Goal: Task Accomplishment & Management: Complete application form

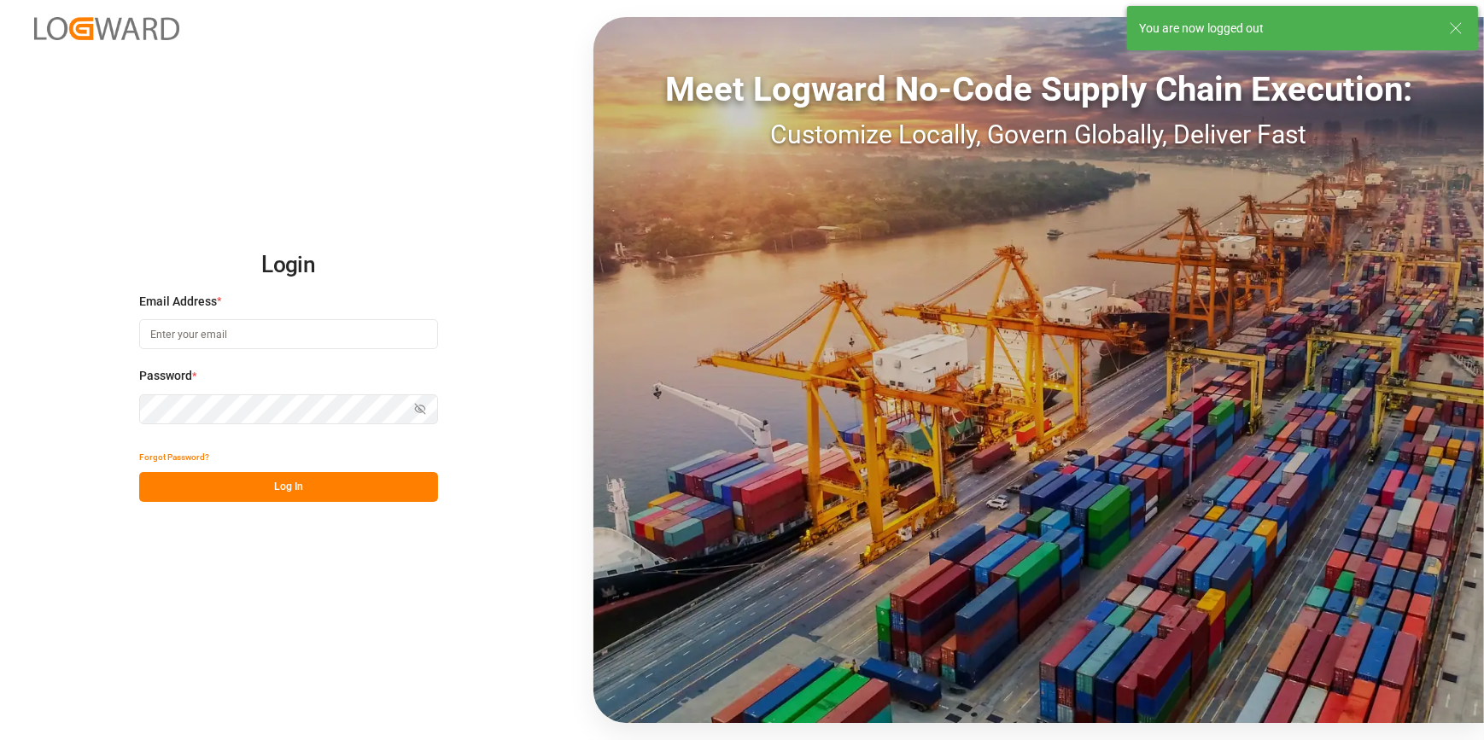
type input "chefequipe.fr.mse@melitta.fr"
click at [321, 481] on button "Log In" at bounding box center [288, 487] width 299 height 30
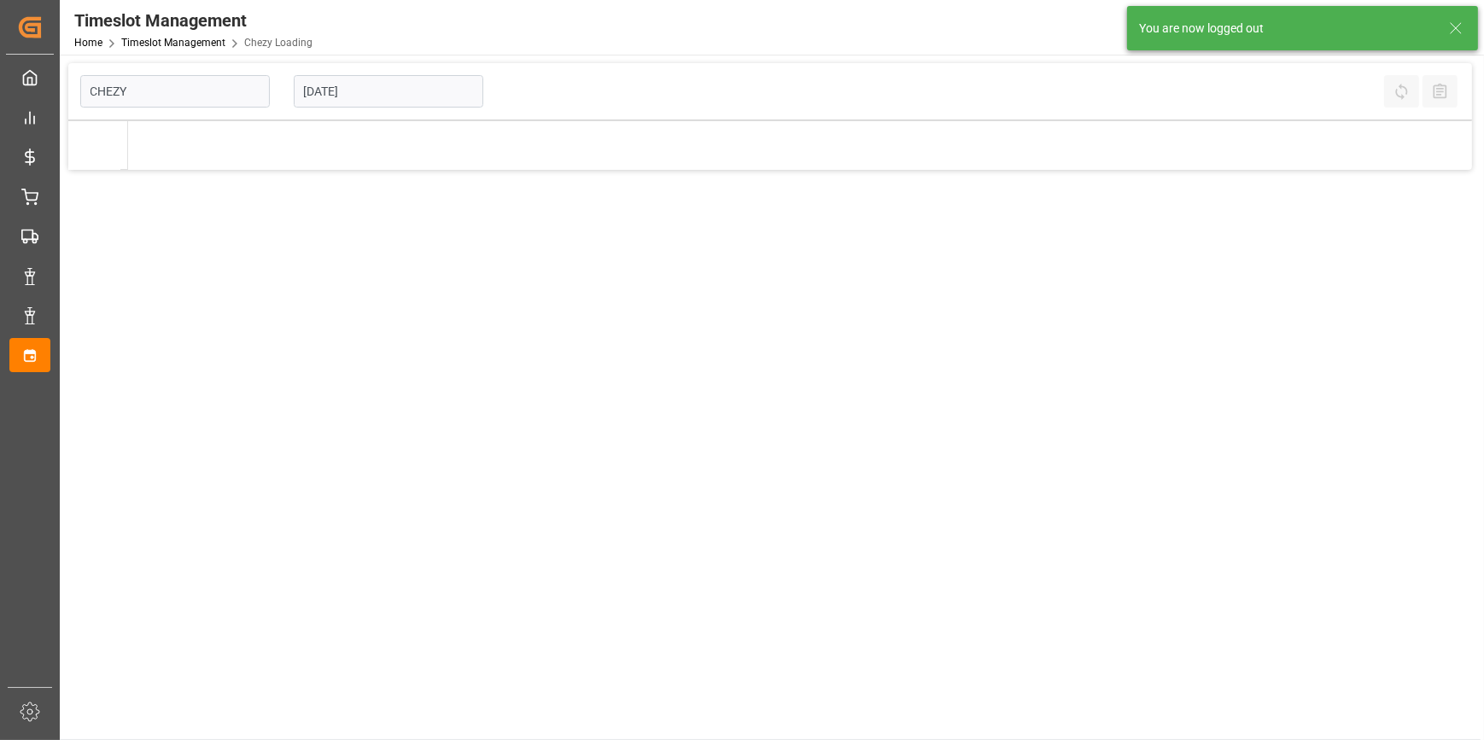
type input "Chezy Loading"
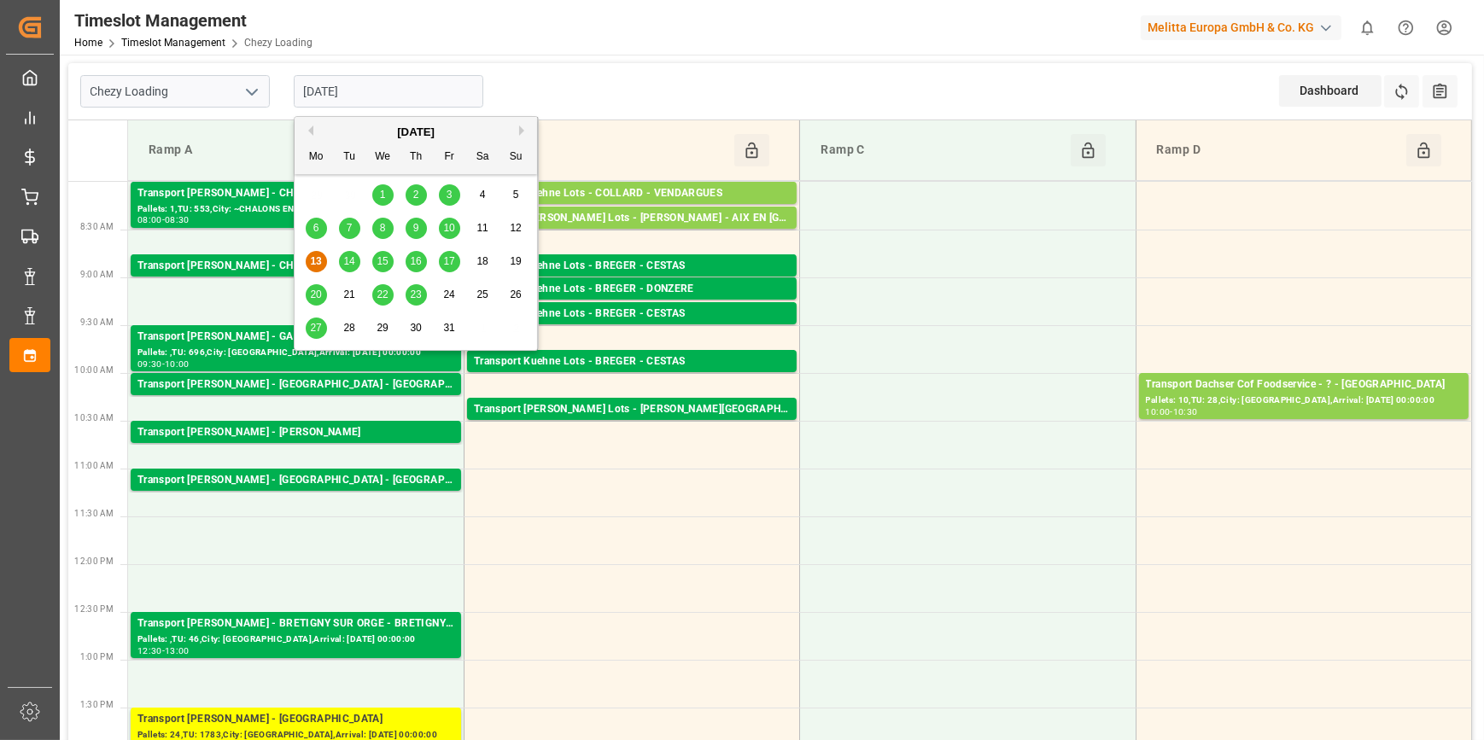
click at [418, 86] on input "[DATE]" at bounding box center [389, 91] width 190 height 32
click at [351, 260] on span "14" at bounding box center [348, 261] width 11 height 12
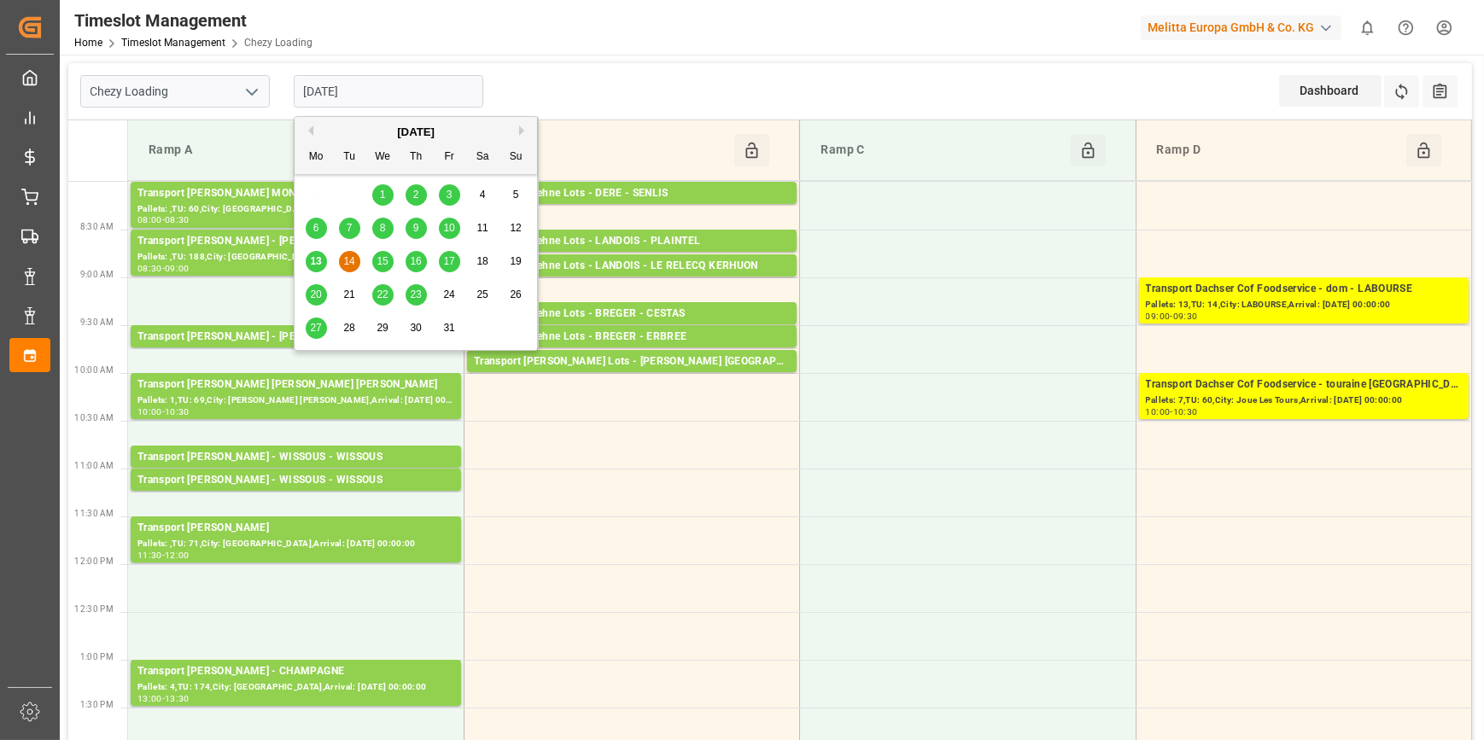
click at [392, 83] on input "14-10-2025" at bounding box center [389, 91] width 190 height 32
click at [377, 265] on span "15" at bounding box center [382, 261] width 11 height 12
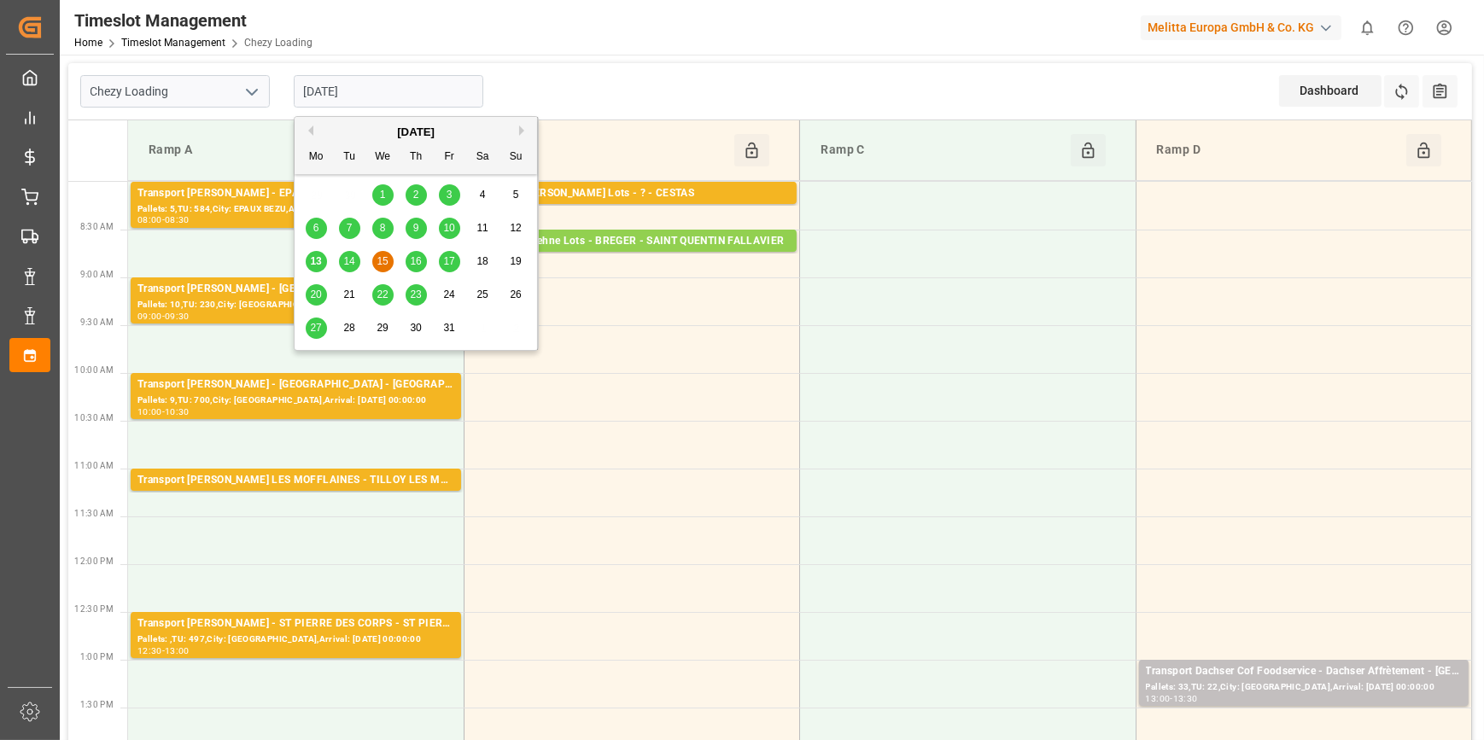
click at [383, 88] on input "[DATE]" at bounding box center [389, 91] width 190 height 32
click at [350, 266] on span "14" at bounding box center [348, 261] width 11 height 12
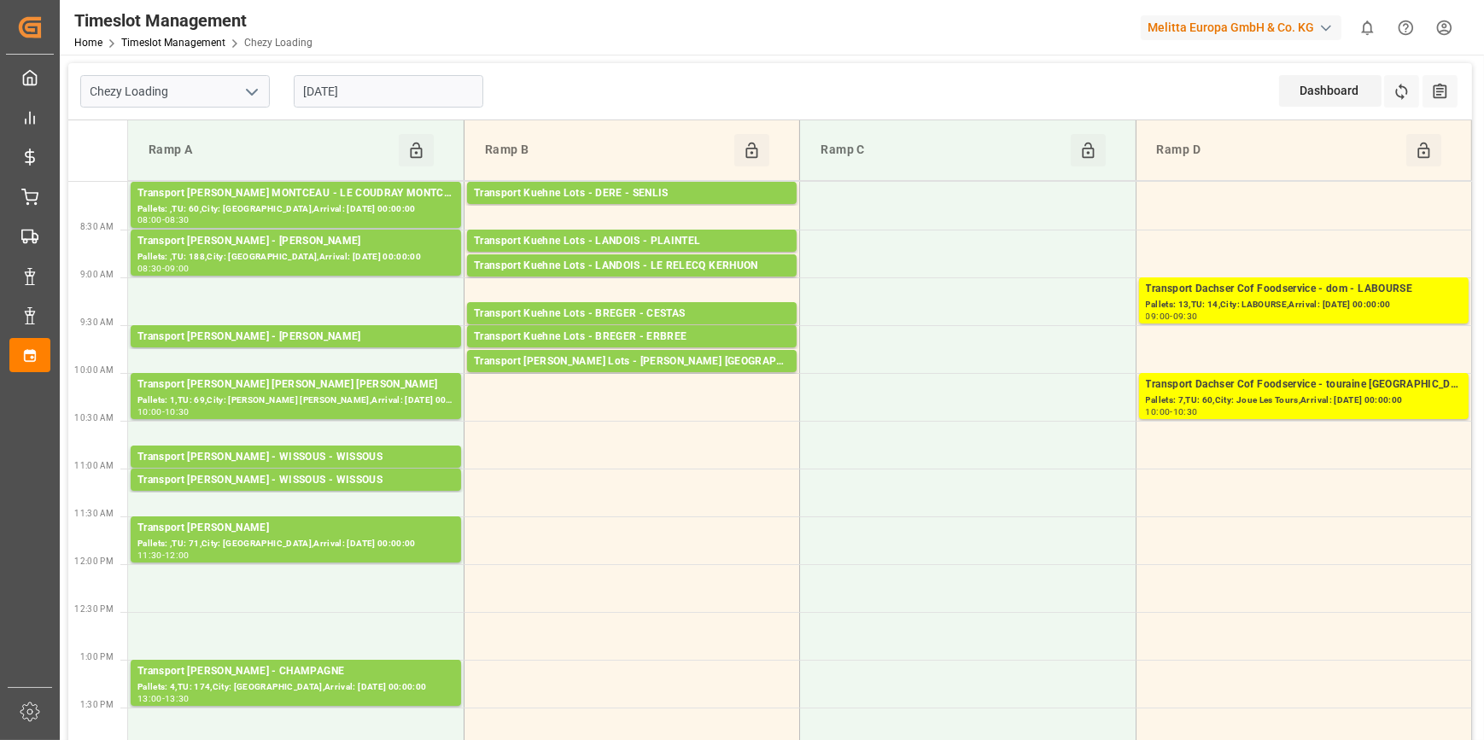
click at [383, 96] on input "14-10-2025" at bounding box center [389, 91] width 190 height 32
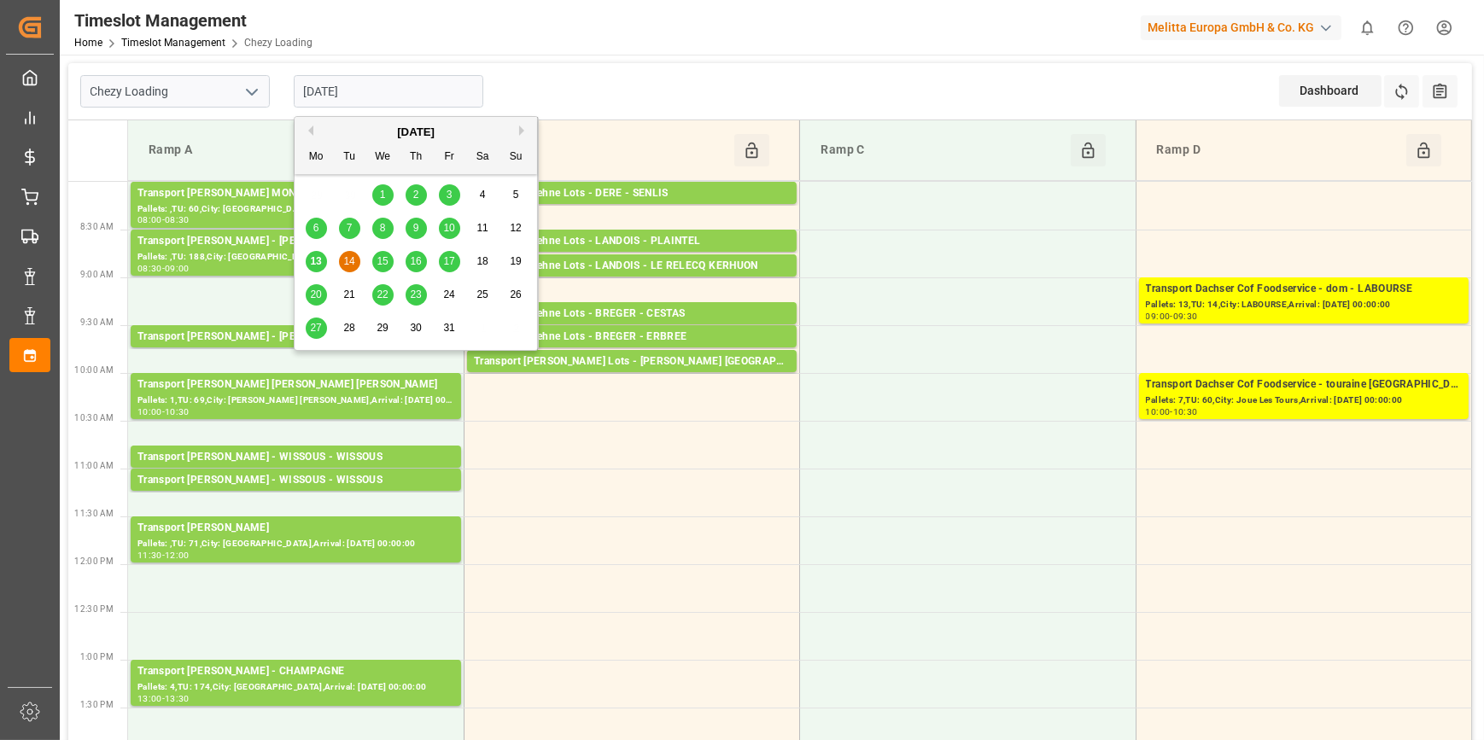
click at [316, 266] on span "13" at bounding box center [315, 261] width 11 height 12
type input "[DATE]"
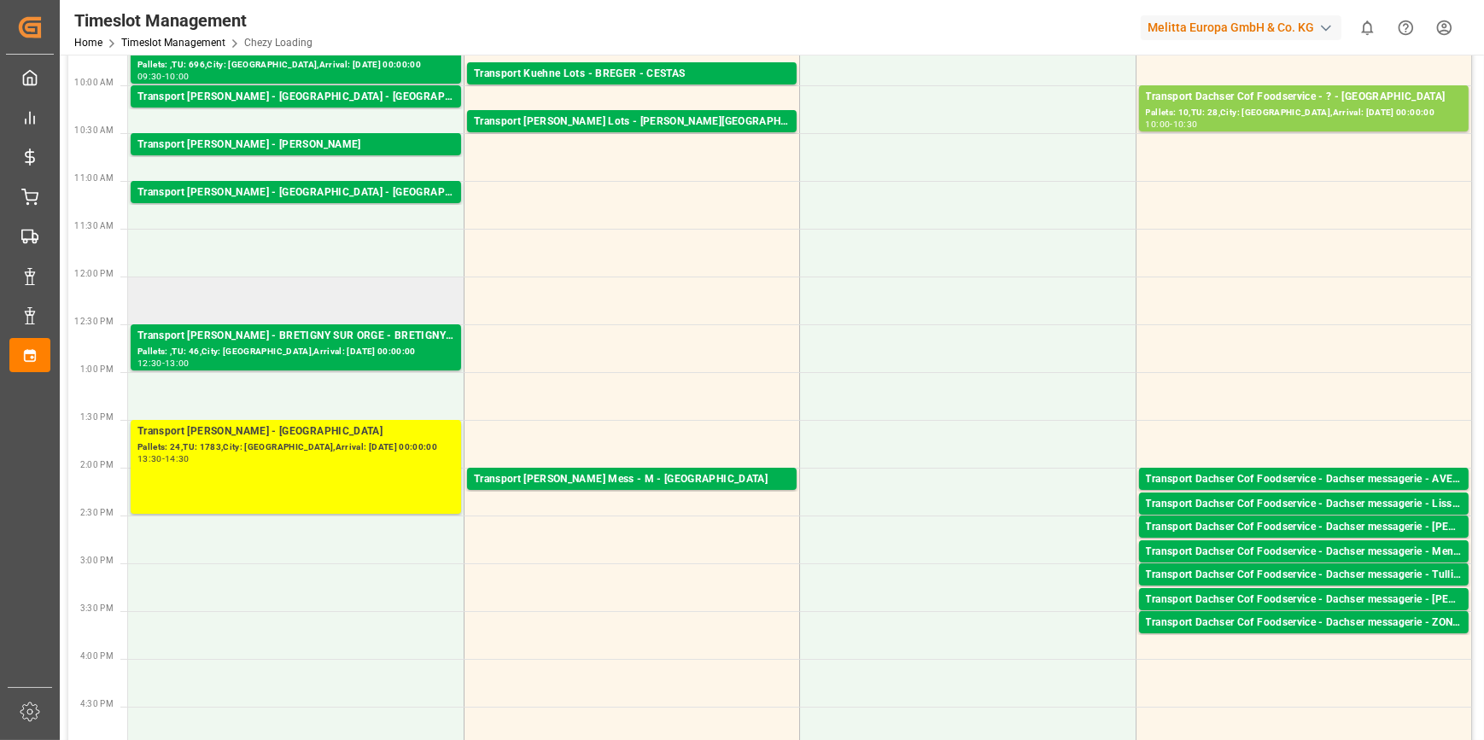
scroll to position [310, 0]
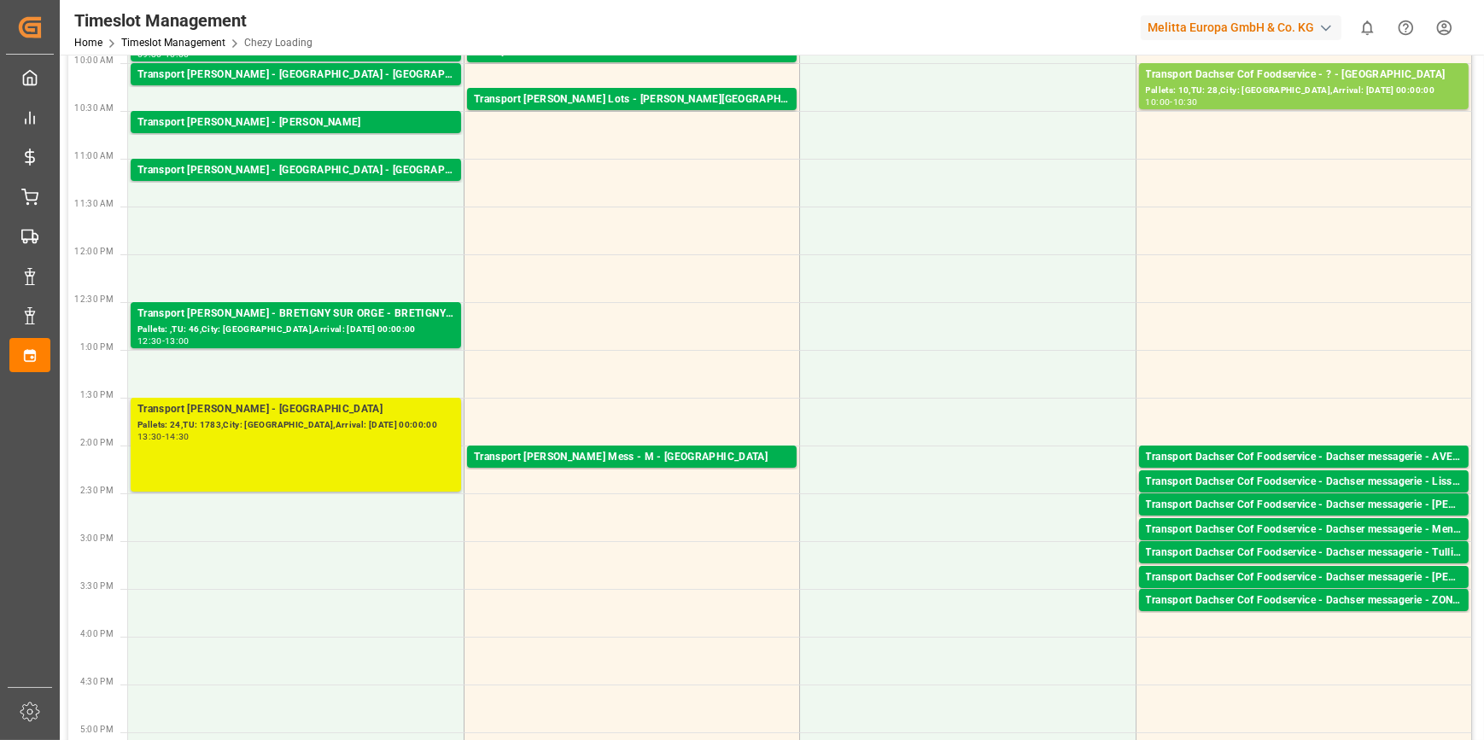
click at [277, 412] on div "Transport Delisle - SAINT GILLES - SAINT GILLES" at bounding box center [295, 409] width 317 height 17
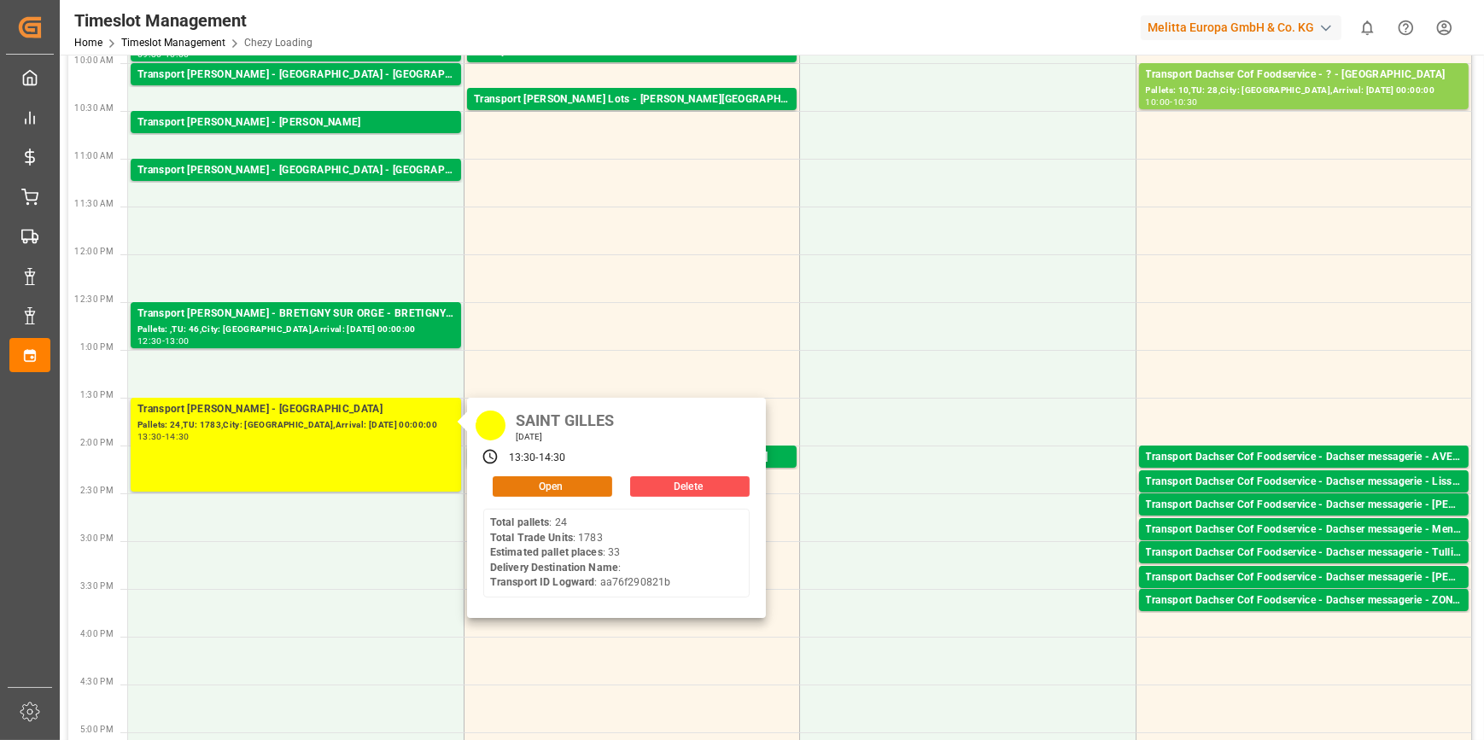
click at [566, 486] on button "Open" at bounding box center [553, 486] width 120 height 20
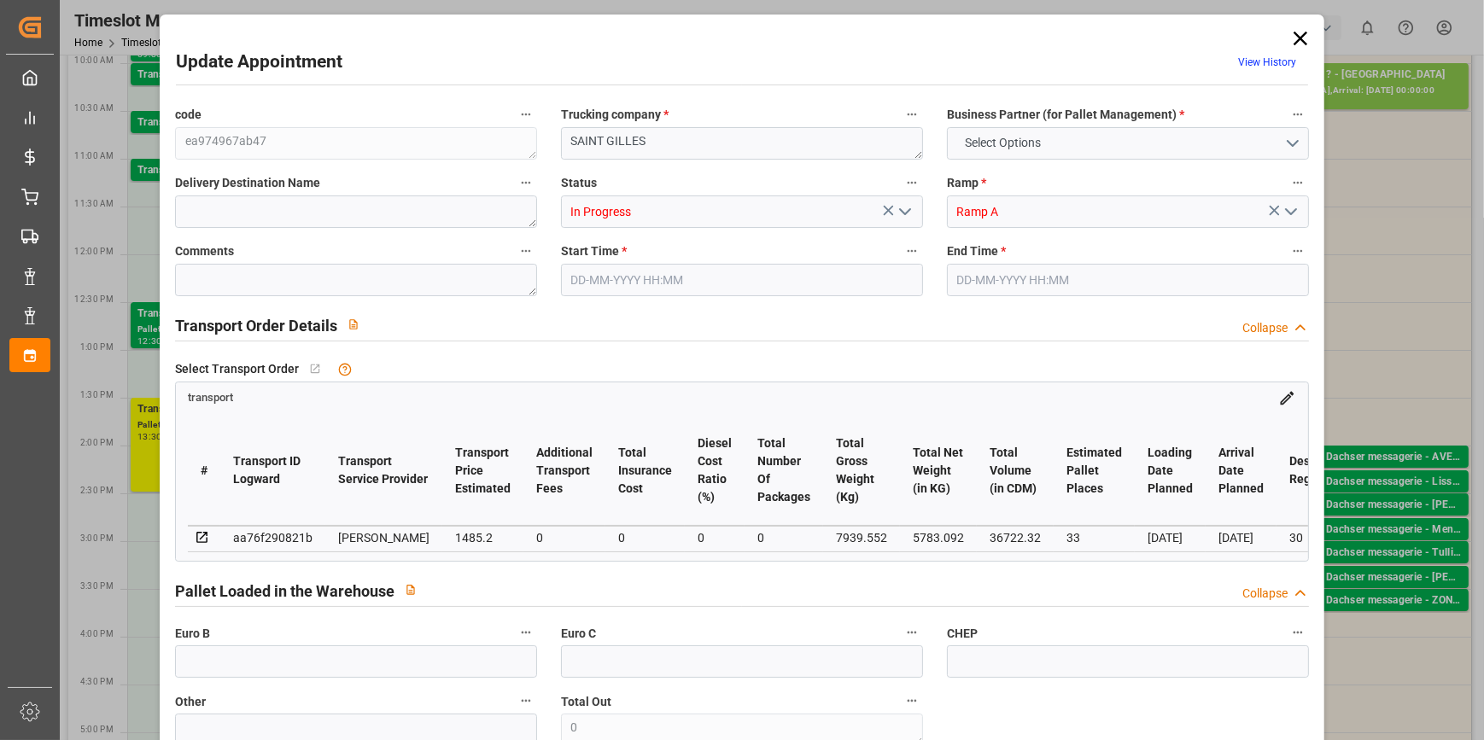
type input "33"
type input "1485.2"
type input "0"
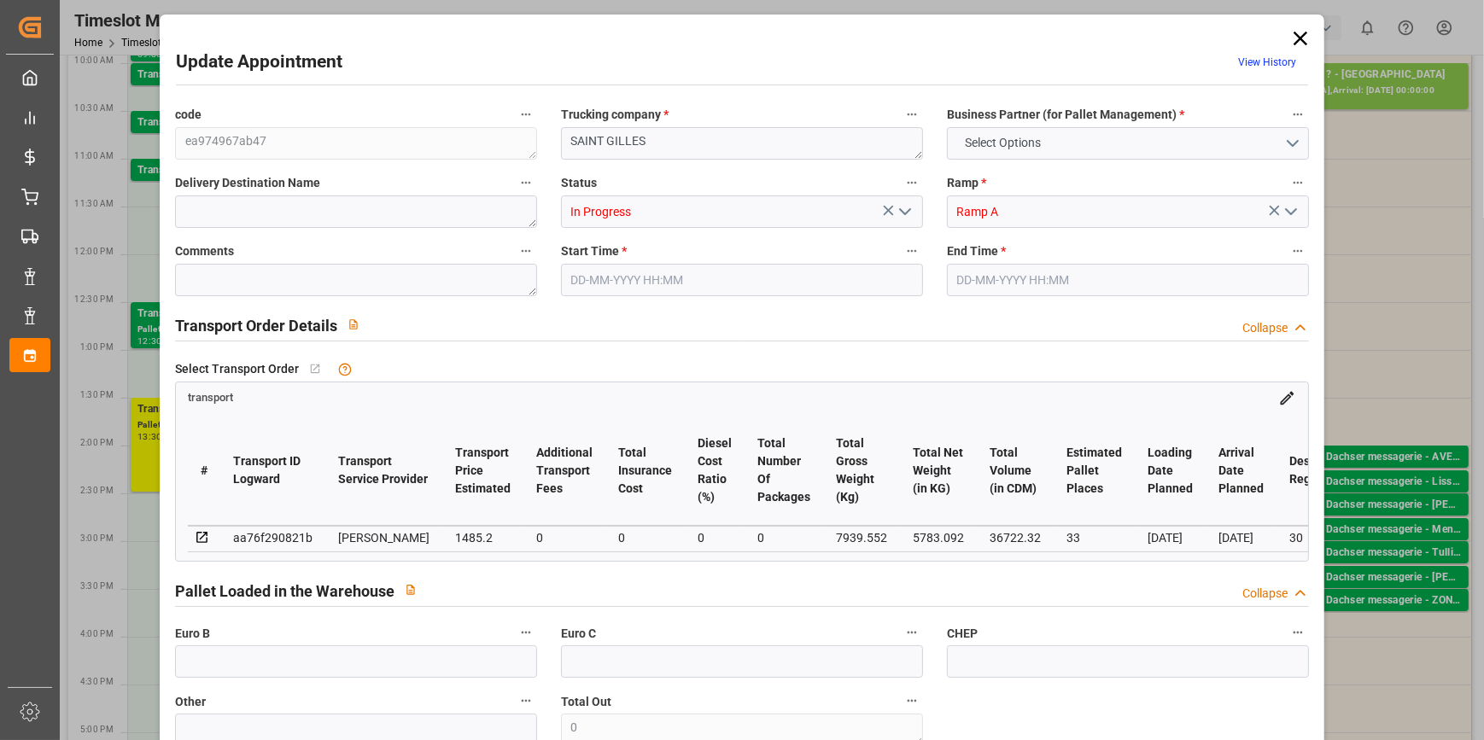
type input "1435.0002"
type input "-50.1998"
type input "0"
type input "5783.092"
type input "9512.236"
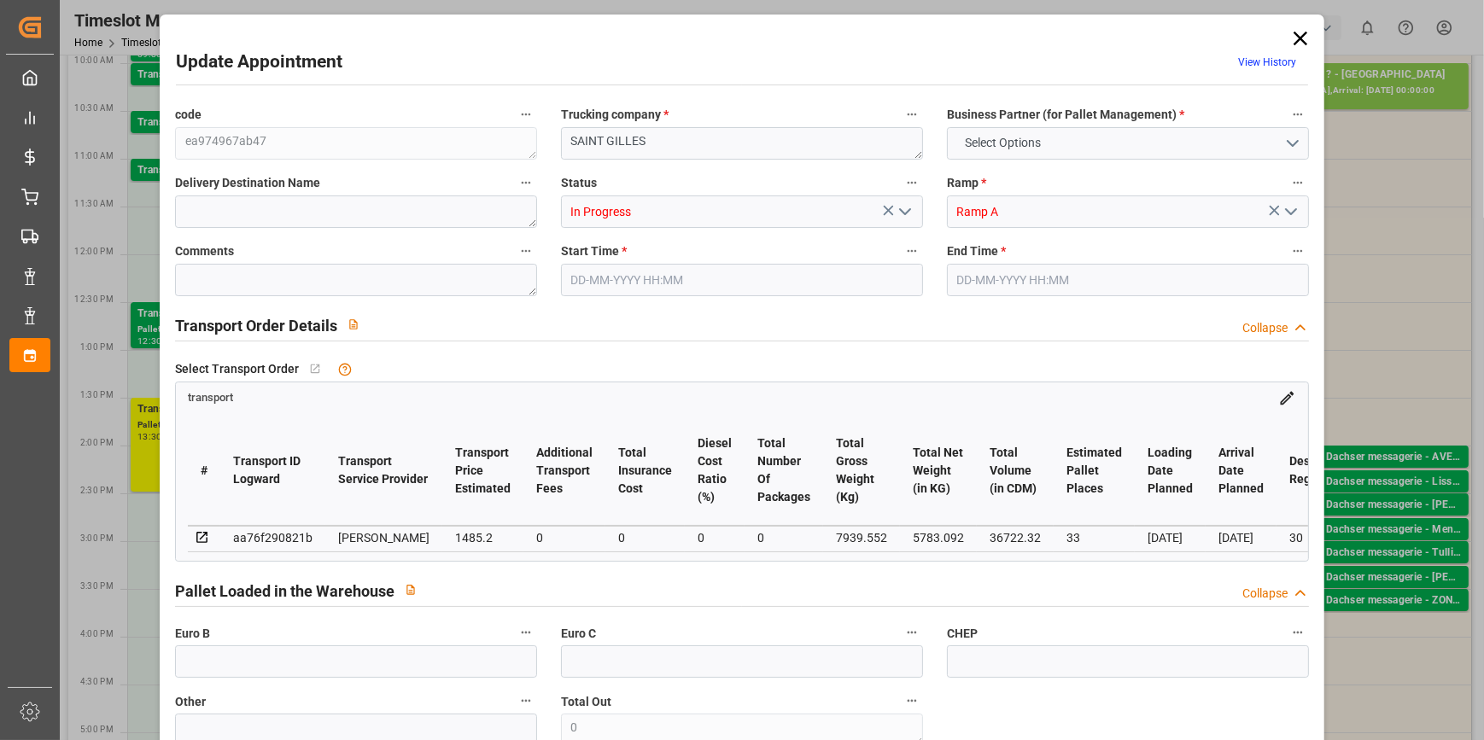
type input "36722.32"
type input "30"
type input "24"
type input "1783"
type input "54"
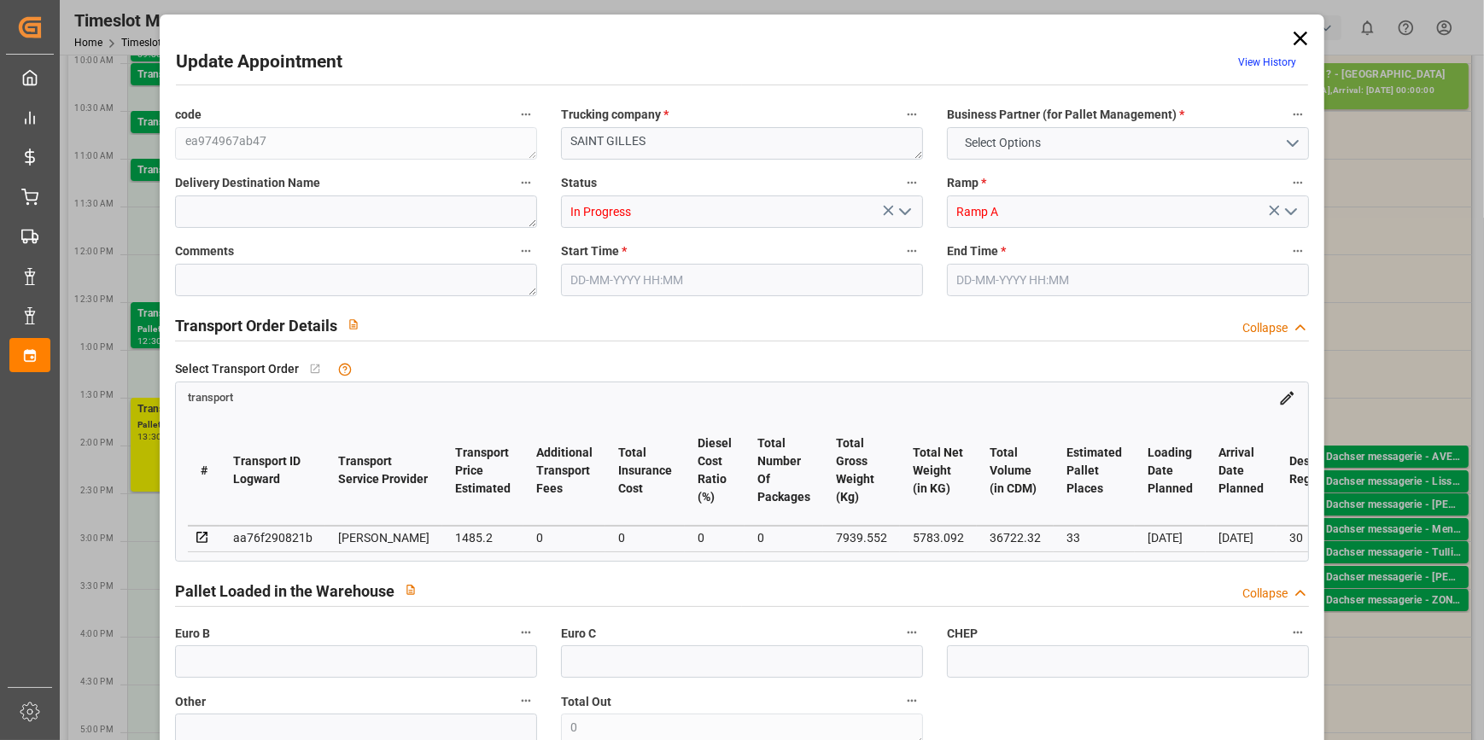
type input "101"
type input "7939.552"
type input "0"
type input "4710.8598"
type input "0"
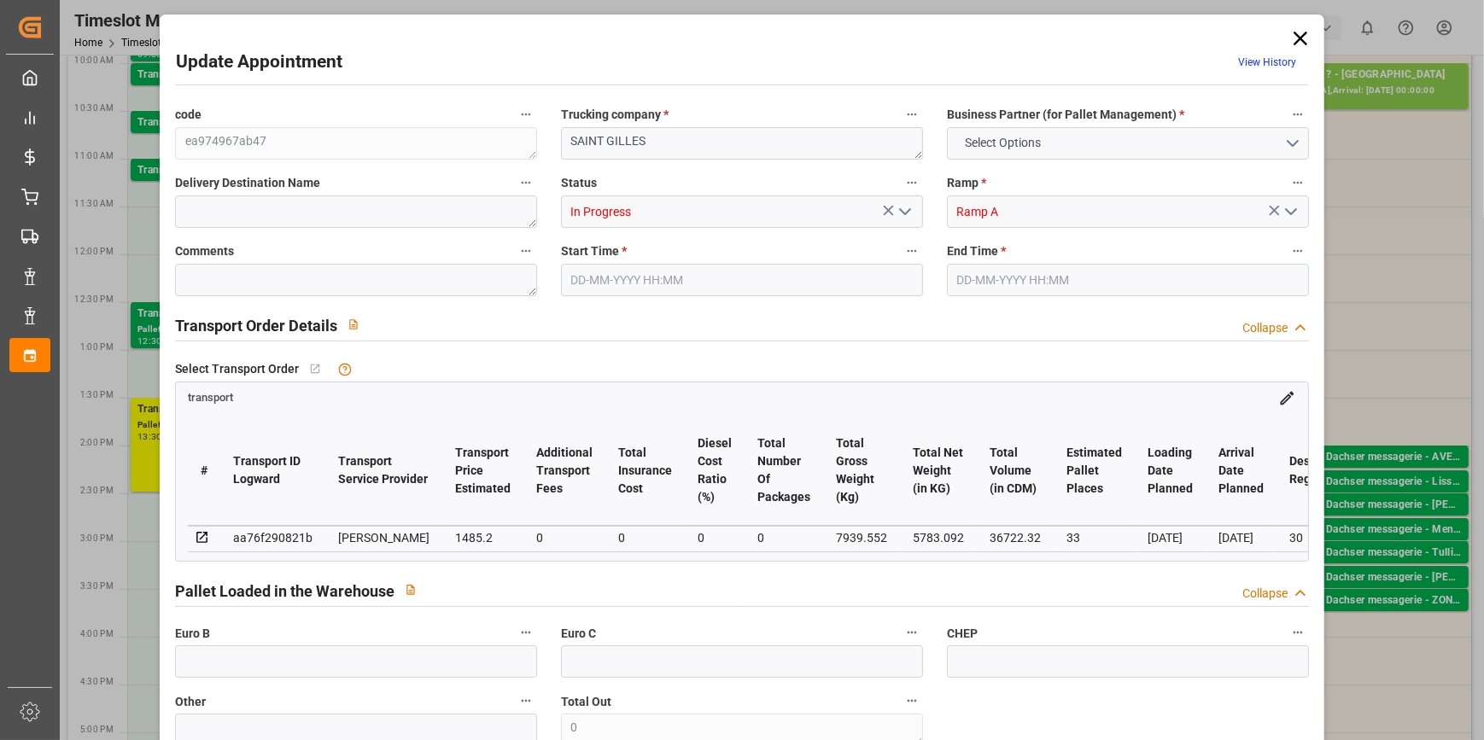
type input "0"
type input "21"
type input "35"
type input "13-10-2025 13:30"
type input "13-10-2025 14:30"
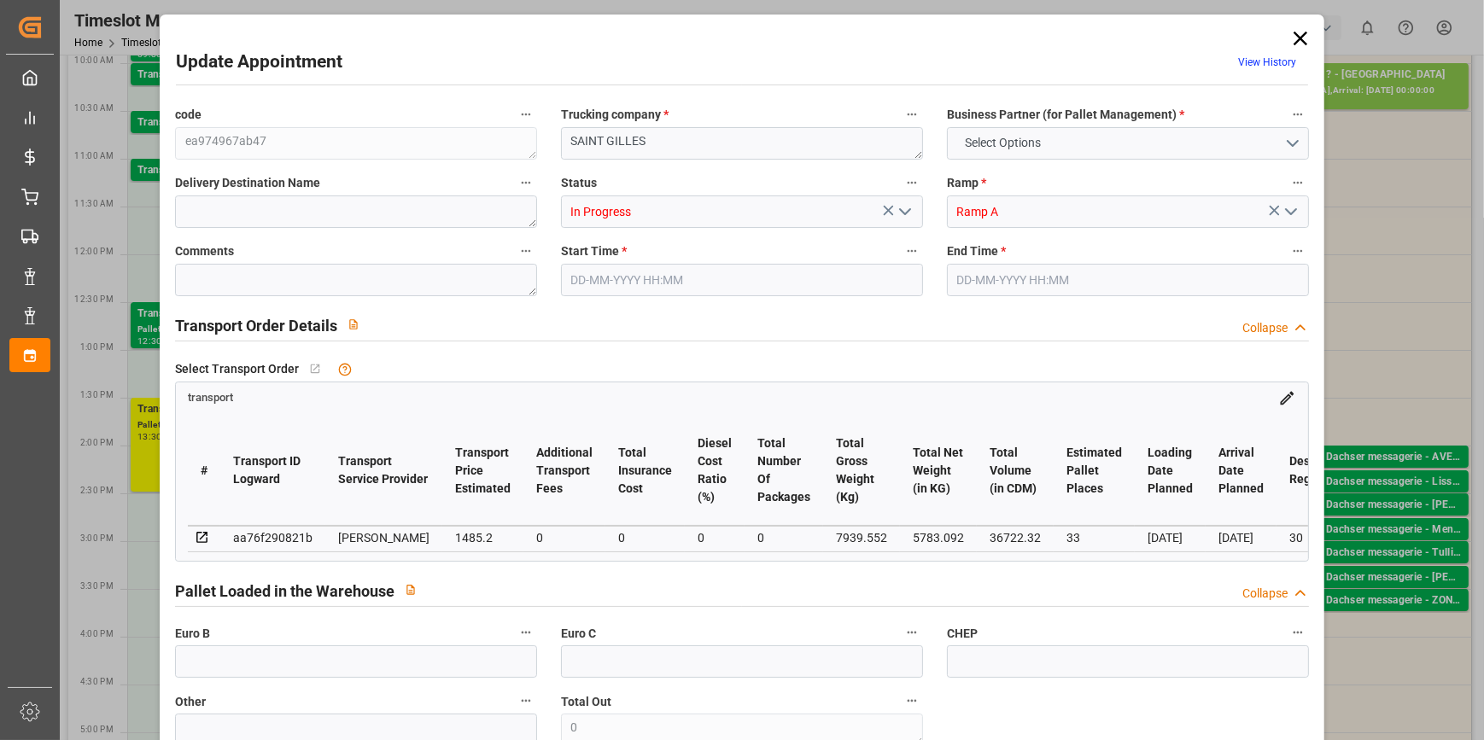
type input "13-10-2025 07:51"
type input "13-10-2025 07:19"
type input "[DATE]"
drag, startPoint x: 902, startPoint y: 212, endPoint x: 880, endPoint y: 225, distance: 25.6
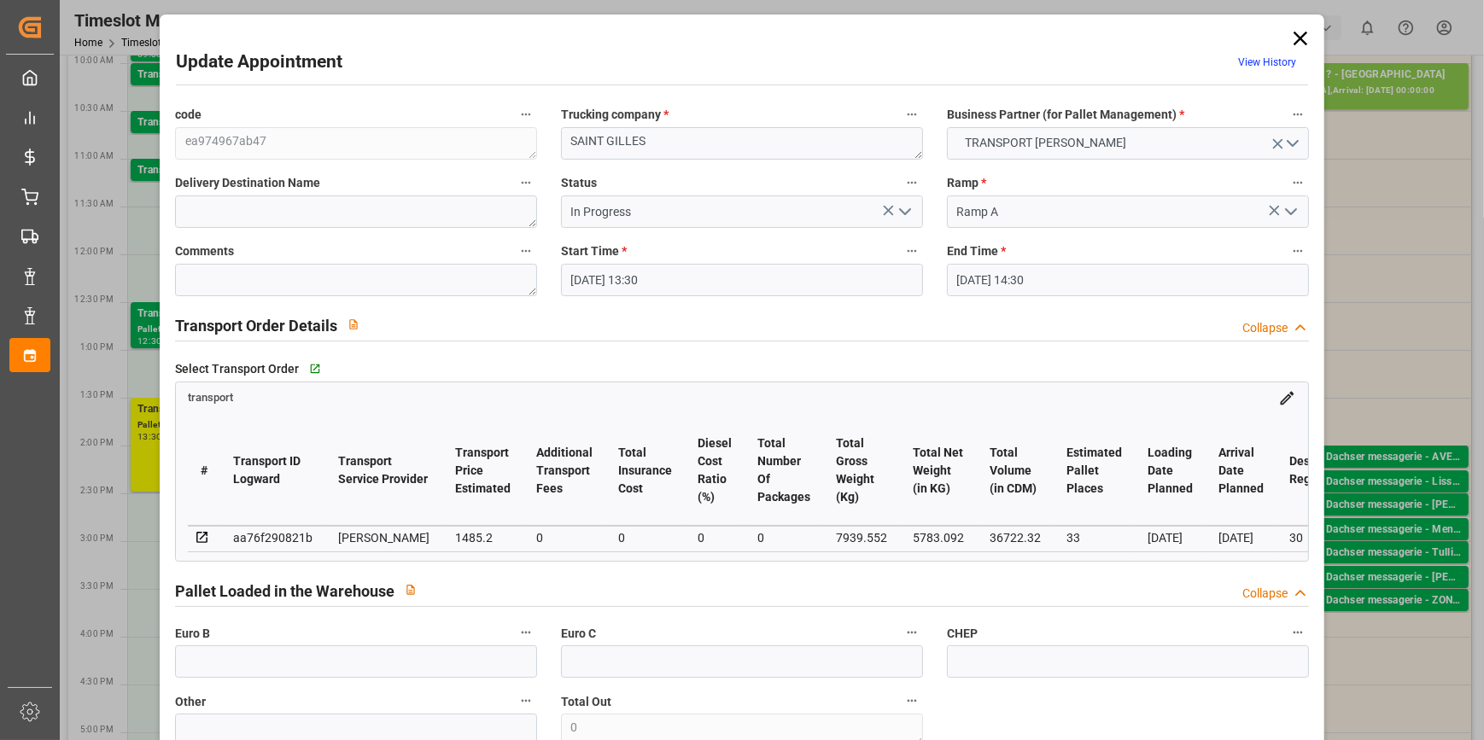
click at [901, 212] on icon "open menu" at bounding box center [905, 212] width 20 height 20
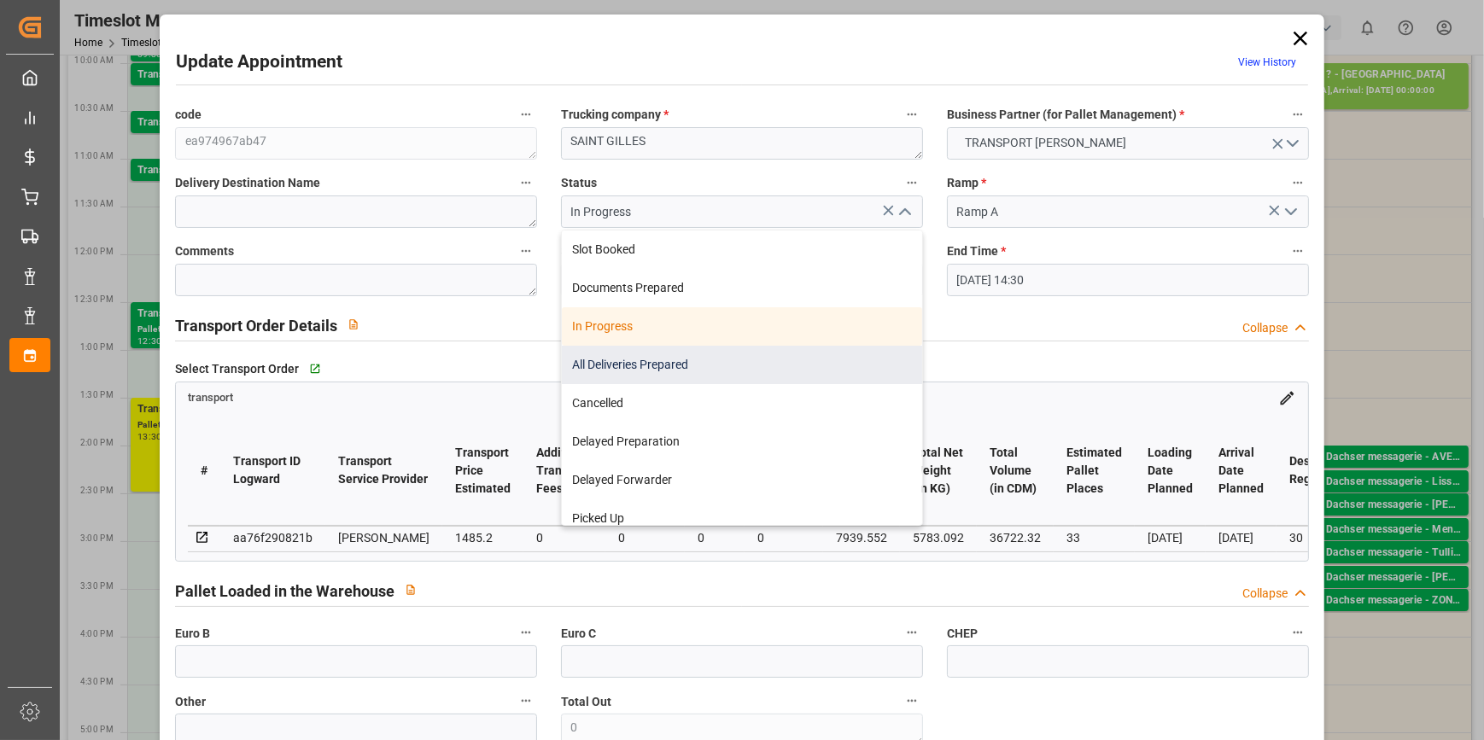
click at [642, 365] on div "All Deliveries Prepared" at bounding box center [742, 365] width 360 height 38
type input "All Deliveries Prepared"
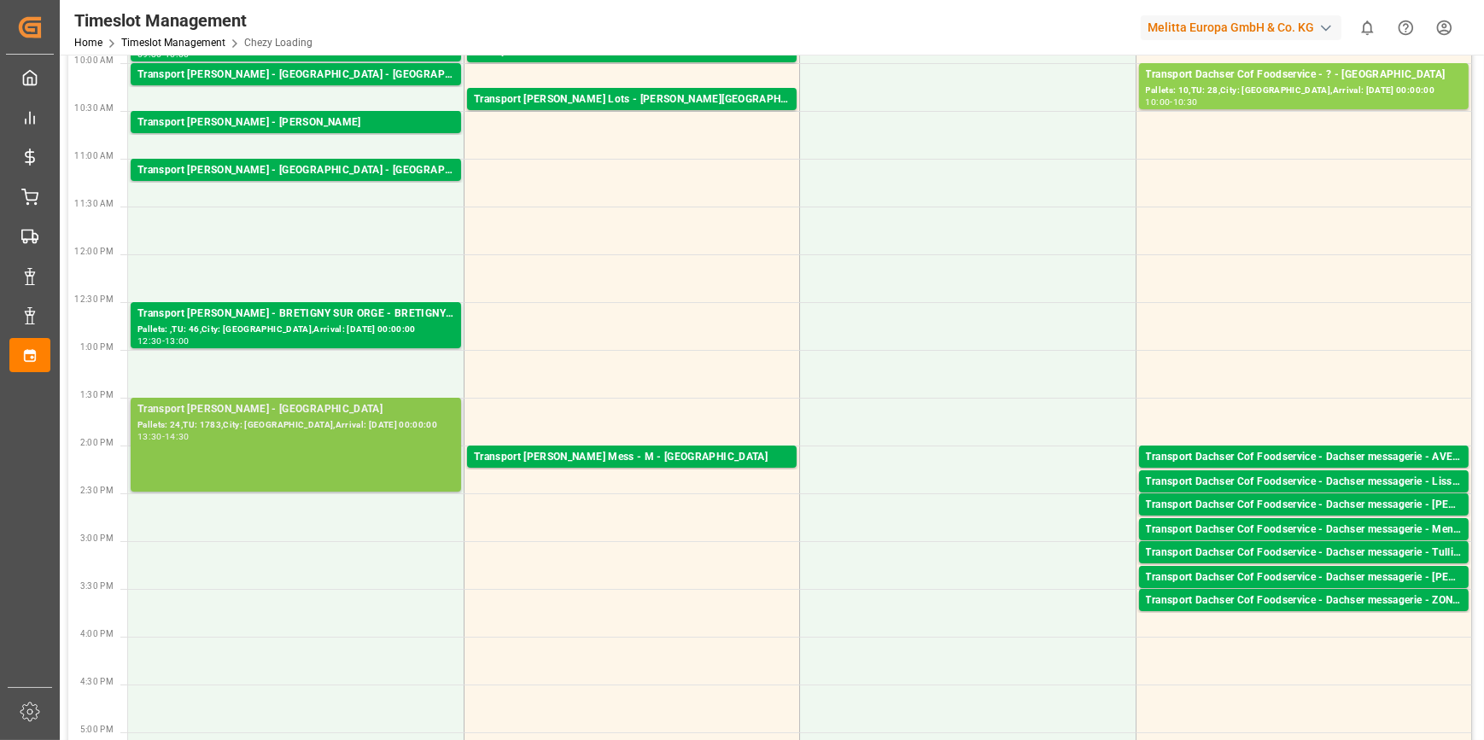
click at [369, 424] on div "Pallets: 24,TU: 1783,City: SAINT GILLES,Arrival: 2025-10-15 00:00:00" at bounding box center [295, 425] width 317 height 15
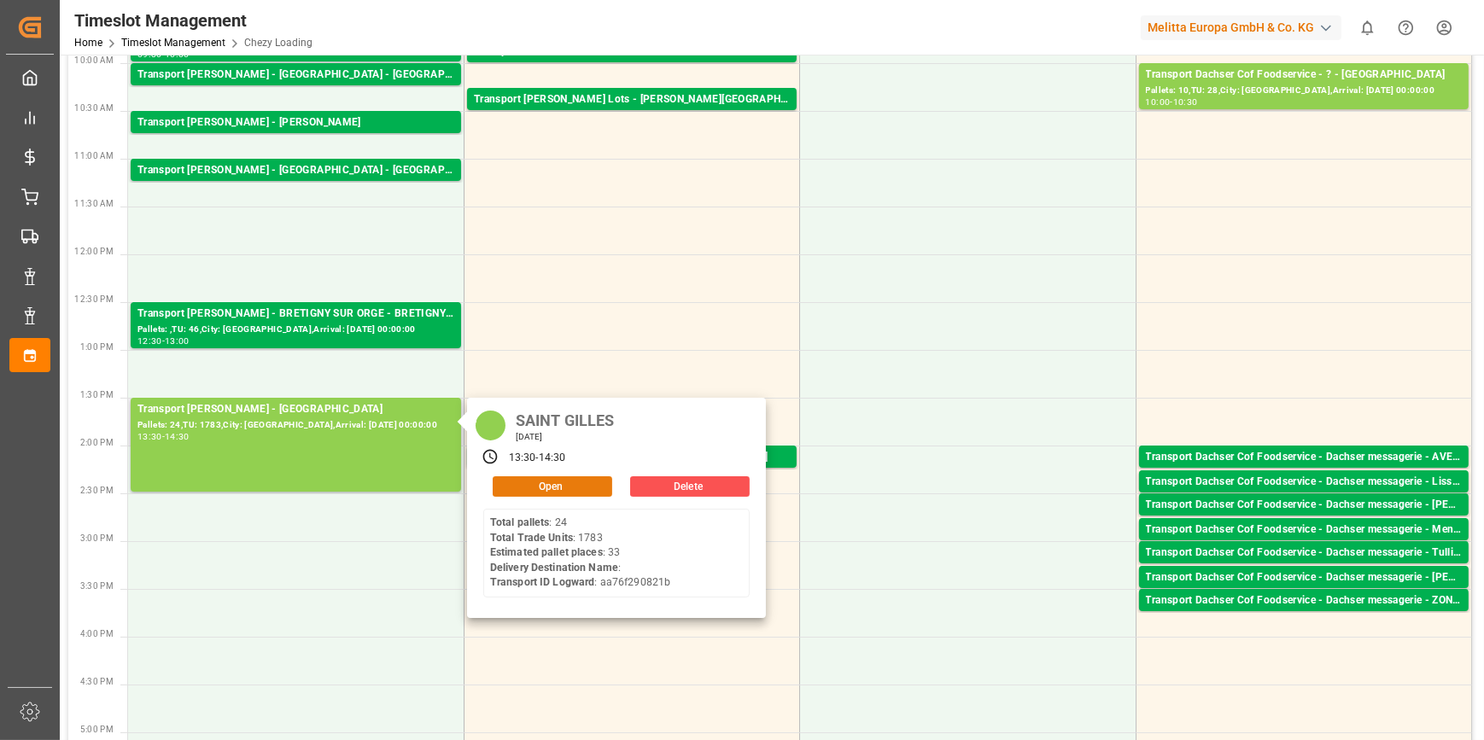
click at [547, 488] on button "Open" at bounding box center [553, 486] width 120 height 20
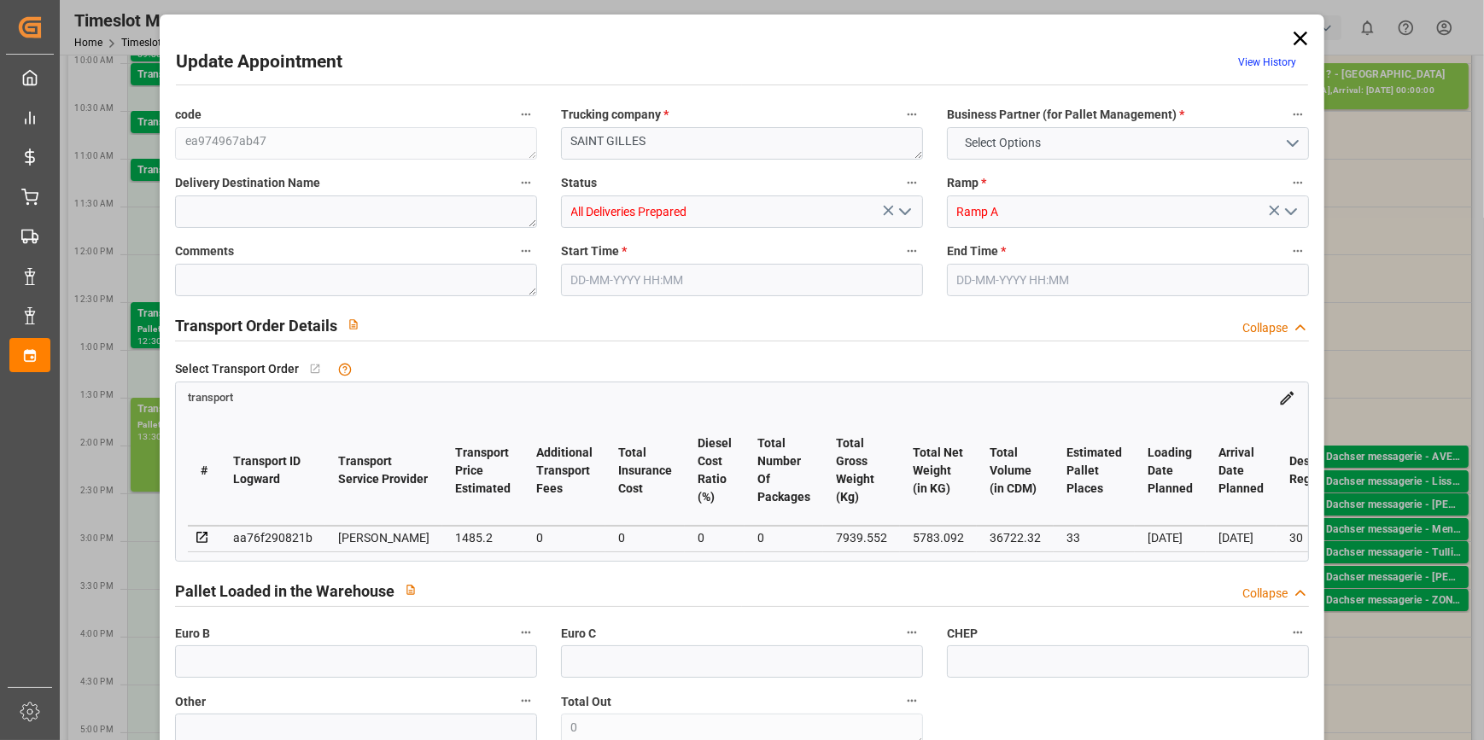
type input "33"
type input "1485.2"
type input "0"
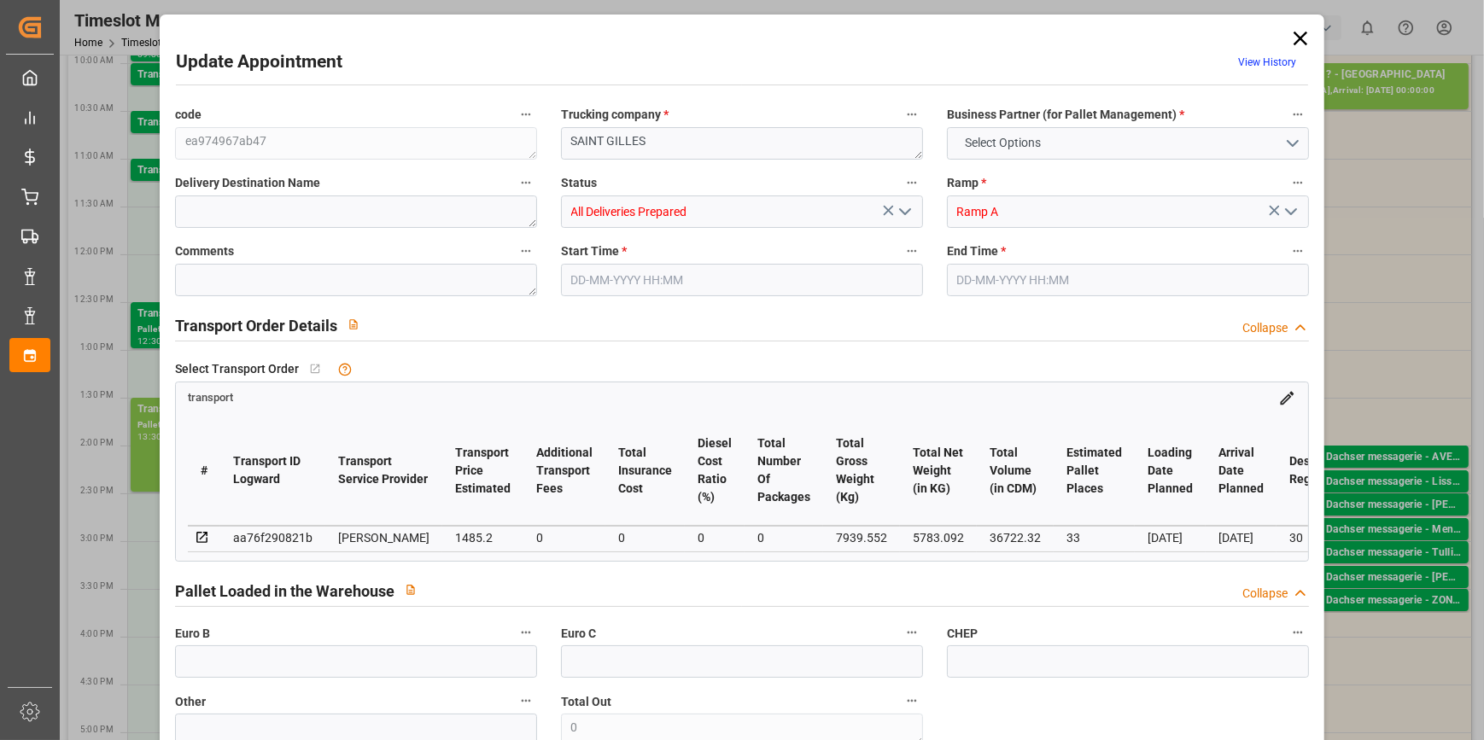
type input "1435.0002"
type input "-50.1998"
type input "0"
type input "5783.092"
type input "9512.236"
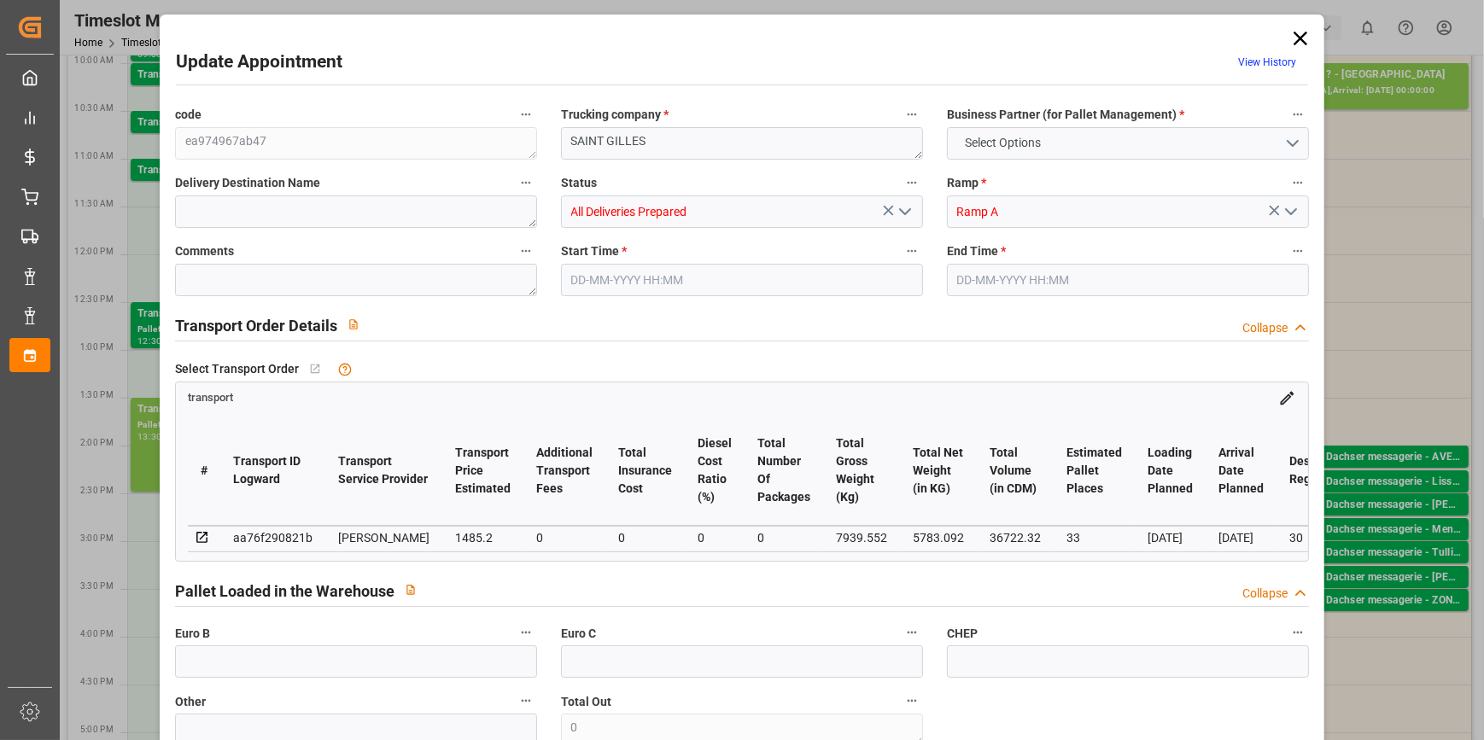
type input "36722.32"
type input "30"
type input "24"
type input "1783"
type input "54"
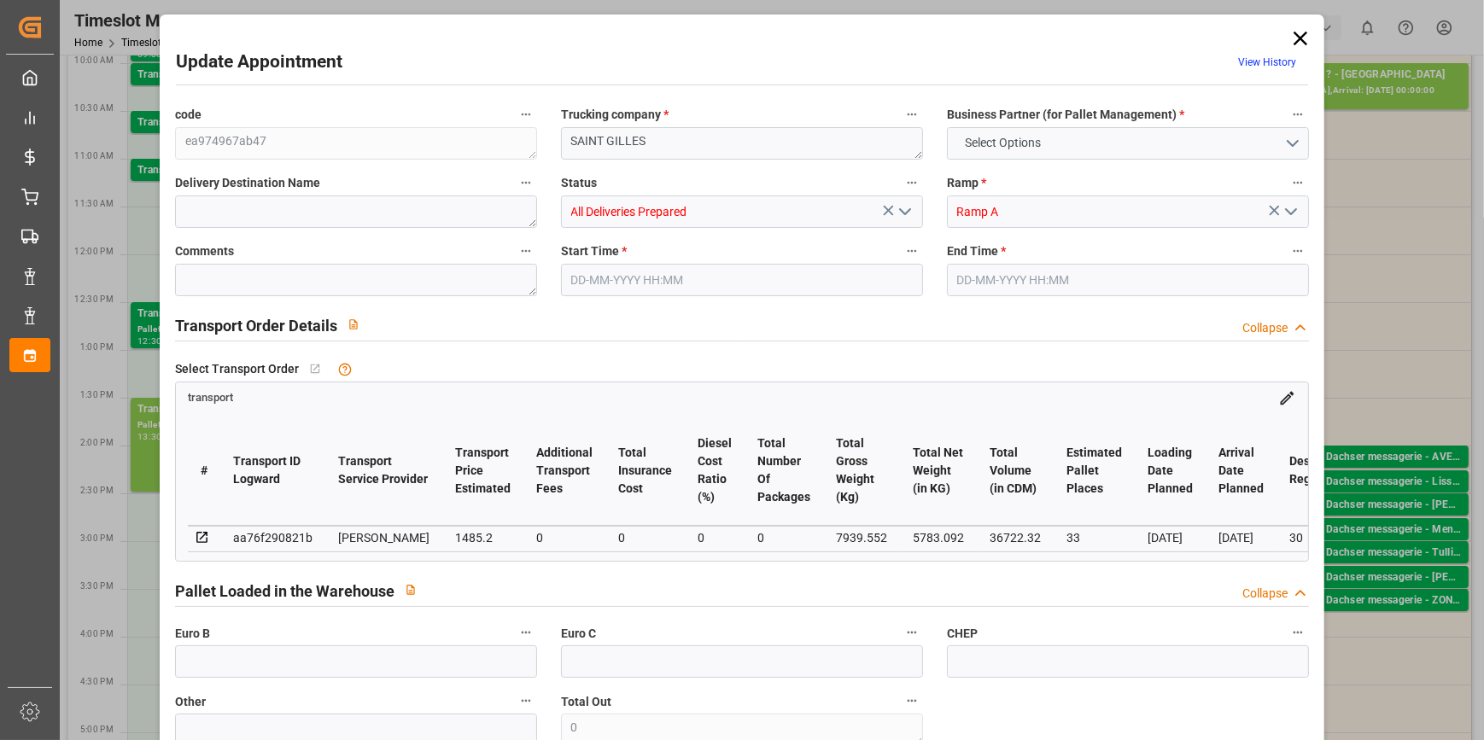
type input "101"
type input "7939.552"
type input "0"
type input "4710.8598"
type input "0"
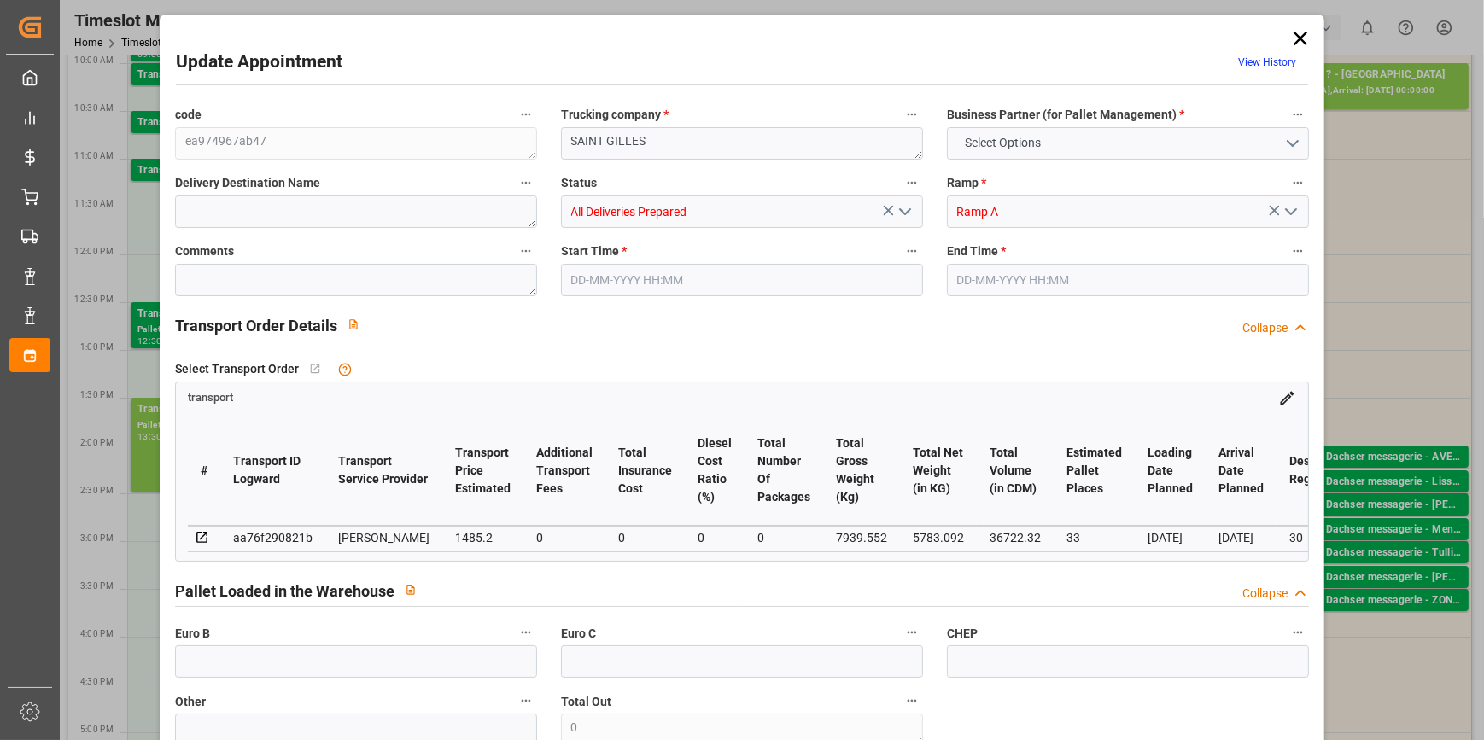
type input "0"
type input "21"
type input "35"
type input "13-10-2025 13:30"
type input "13-10-2025 14:30"
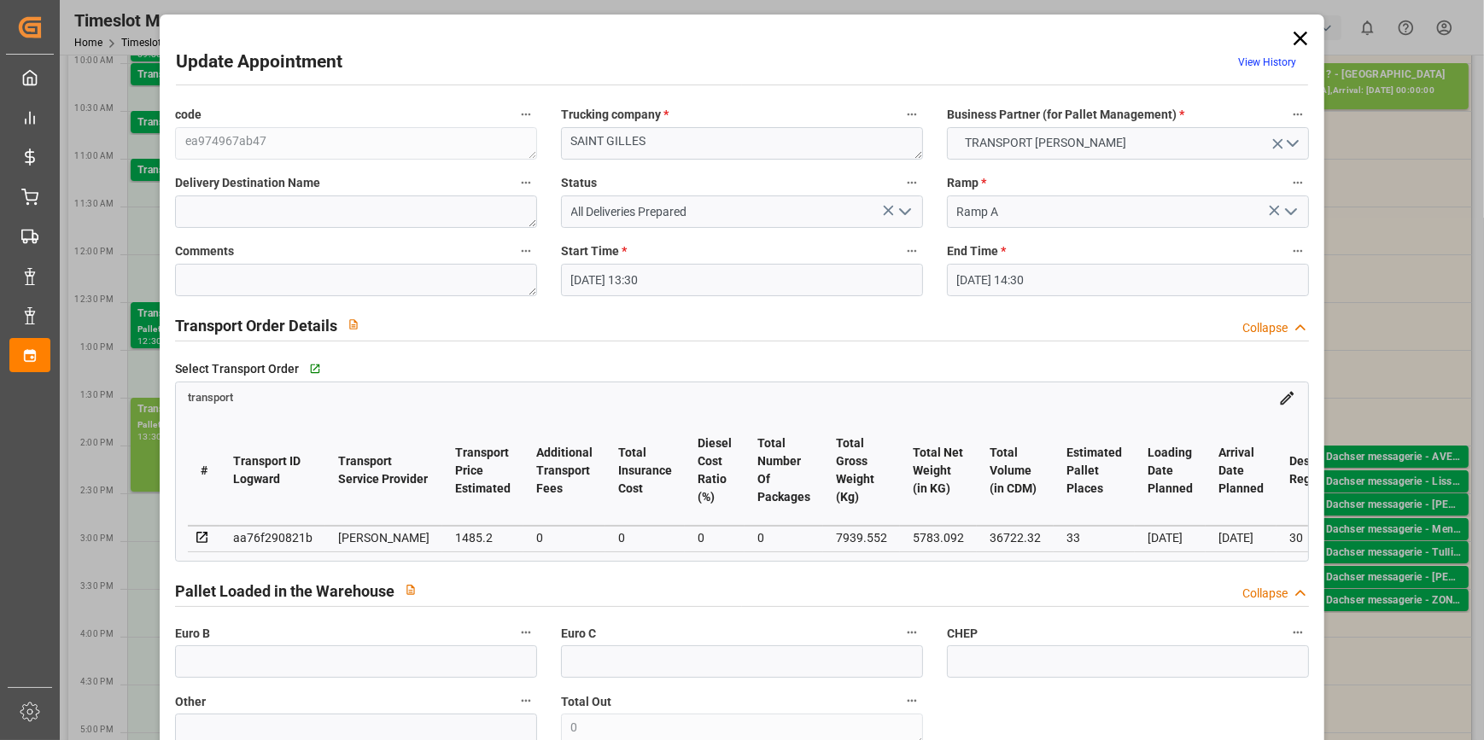
type input "13-10-2025 07:51"
type input "13-10-2025 07:19"
type input "[DATE]"
click at [900, 210] on icon "open menu" at bounding box center [905, 212] width 20 height 20
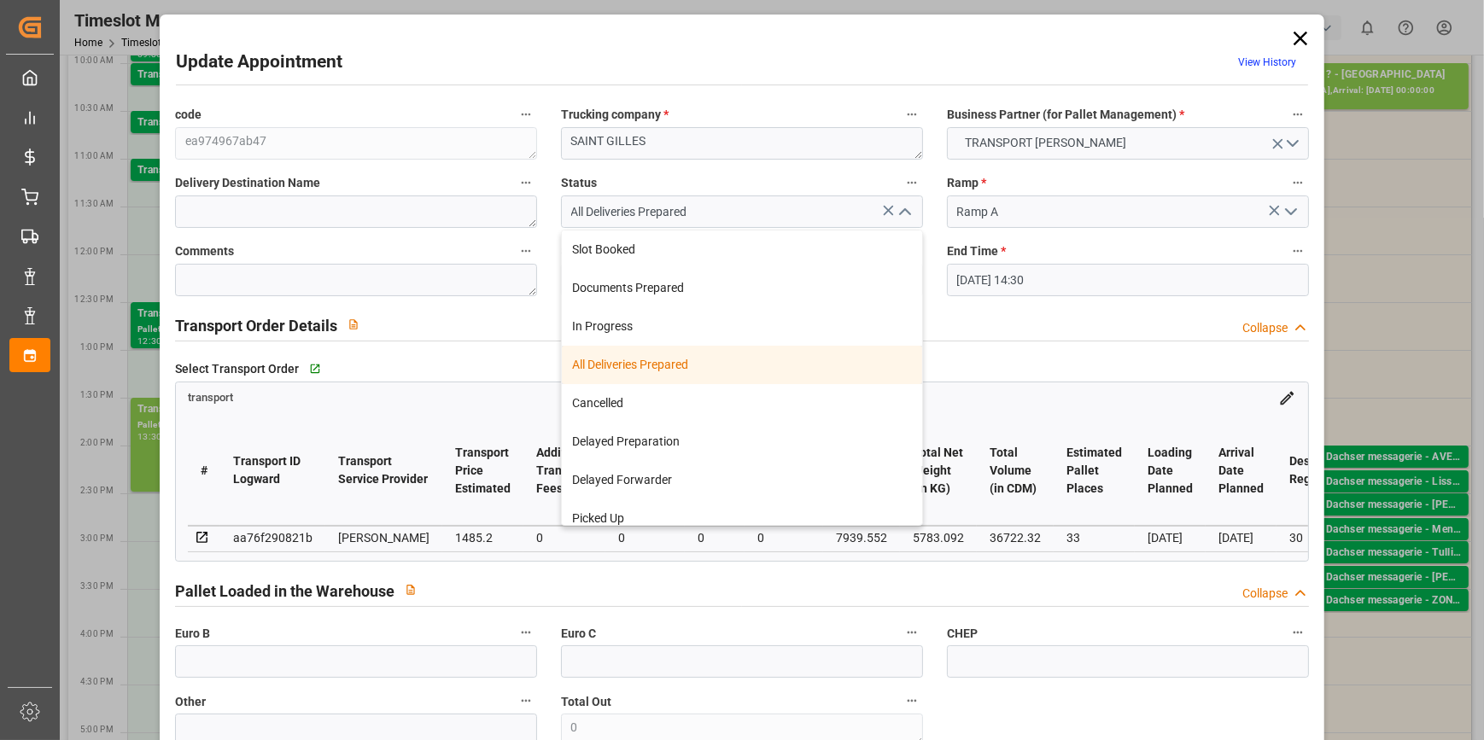
click at [627, 362] on div "All Deliveries Prepared" at bounding box center [742, 365] width 360 height 38
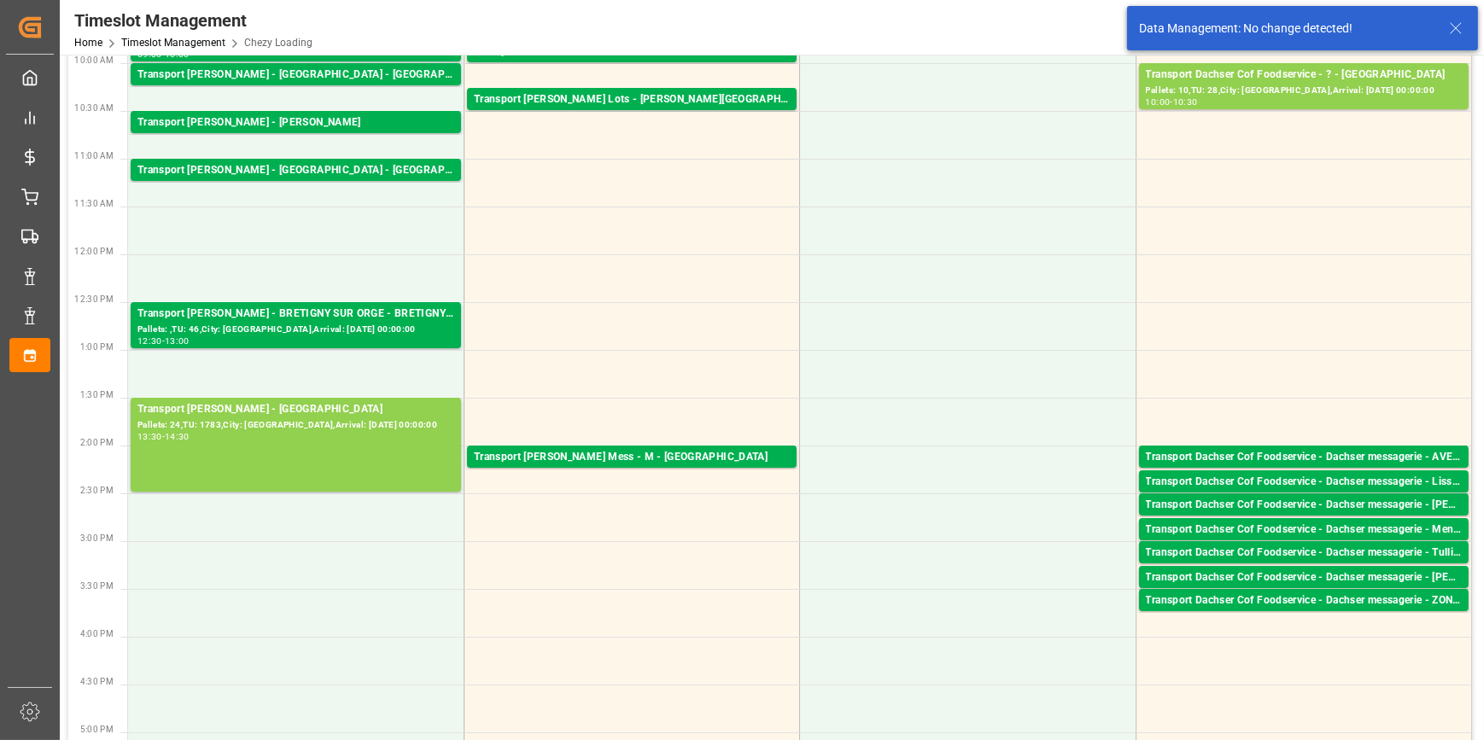
click at [1458, 26] on line at bounding box center [1456, 28] width 10 height 10
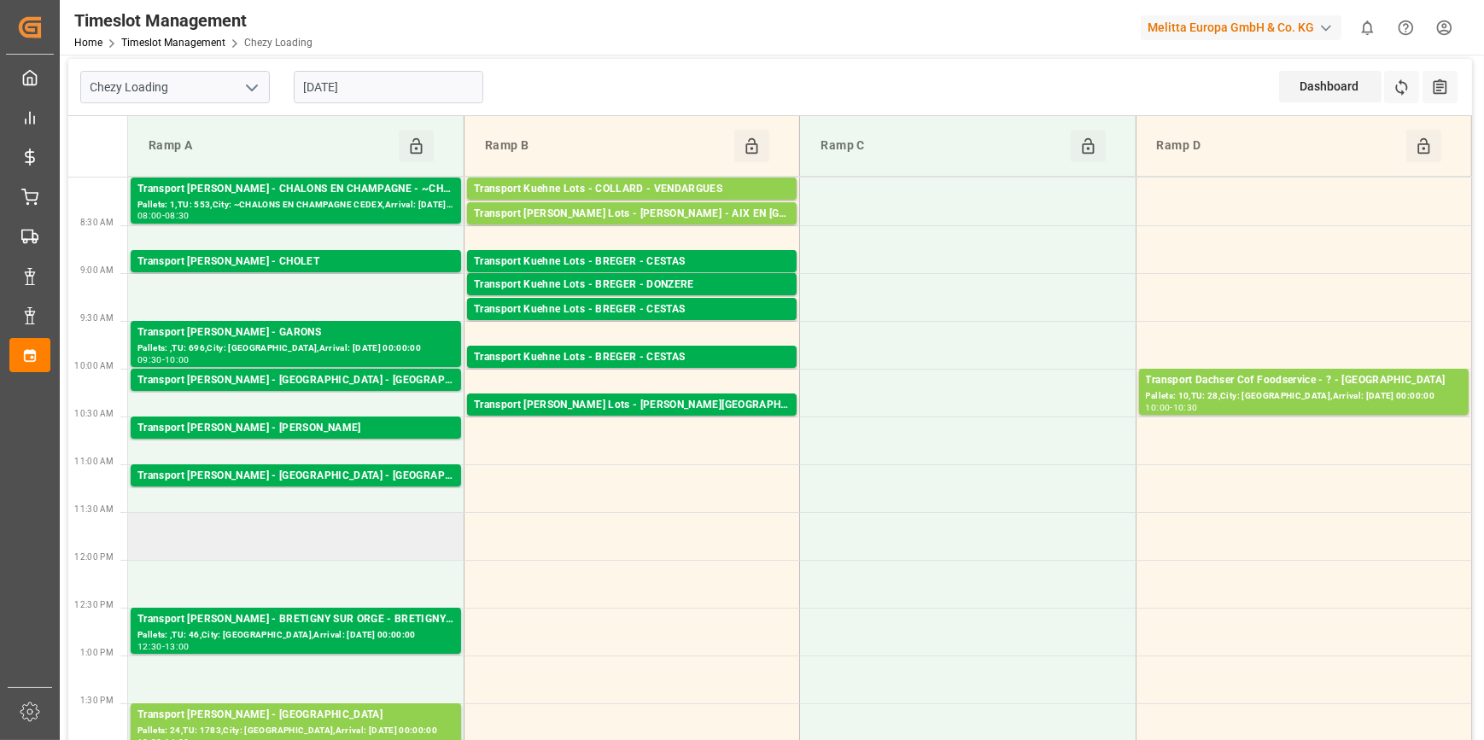
scroll to position [0, 0]
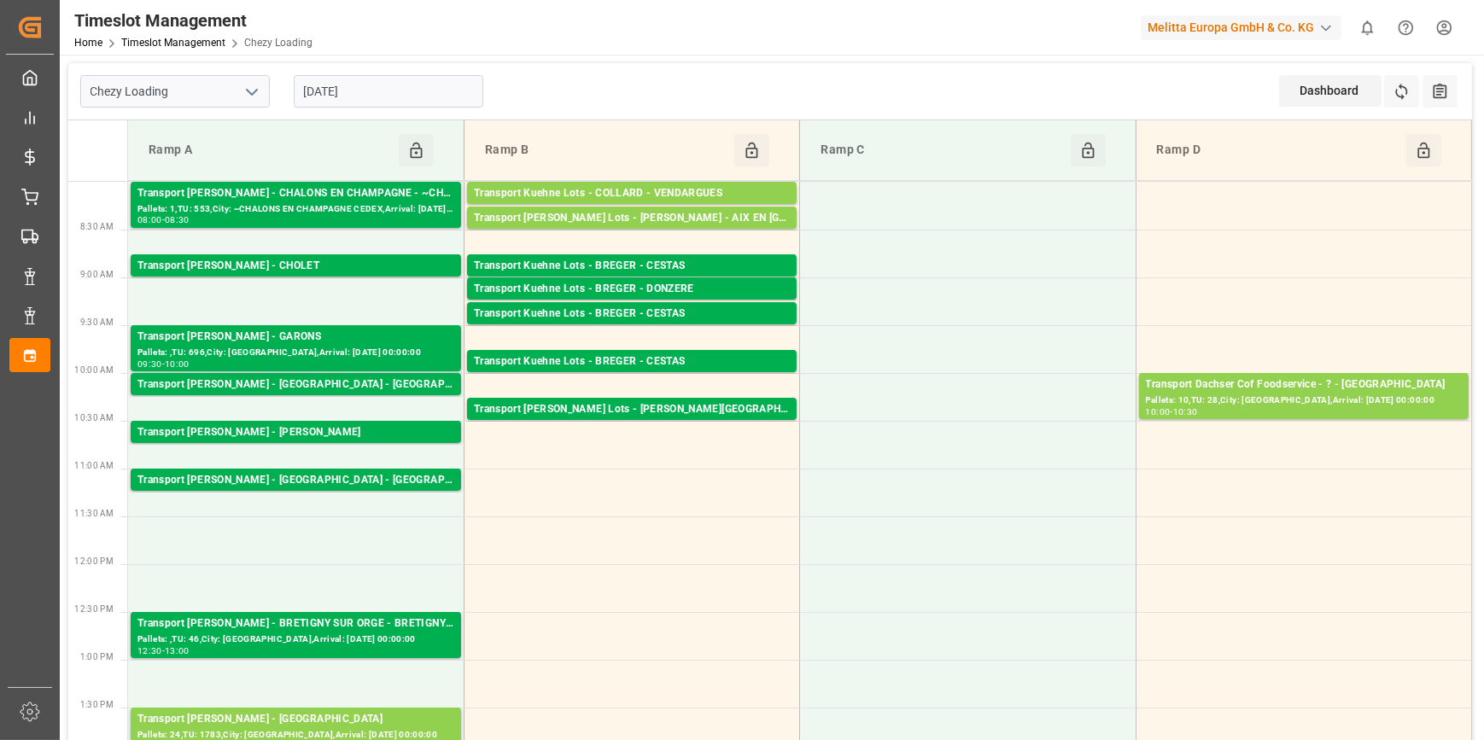
click at [259, 93] on icon "open menu" at bounding box center [252, 92] width 20 height 20
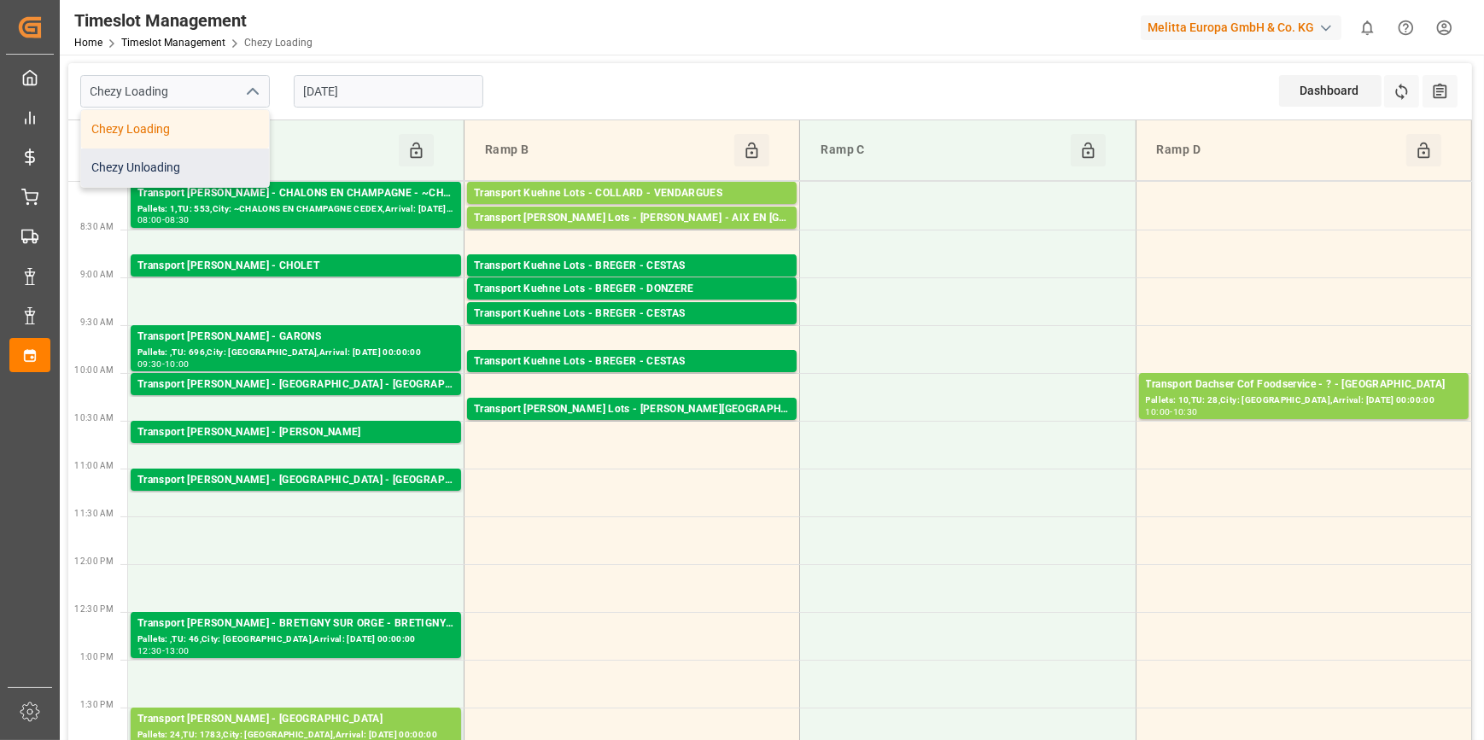
click at [165, 167] on div "Chezy Unloading" at bounding box center [175, 168] width 188 height 38
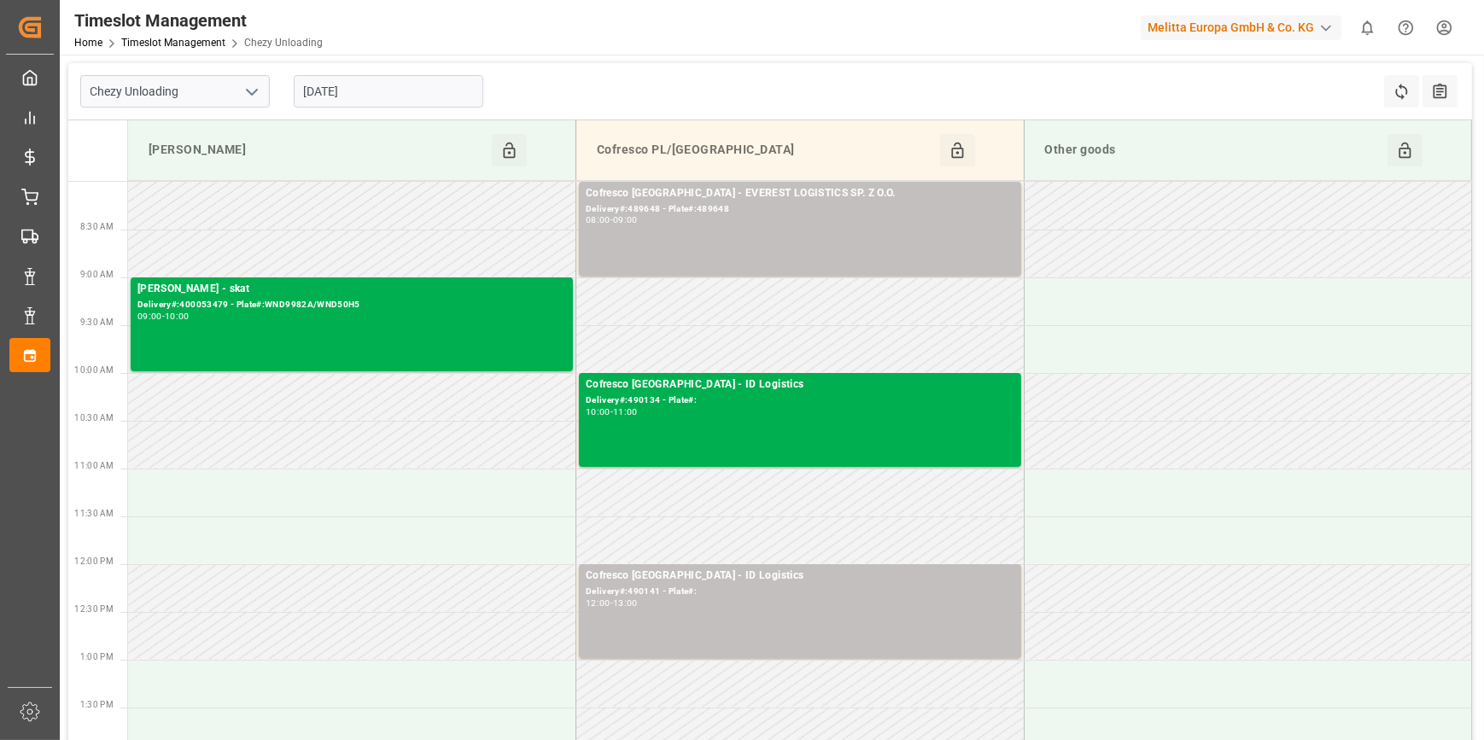
click at [253, 92] on polyline "open menu" at bounding box center [252, 92] width 10 height 5
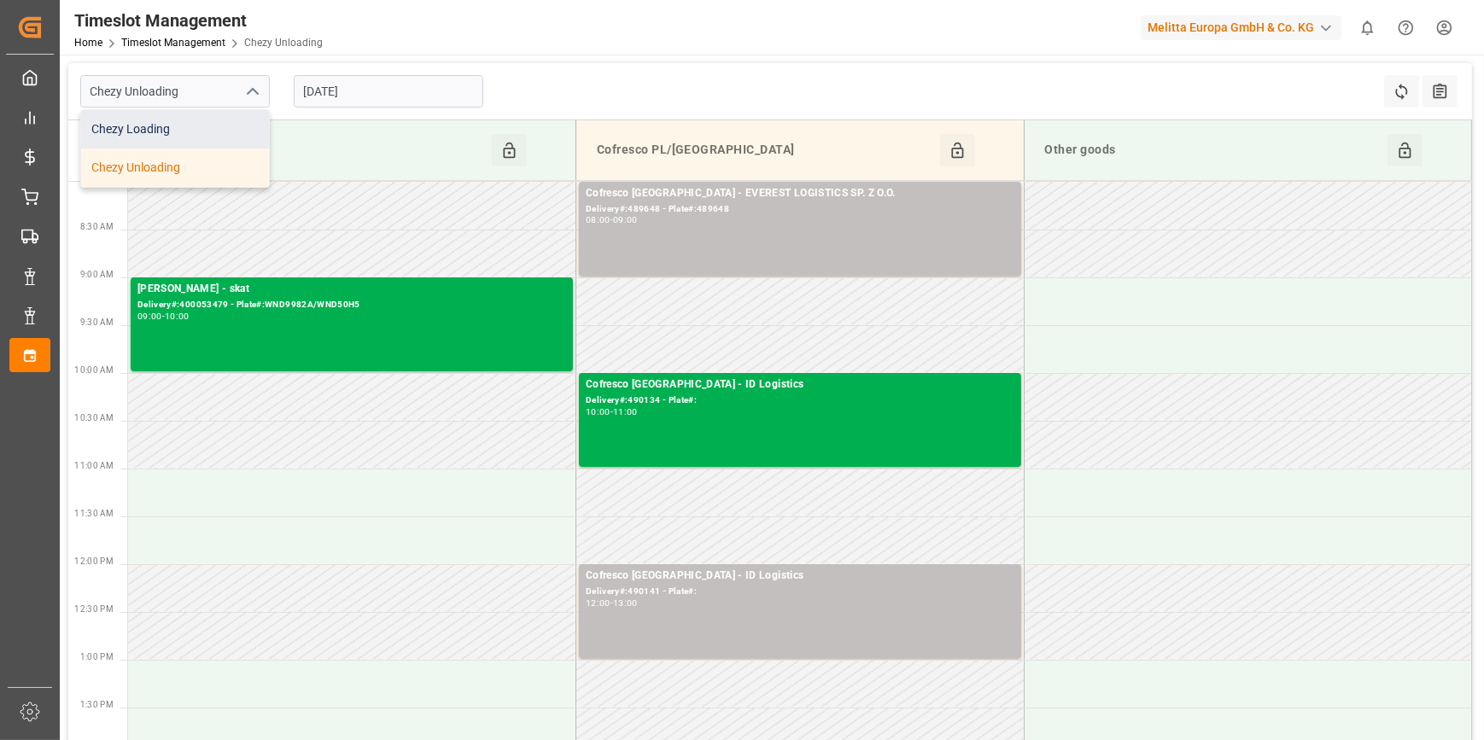
click at [143, 130] on div "Chezy Loading" at bounding box center [175, 129] width 188 height 38
type input "Chezy Loading"
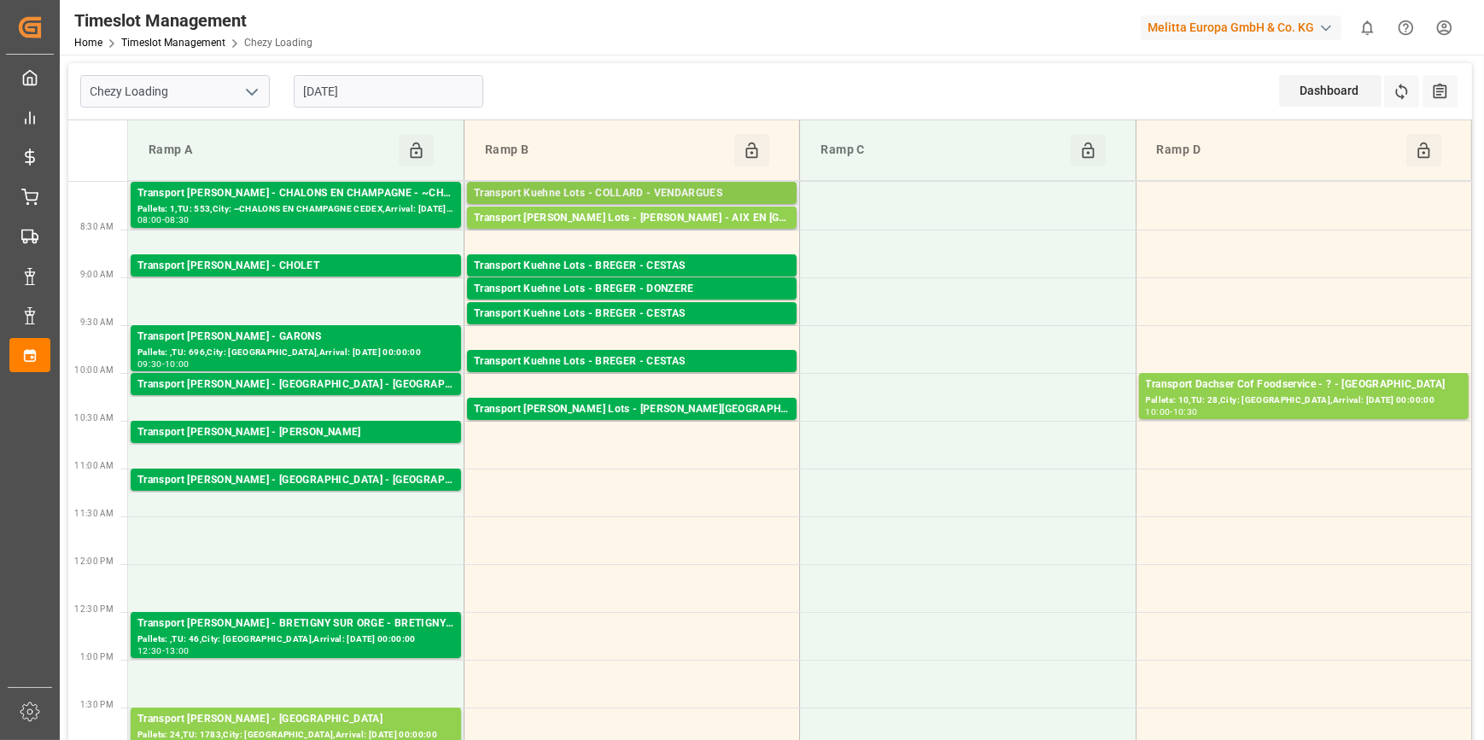
click at [783, 189] on div "Transport Kuehne Lots - COLLARD - VENDARGUES" at bounding box center [632, 193] width 316 height 17
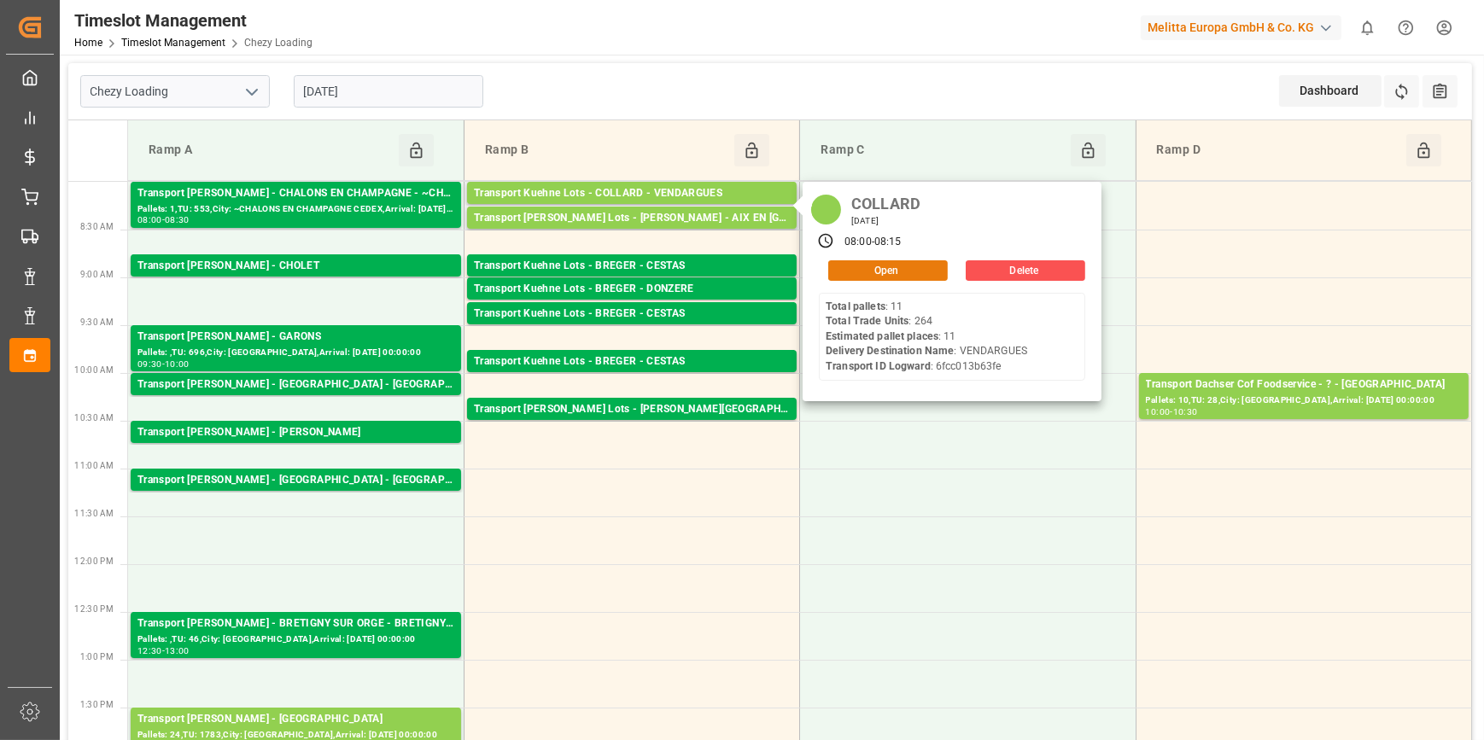
click at [911, 270] on button "Open" at bounding box center [888, 270] width 120 height 20
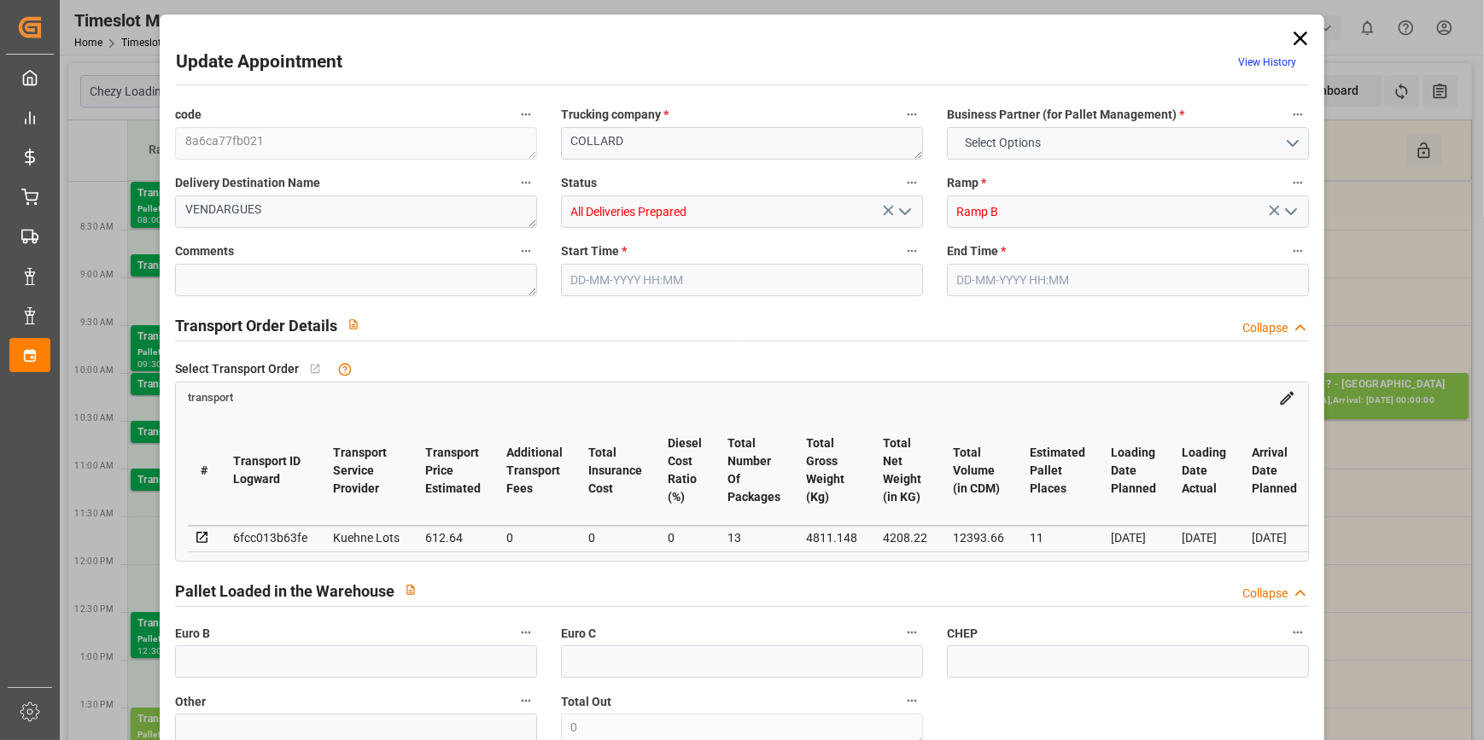
type input "11"
type input "612.64"
type input "0"
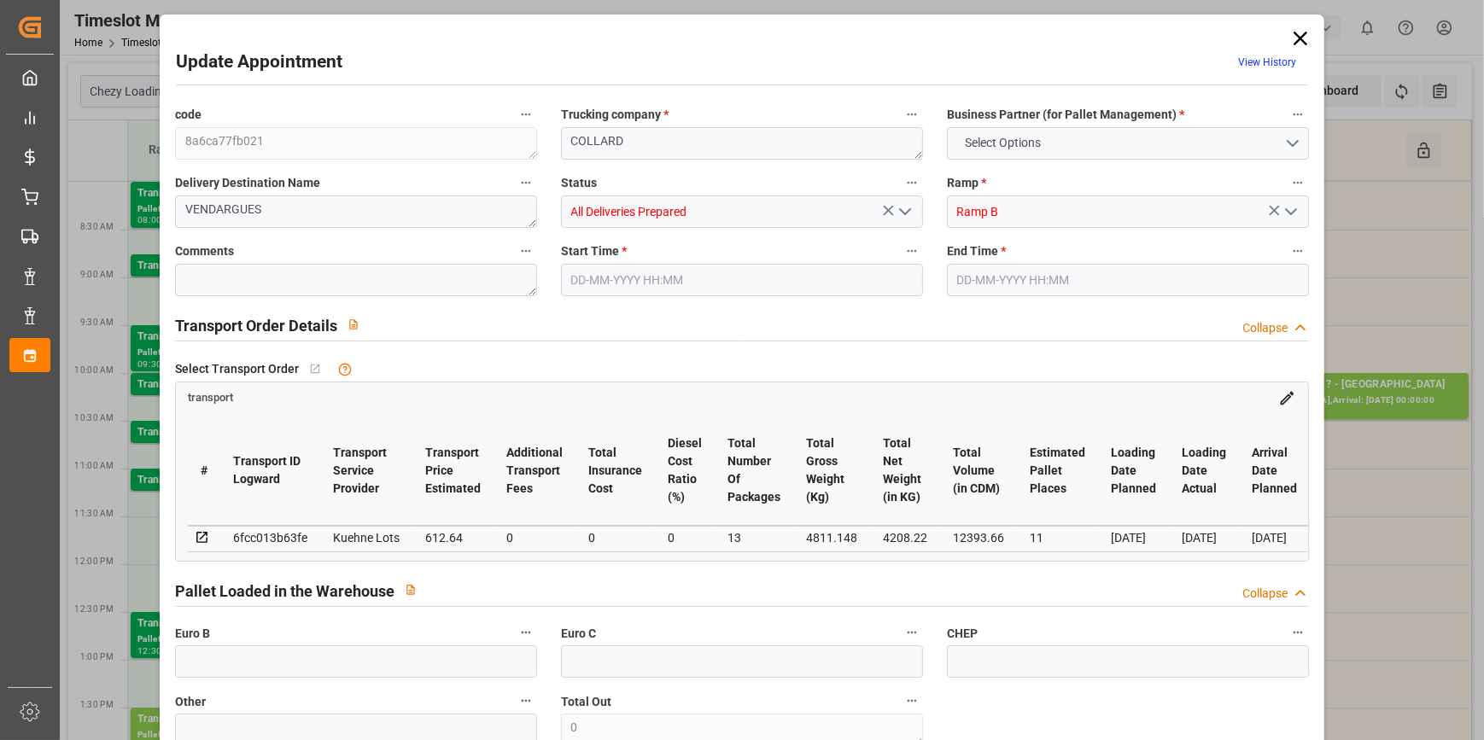
type input "612.64"
type input "0"
type input "13"
type input "4208.22"
type input "5337.6"
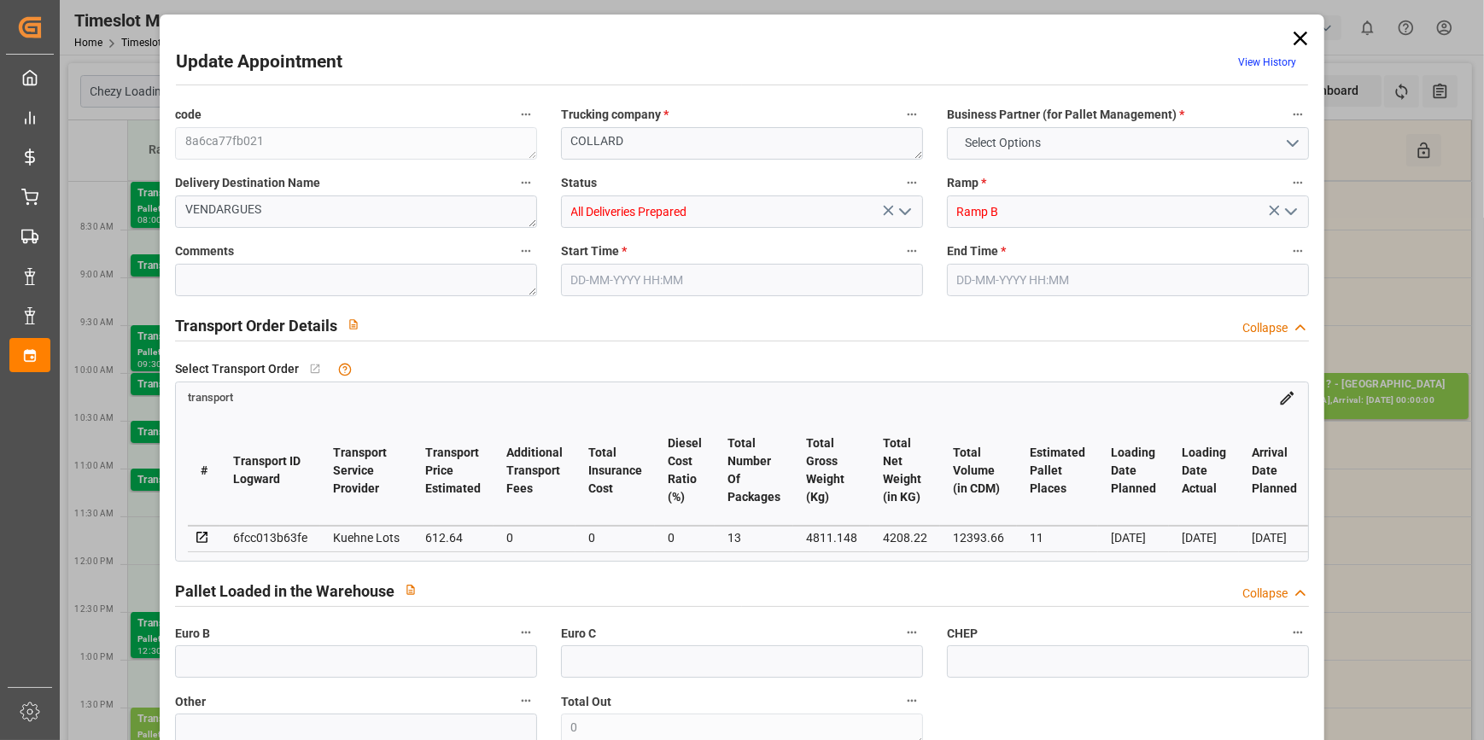
type input "12393.66"
type input "34"
type input "11"
type input "264"
type input "13"
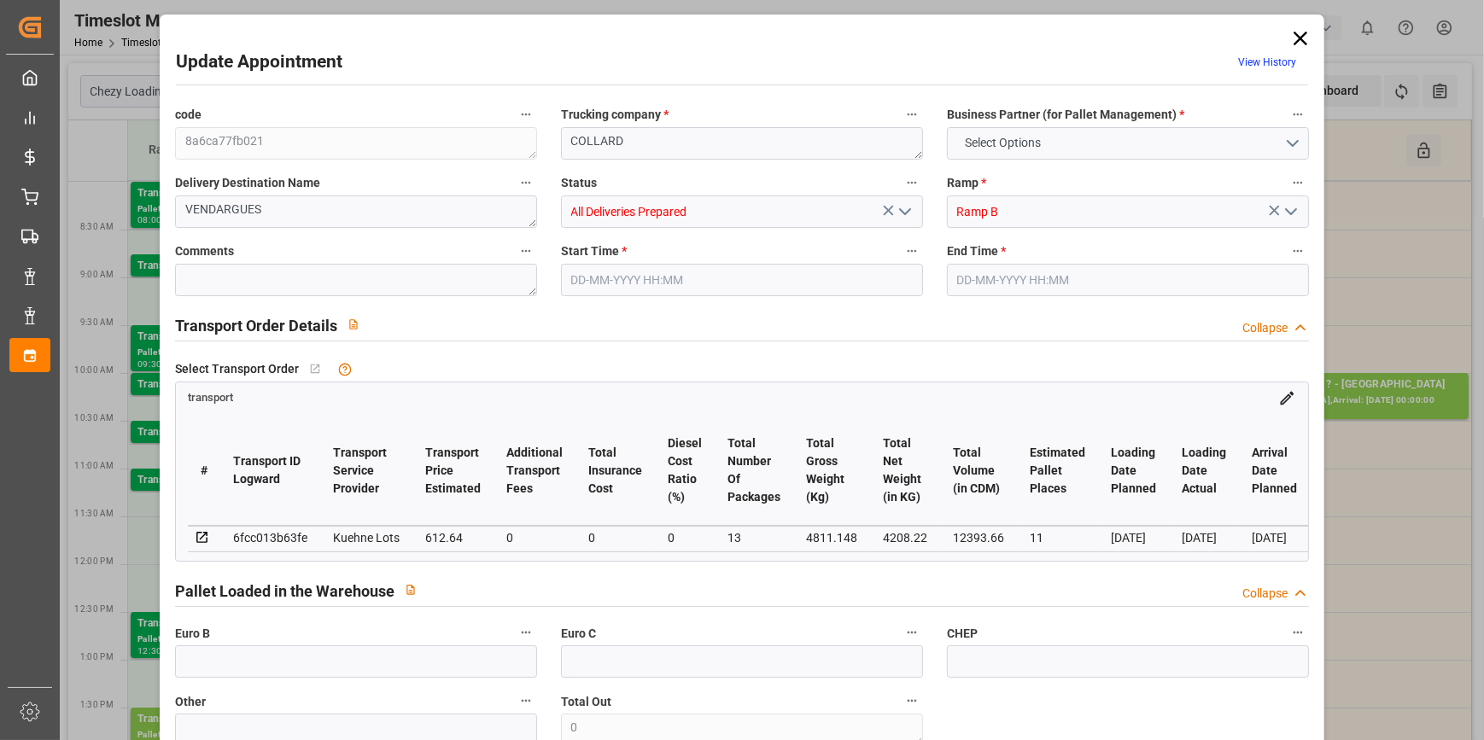
type input "101"
type input "4811.148"
type input "0"
type input "4710.8598"
type input "0"
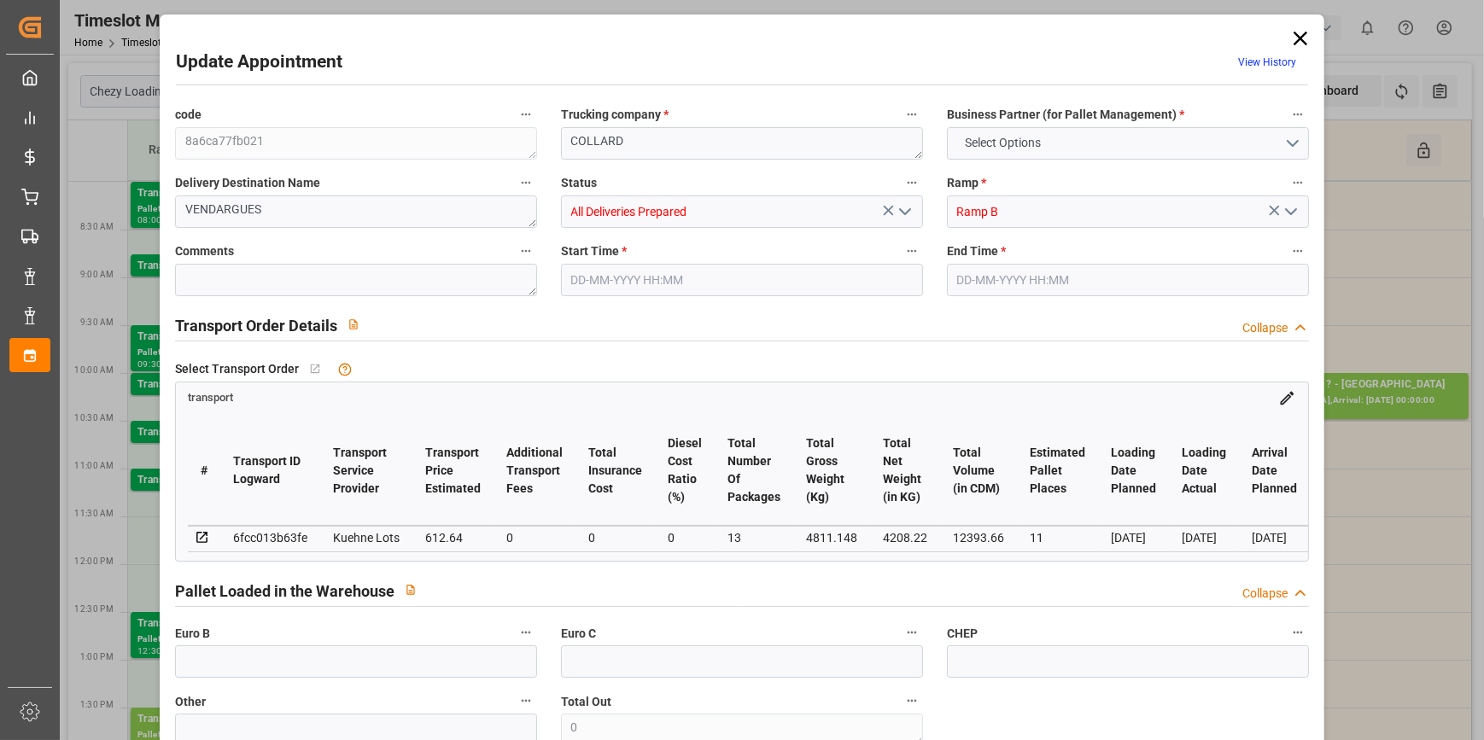
type input "0"
type input "21"
type input "35"
type input "13-10-2025 08:00"
type input "13-10-2025 08:15"
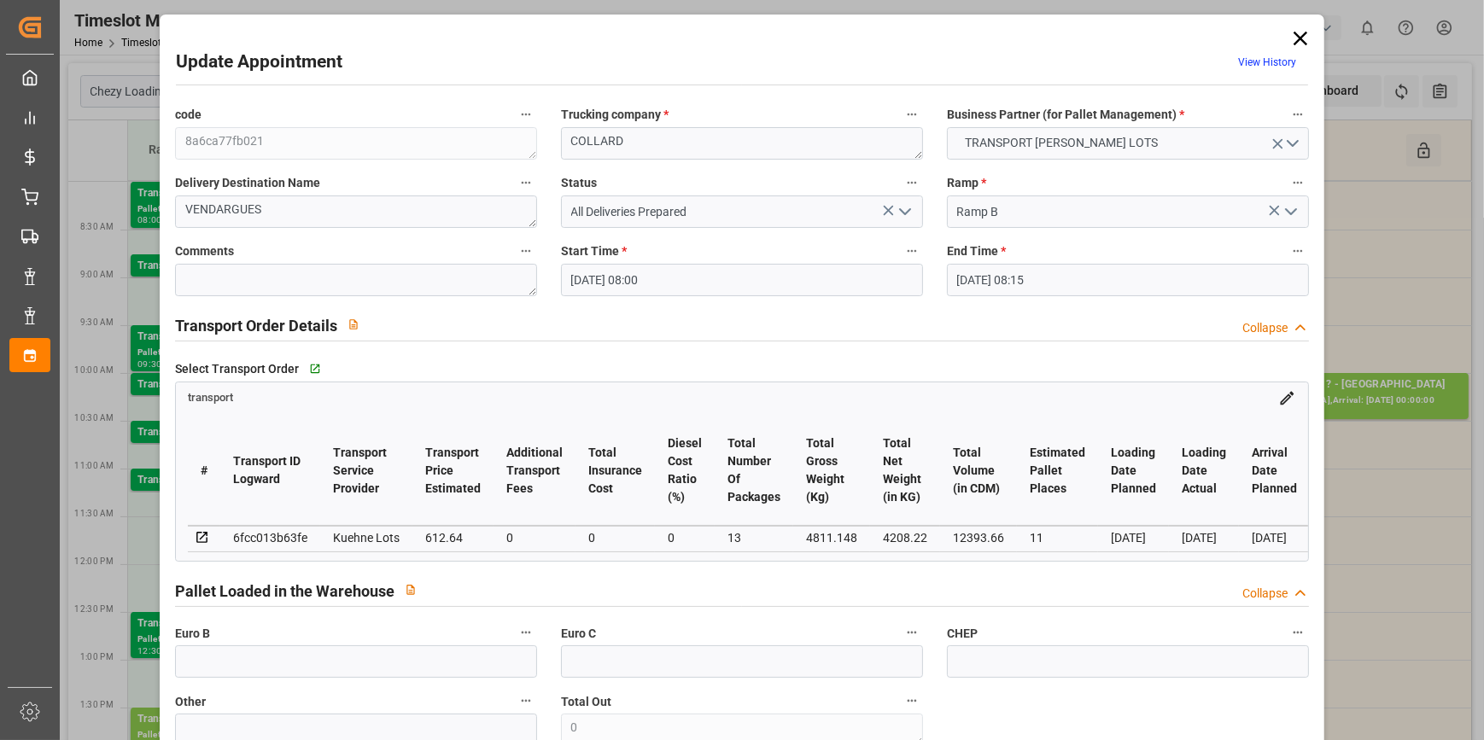
type input "08-10-2025 13:41"
type input "08-10-2025 11:23"
type input "[DATE]"
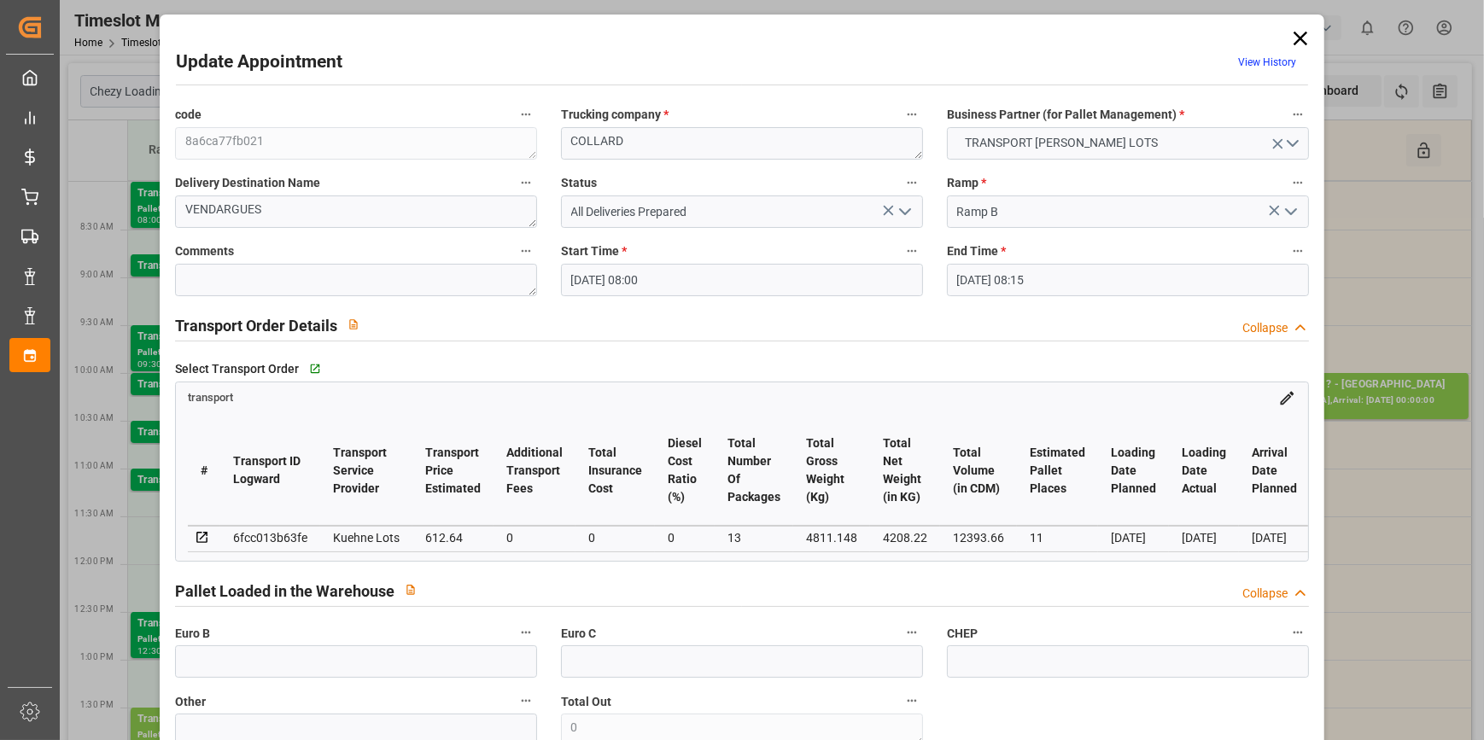
drag, startPoint x: 1300, startPoint y: 35, endPoint x: 1289, endPoint y: 37, distance: 12.1
click at [1300, 35] on icon at bounding box center [1301, 38] width 24 height 24
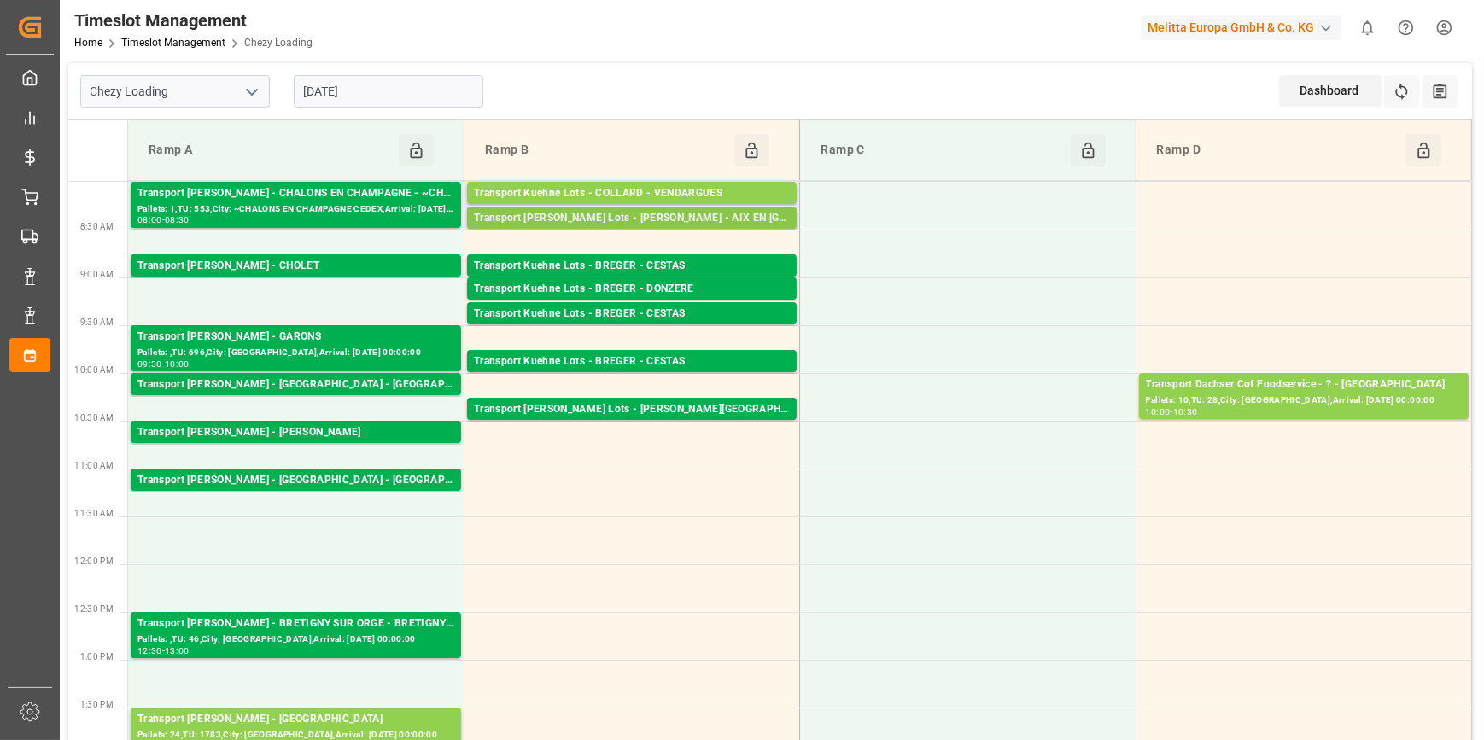
click at [658, 216] on div "Transport Kuehne Lots - COLLARD - AIX EN PROVENCE" at bounding box center [632, 218] width 316 height 17
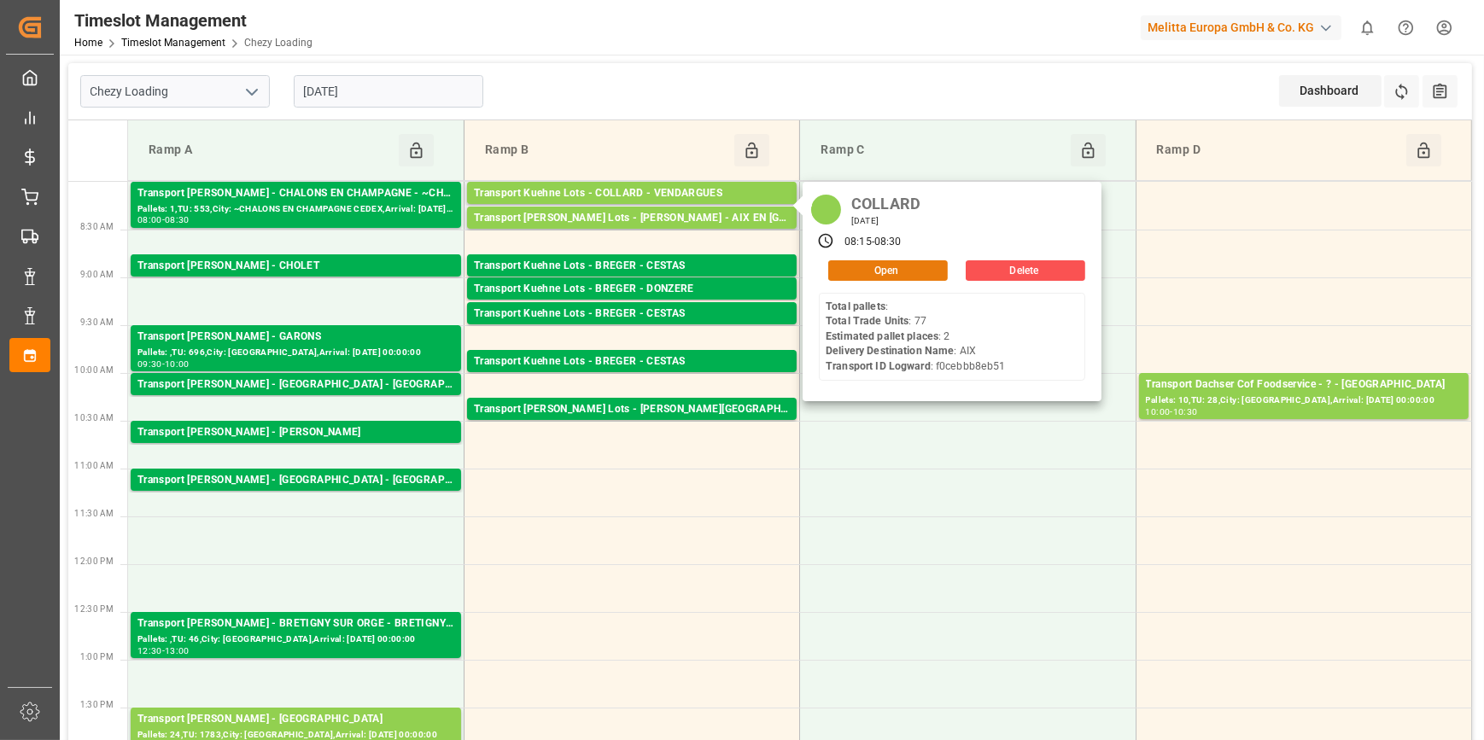
click at [874, 277] on button "Open" at bounding box center [888, 270] width 120 height 20
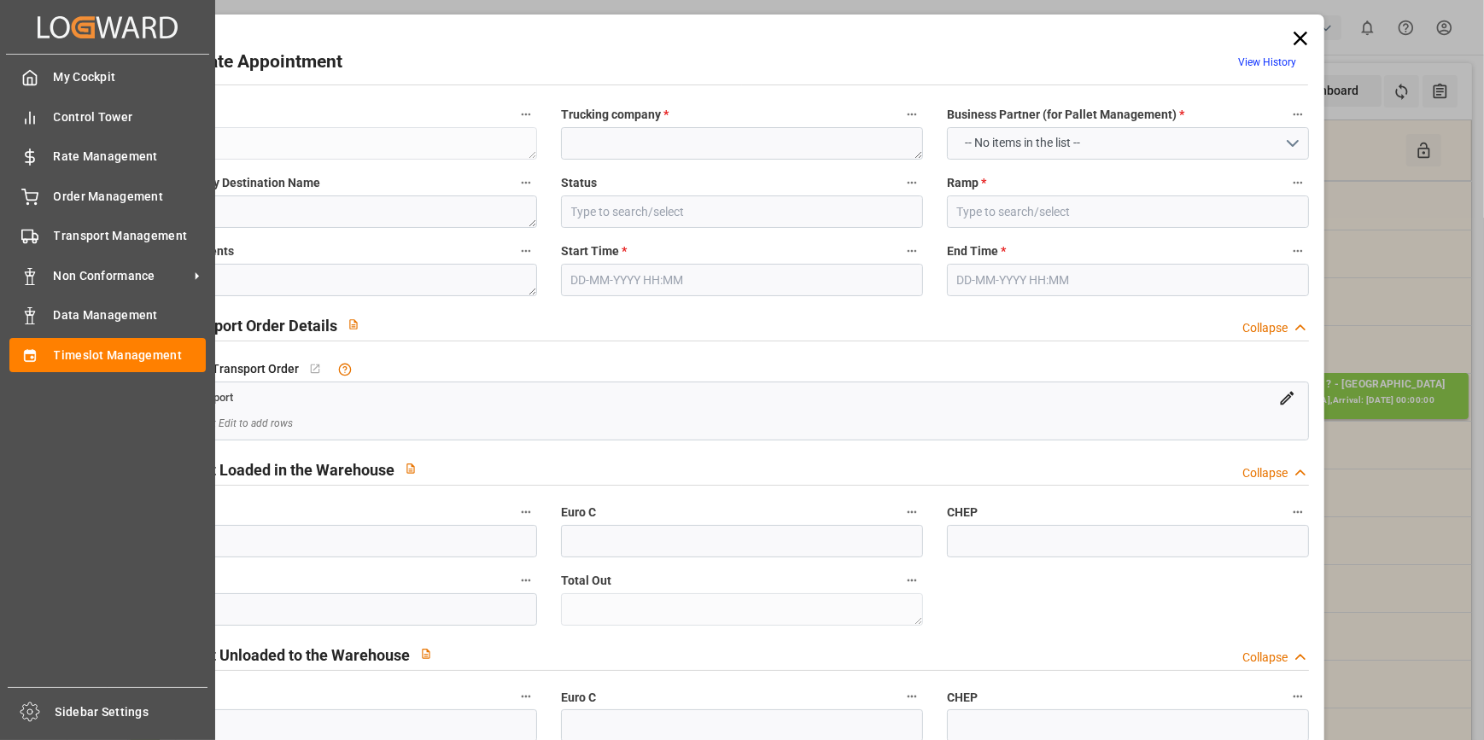
type textarea "d655ec92ca19"
type textarea "COLLARD"
type textarea "AIX"
type input "All Deliveries Prepared"
type input "Ramp B"
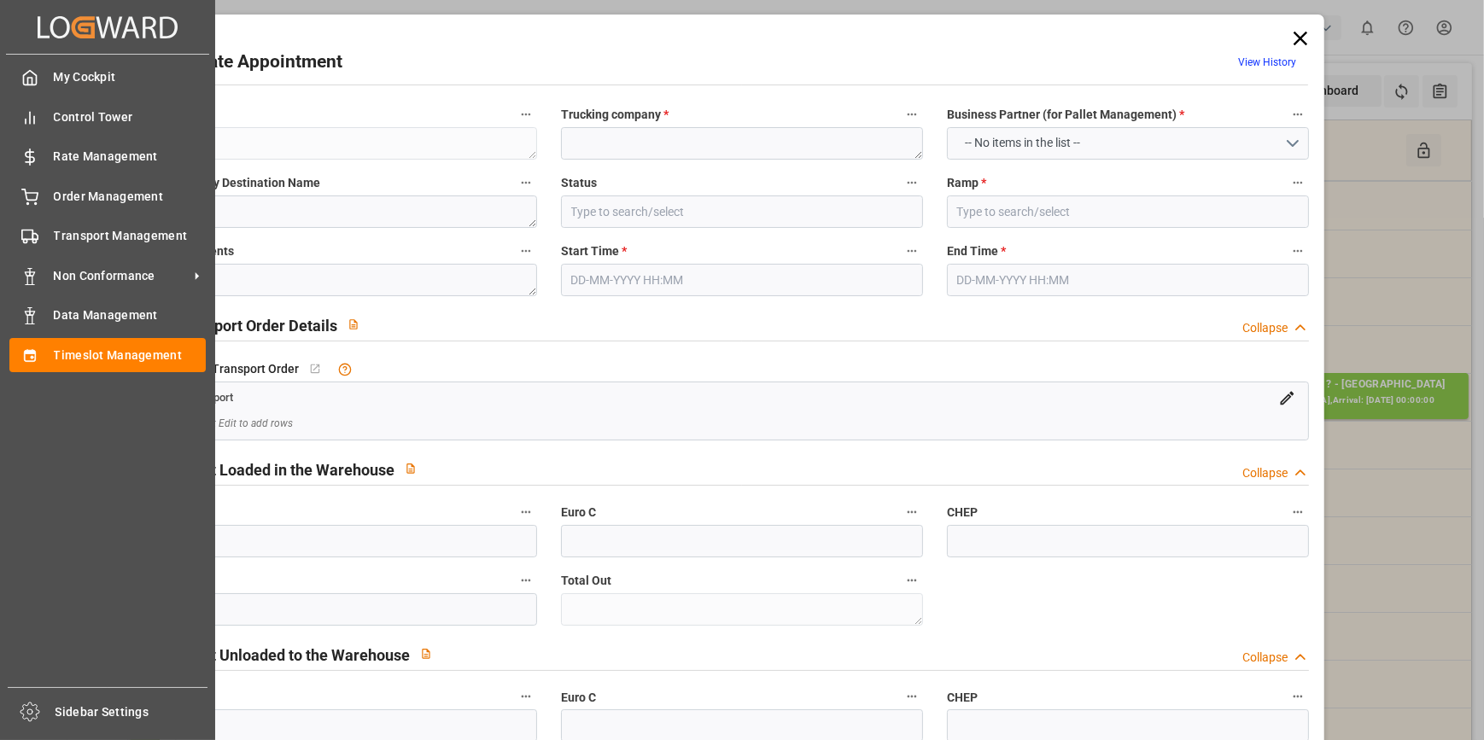
type textarea "0"
type input "f0cebbb8eb51"
type textarea "AIX EN [GEOGRAPHIC_DATA]"
type textarea "0000722695"
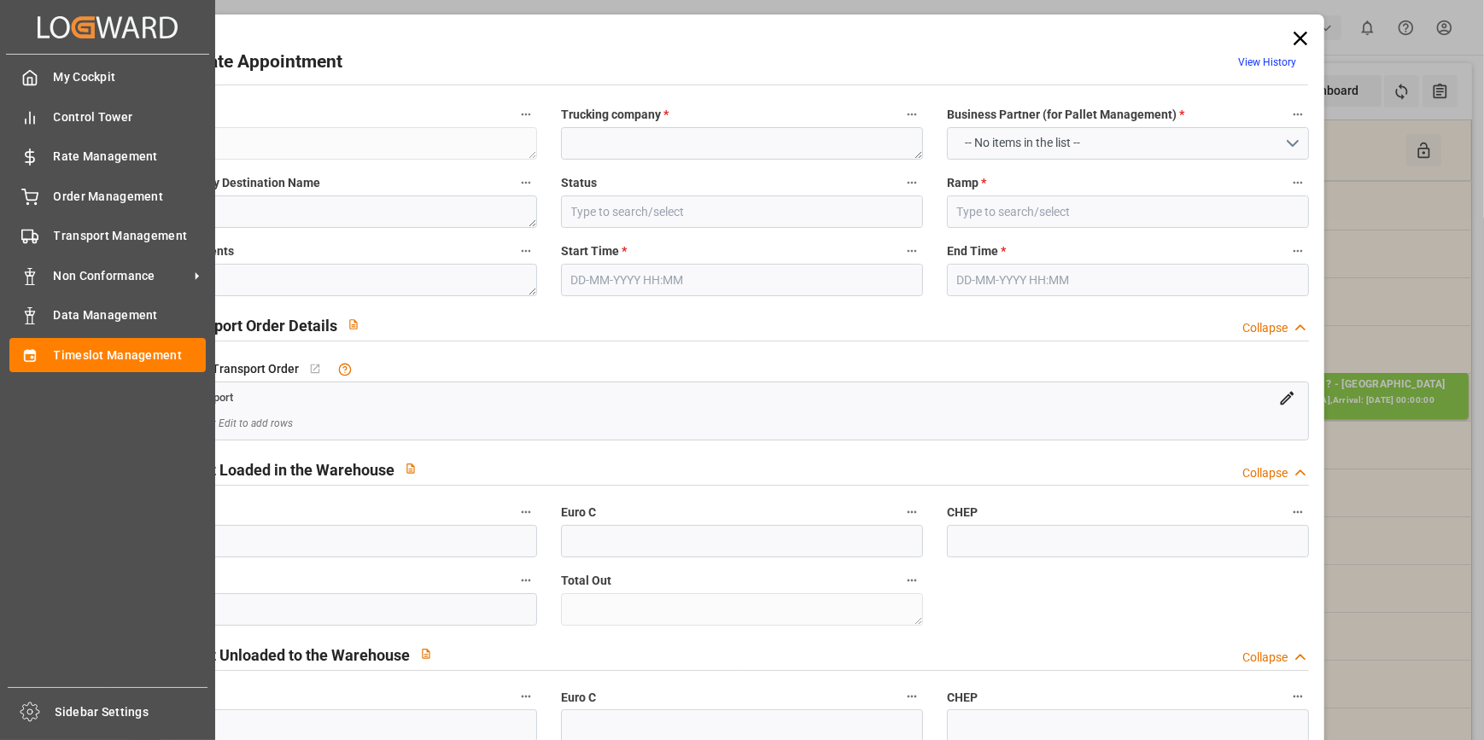
type textarea "d655ec92ca19"
type textarea "FR-02570"
type textarea "FR"
type input "Road"
type input "FR"
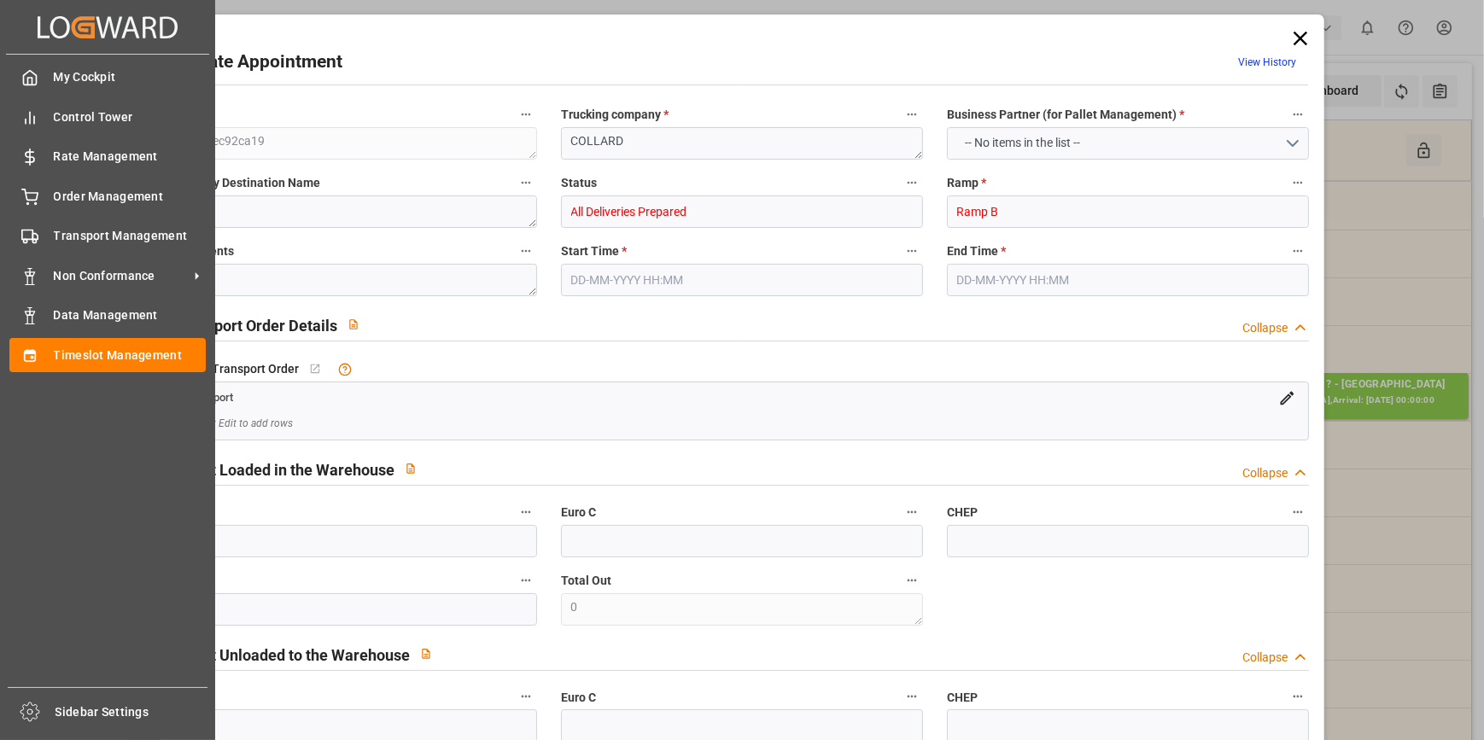
type input "02570"
type input "FR"
type input "13593"
type input "Small Shipment"
type input "3.5-7.5 t"
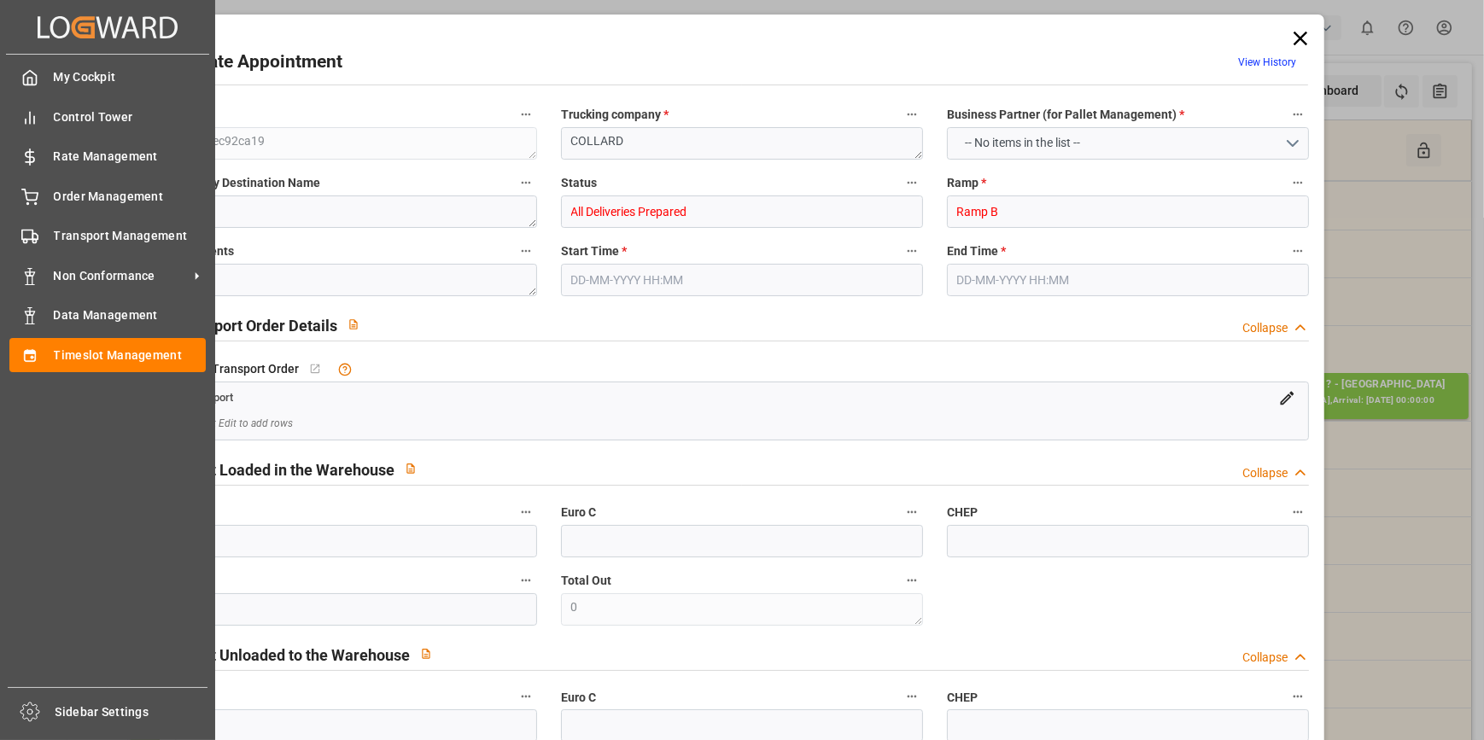
type input "EURO 6"
type input "Diesel"
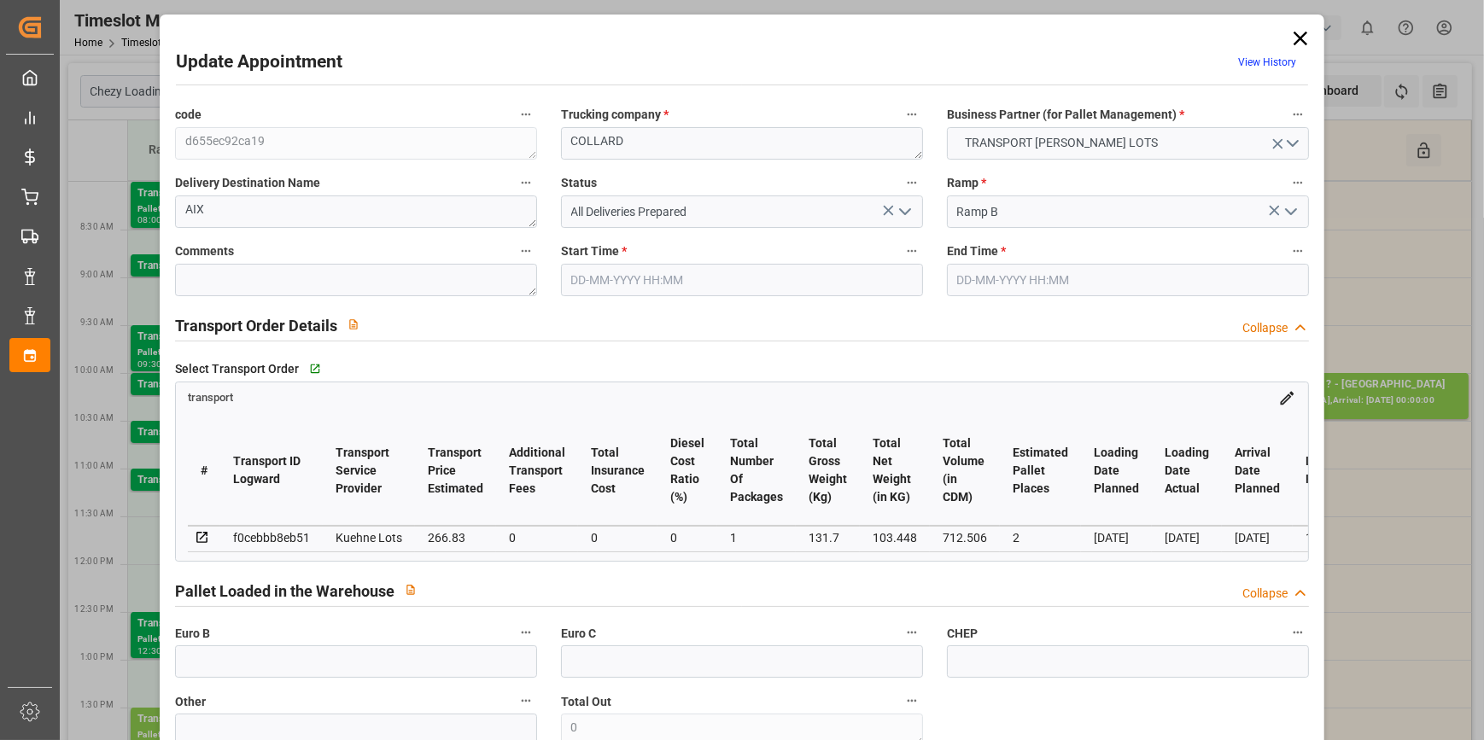
type input "2"
type input "266.83"
type input "0"
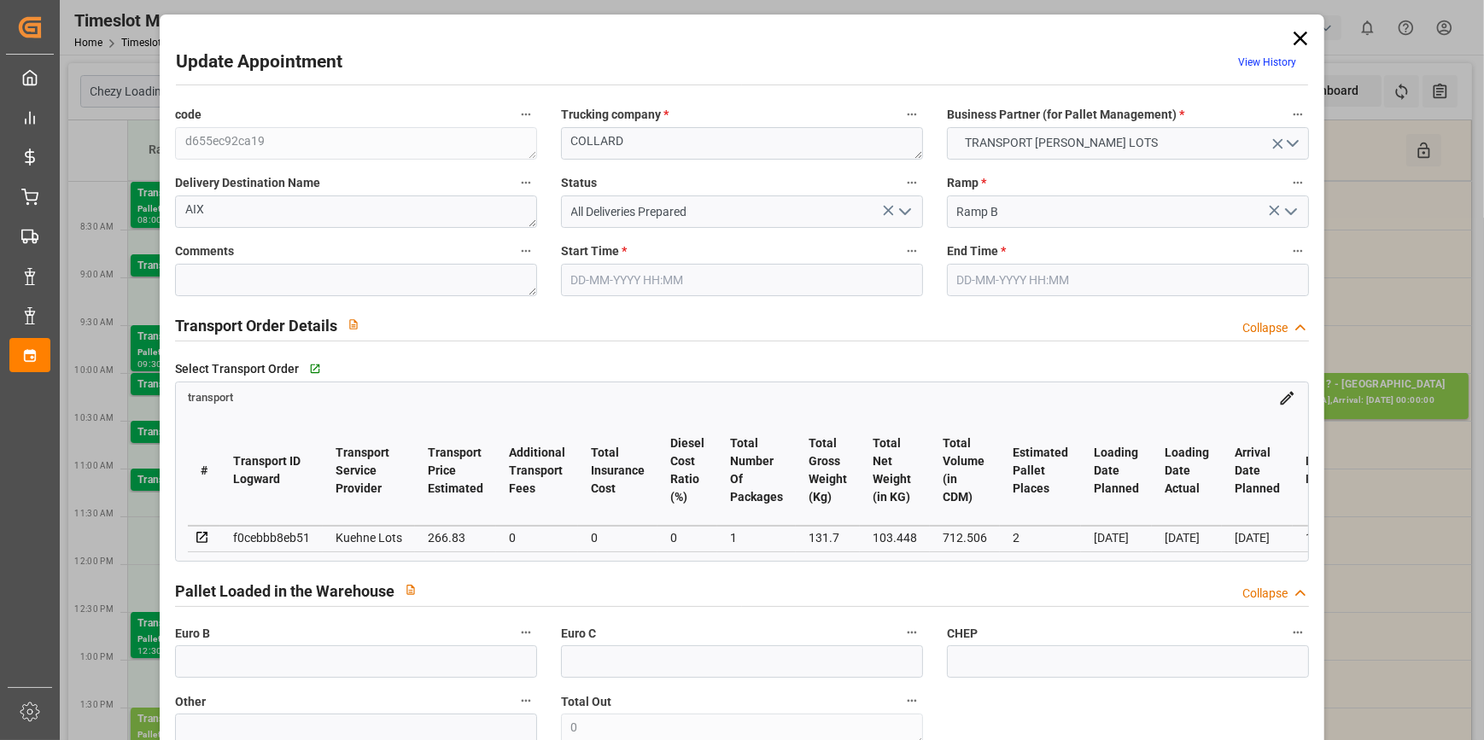
type input "266.83"
type input "0"
type input "1"
type input "103.448"
type input "338.7"
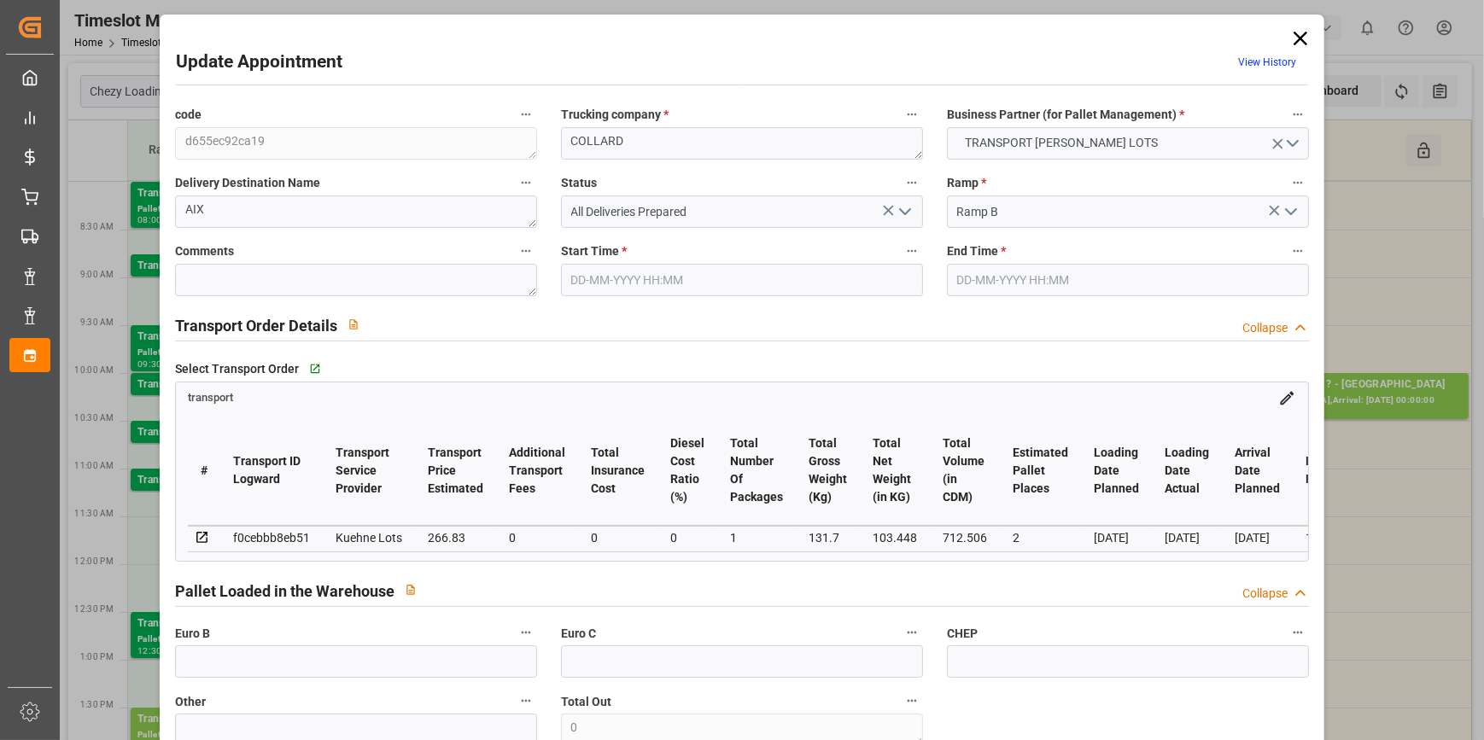
type input "712.506"
type input "13"
type input "0"
type input "77"
type input "9"
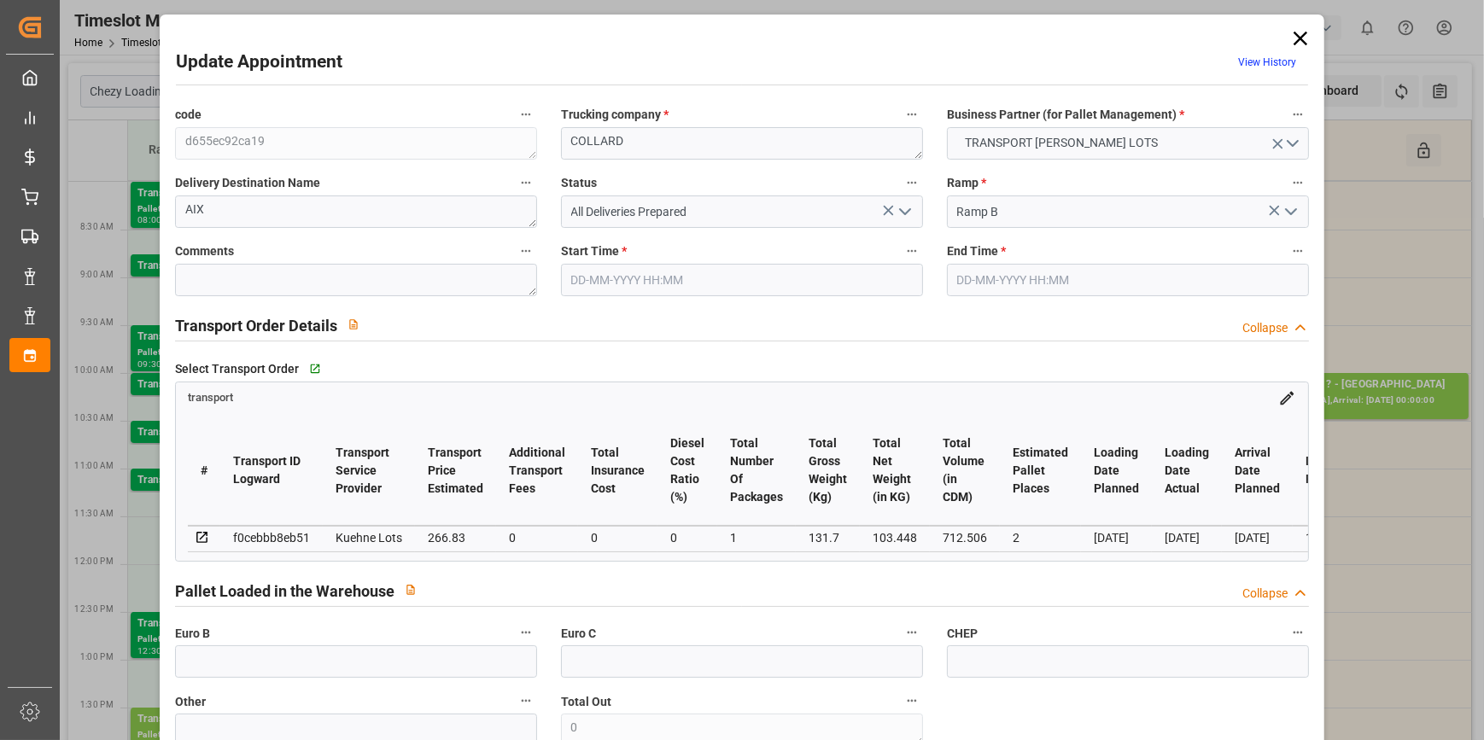
type input "101"
type input "131.7"
type input "0"
type input "4710.8598"
type input "0"
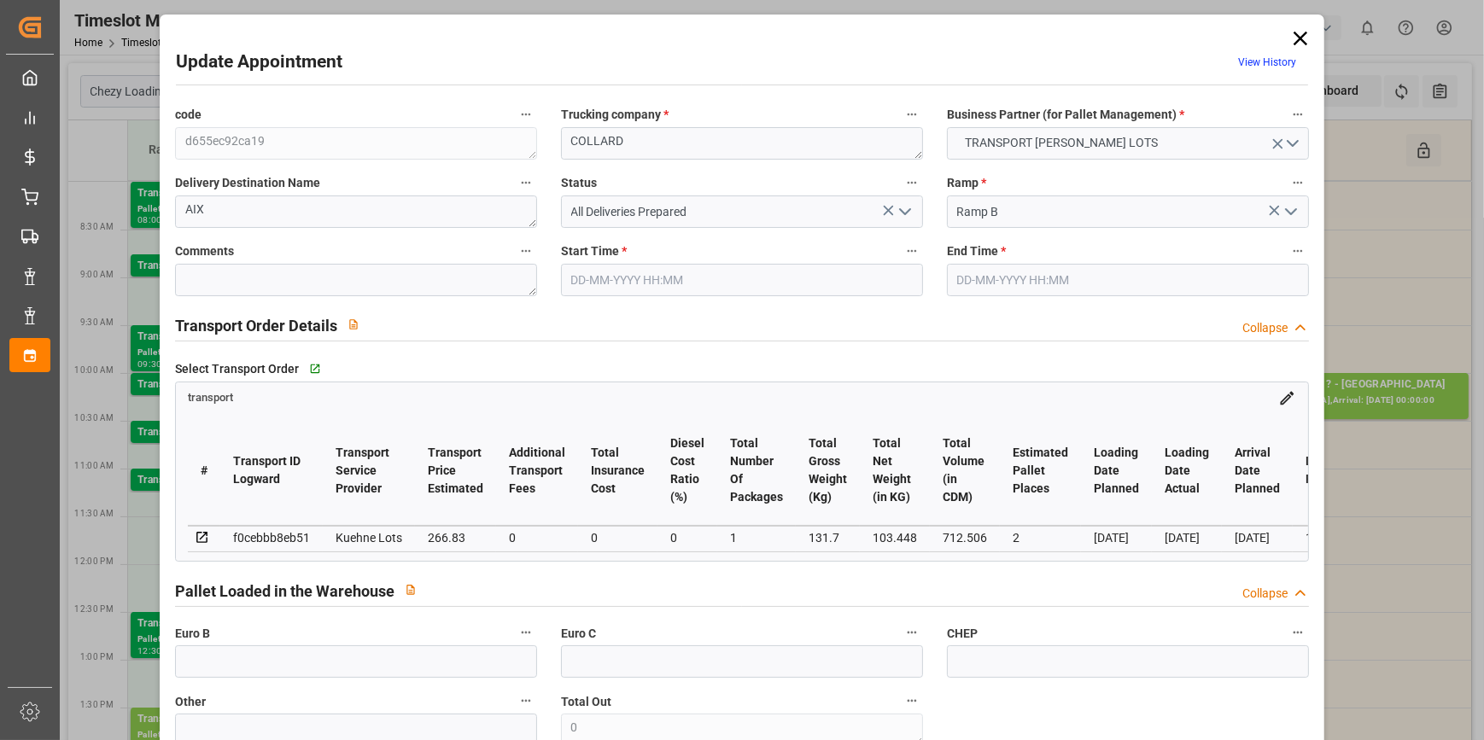
type input "0"
type input "21"
type input "35"
type input "13-10-2025 08:15"
type input "13-10-2025 08:30"
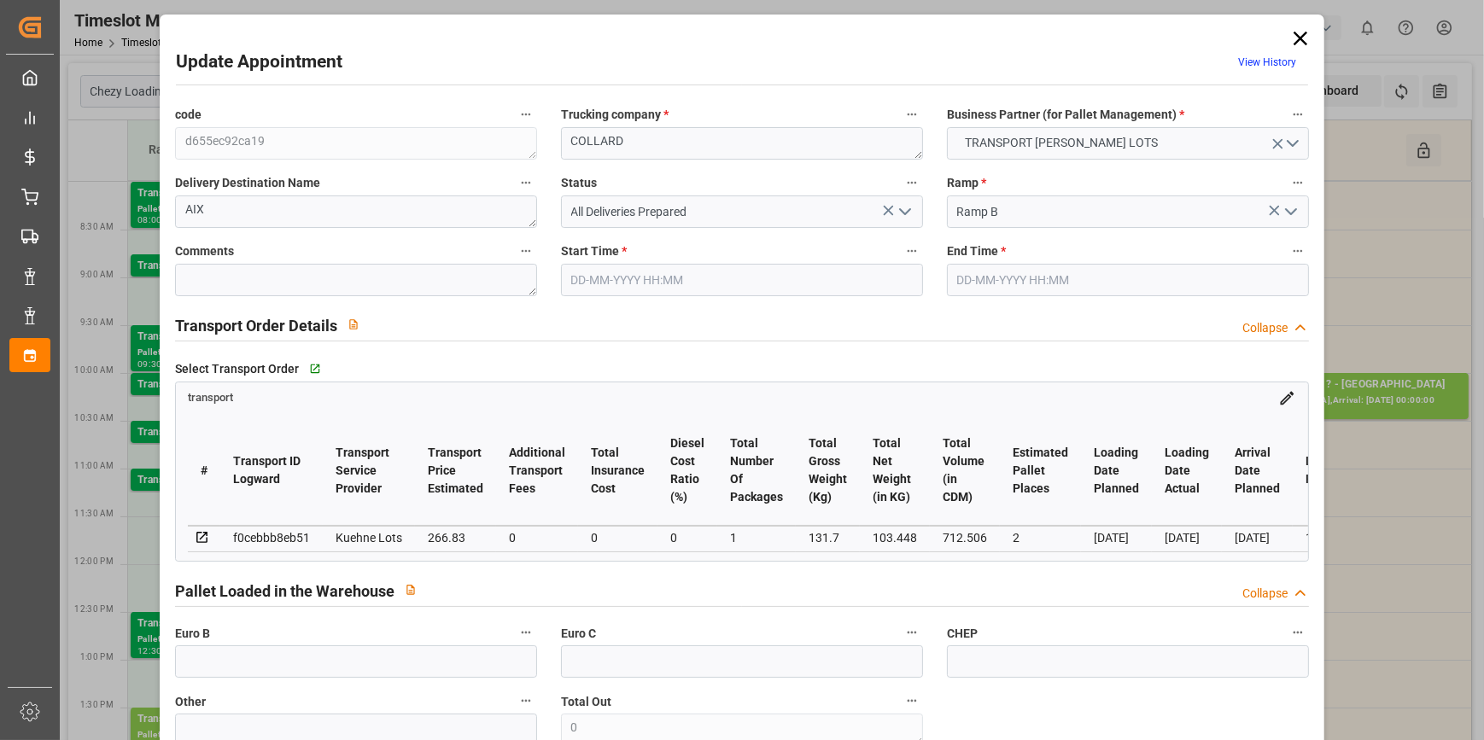
type input "09-10-2025 13:20"
type input "[DATE] 11:21"
type input "[DATE]"
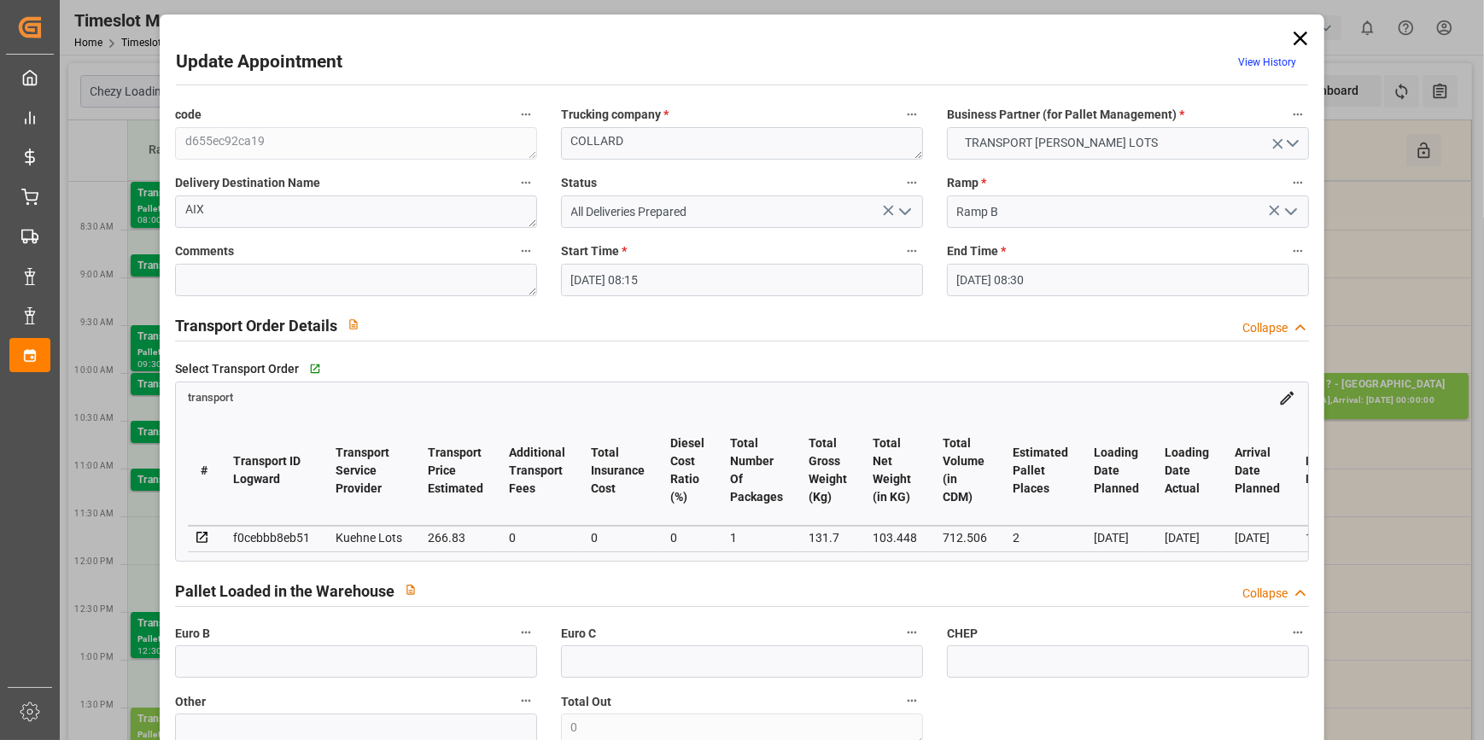
click at [907, 209] on polyline "open menu" at bounding box center [905, 211] width 10 height 5
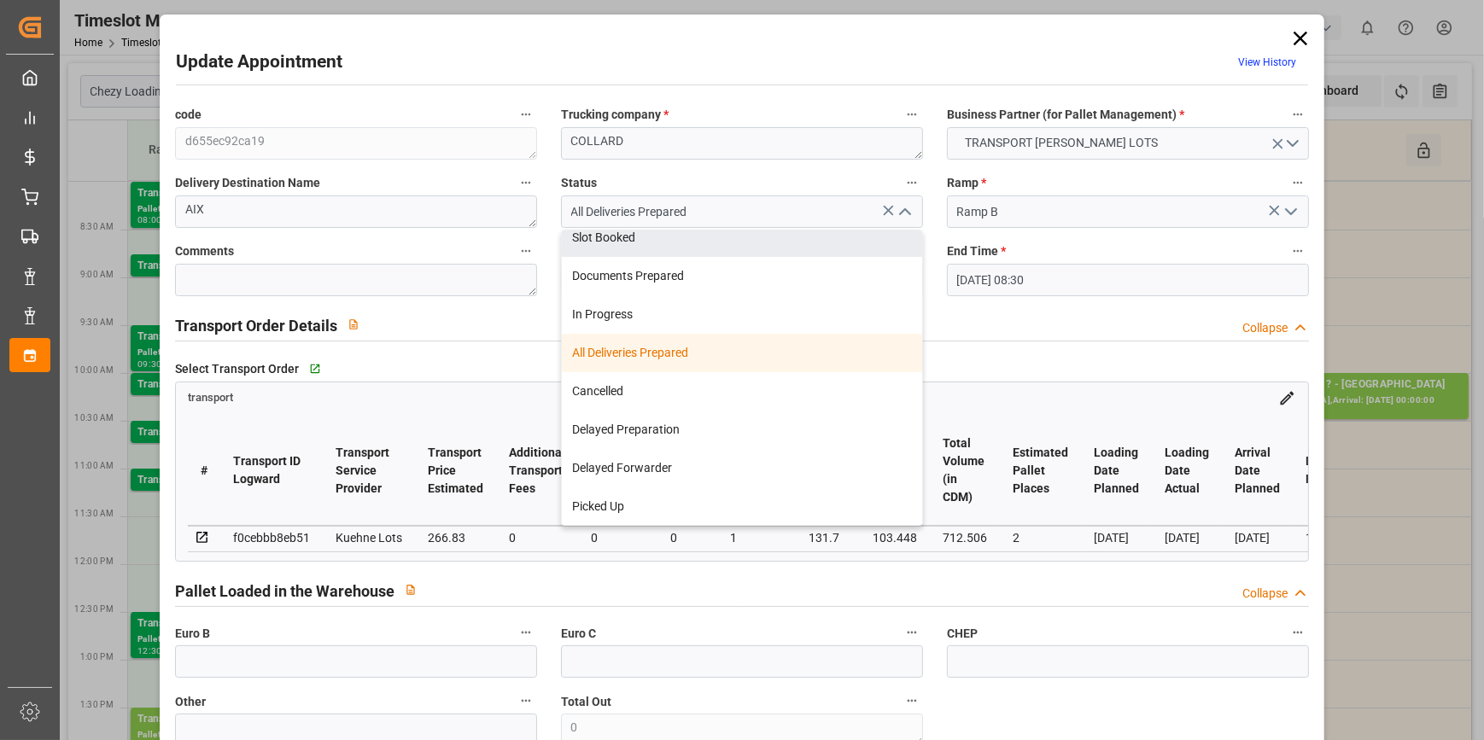
click at [1306, 38] on icon at bounding box center [1301, 38] width 24 height 24
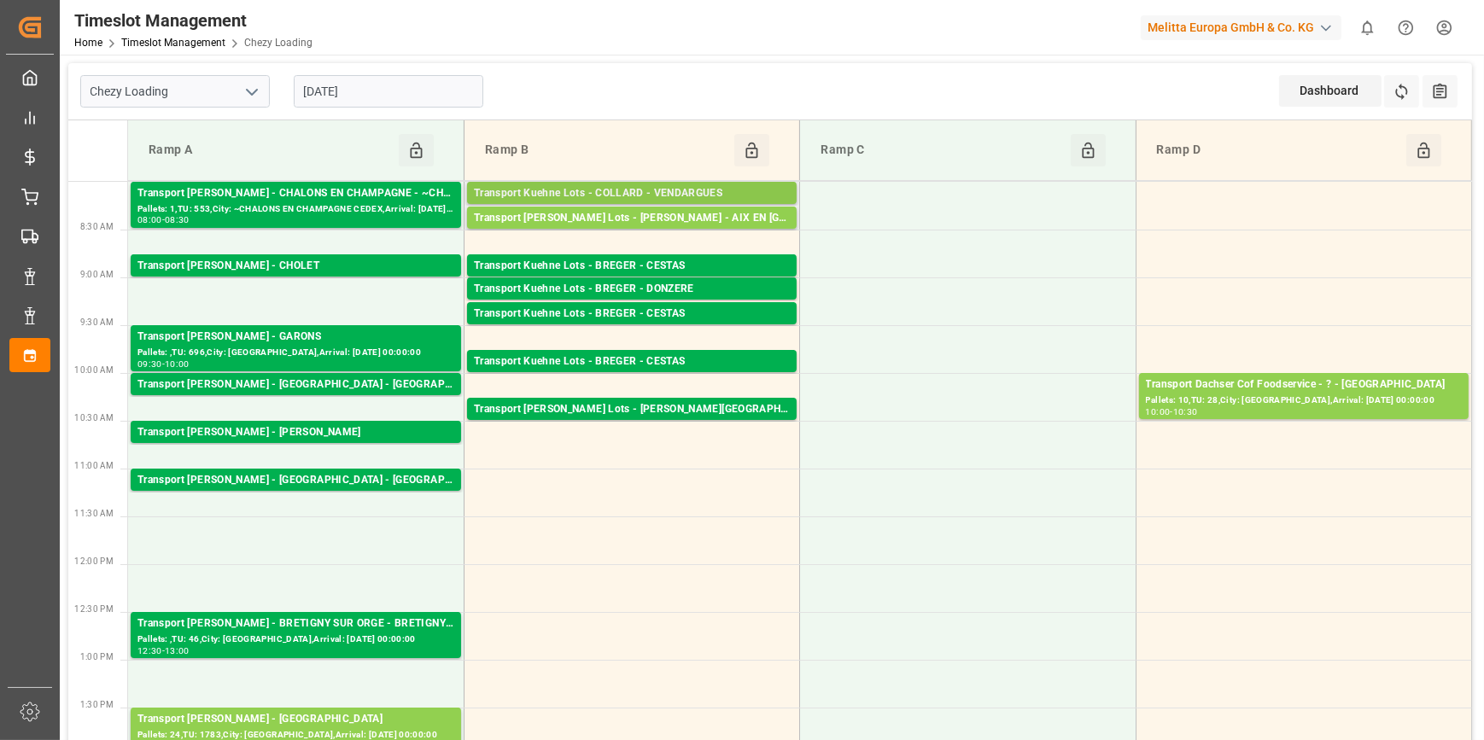
click at [534, 192] on div "Transport Kuehne Lots - COLLARD - VENDARGUES" at bounding box center [632, 193] width 316 height 17
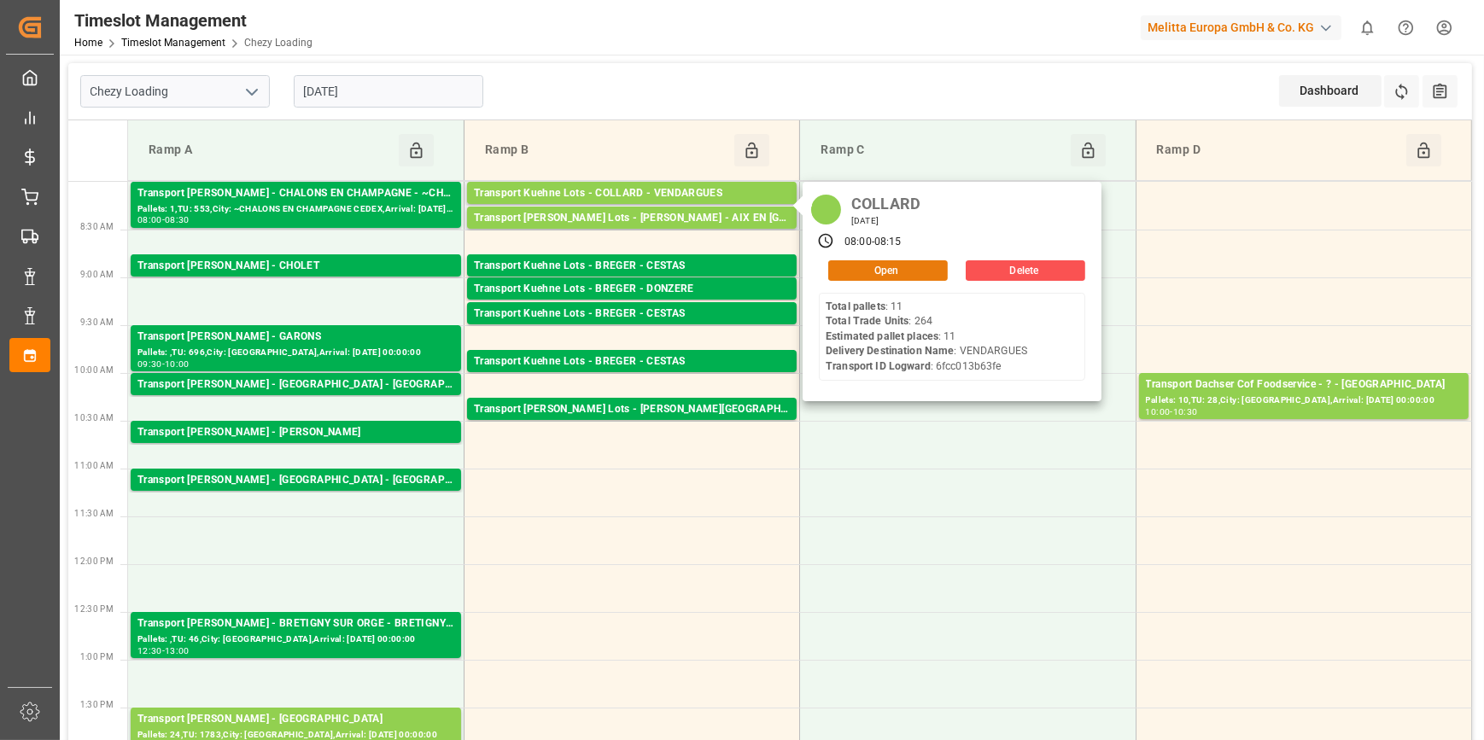
click at [856, 262] on button "Open" at bounding box center [888, 270] width 120 height 20
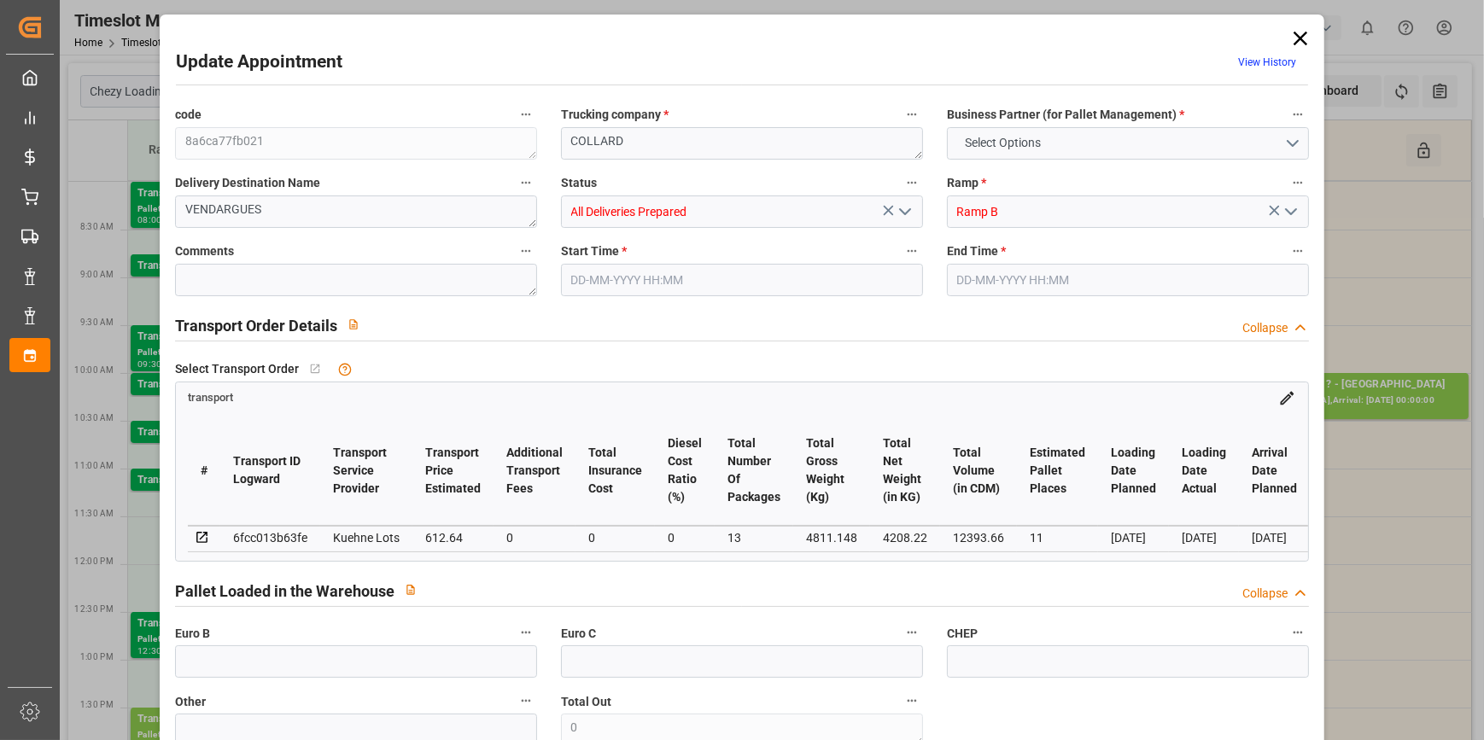
type input "11"
type input "612.64"
type input "0"
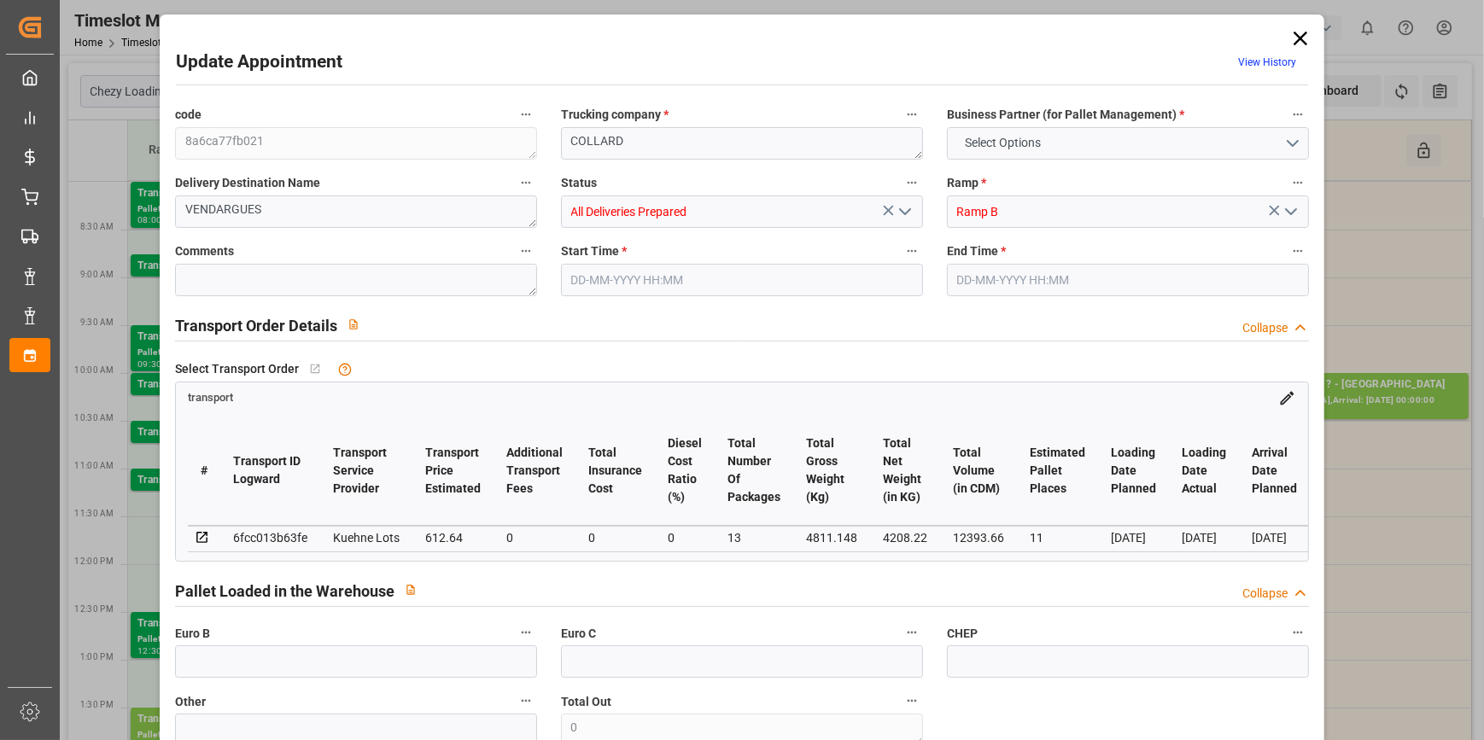
type input "612.64"
type input "0"
type input "13"
type input "4208.22"
type input "5337.6"
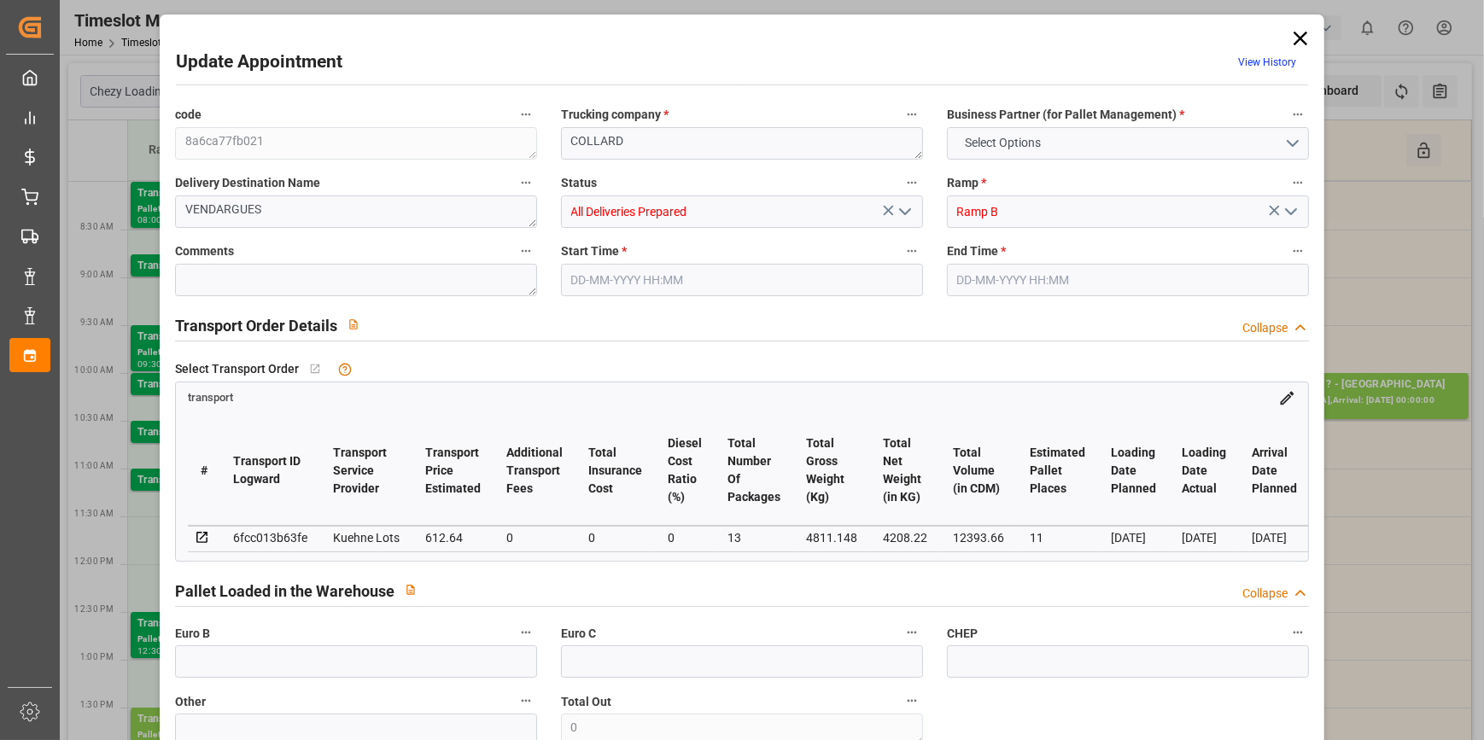
type input "12393.66"
type input "34"
type input "11"
type input "264"
type input "13"
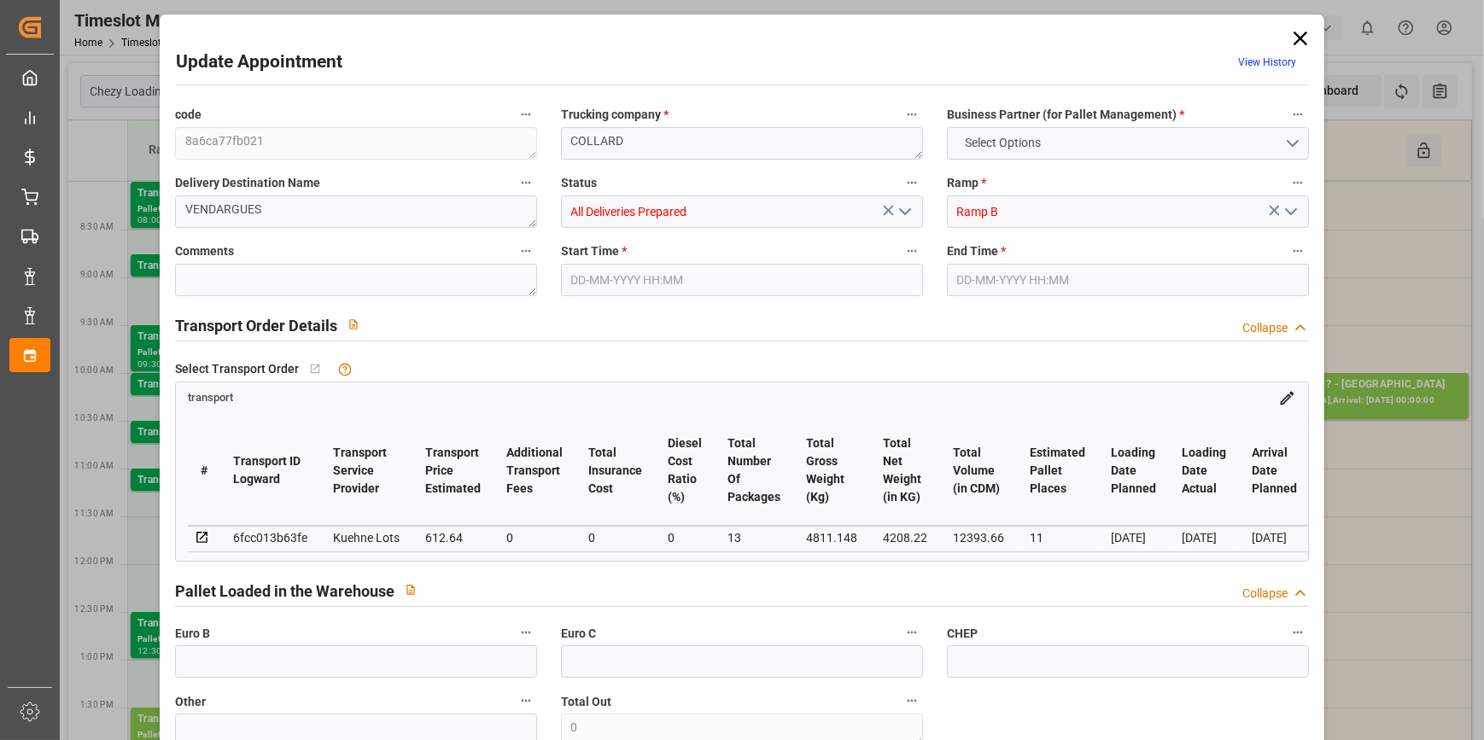
type input "101"
type input "4811.148"
type input "0"
type input "4710.8598"
type input "0"
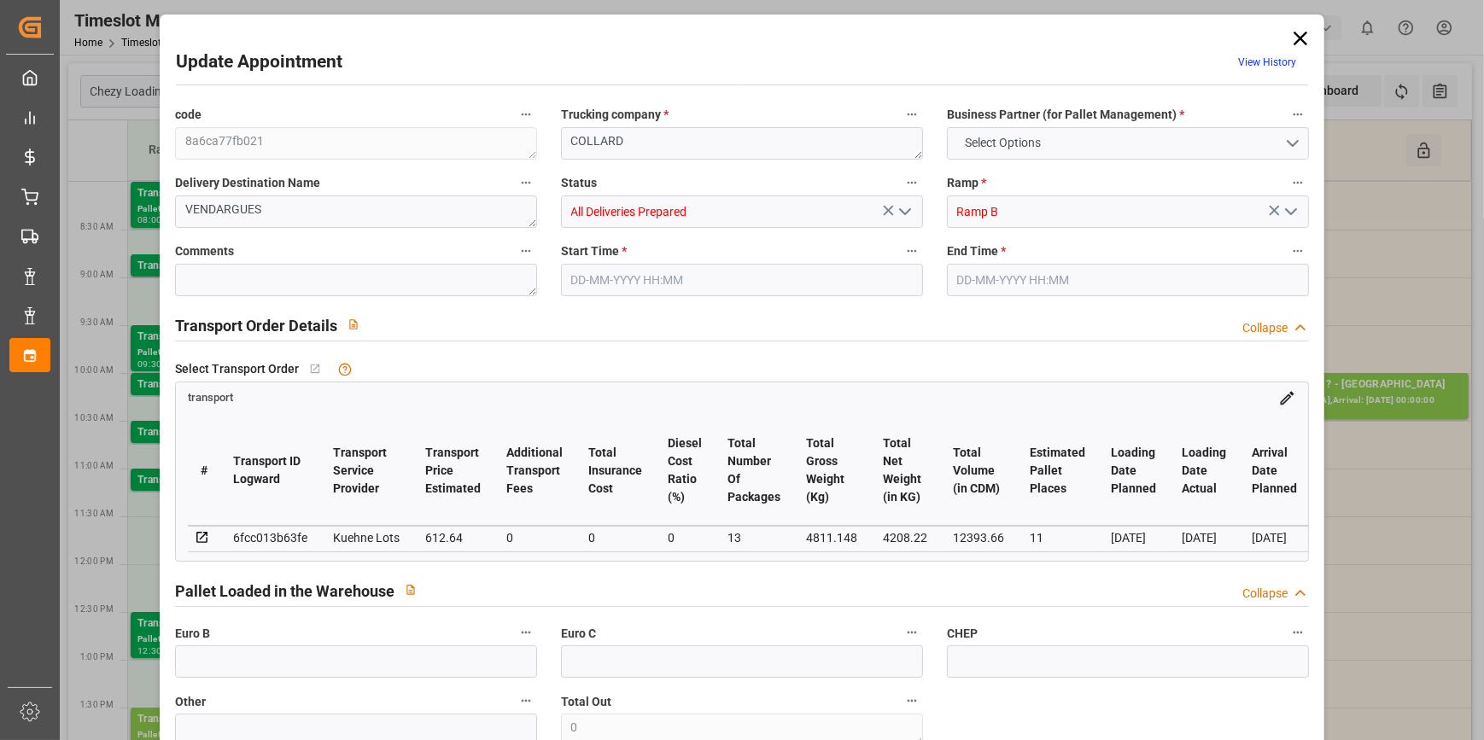
type input "0"
type input "21"
type input "35"
type input "13-10-2025 08:00"
type input "13-10-2025 08:15"
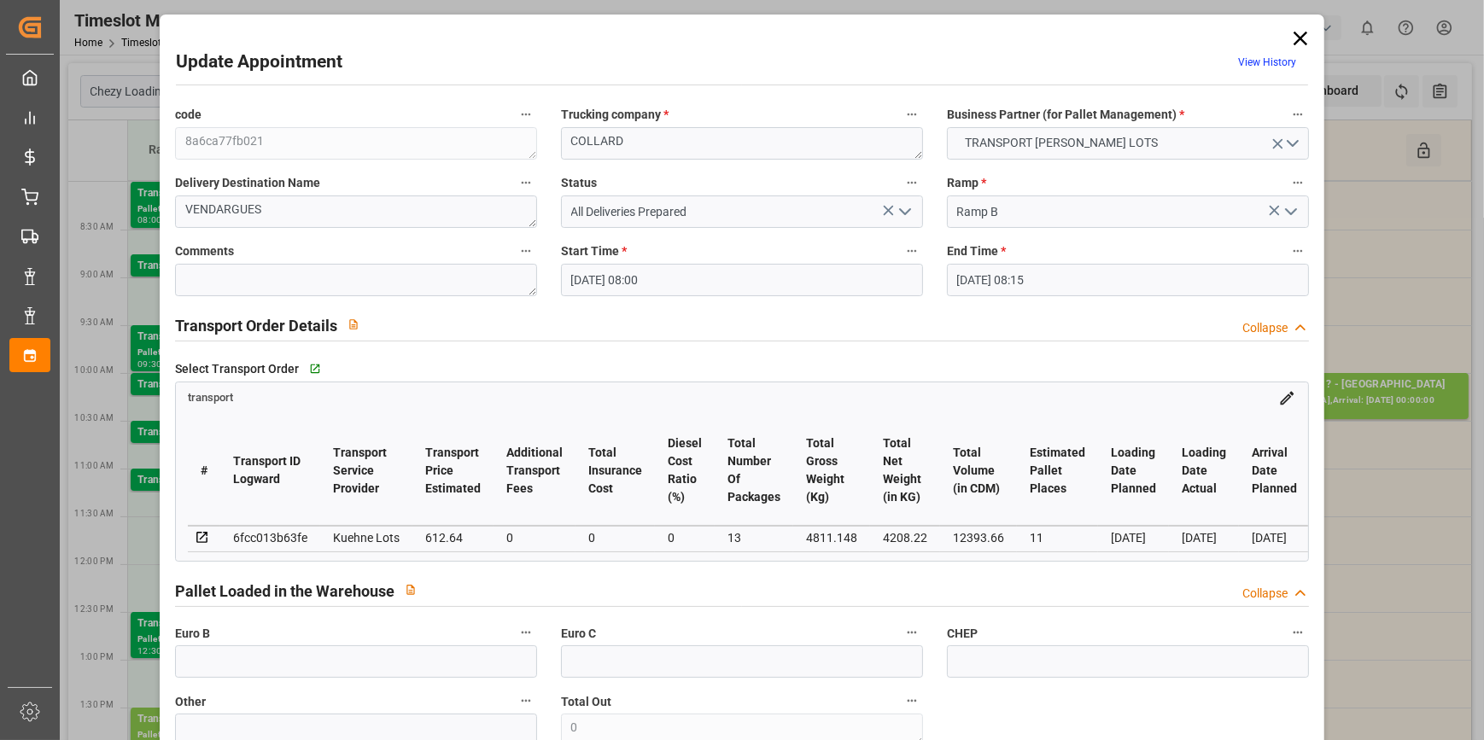
type input "08-10-2025 13:41"
type input "08-10-2025 11:23"
type input "[DATE]"
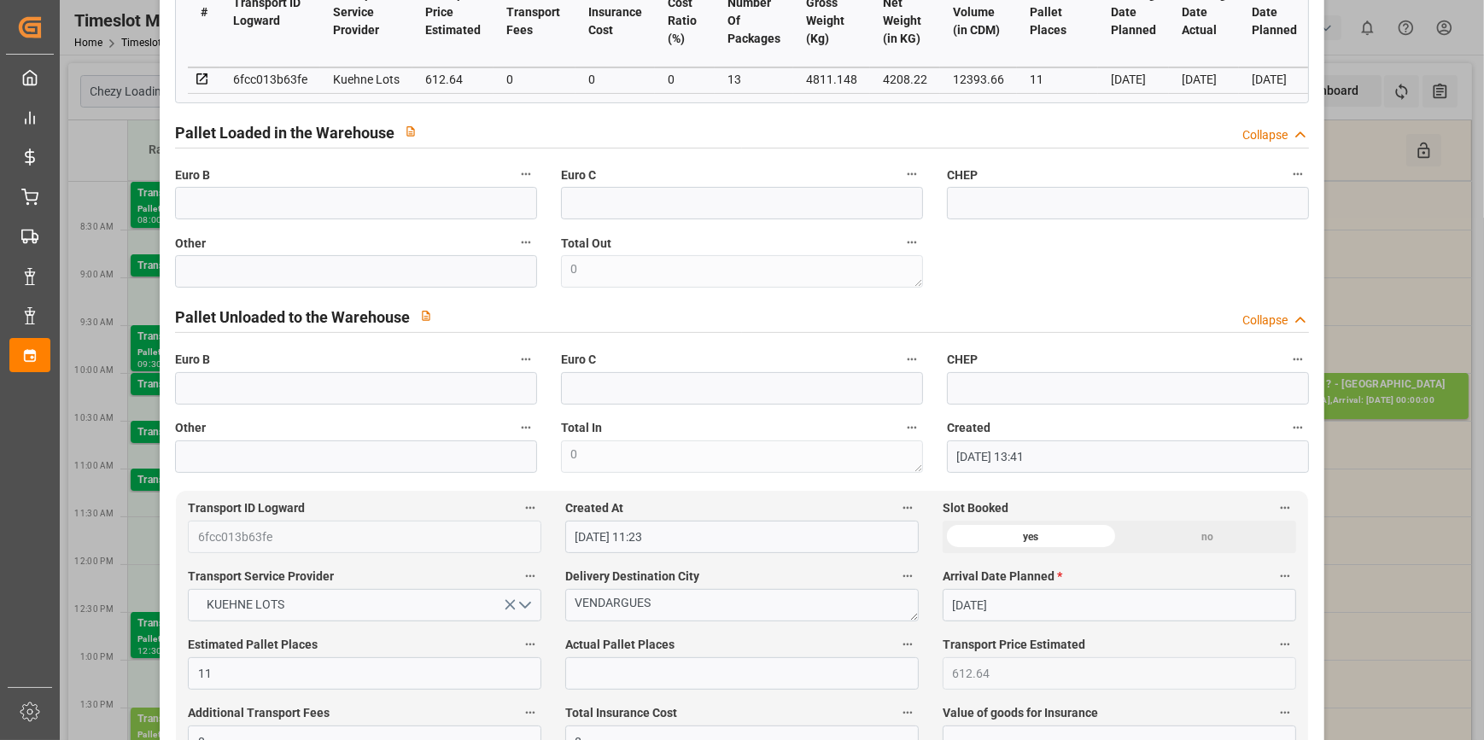
scroll to position [465, 0]
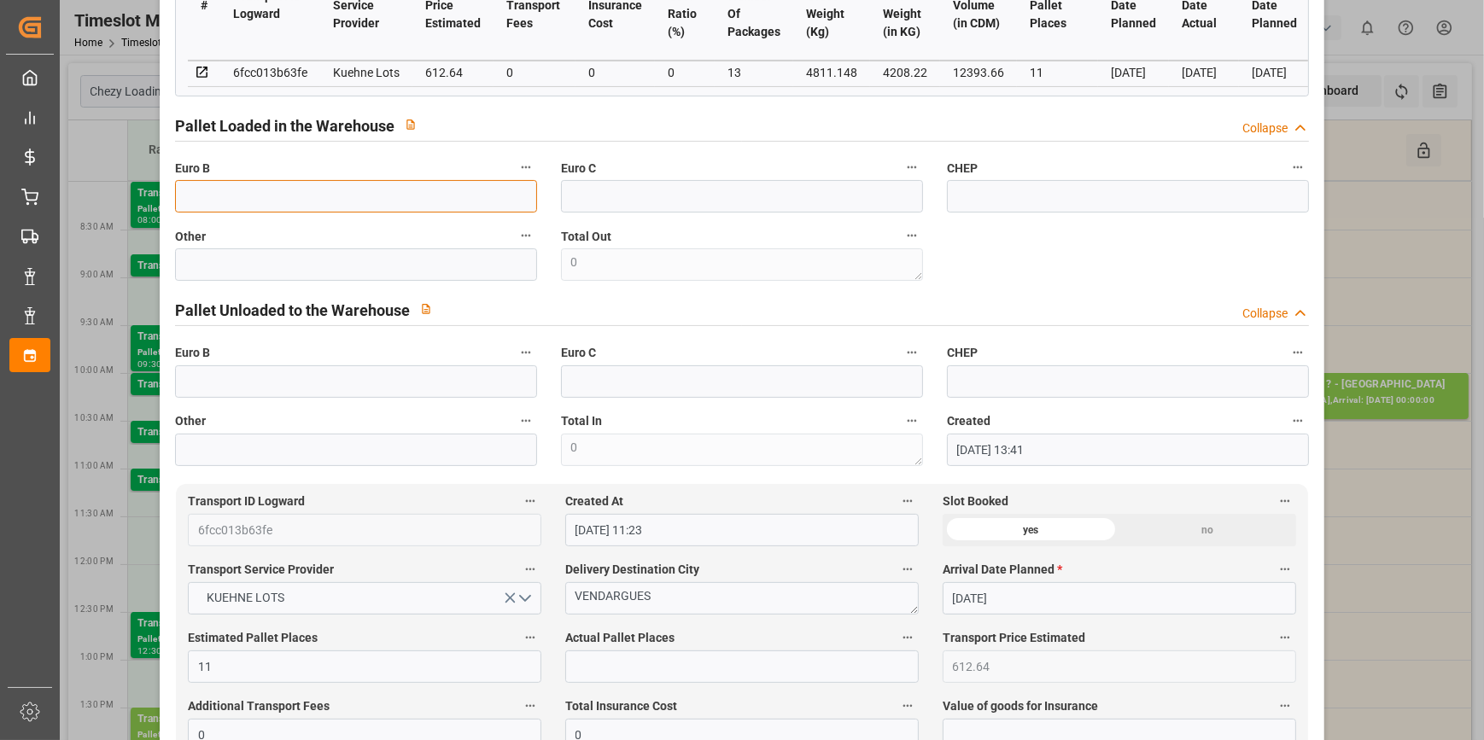
click at [284, 206] on input "text" at bounding box center [356, 196] width 362 height 32
type input "10"
click at [604, 666] on input "text" at bounding box center [742, 667] width 354 height 32
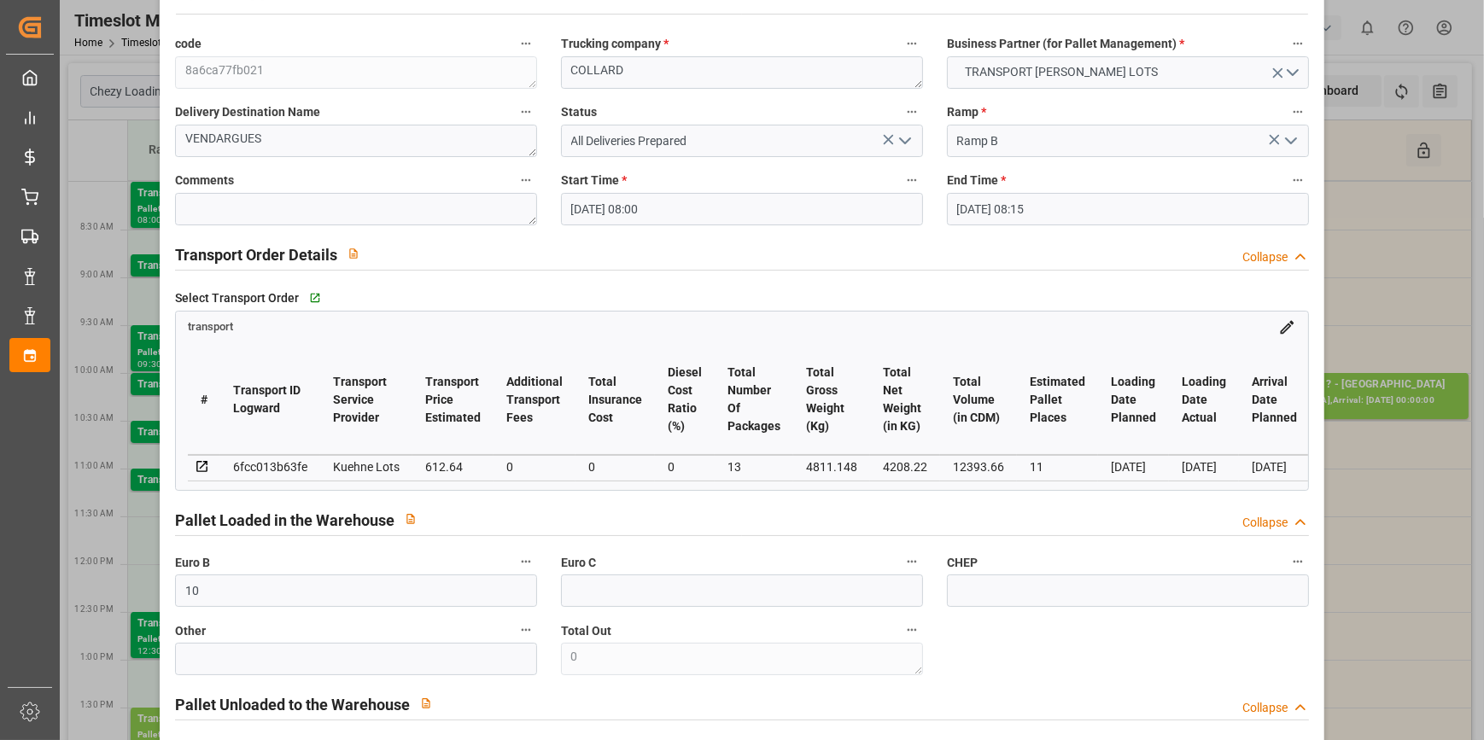
scroll to position [0, 0]
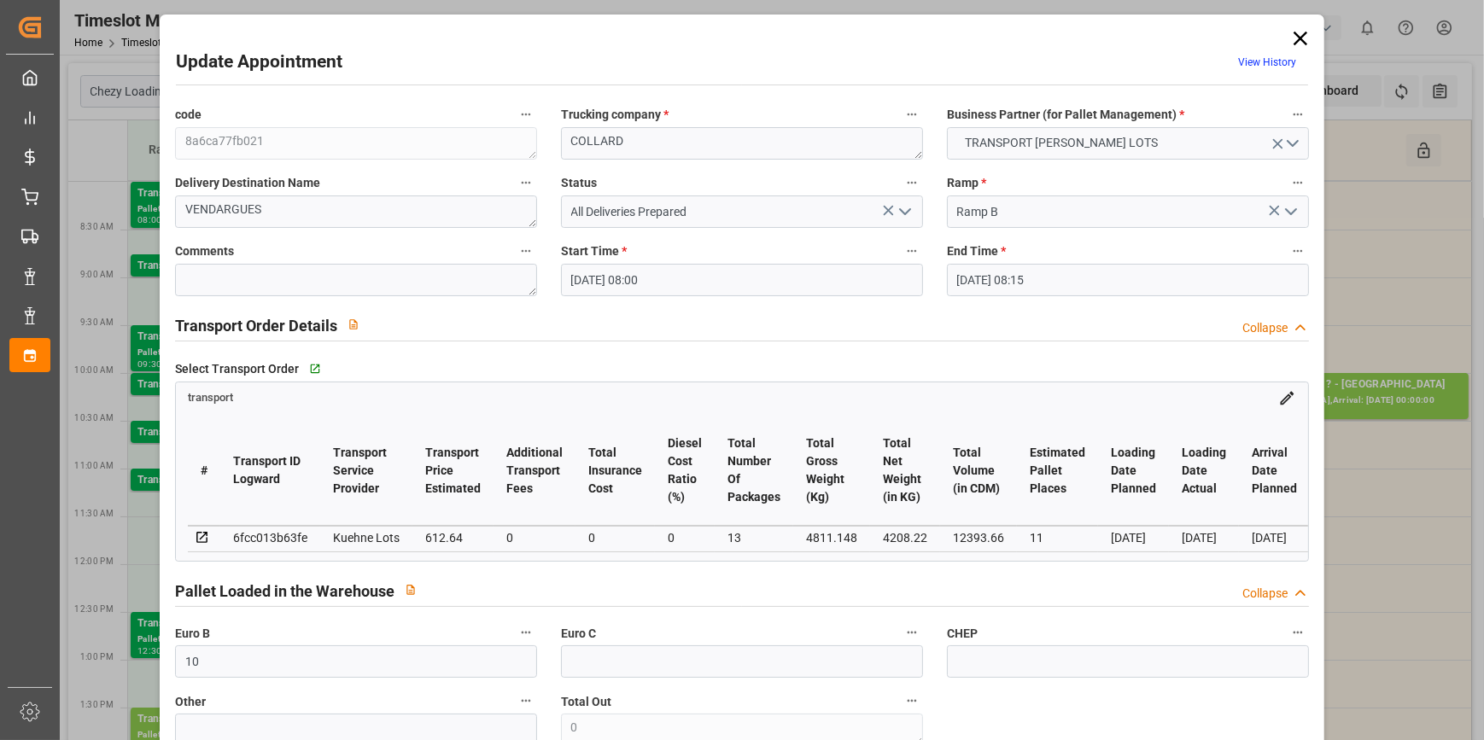
type input "9"
click at [898, 221] on icon "open menu" at bounding box center [905, 212] width 20 height 20
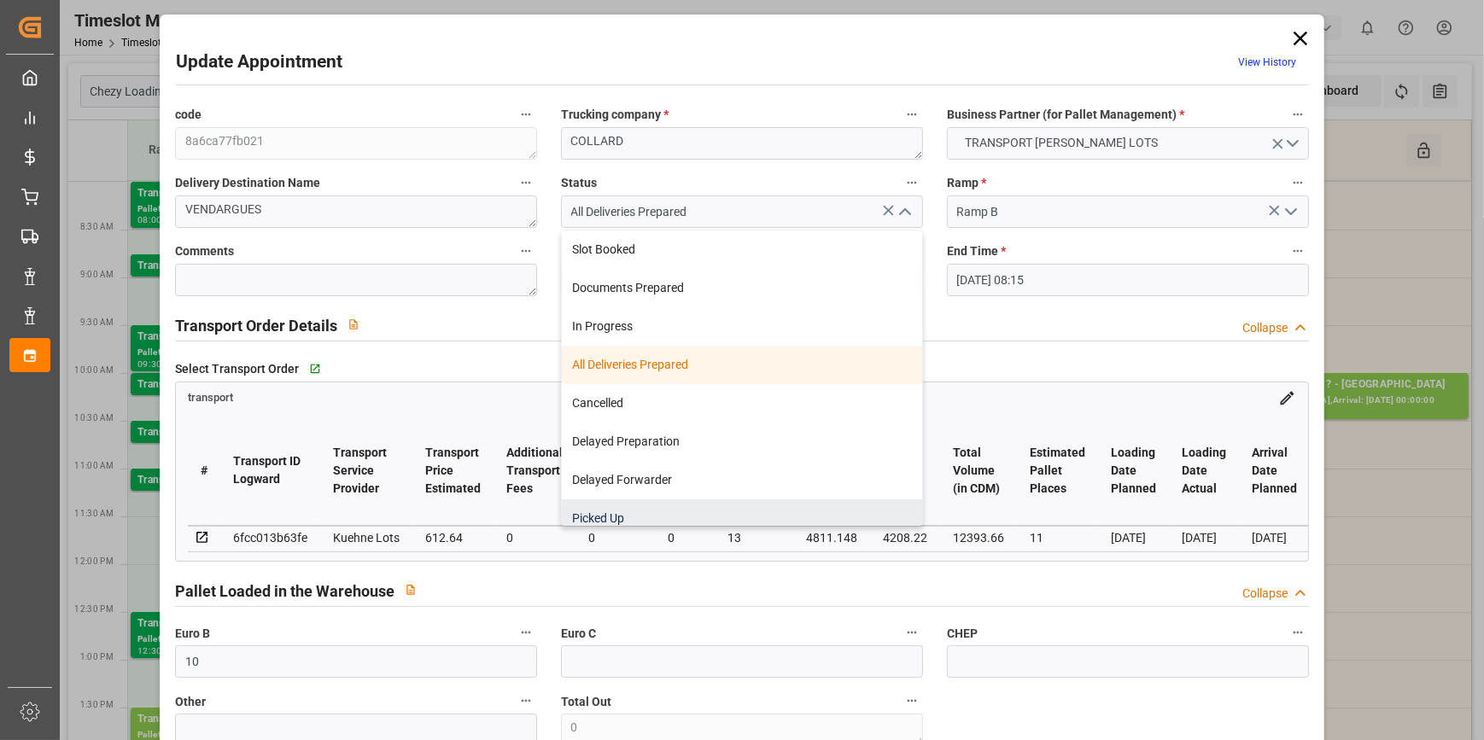
click at [592, 514] on div "Picked Up" at bounding box center [742, 519] width 360 height 38
type input "Picked Up"
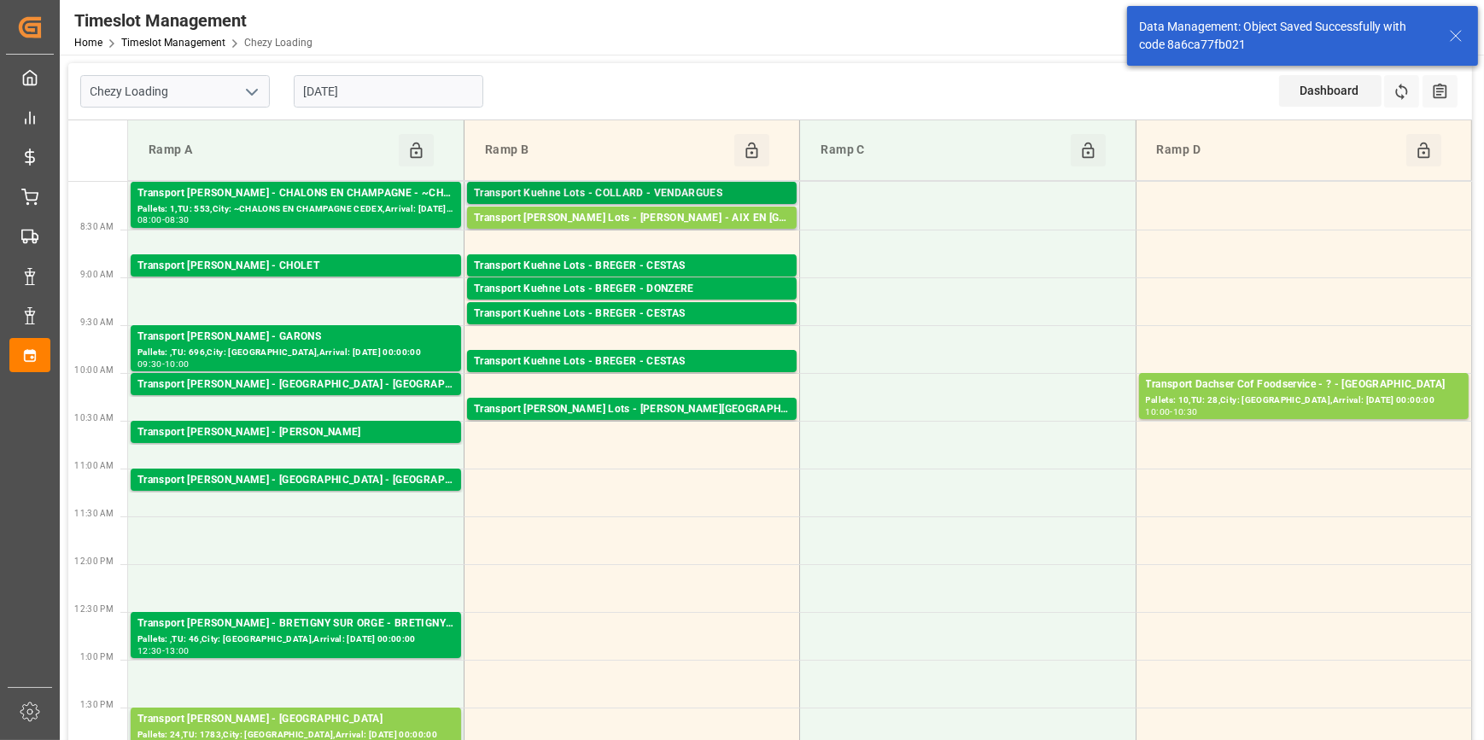
click at [592, 192] on div "Transport Kuehne Lots - COLLARD - VENDARGUES" at bounding box center [632, 193] width 316 height 17
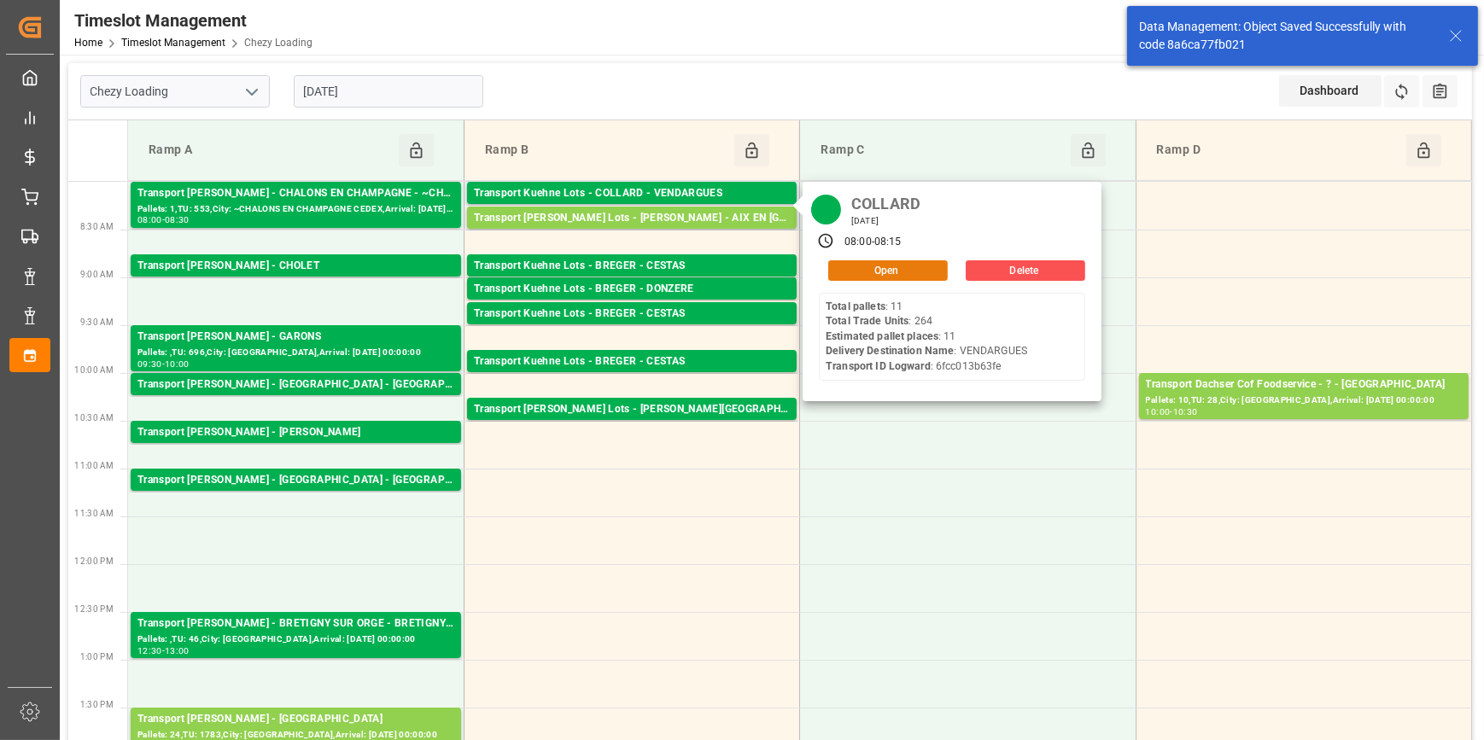
click at [847, 265] on button "Open" at bounding box center [888, 270] width 120 height 20
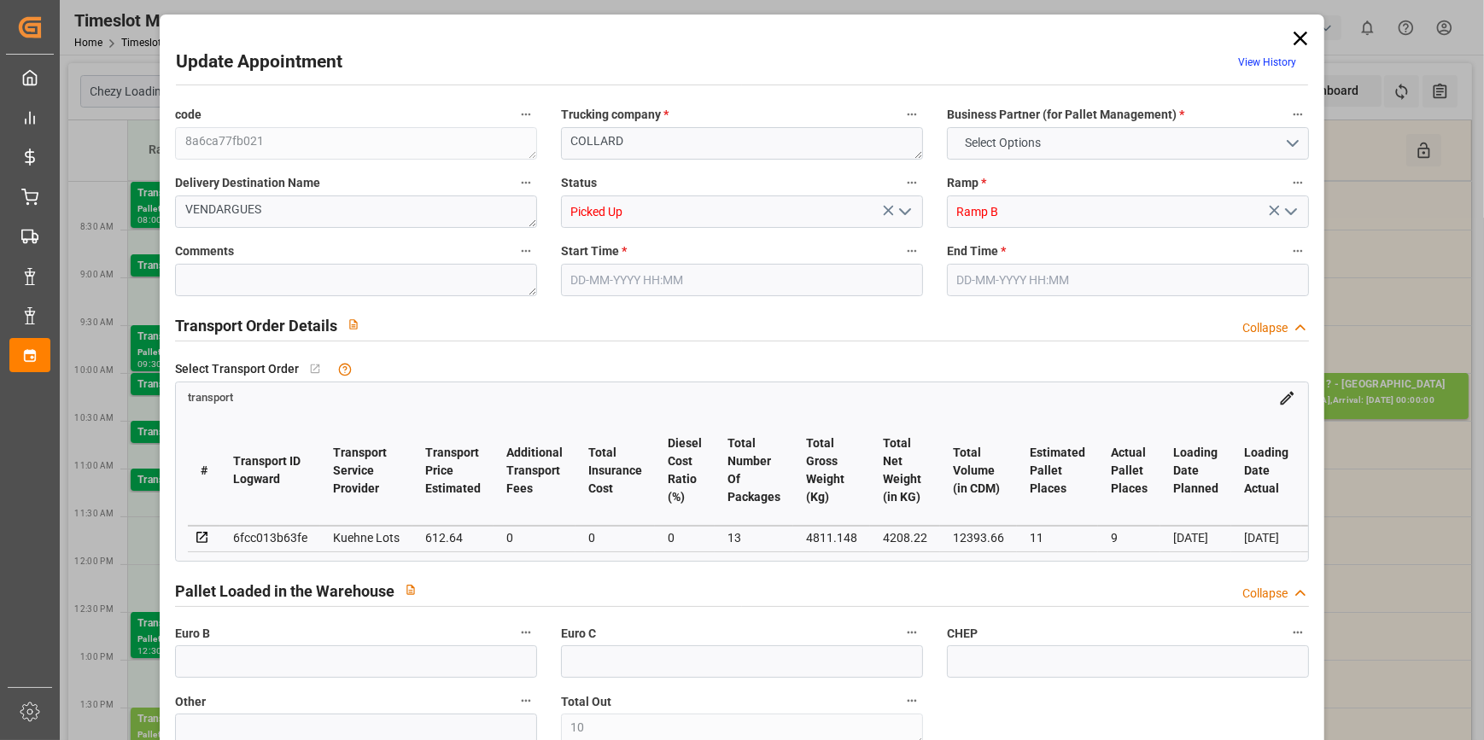
type input "10"
type input "11"
type input "9"
type input "612.64"
type input "0"
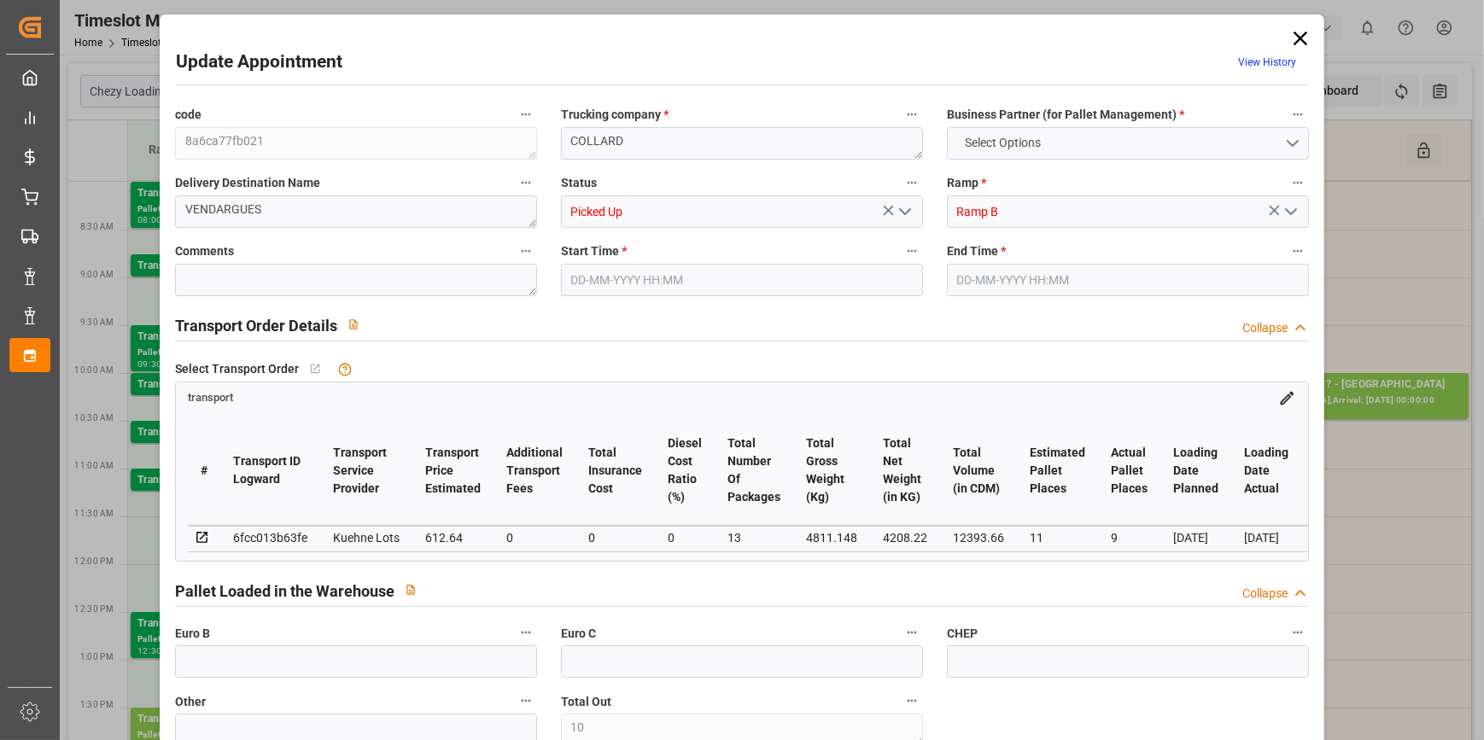
type input "0"
type input "612.64"
type input "0"
type input "13"
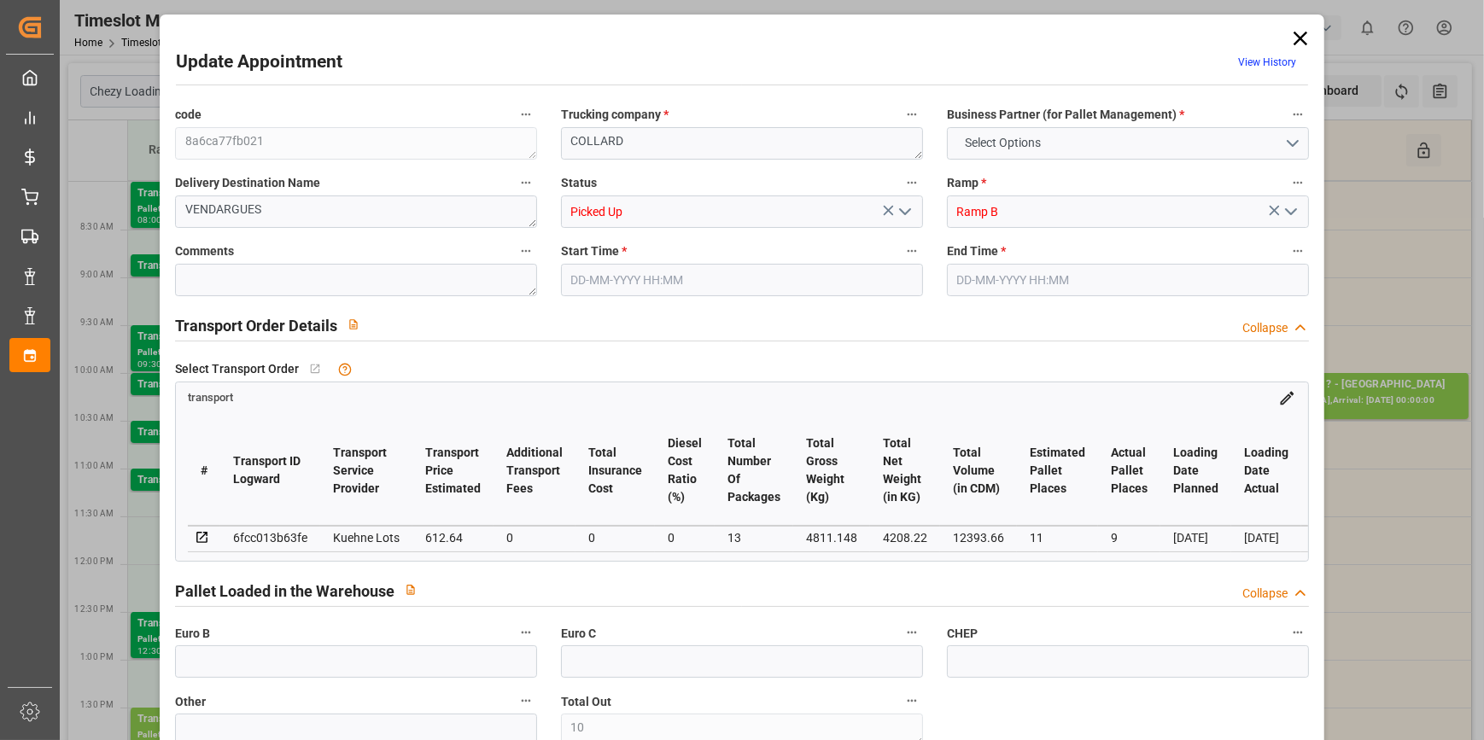
type input "4208.22"
type input "5337.6"
type input "12393.66"
type input "34"
type input "11"
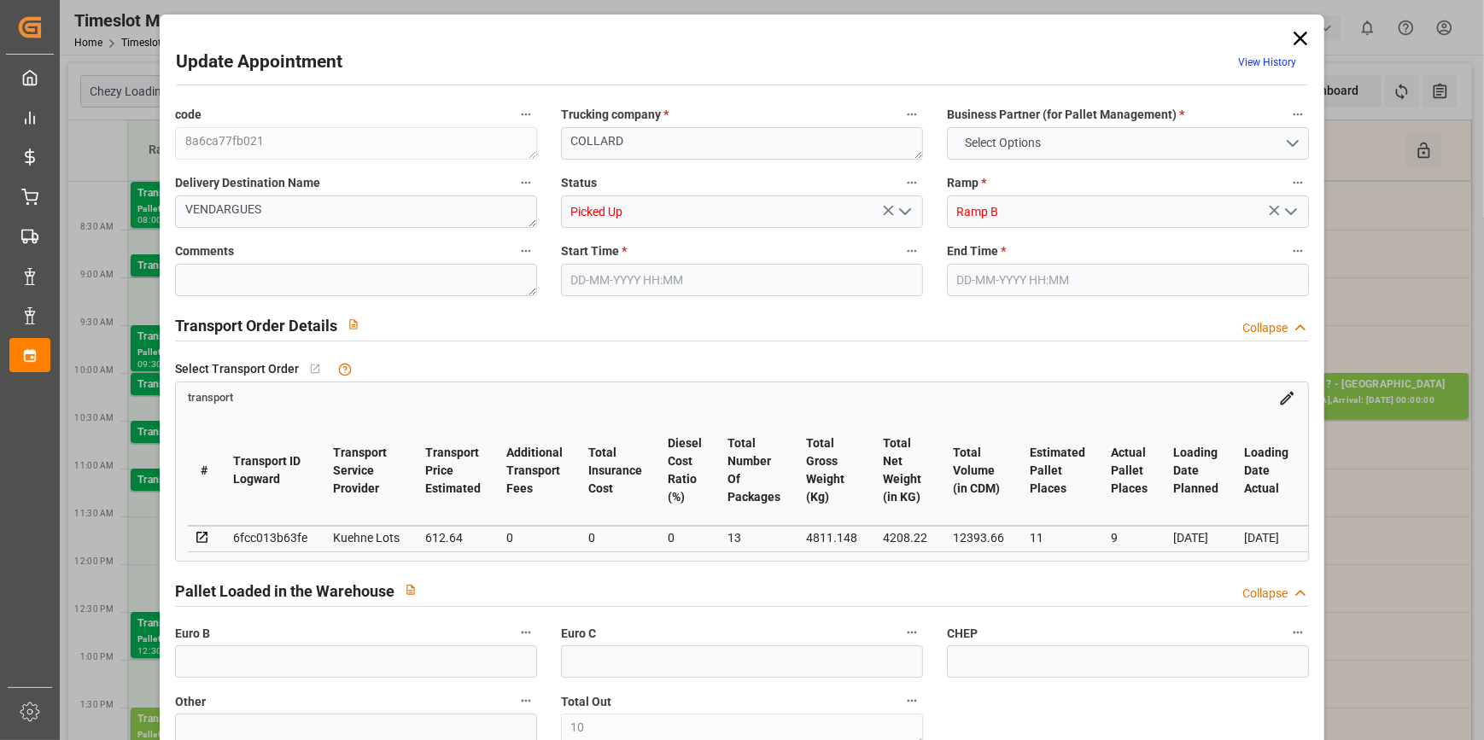
type input "264"
type input "13"
type input "101"
type input "4811.148"
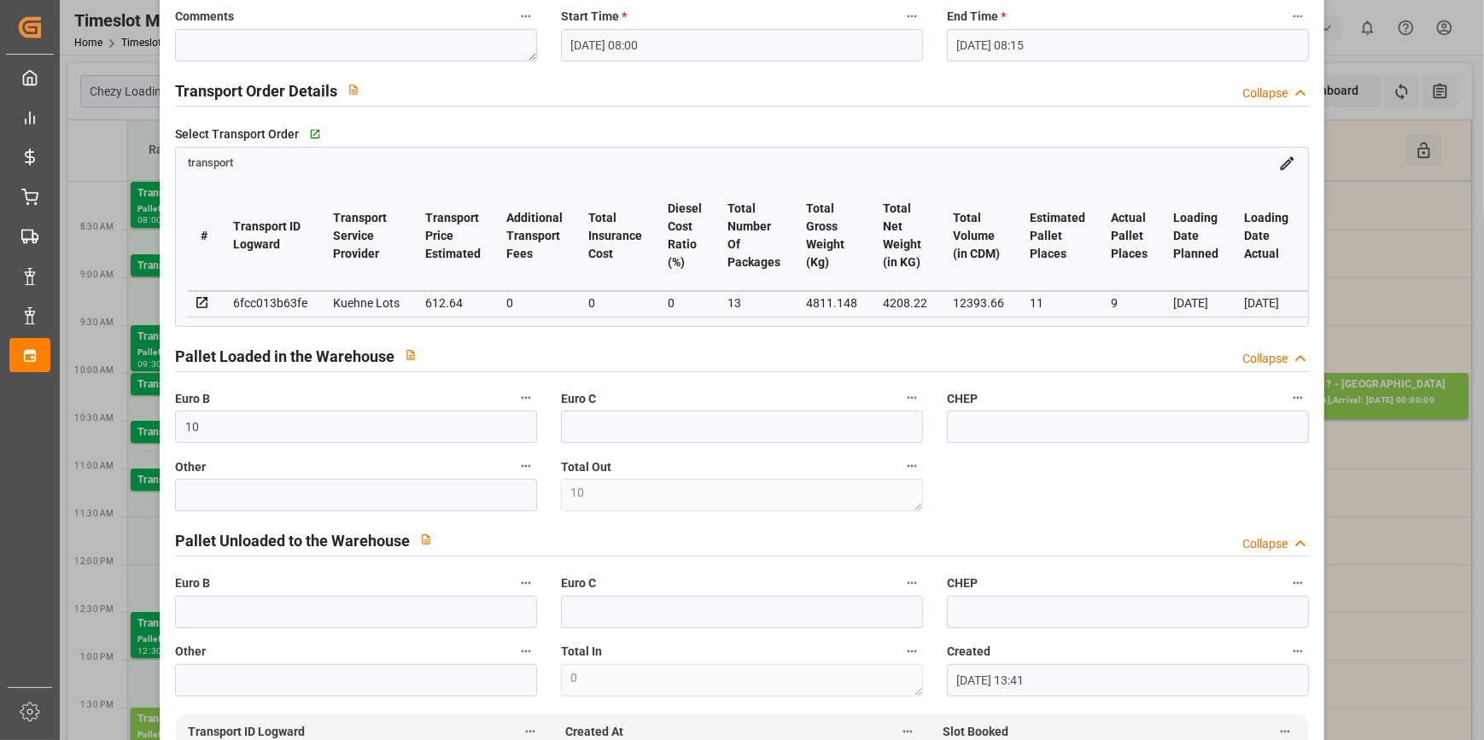
scroll to position [310, 0]
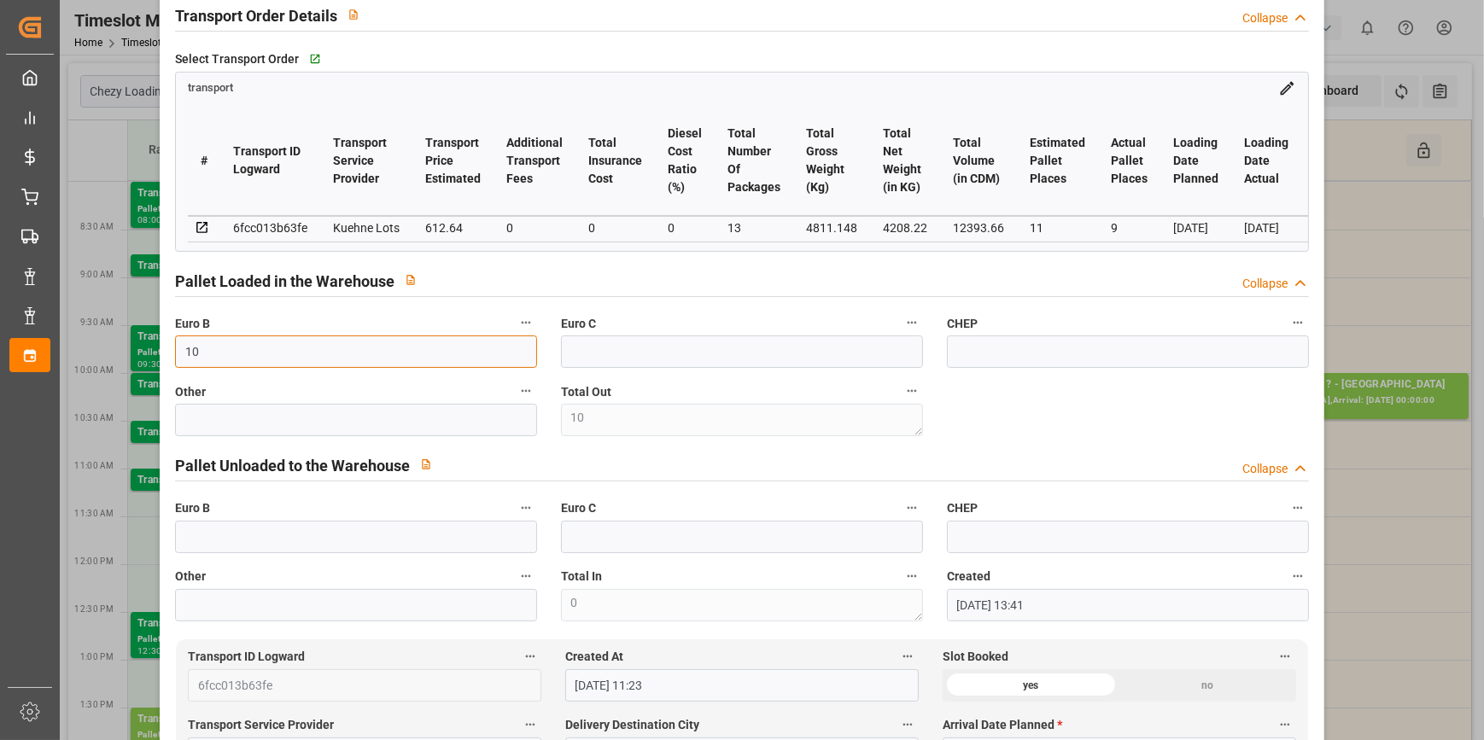
click at [236, 359] on input "10" at bounding box center [356, 352] width 362 height 32
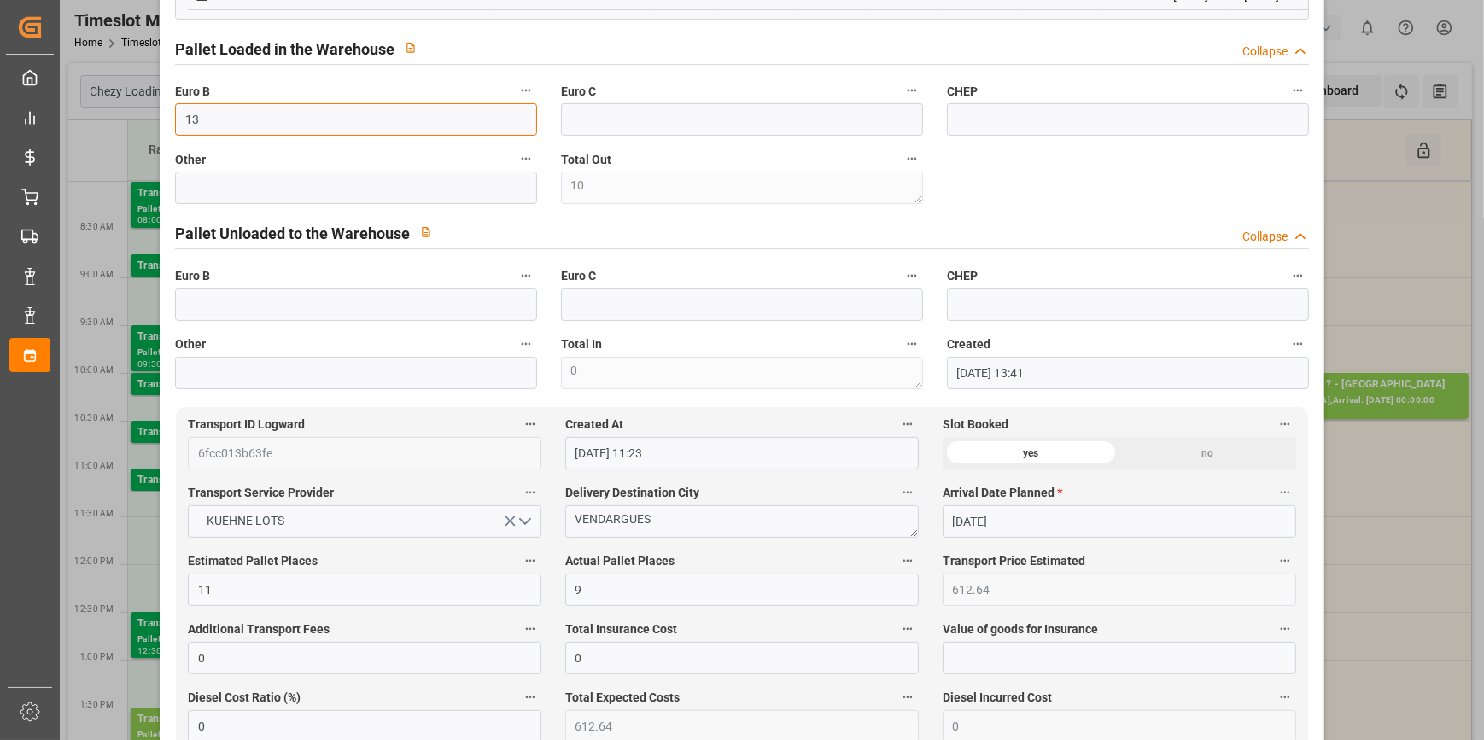
scroll to position [543, 0]
click at [597, 595] on input "9" at bounding box center [742, 589] width 354 height 32
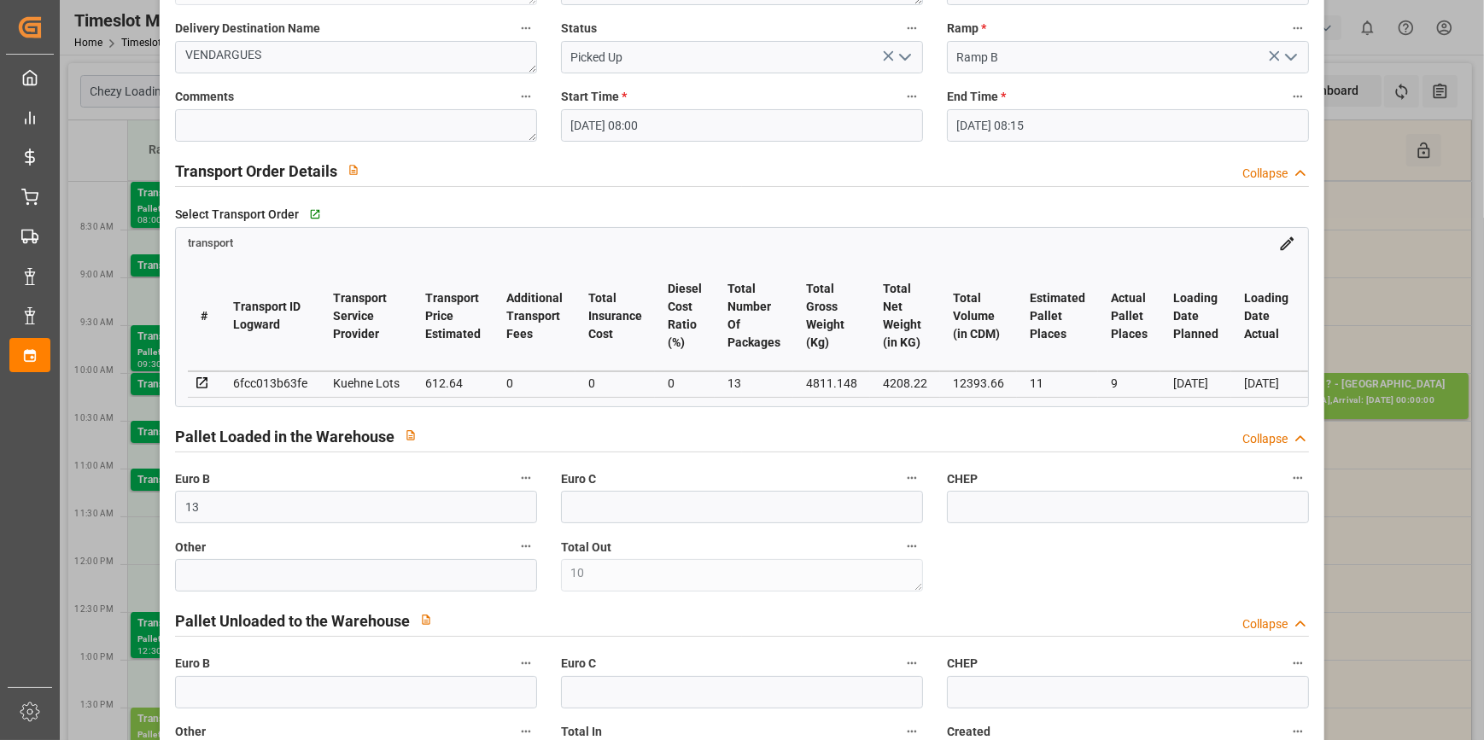
scroll to position [0, 0]
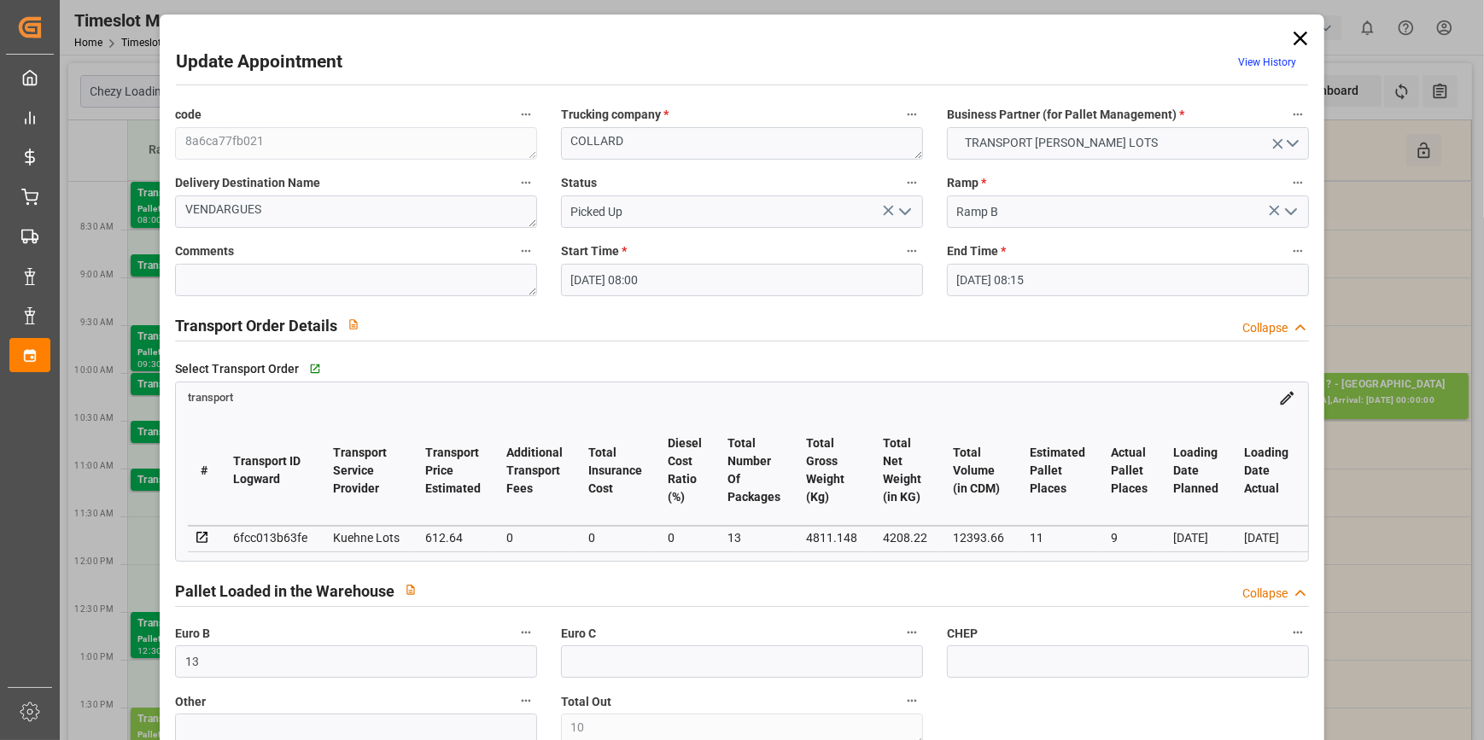
click at [904, 203] on icon "open menu" at bounding box center [905, 212] width 20 height 20
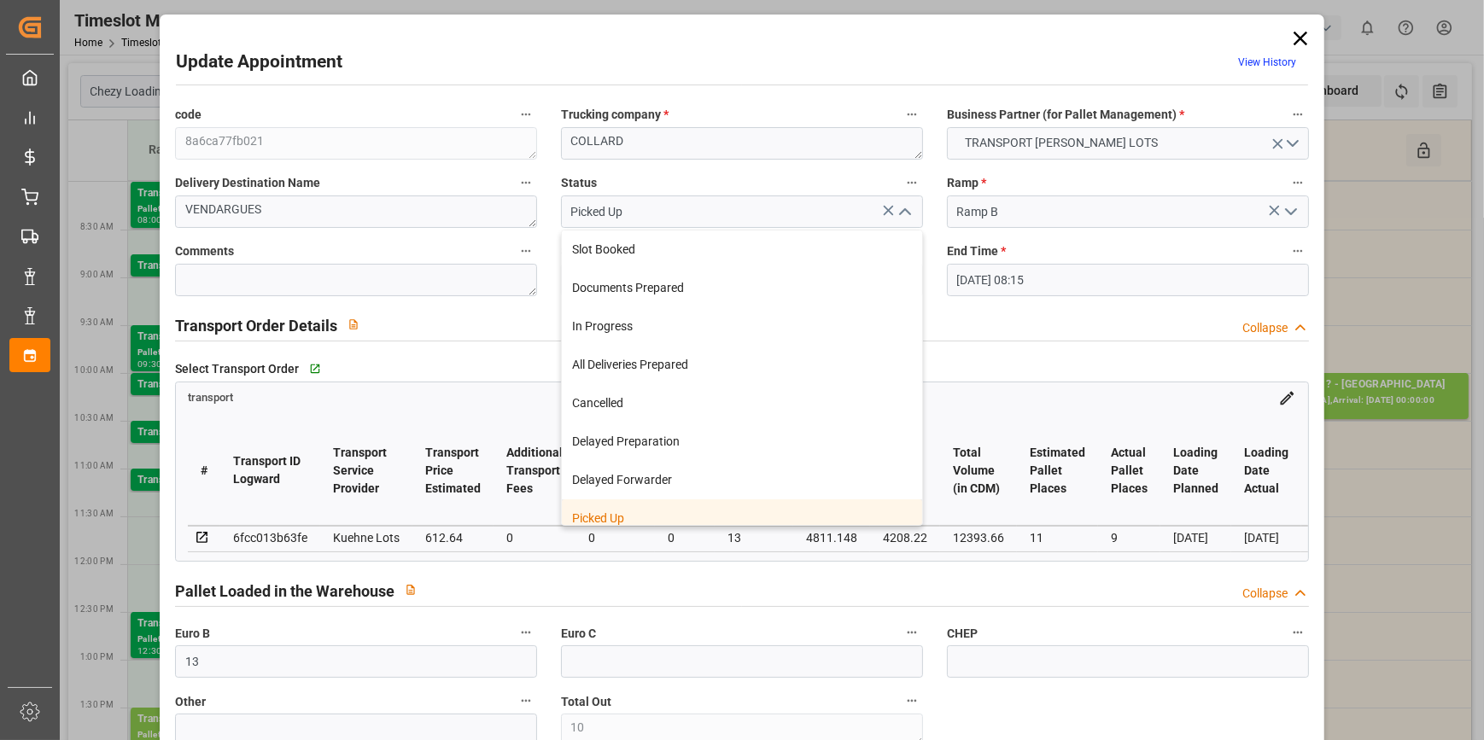
click at [628, 507] on div "Picked Up" at bounding box center [742, 519] width 360 height 38
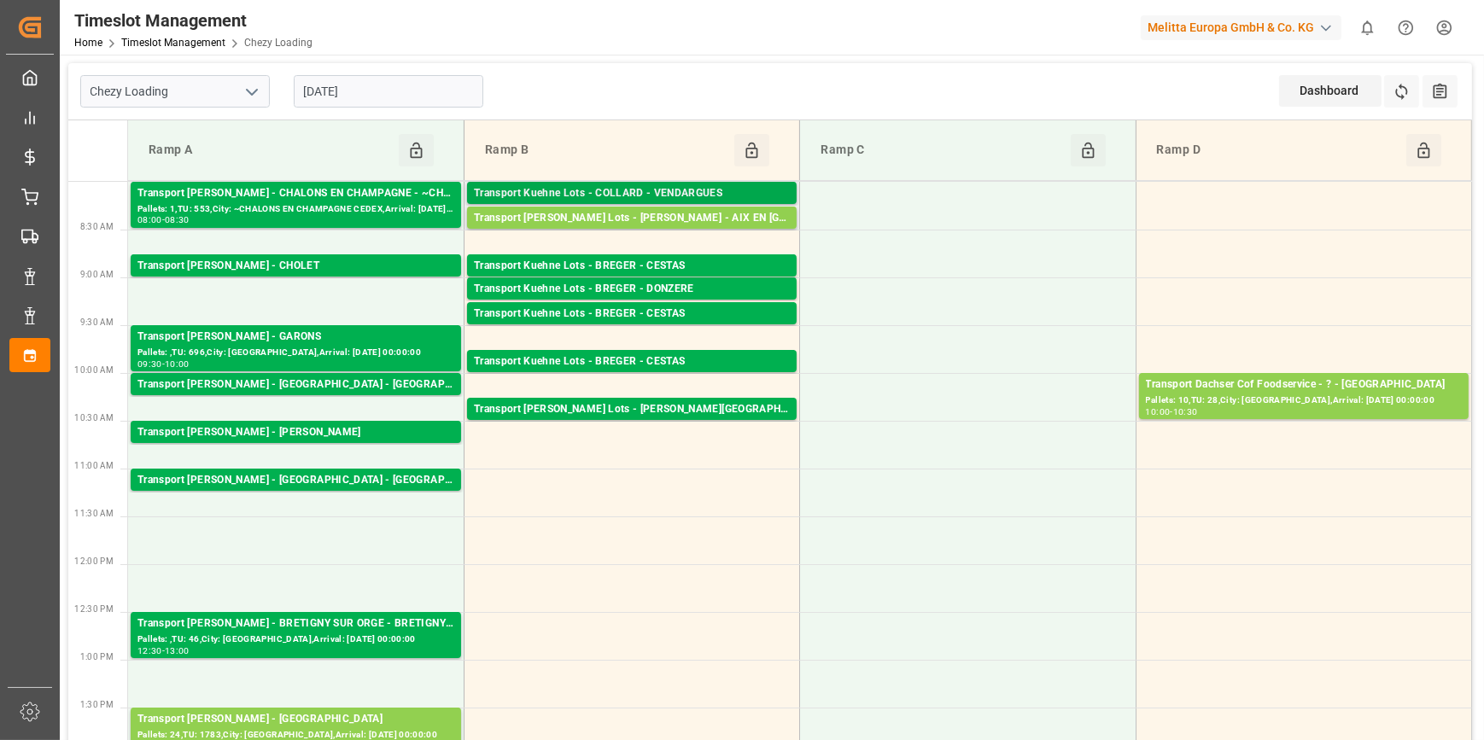
click at [574, 184] on div "Transport Kuehne Lots - COLLARD - VENDARGUES Pallets: 11,TU: 264,City: VENDARGU…" at bounding box center [632, 193] width 330 height 22
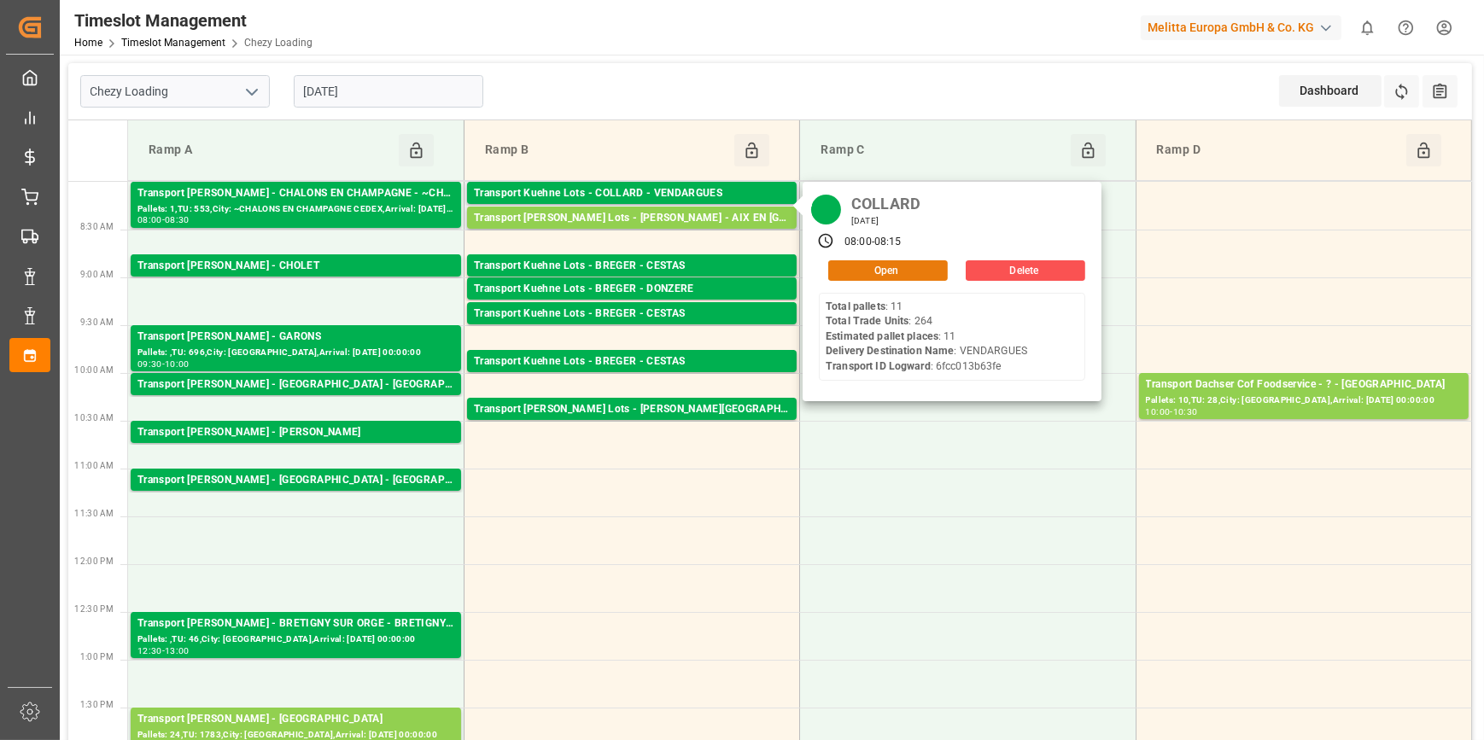
click at [871, 269] on button "Open" at bounding box center [888, 270] width 120 height 20
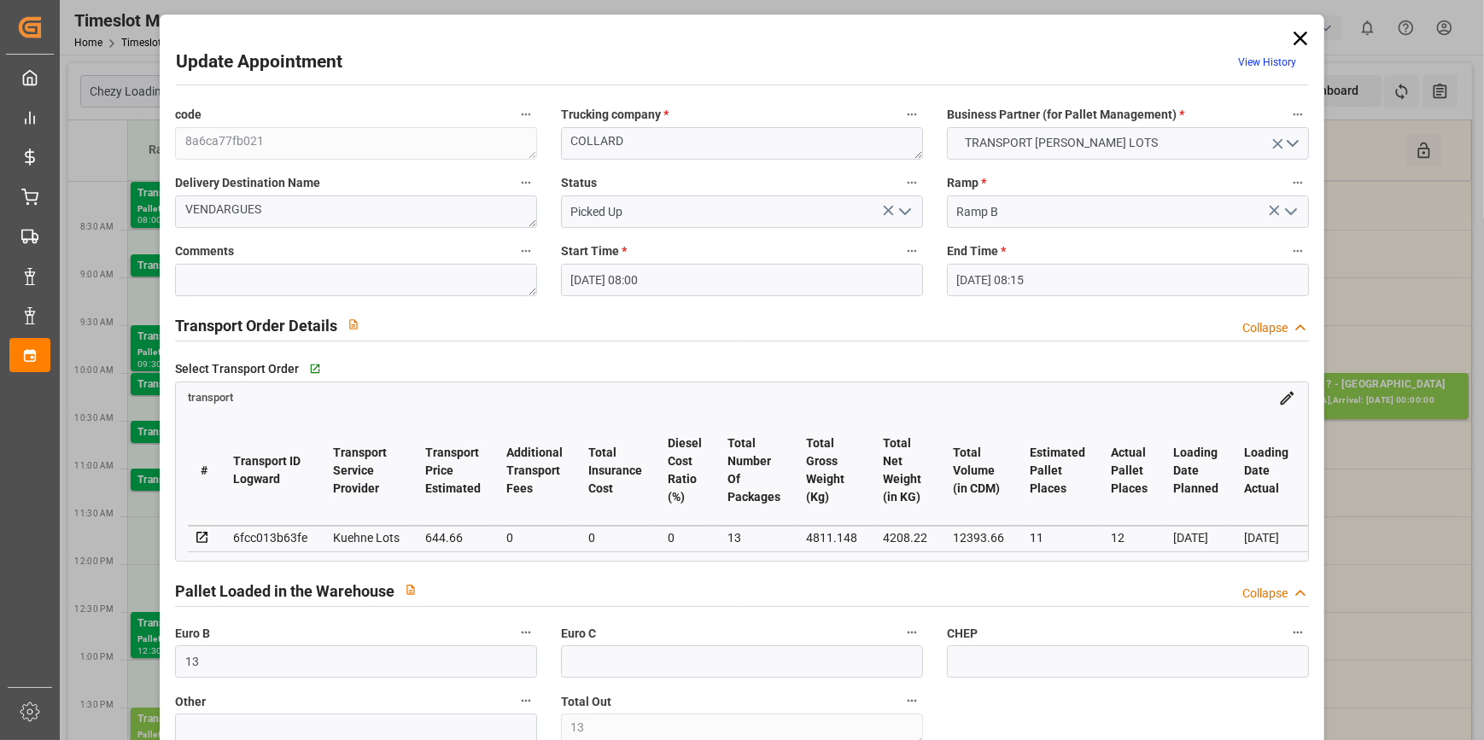
click at [1294, 34] on icon at bounding box center [1301, 39] width 14 height 14
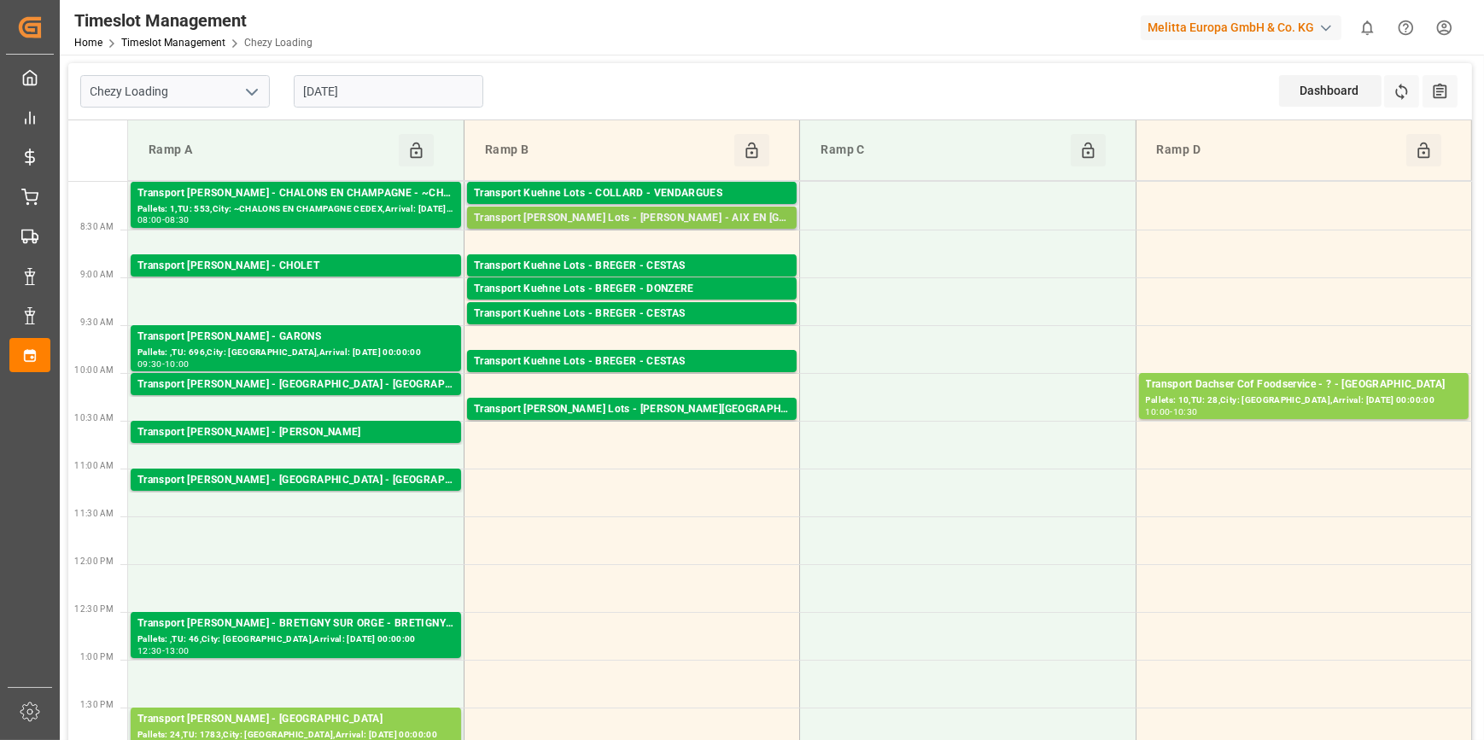
click at [666, 218] on div "Transport Kuehne Lots - COLLARD - AIX EN PROVENCE" at bounding box center [632, 218] width 316 height 17
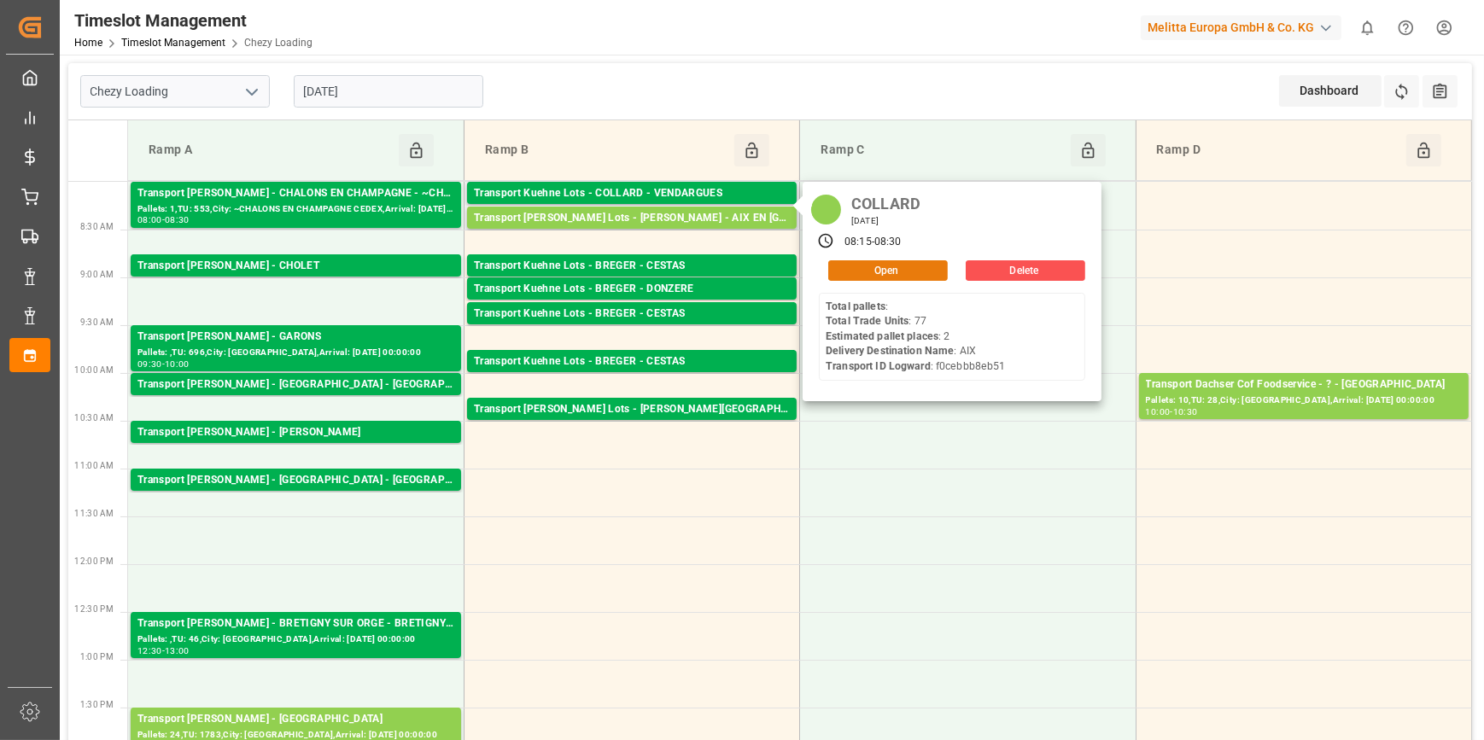
click at [886, 273] on button "Open" at bounding box center [888, 270] width 120 height 20
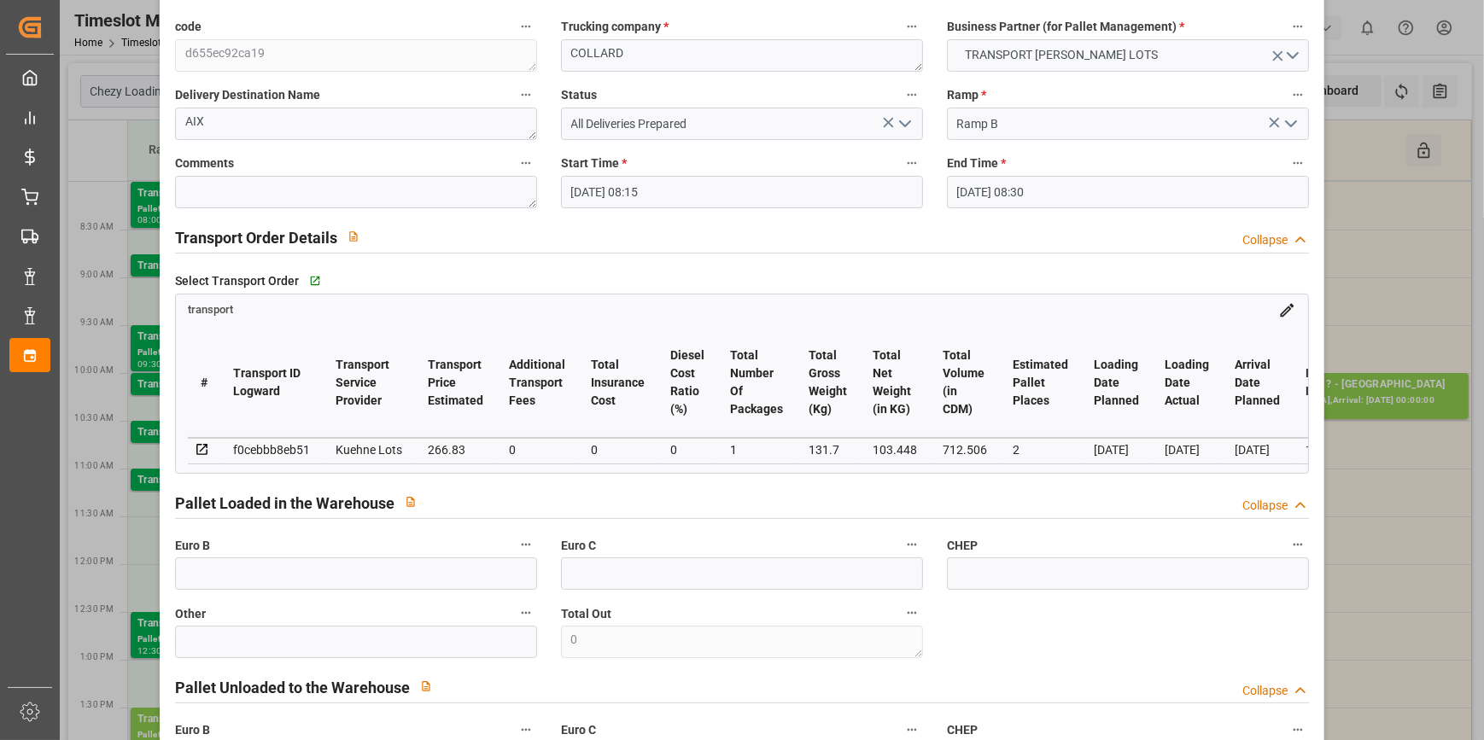
scroll to position [388, 0]
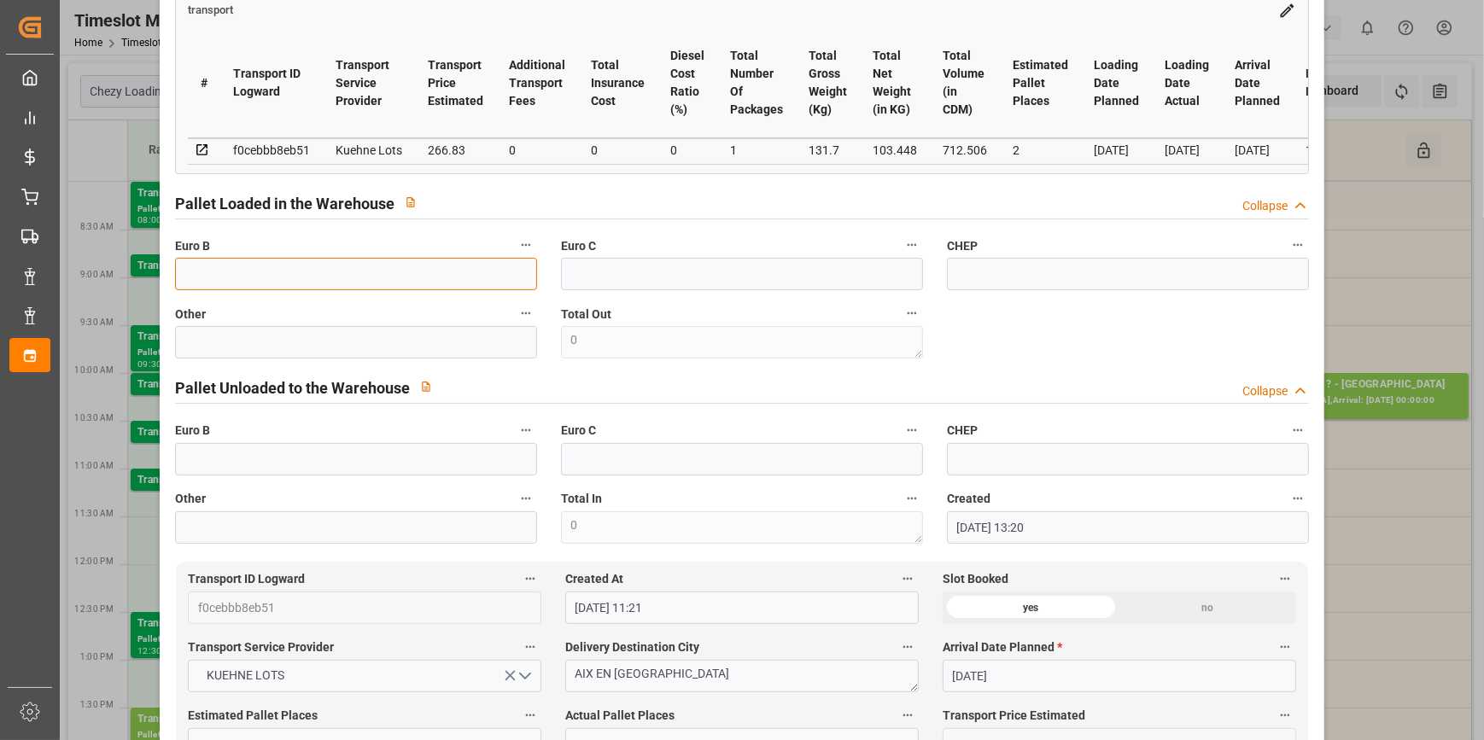
click at [246, 277] on input "text" at bounding box center [356, 274] width 362 height 32
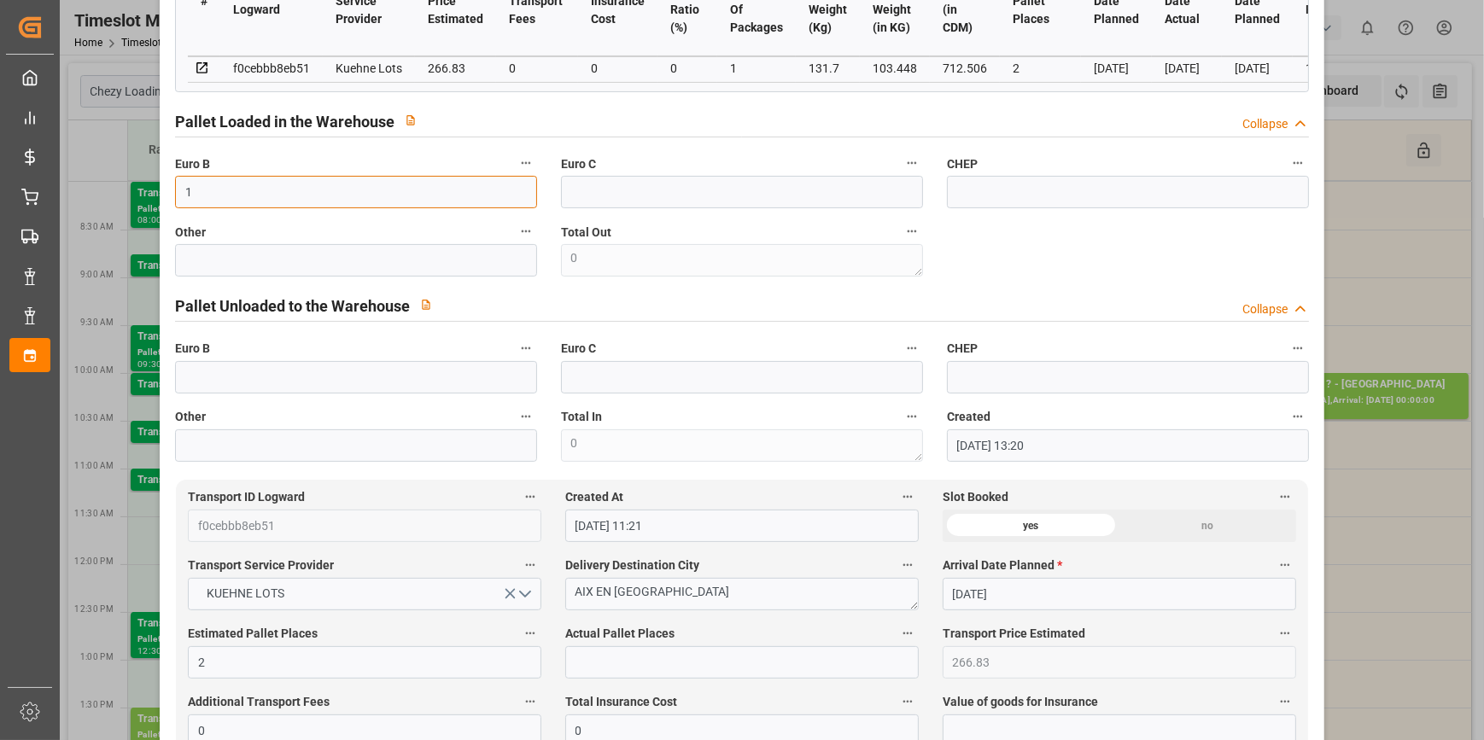
scroll to position [543, 0]
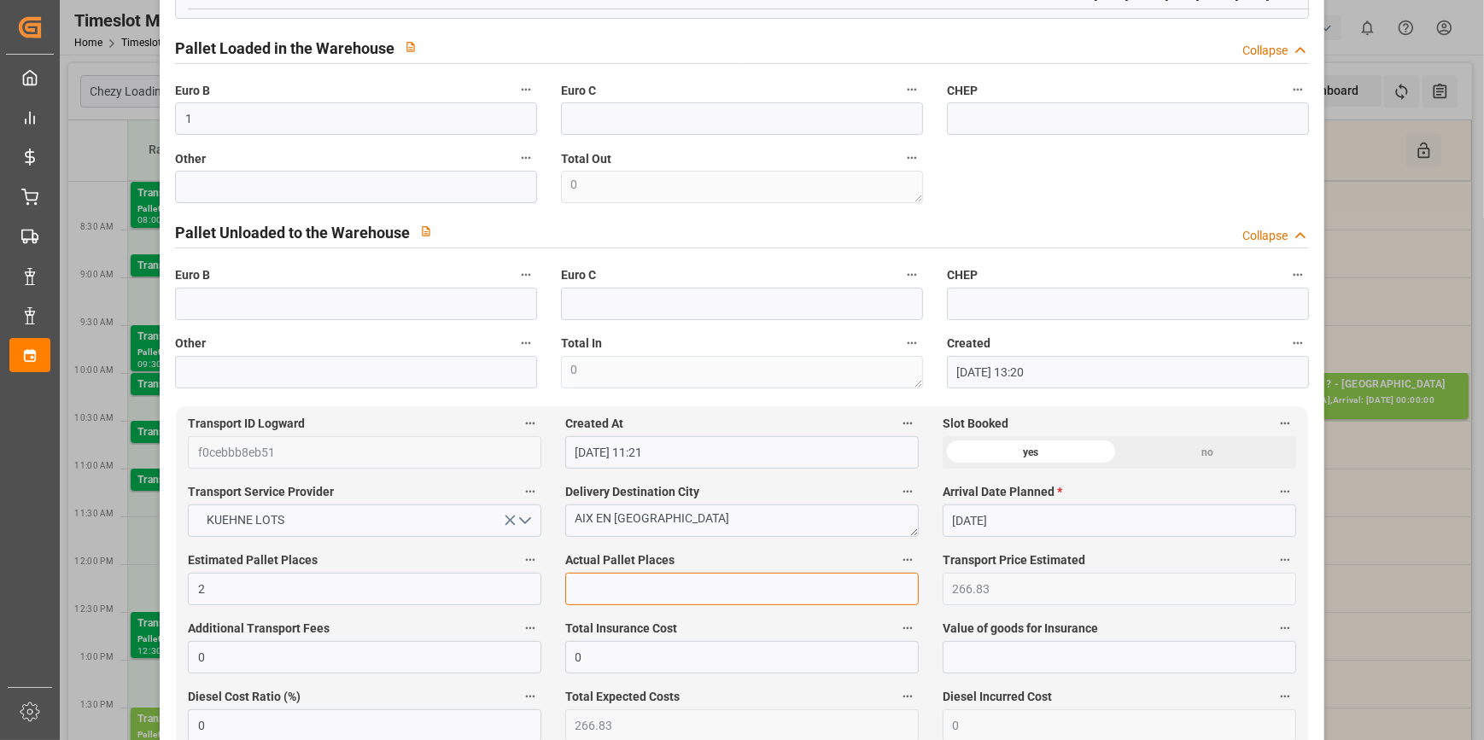
click at [565, 590] on input "text" at bounding box center [742, 589] width 354 height 32
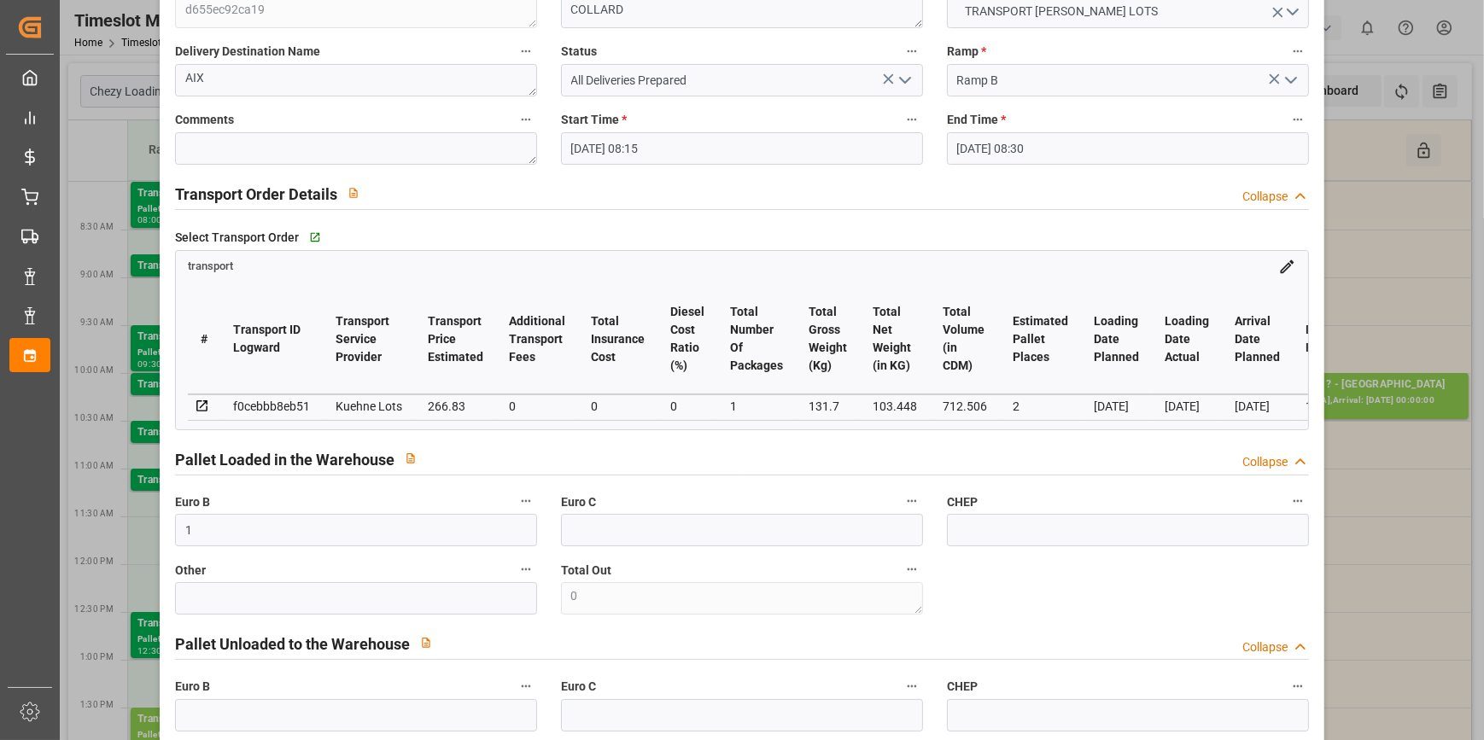
scroll to position [388, 0]
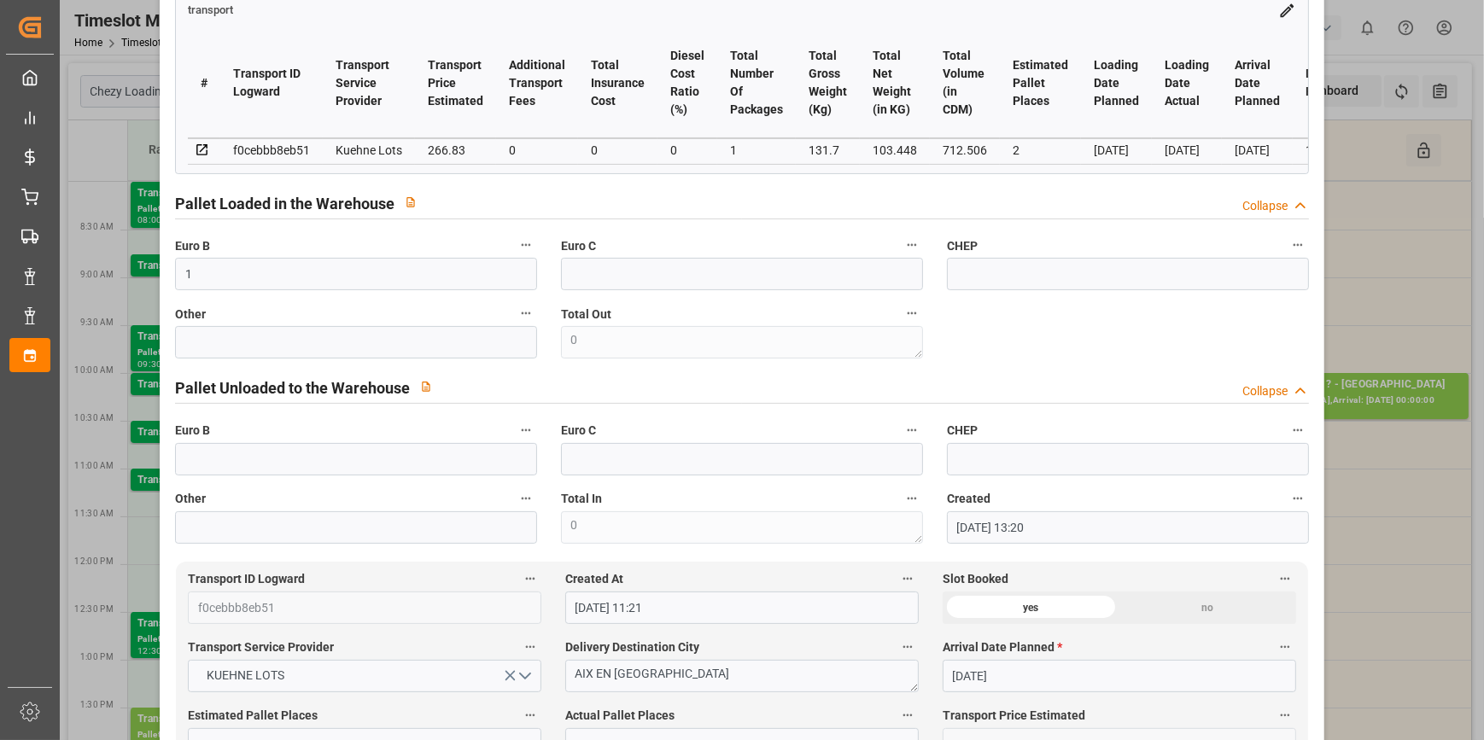
click at [196, 149] on icon at bounding box center [202, 150] width 15 height 15
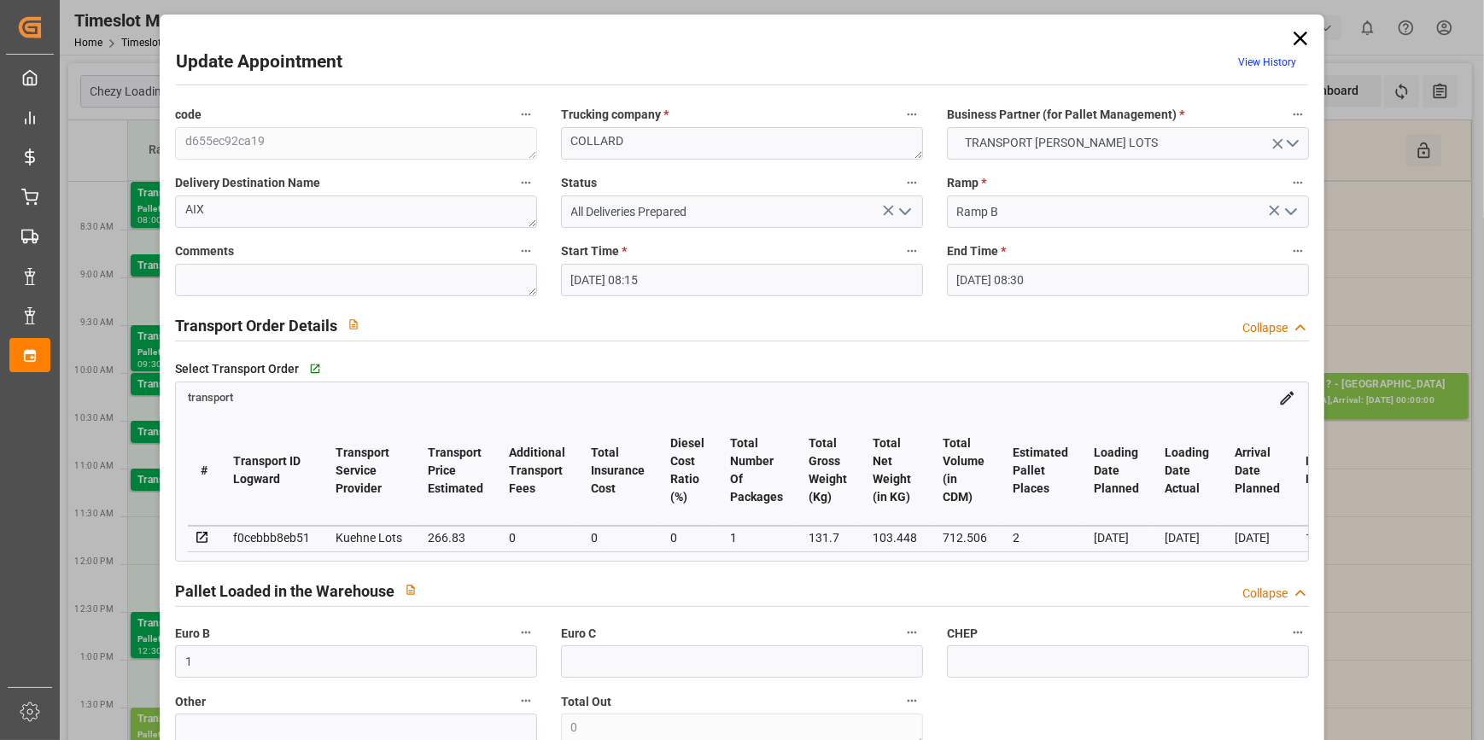
click at [897, 207] on icon "open menu" at bounding box center [905, 212] width 20 height 20
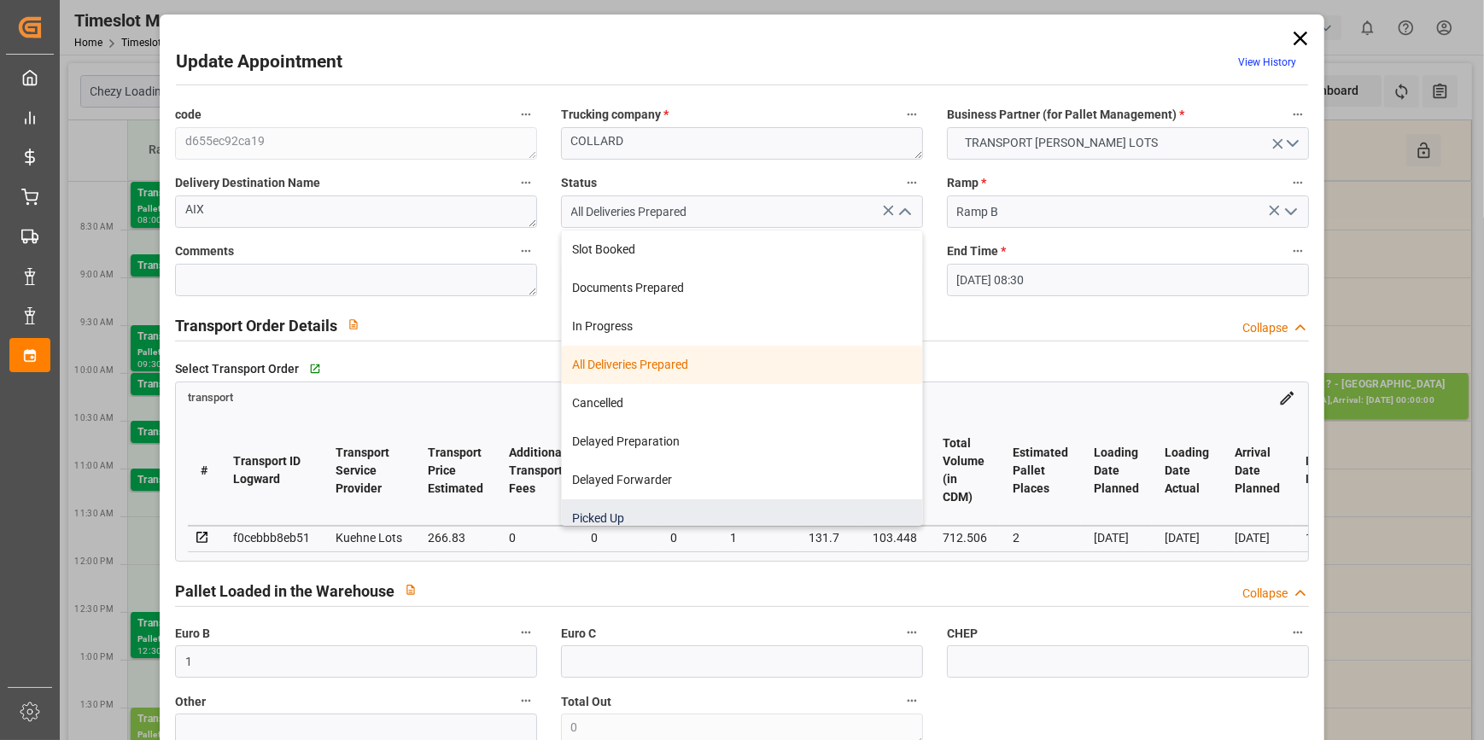
click at [679, 502] on div "Picked Up" at bounding box center [742, 519] width 360 height 38
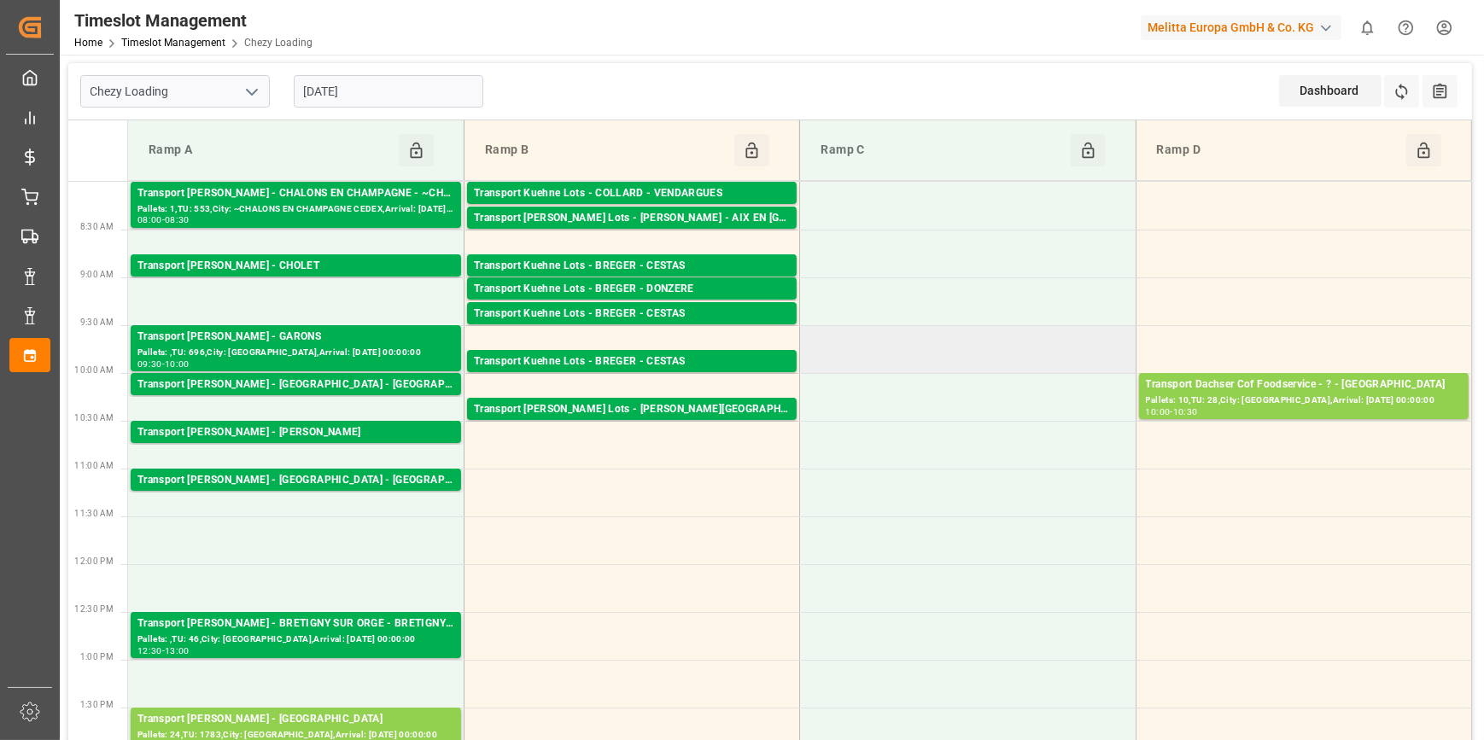
click at [1069, 357] on td at bounding box center [968, 349] width 336 height 48
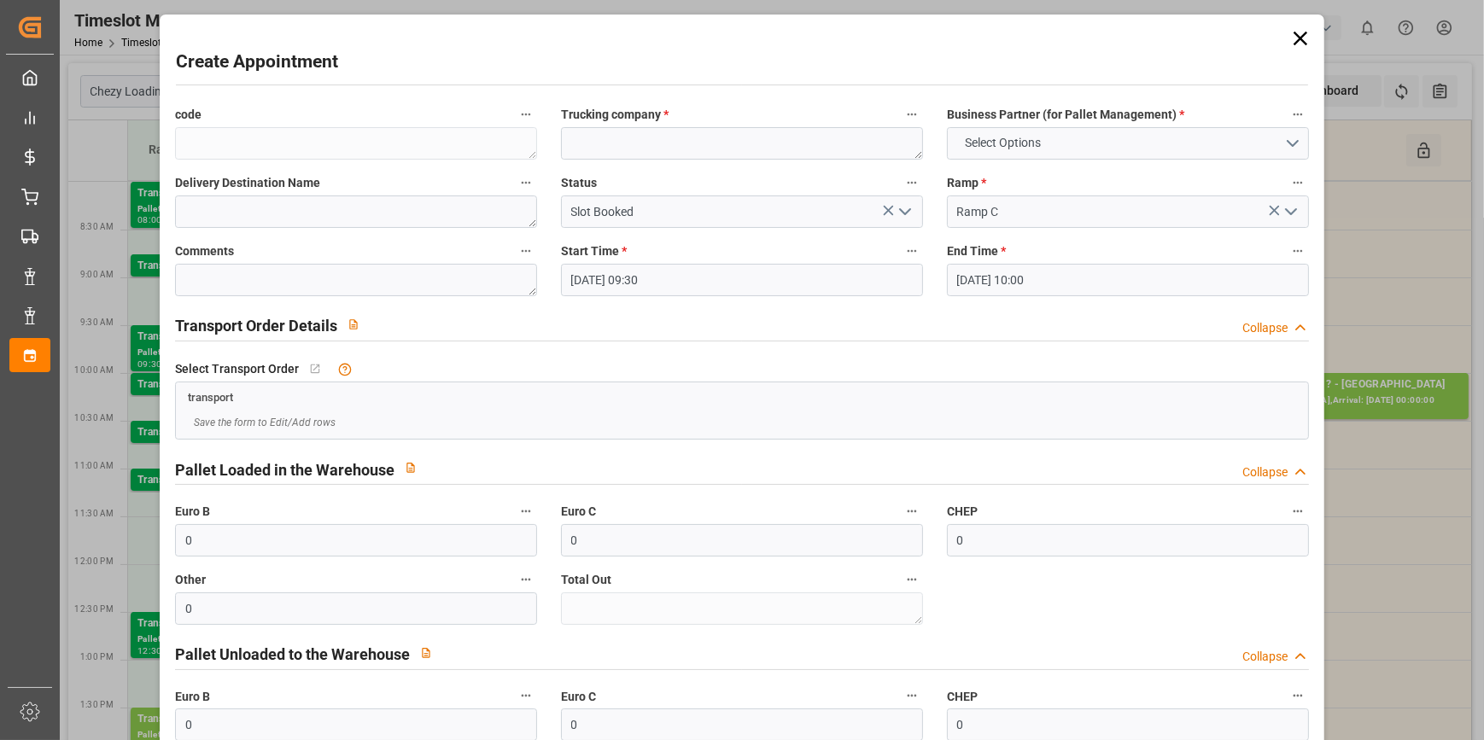
click at [1301, 34] on icon at bounding box center [1301, 38] width 24 height 24
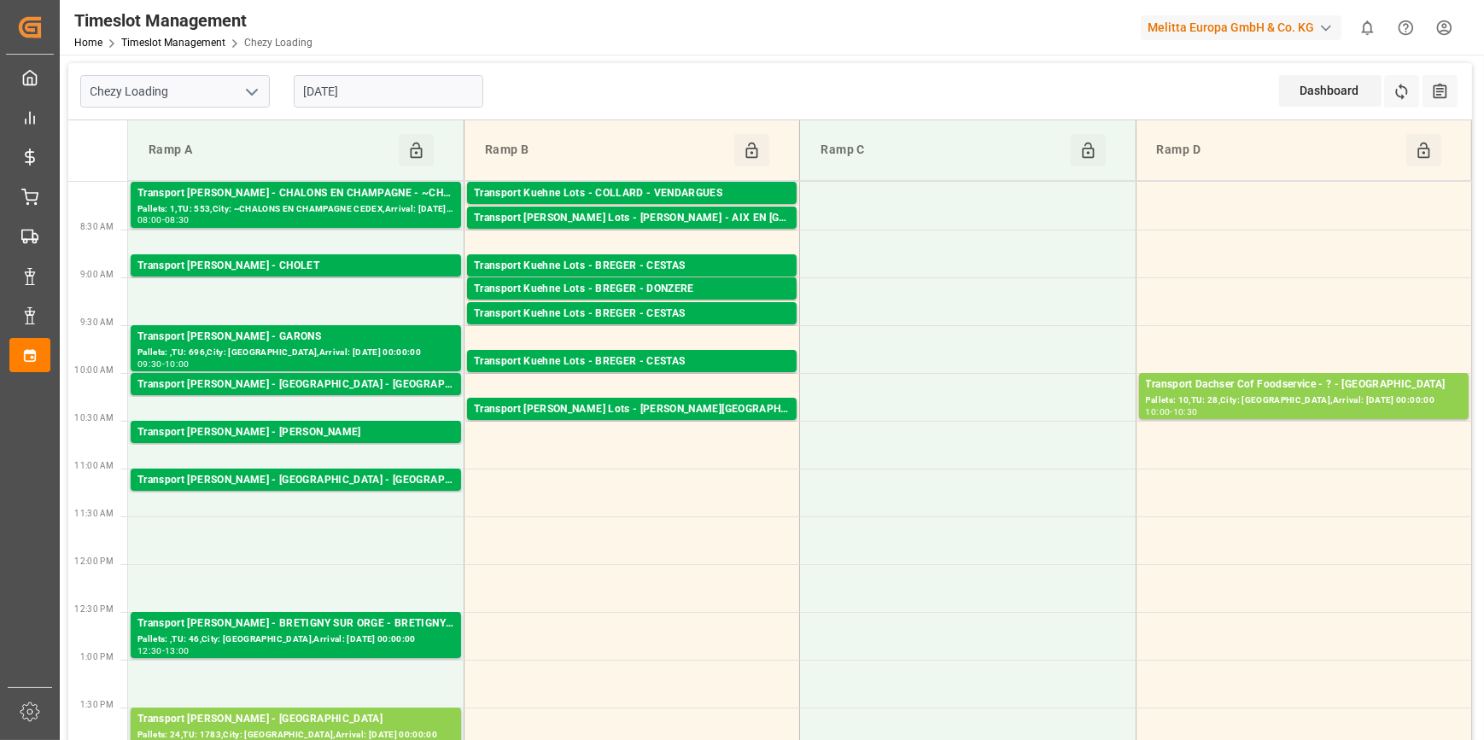
click at [252, 96] on icon "open menu" at bounding box center [252, 92] width 20 height 20
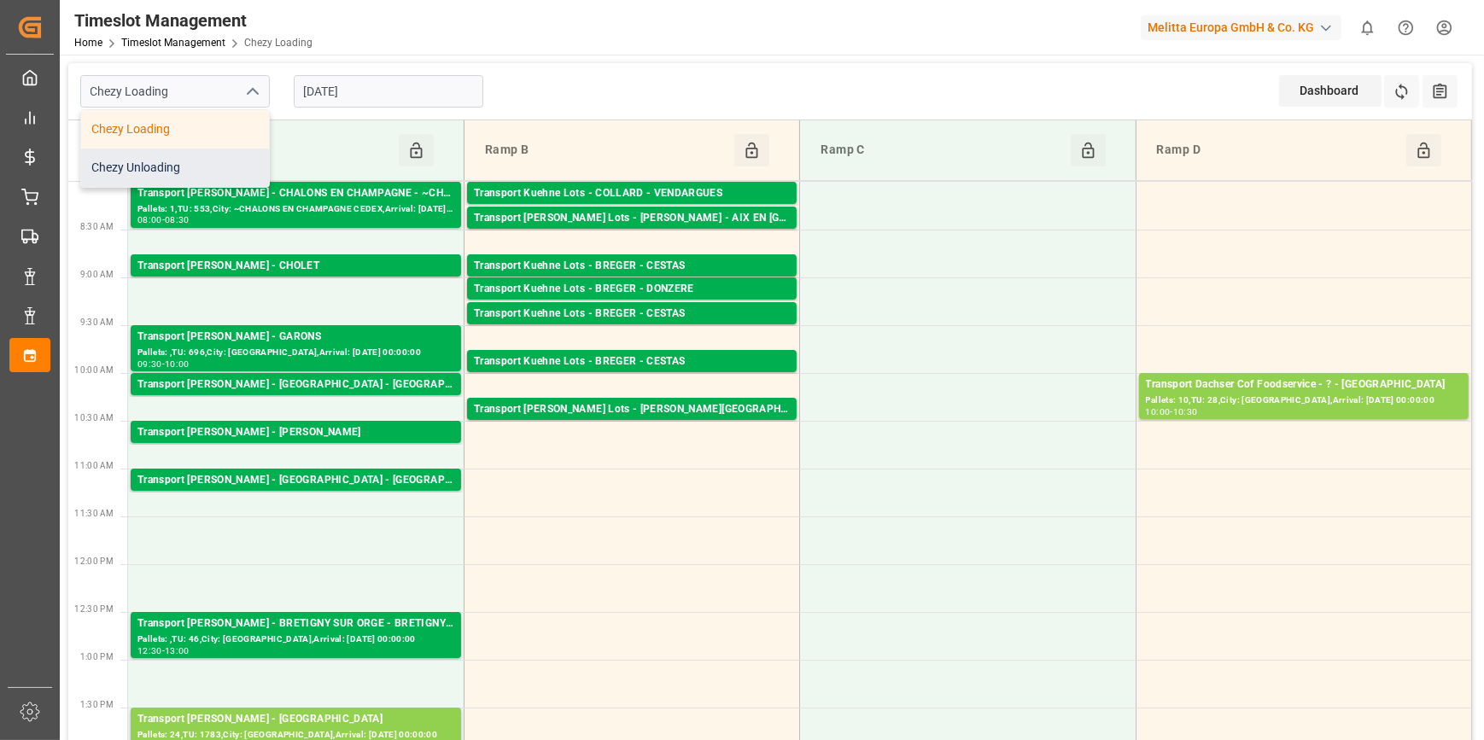
click at [158, 171] on div "Chezy Unloading" at bounding box center [175, 168] width 188 height 38
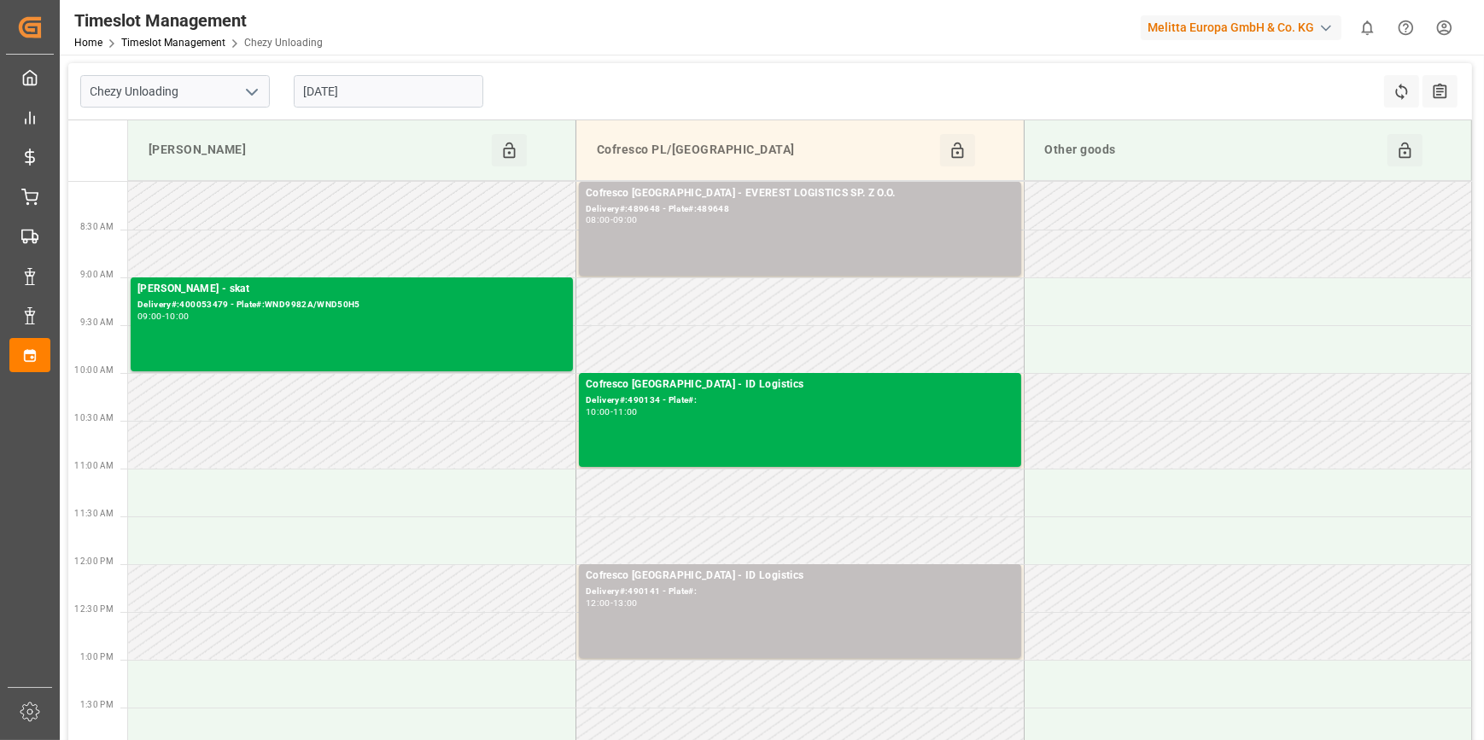
click at [375, 88] on input "[DATE]" at bounding box center [389, 91] width 190 height 32
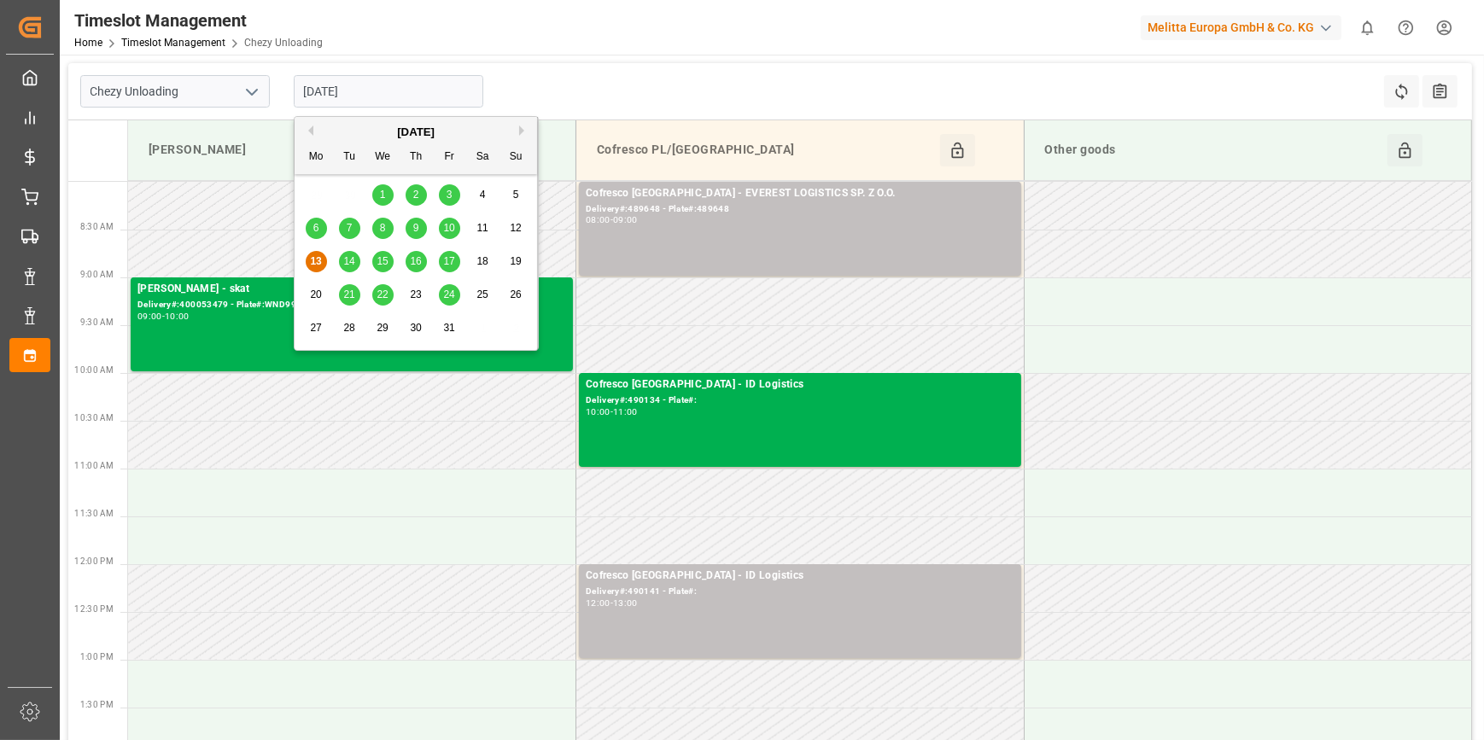
click at [390, 98] on input "[DATE]" at bounding box center [389, 91] width 190 height 32
click at [349, 265] on span "14" at bounding box center [348, 261] width 11 height 12
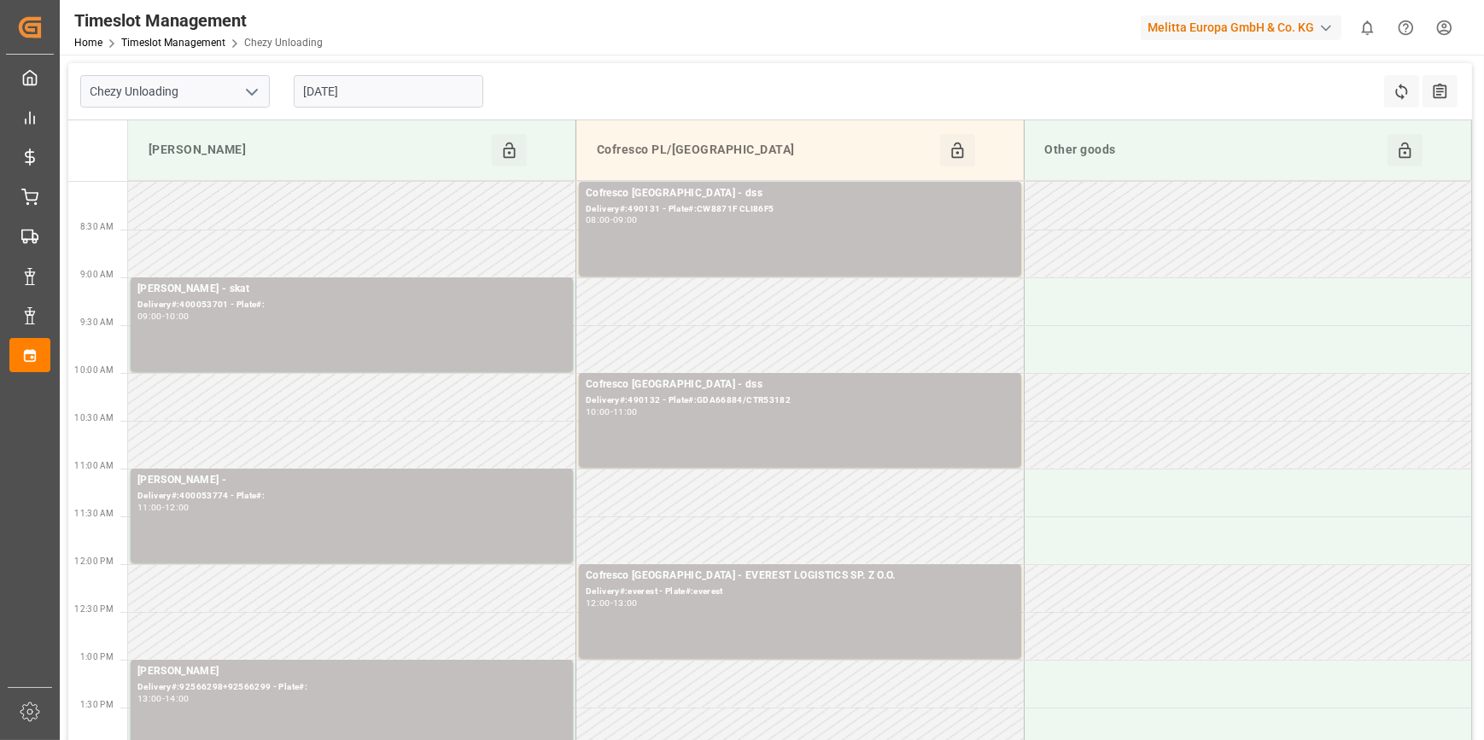
click at [247, 91] on icon "open menu" at bounding box center [252, 92] width 20 height 20
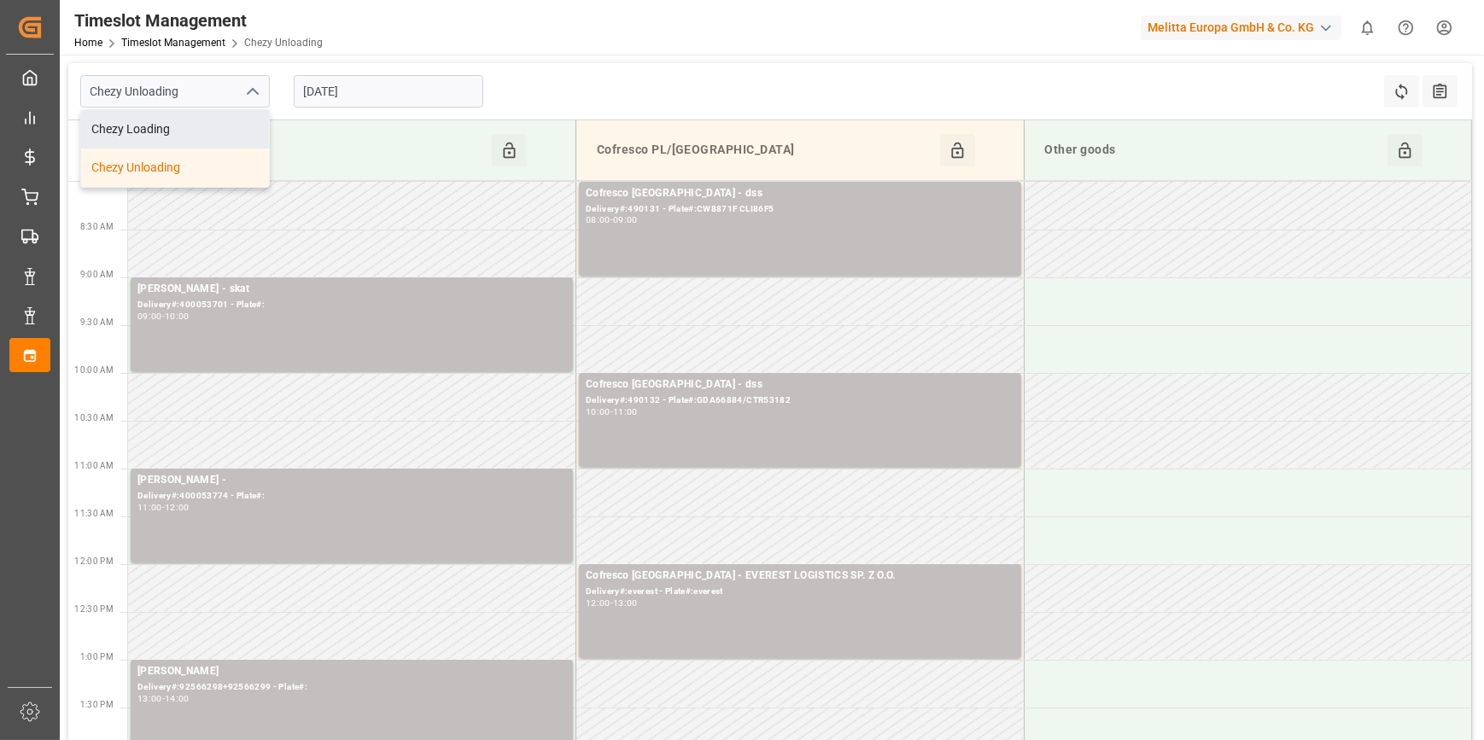
click at [400, 92] on input "14-10-2025" at bounding box center [389, 91] width 190 height 32
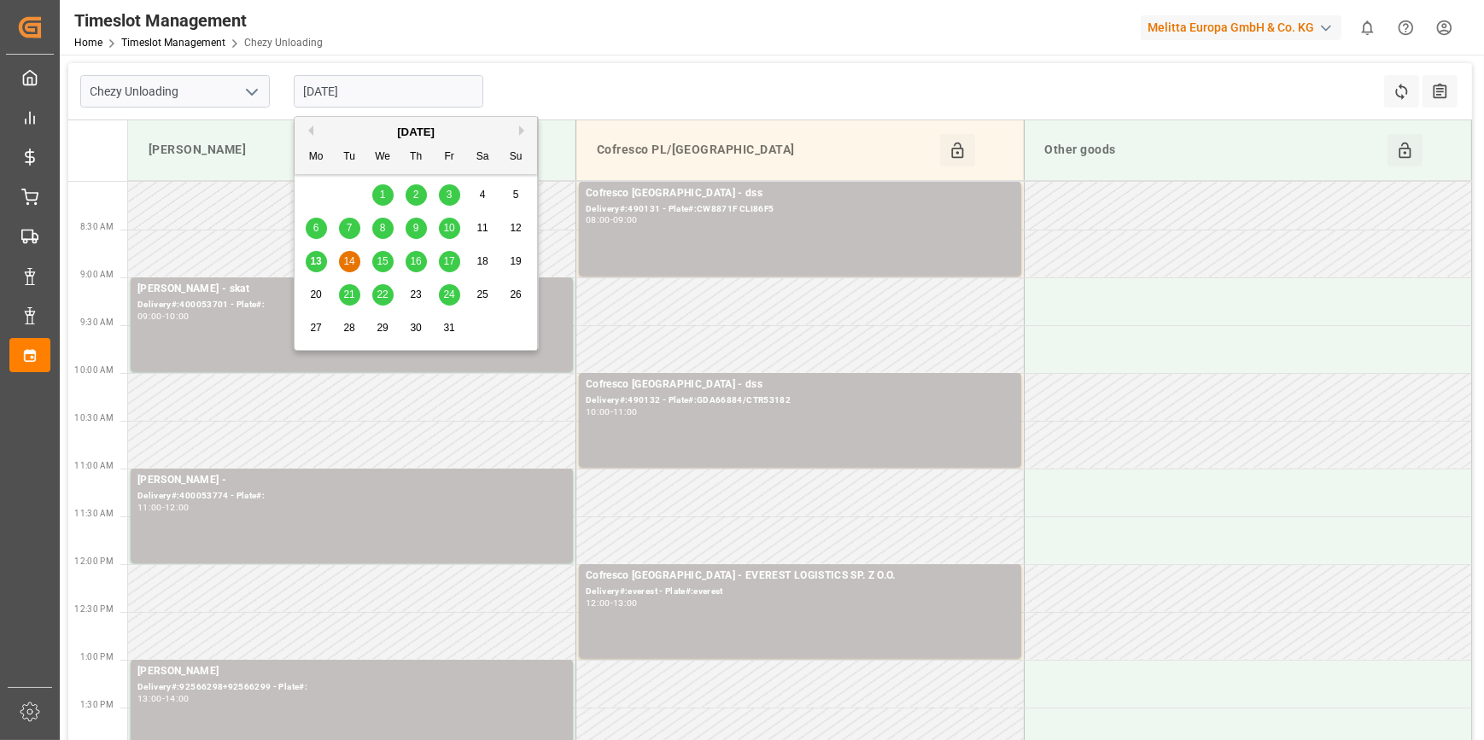
click at [315, 260] on span "13" at bounding box center [315, 261] width 11 height 12
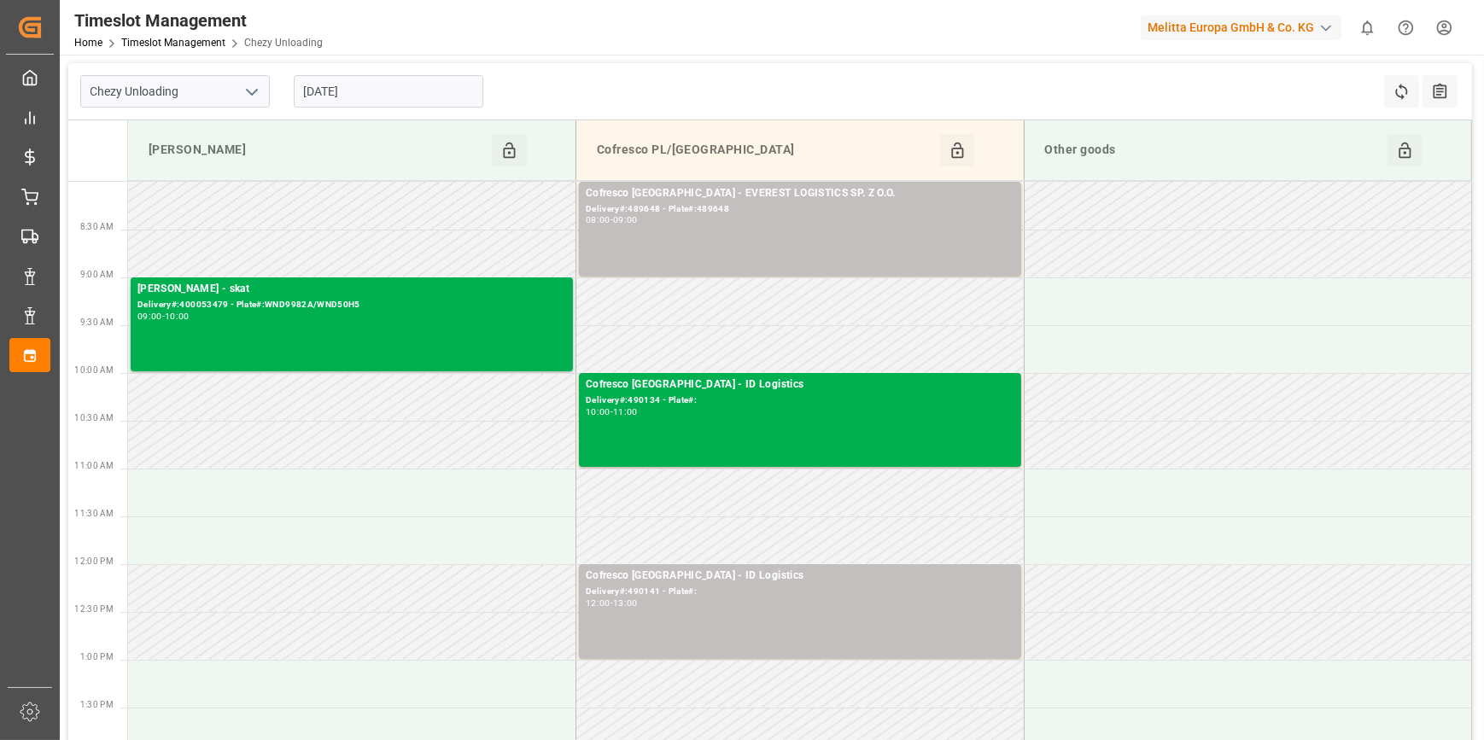
click at [408, 91] on input "[DATE]" at bounding box center [389, 91] width 190 height 32
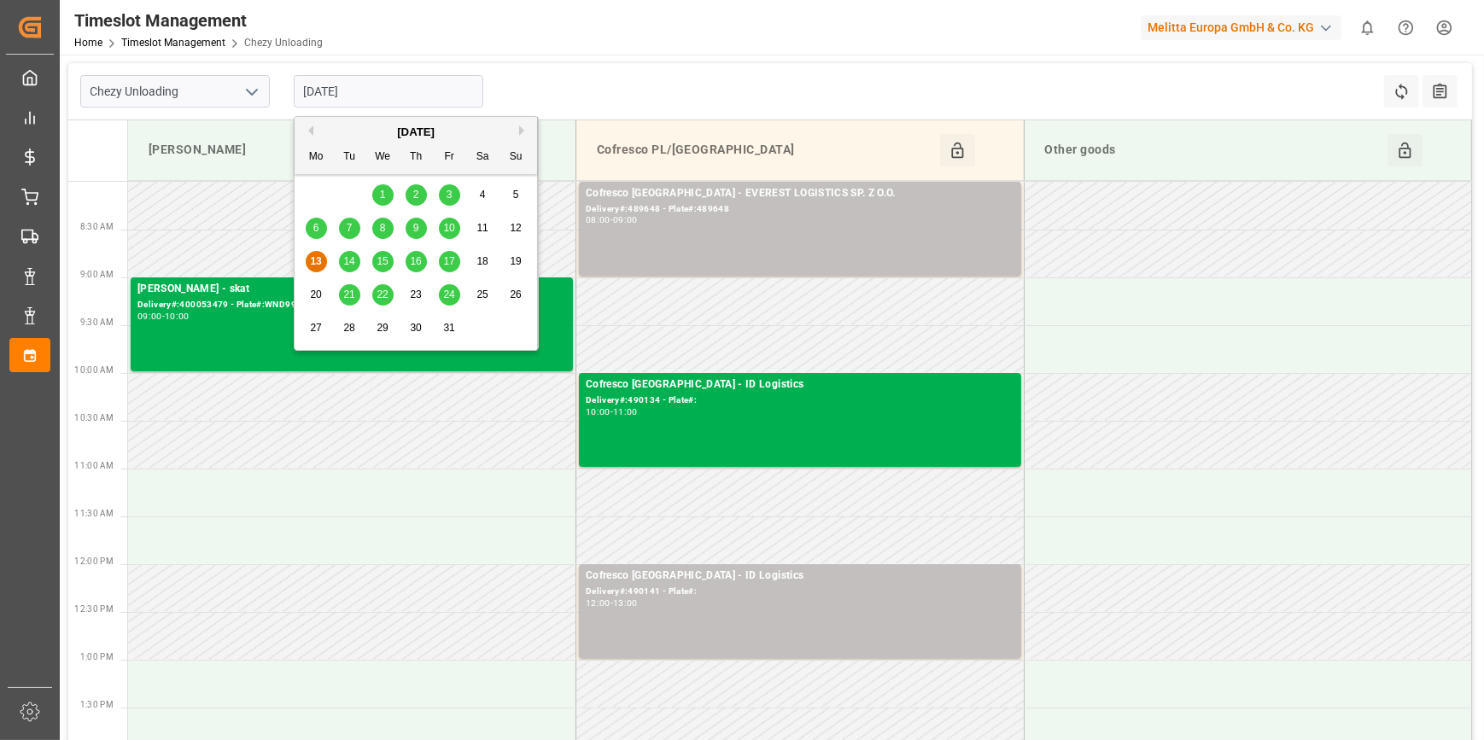
click at [366, 84] on input "[DATE]" at bounding box center [389, 91] width 190 height 32
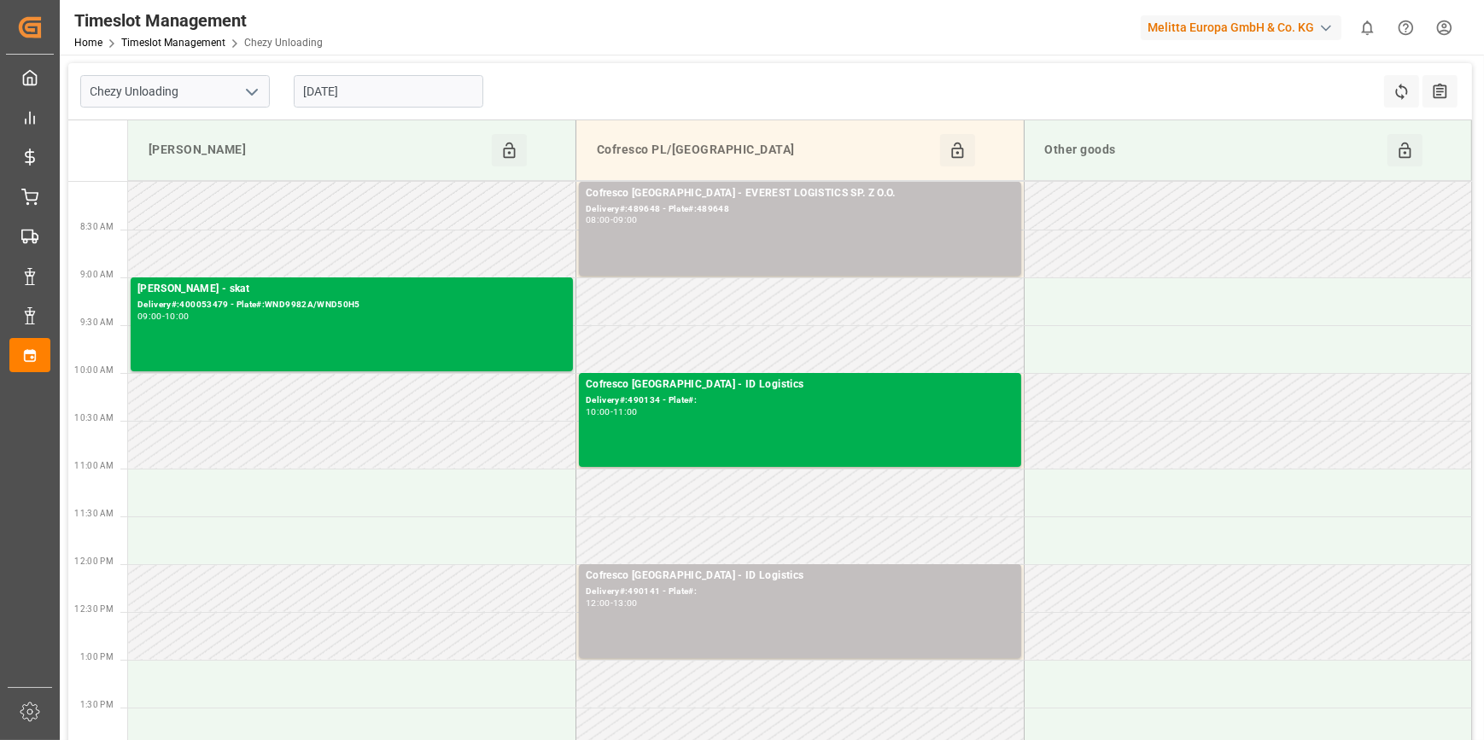
click at [249, 91] on polyline "open menu" at bounding box center [252, 92] width 10 height 5
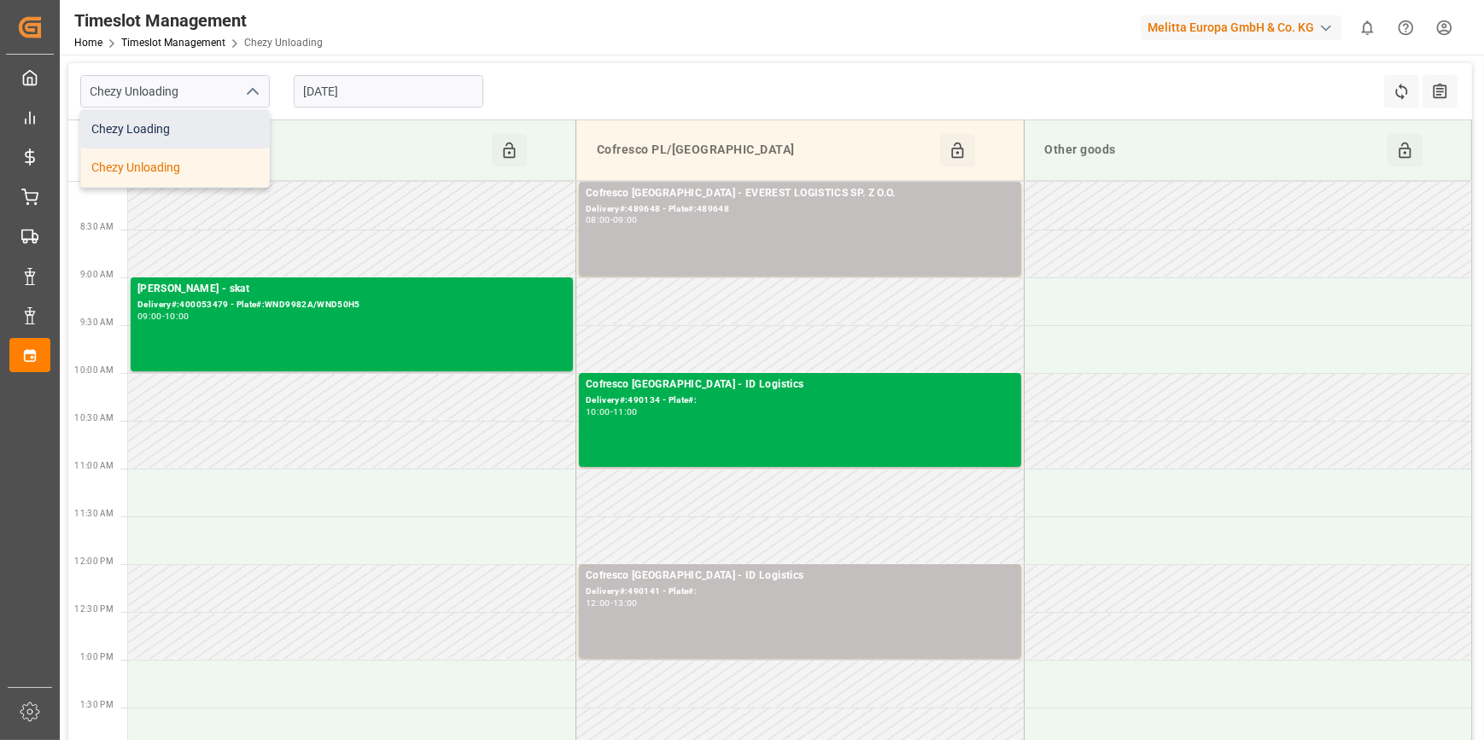
click at [187, 131] on div "Chezy Loading" at bounding box center [175, 129] width 188 height 38
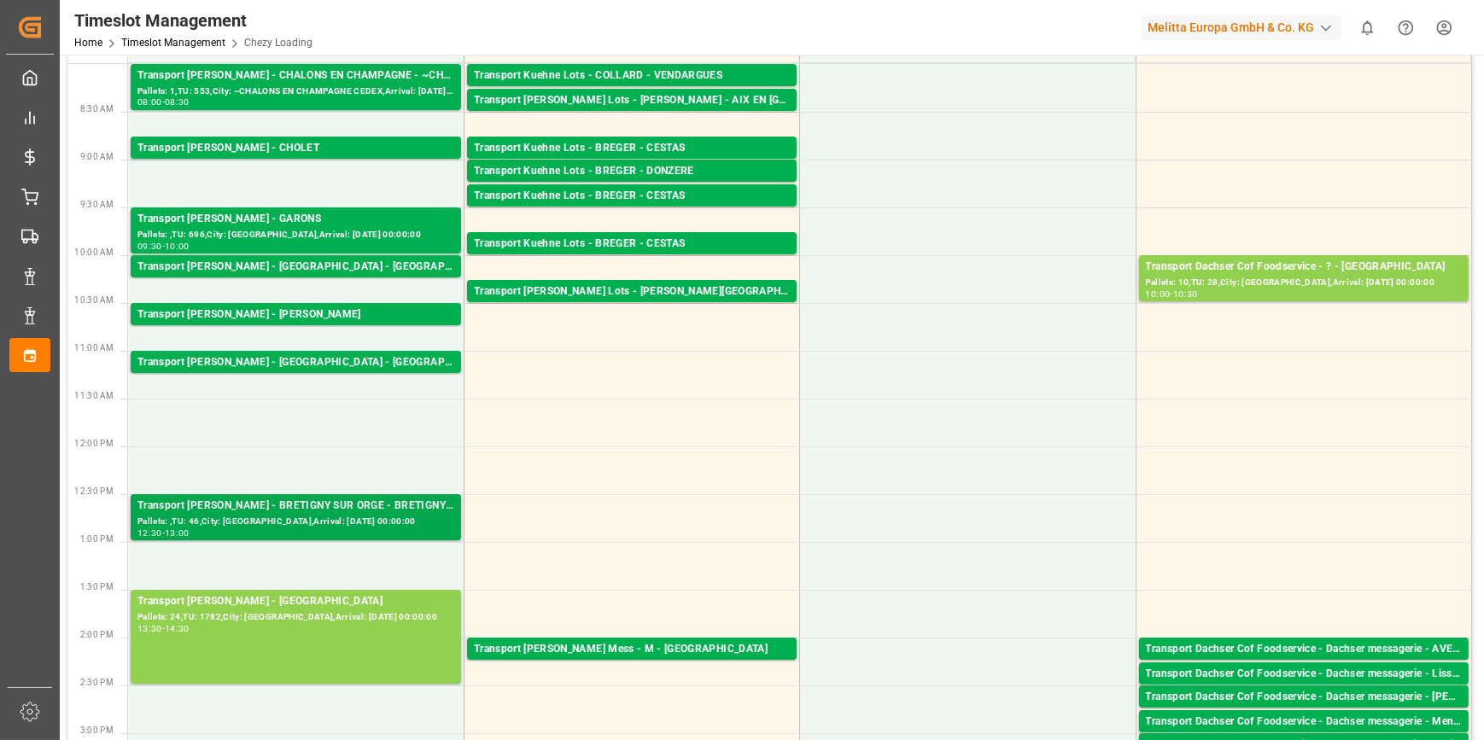
scroll to position [310, 0]
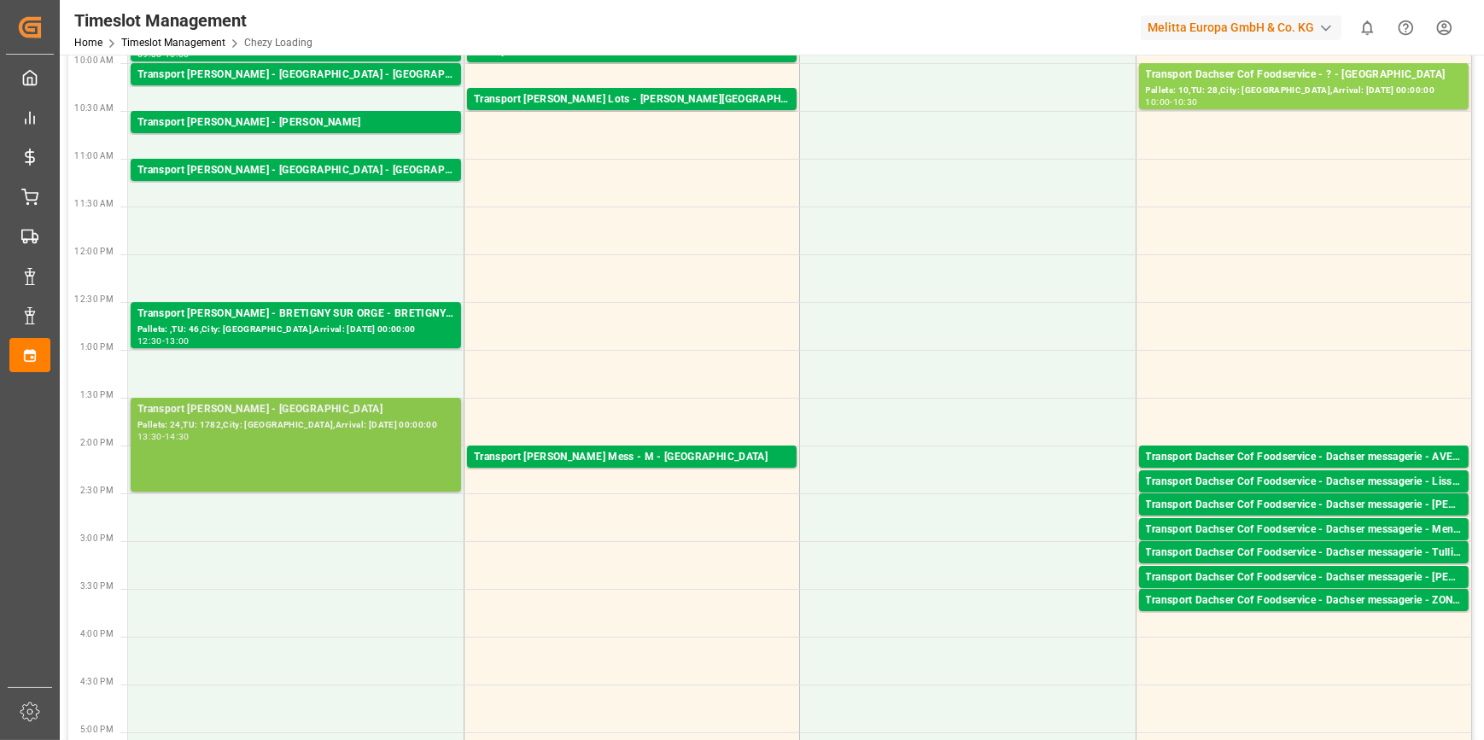
click at [283, 426] on div "Pallets: 24,TU: 1782,City: SAINT GILLES,Arrival: 2025-10-15 00:00:00" at bounding box center [295, 425] width 317 height 15
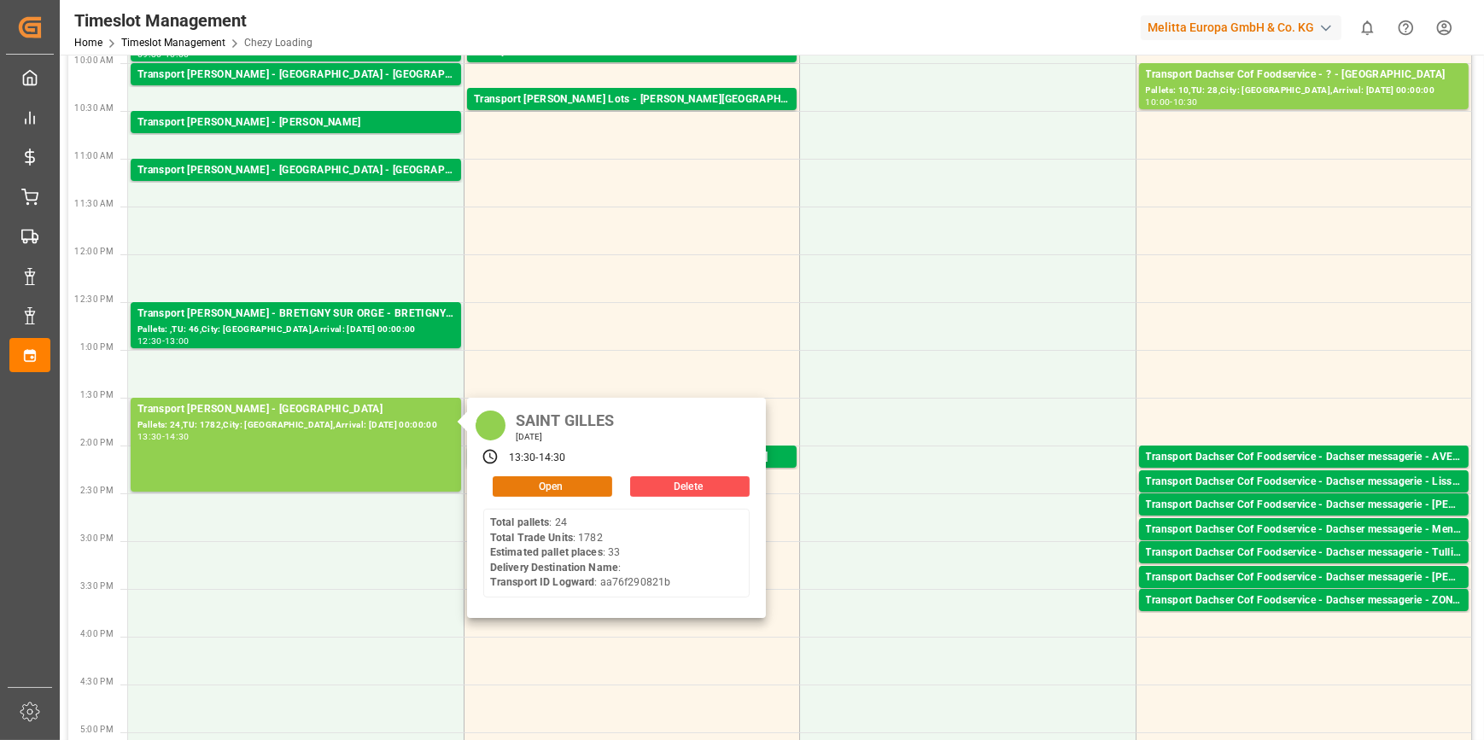
click at [535, 488] on button "Open" at bounding box center [553, 486] width 120 height 20
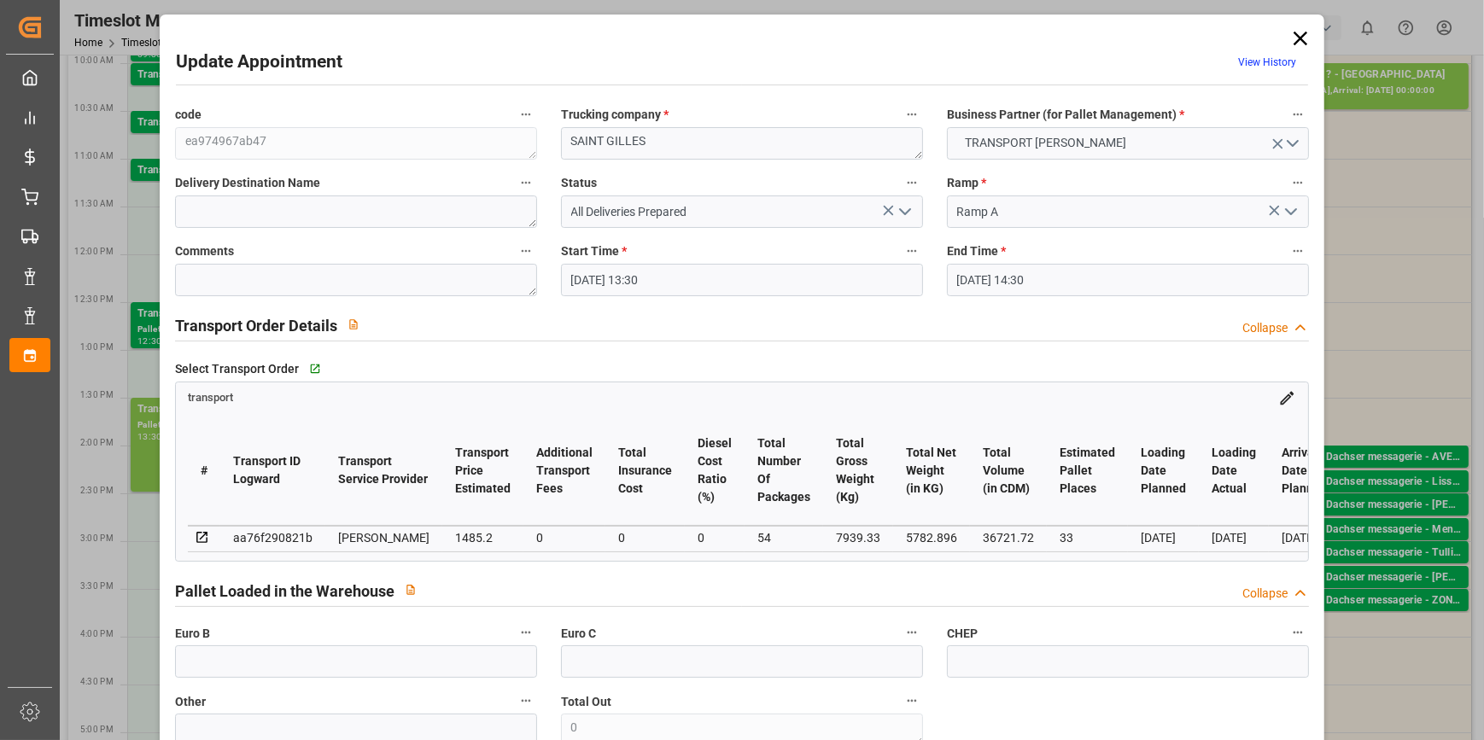
click at [899, 209] on icon "open menu" at bounding box center [905, 212] width 20 height 20
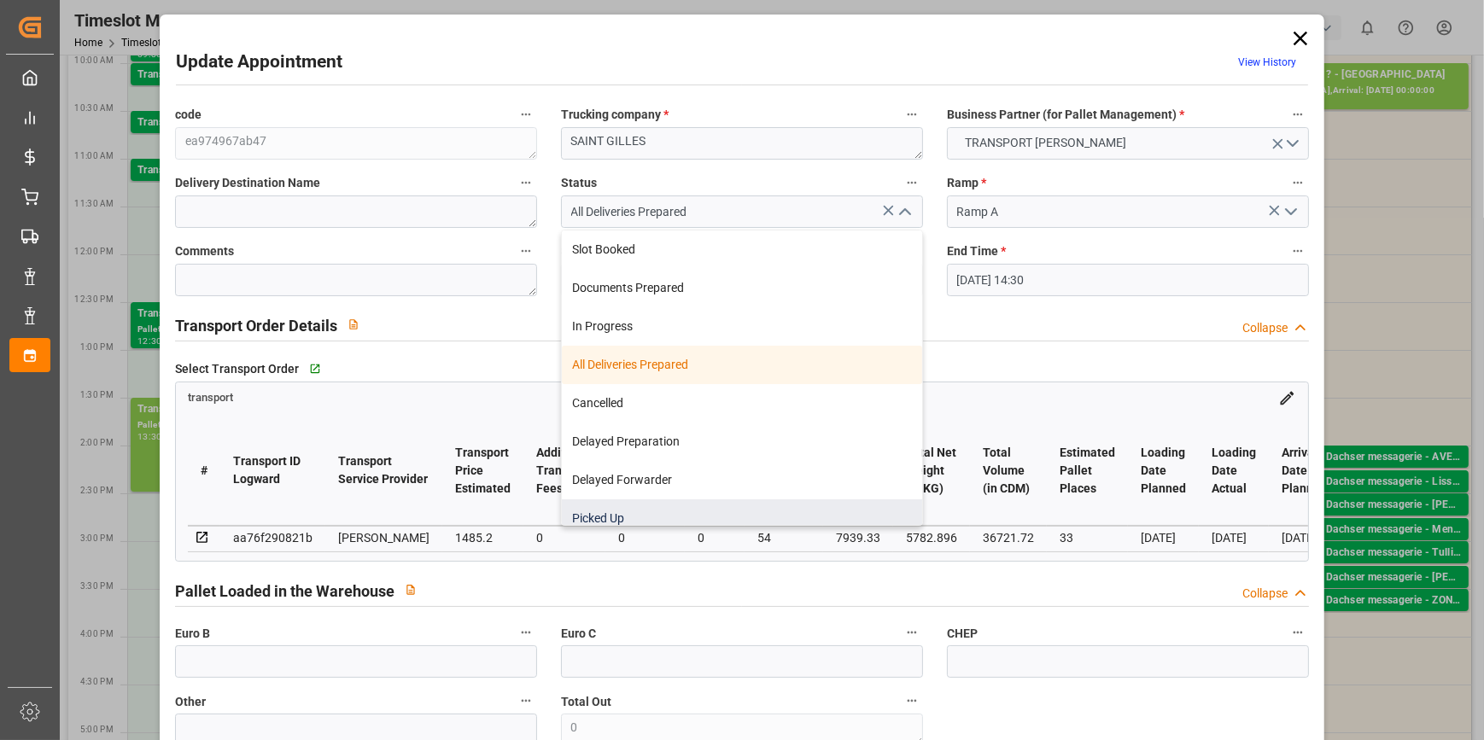
click at [609, 512] on div "Picked Up" at bounding box center [742, 519] width 360 height 38
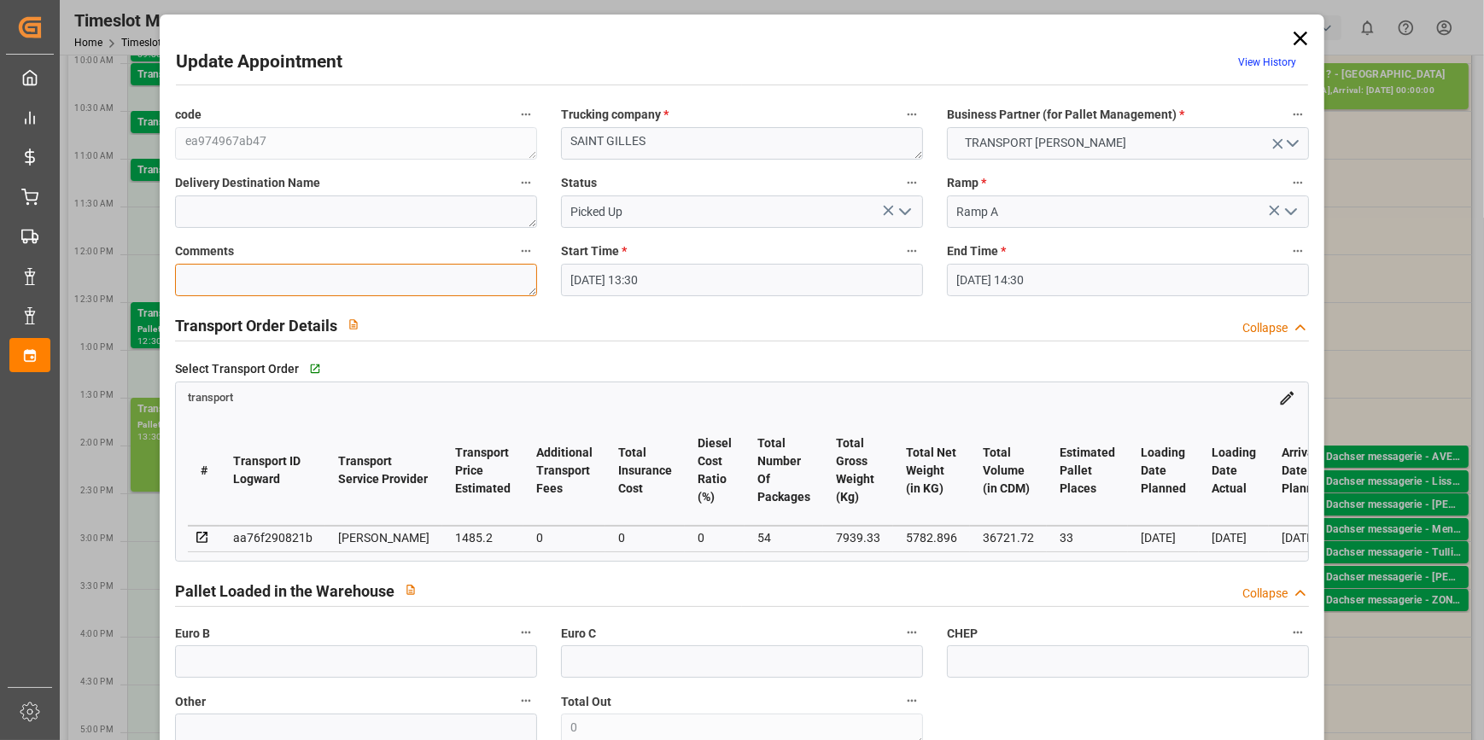
click at [221, 280] on textarea at bounding box center [356, 280] width 362 height 32
click at [897, 207] on icon "open menu" at bounding box center [905, 212] width 20 height 20
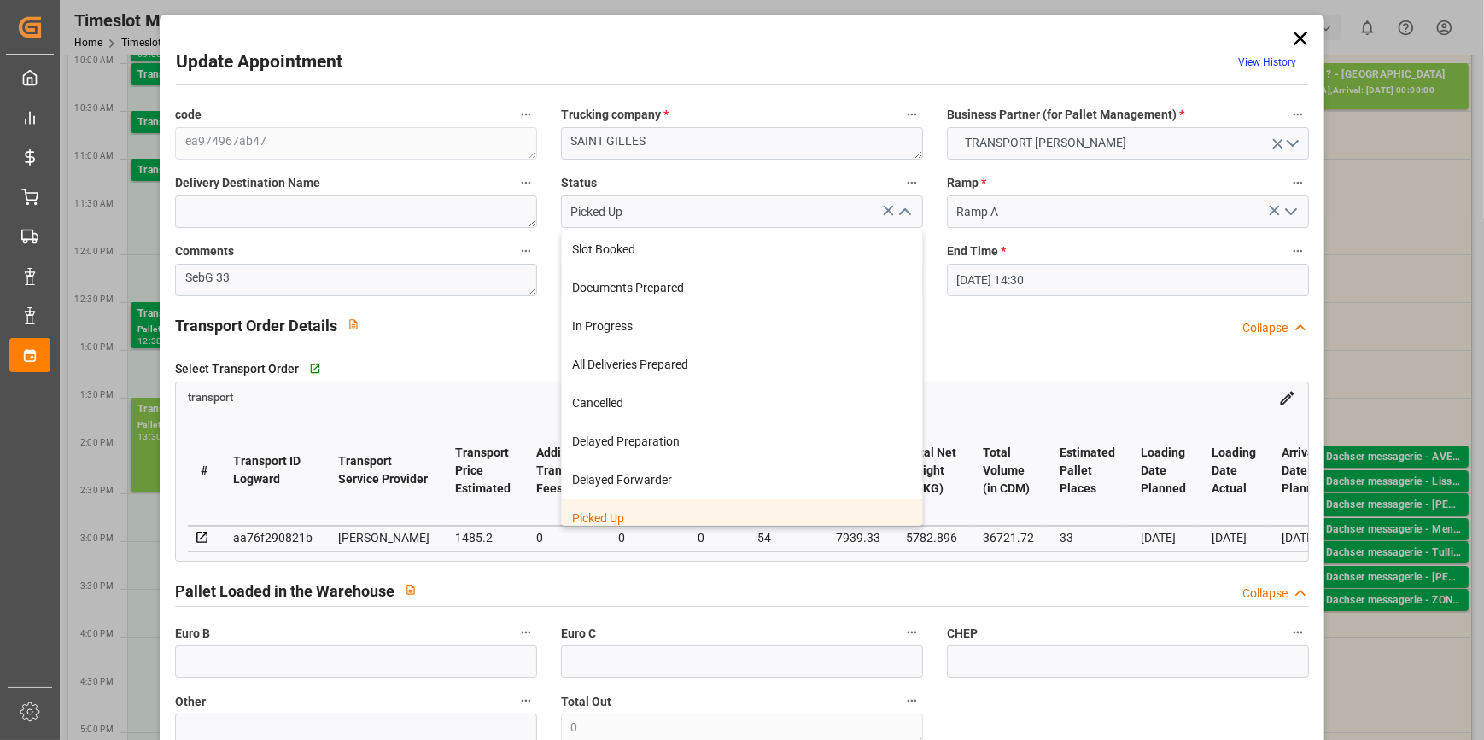
click at [633, 524] on div "Picked Up" at bounding box center [742, 519] width 360 height 38
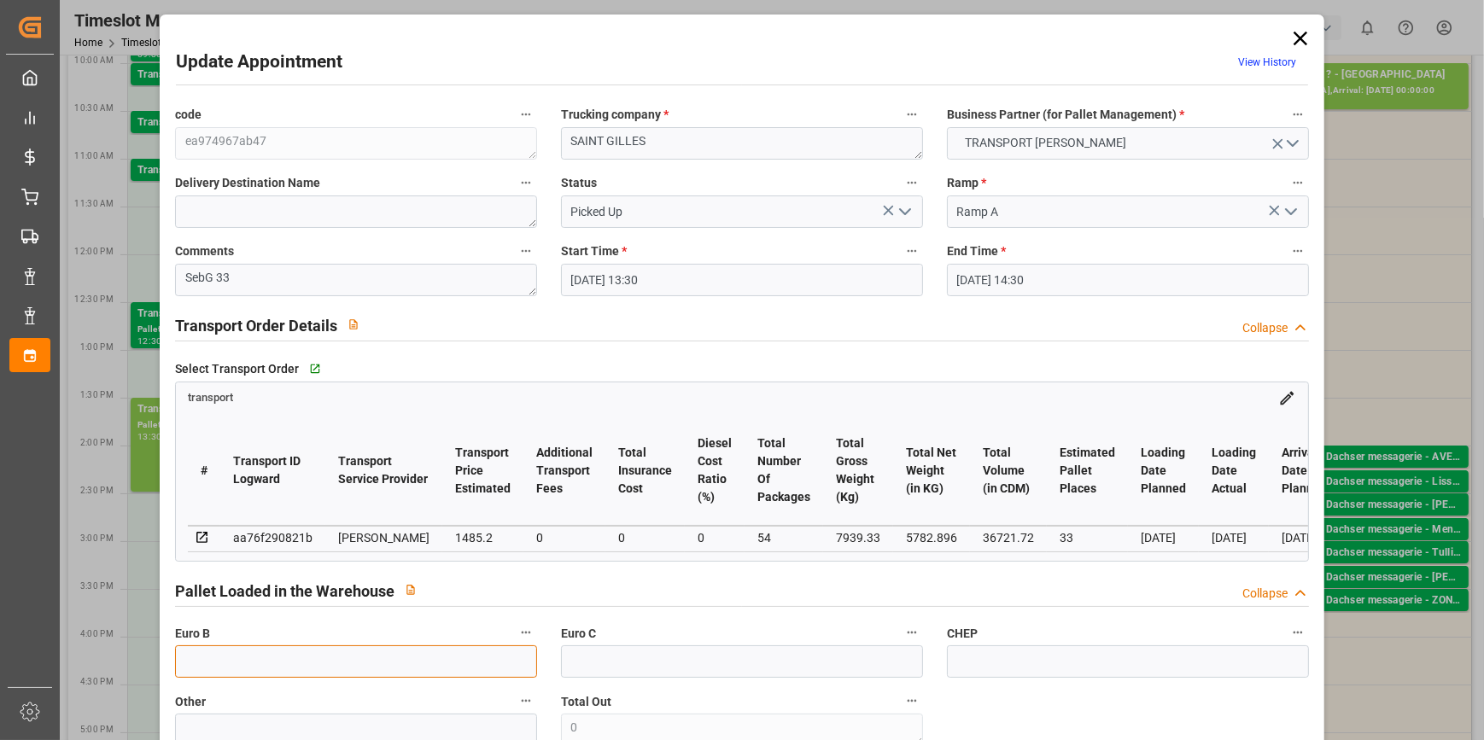
click at [266, 664] on input "text" at bounding box center [356, 662] width 362 height 32
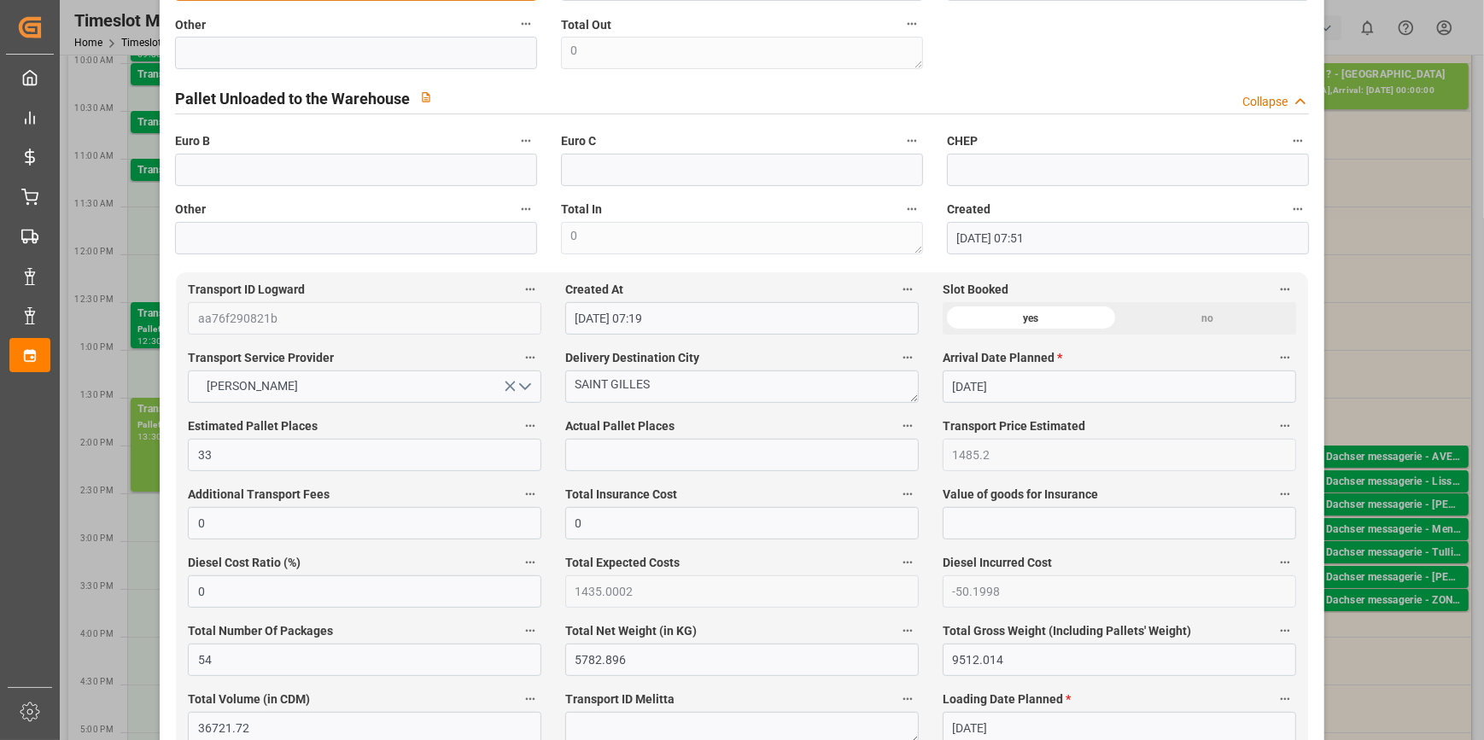
scroll to position [698, 0]
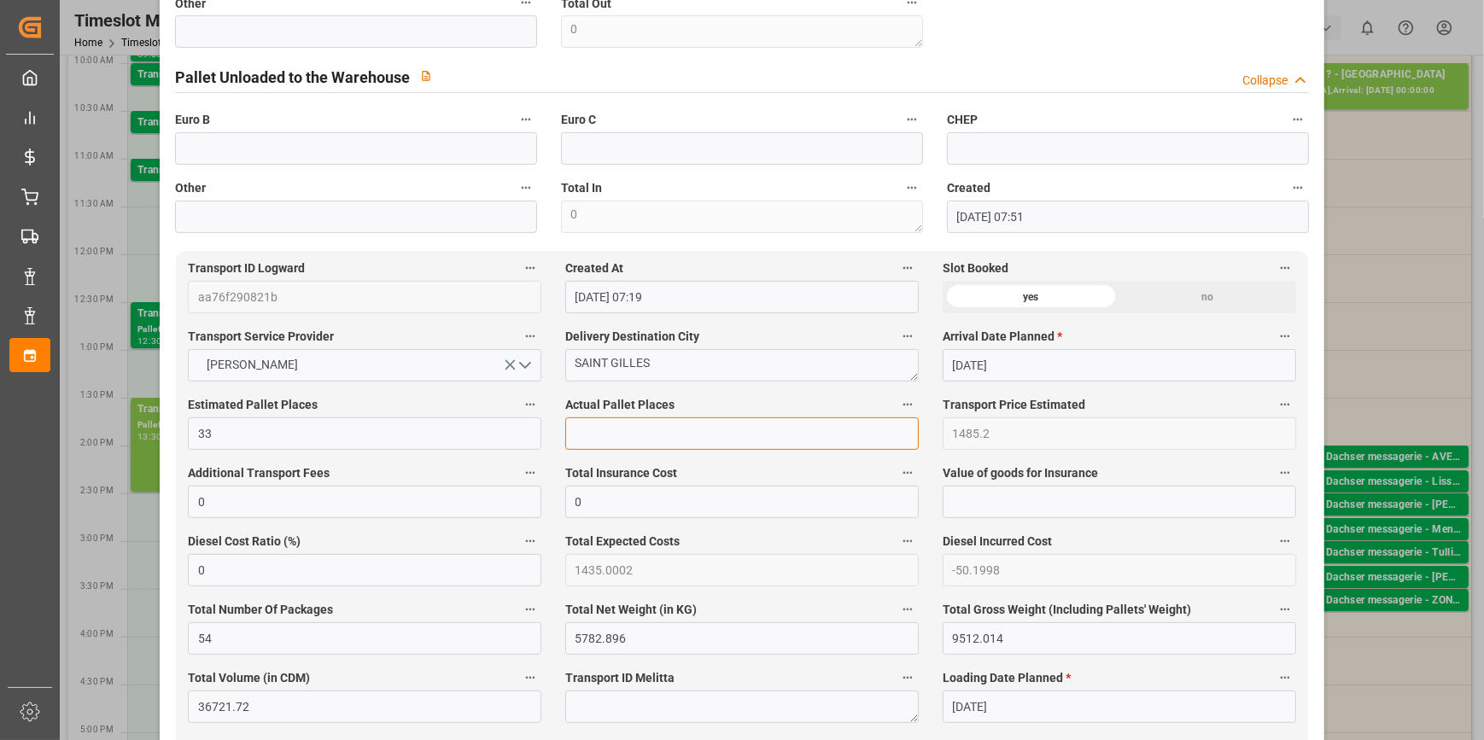
click at [583, 425] on input "text" at bounding box center [742, 434] width 354 height 32
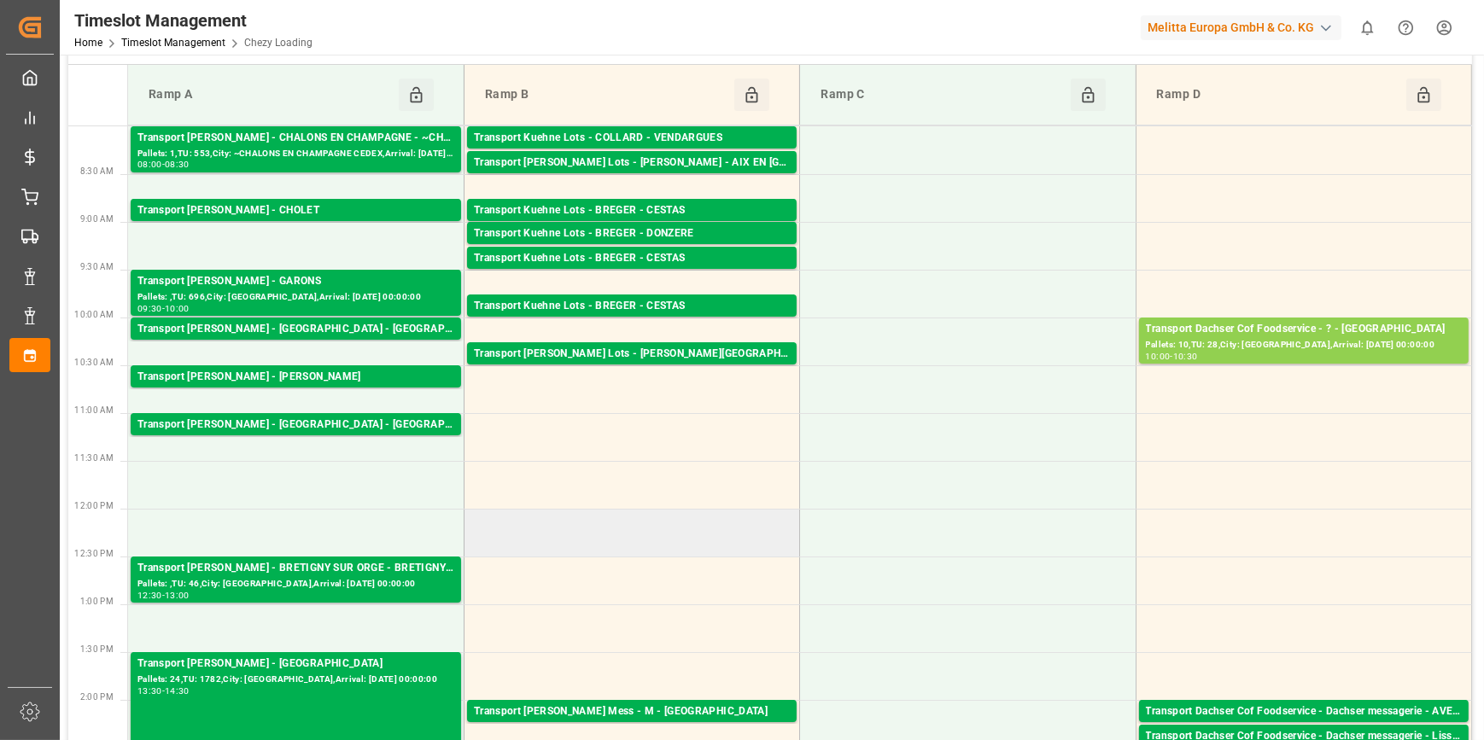
scroll to position [310, 0]
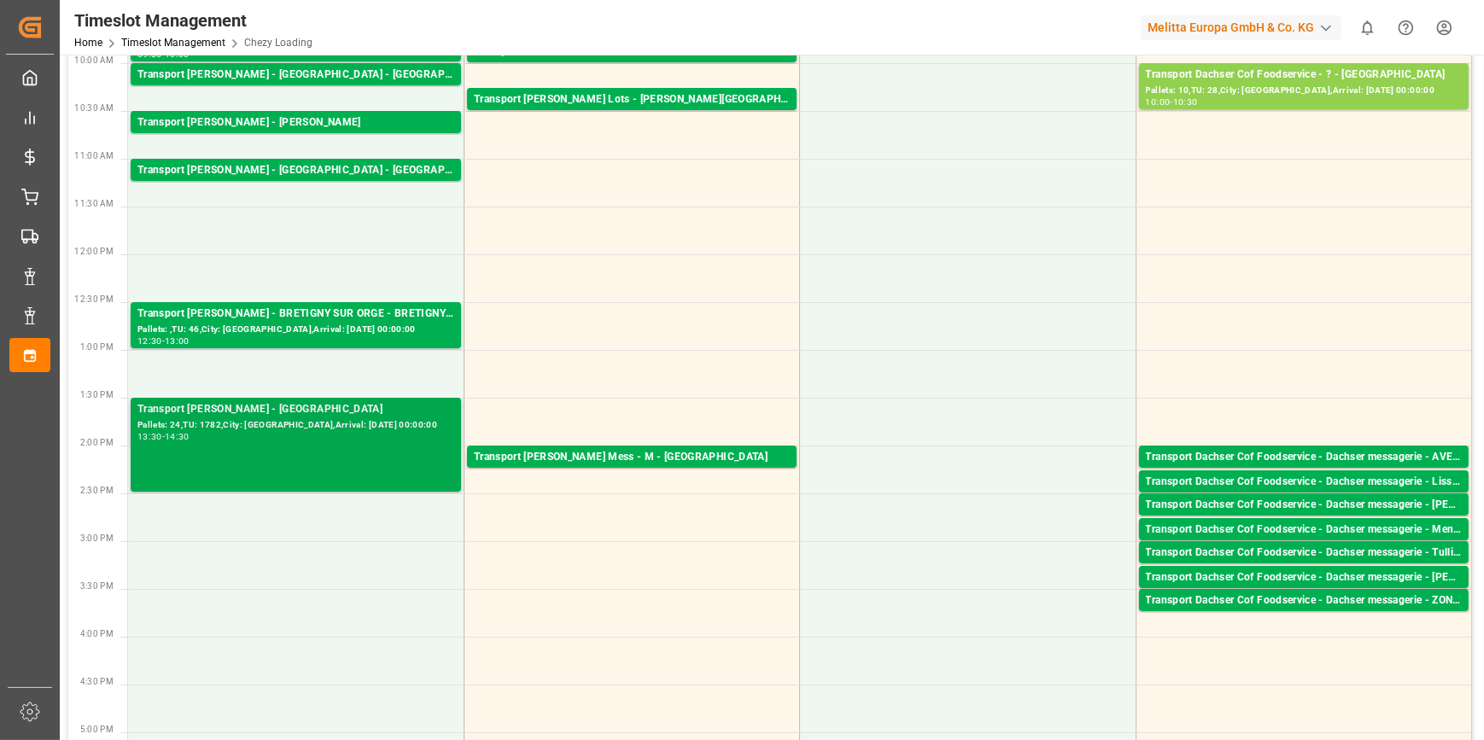
click at [247, 437] on div "13:30 - 14:30" at bounding box center [295, 437] width 317 height 9
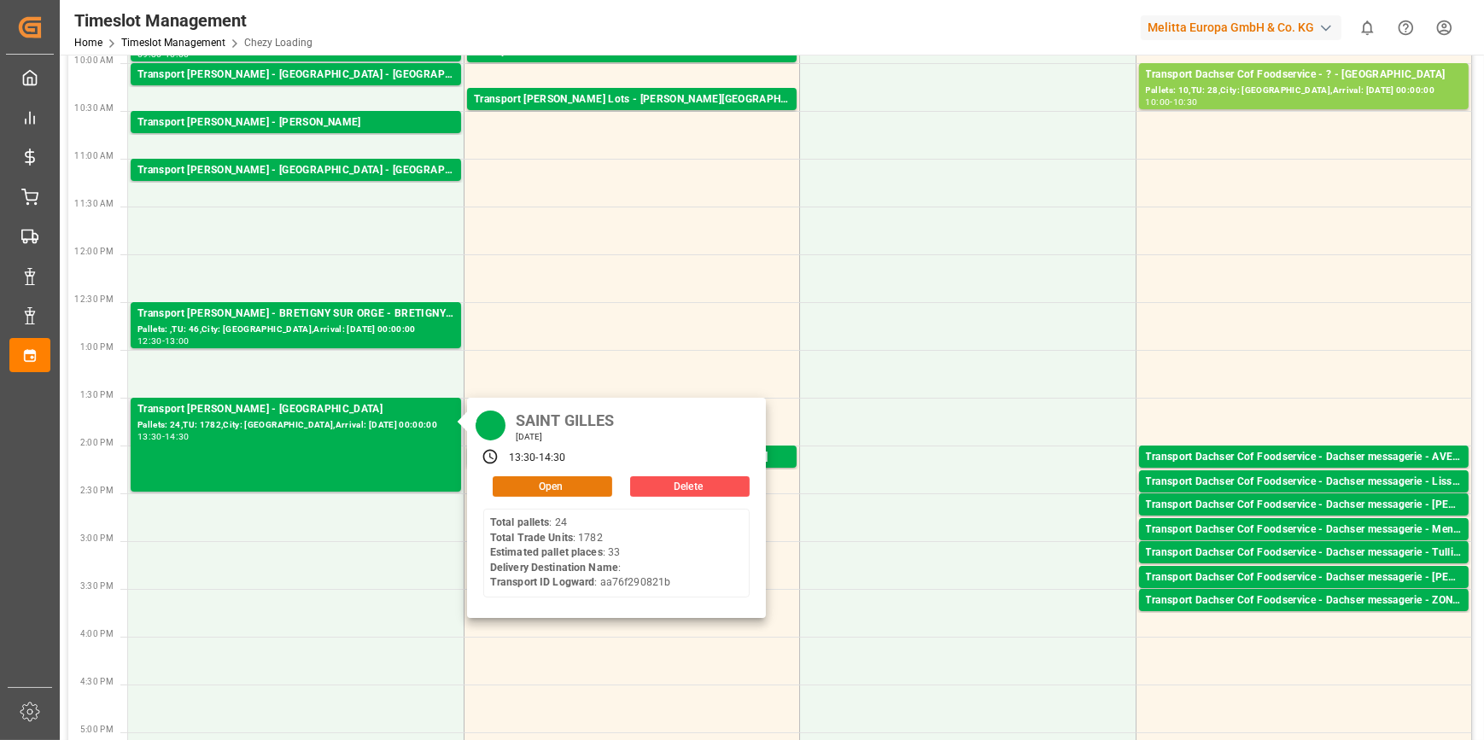
click at [565, 491] on button "Open" at bounding box center [553, 486] width 120 height 20
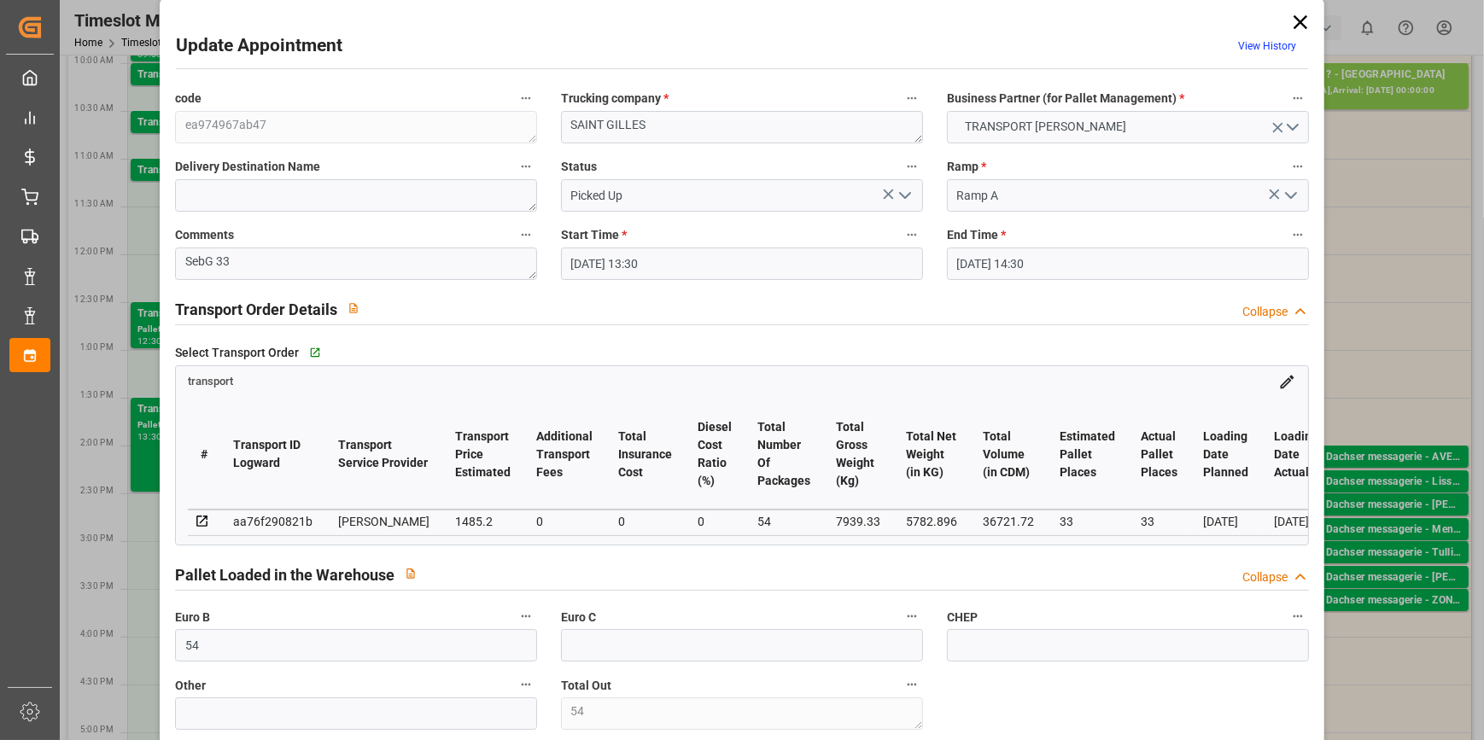
scroll to position [0, 0]
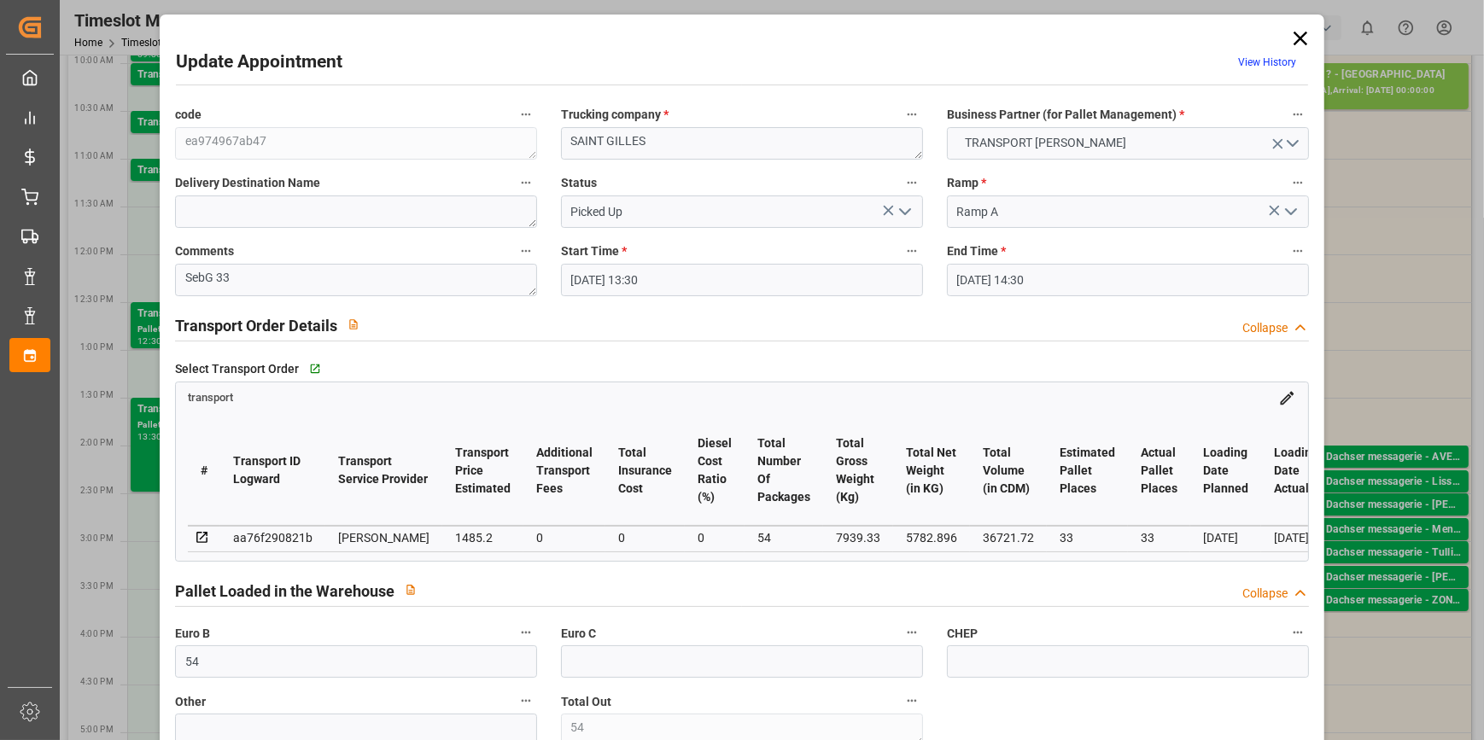
click at [1303, 36] on icon at bounding box center [1301, 38] width 24 height 24
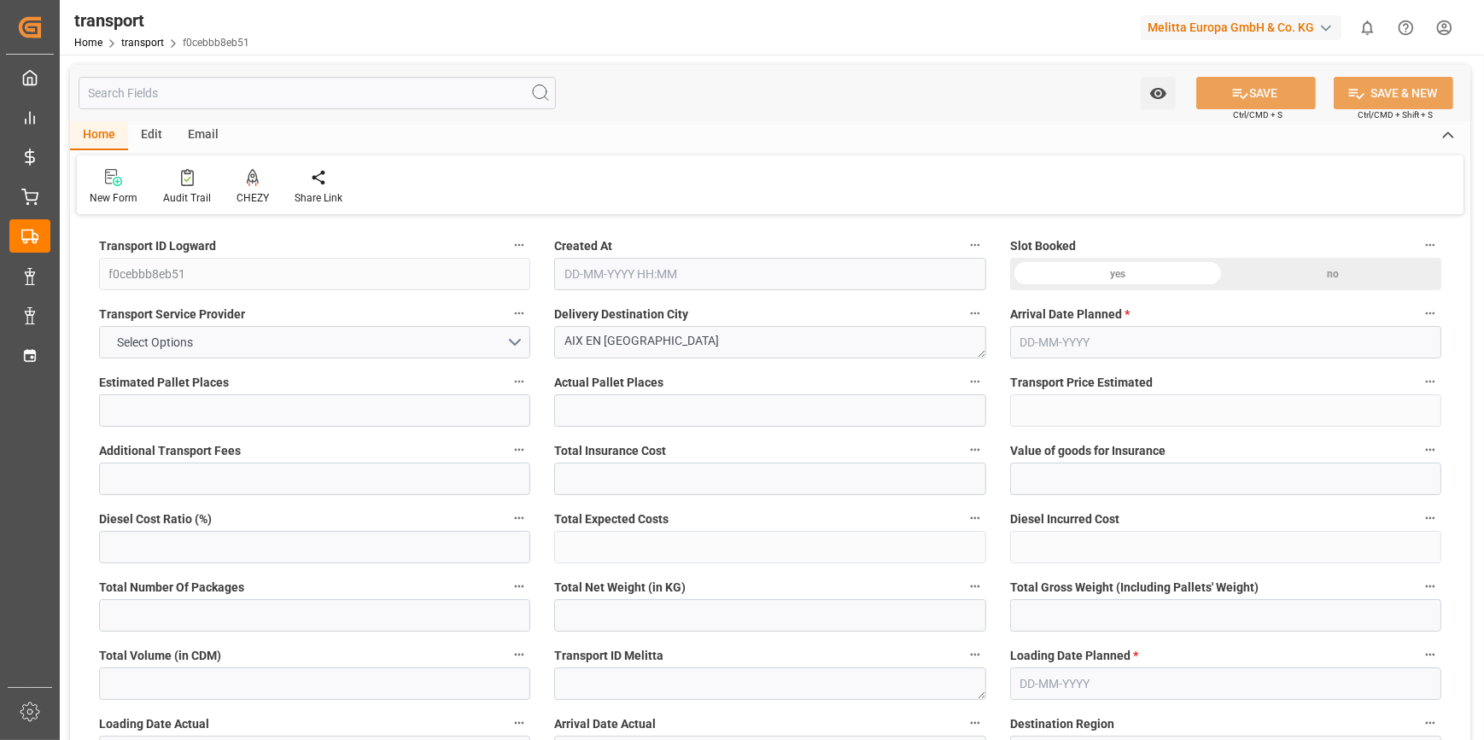
type input "2"
type input "266.83"
type input "0"
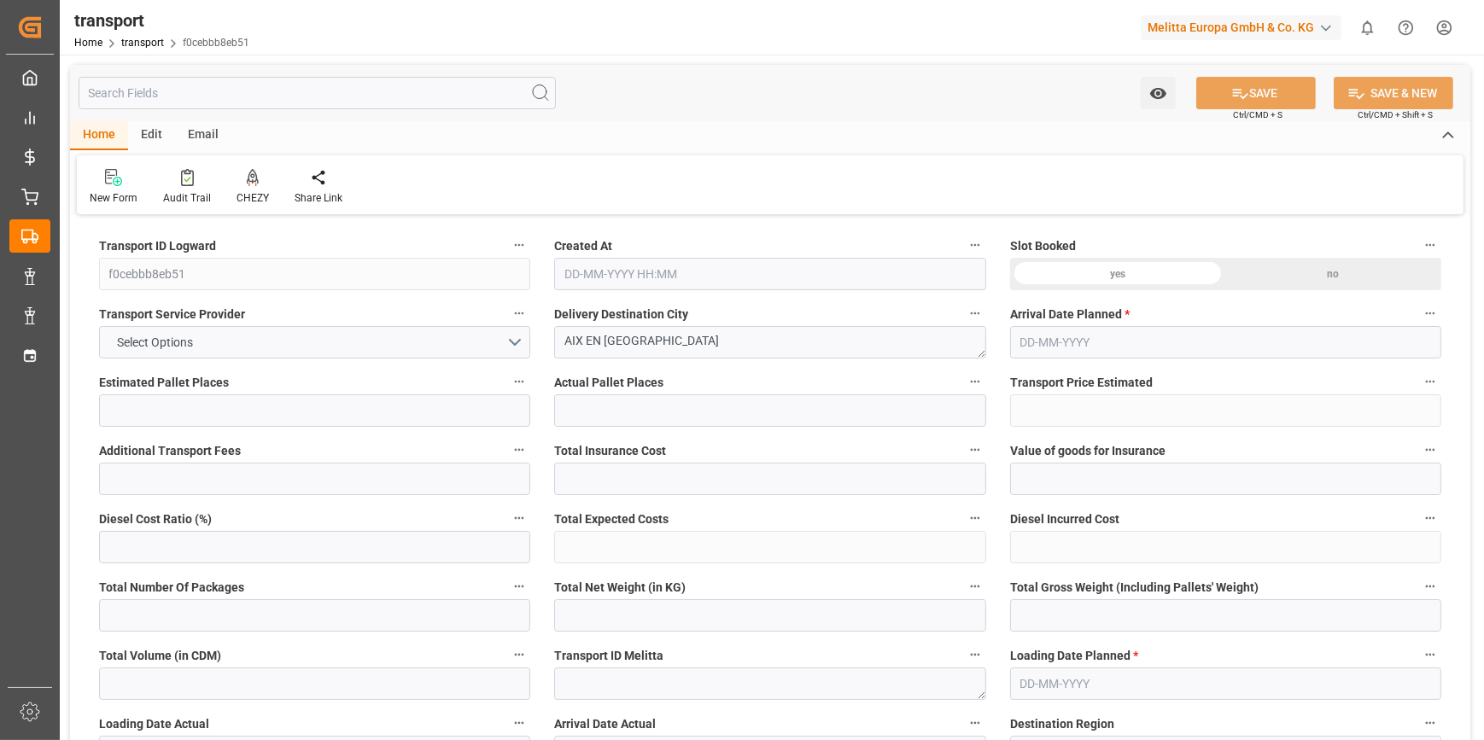
type input "266.83"
type input "0"
type input "1"
type input "103.448"
type input "338.7"
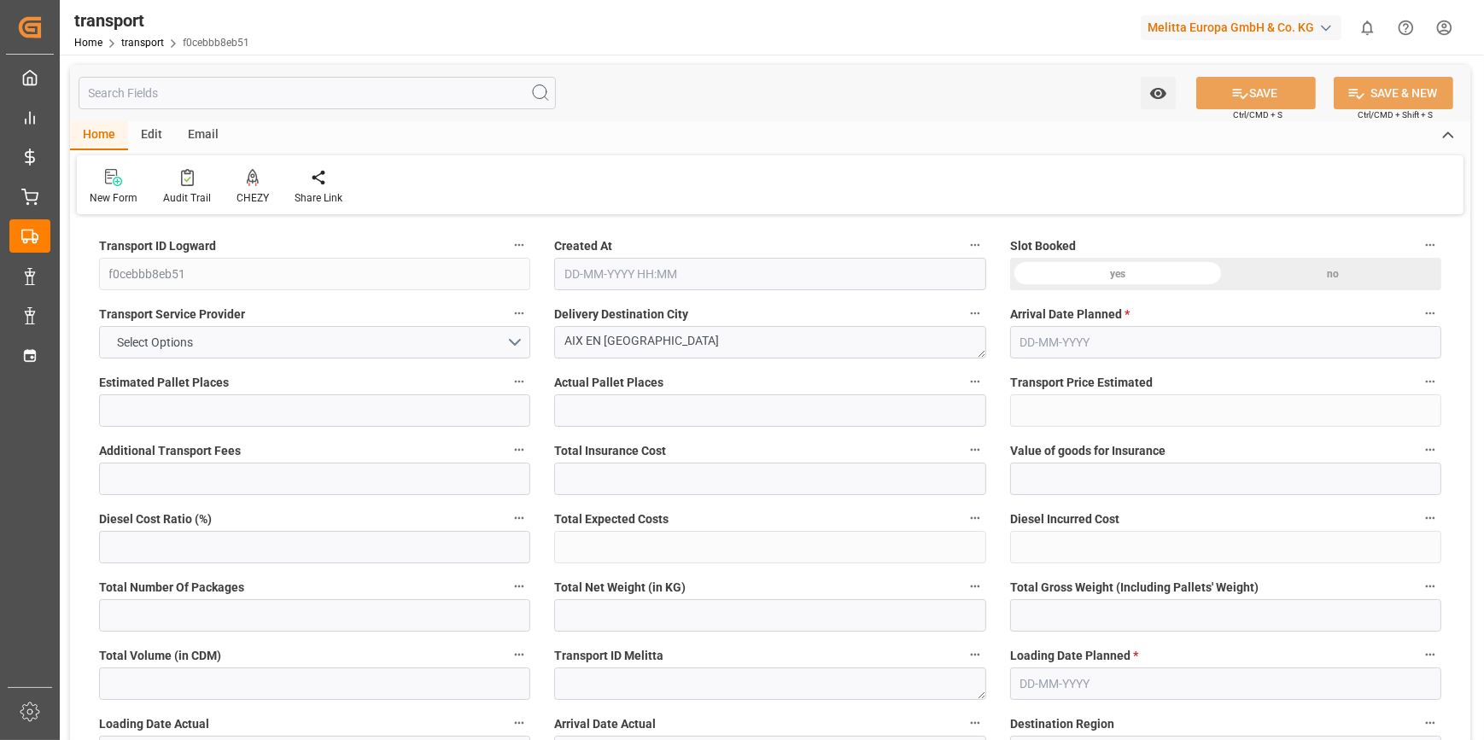
type input "712.506"
type input "13"
type input "0"
type input "77"
type input "9"
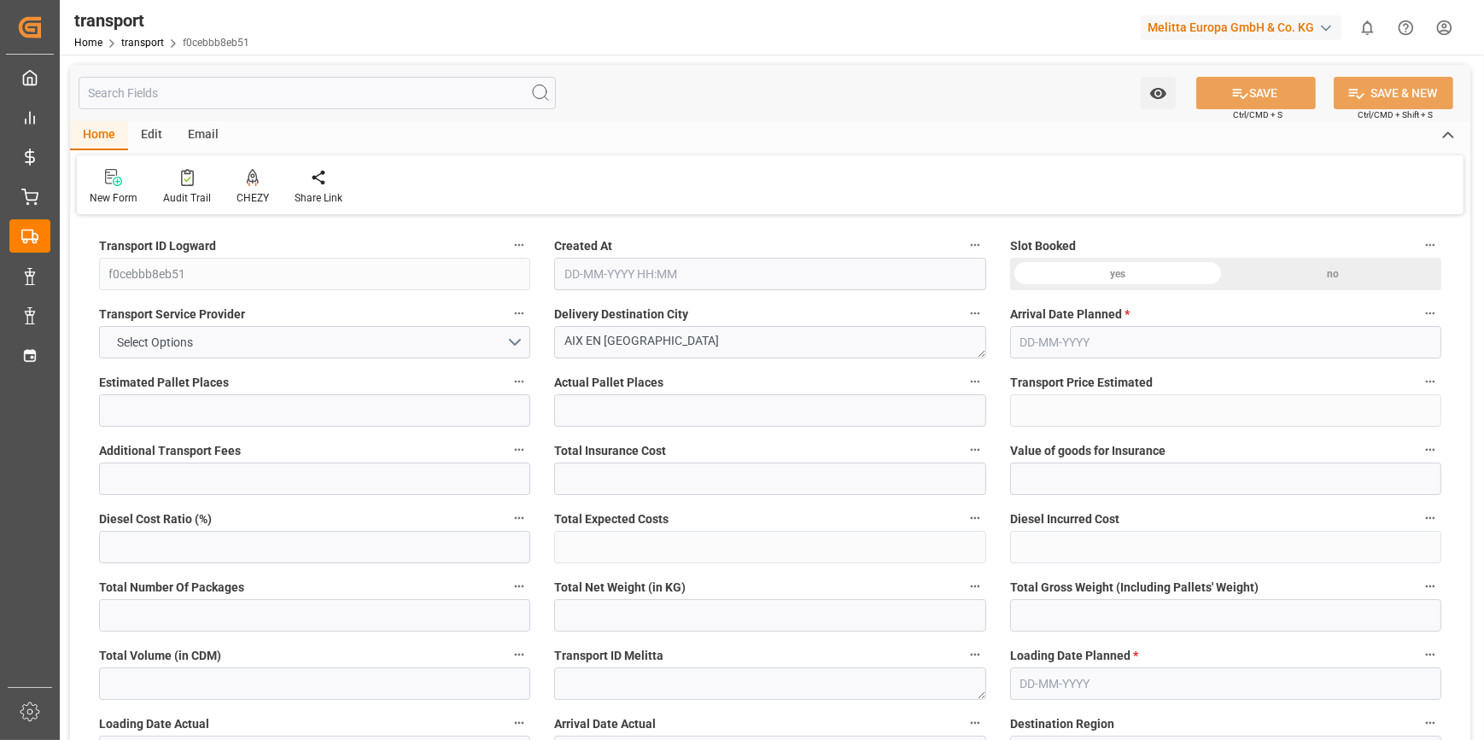
type input "101"
type input "131.7"
type input "0"
type input "4710.8598"
type input "0"
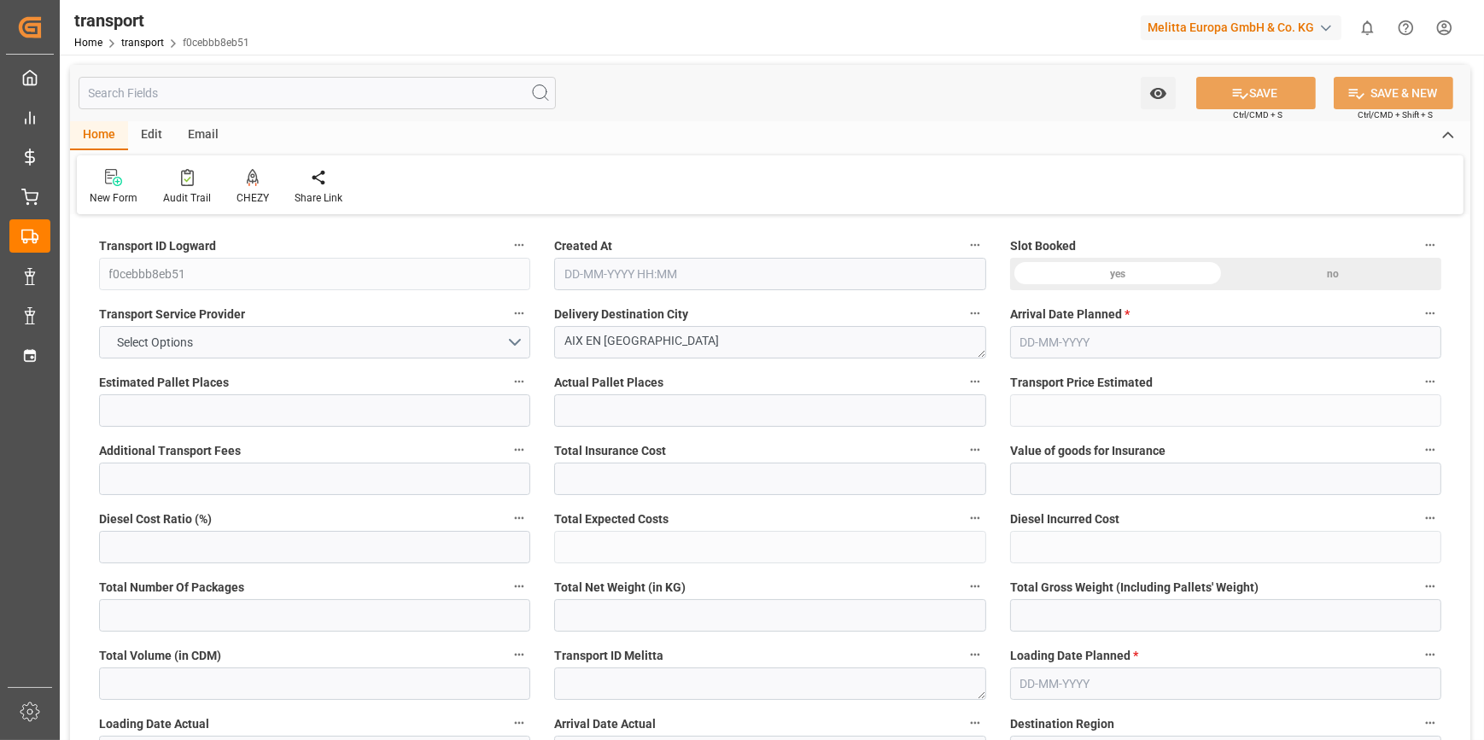
type input "0"
type input "21"
type input "35"
type input "[DATE] 11:21"
type input "[DATE]"
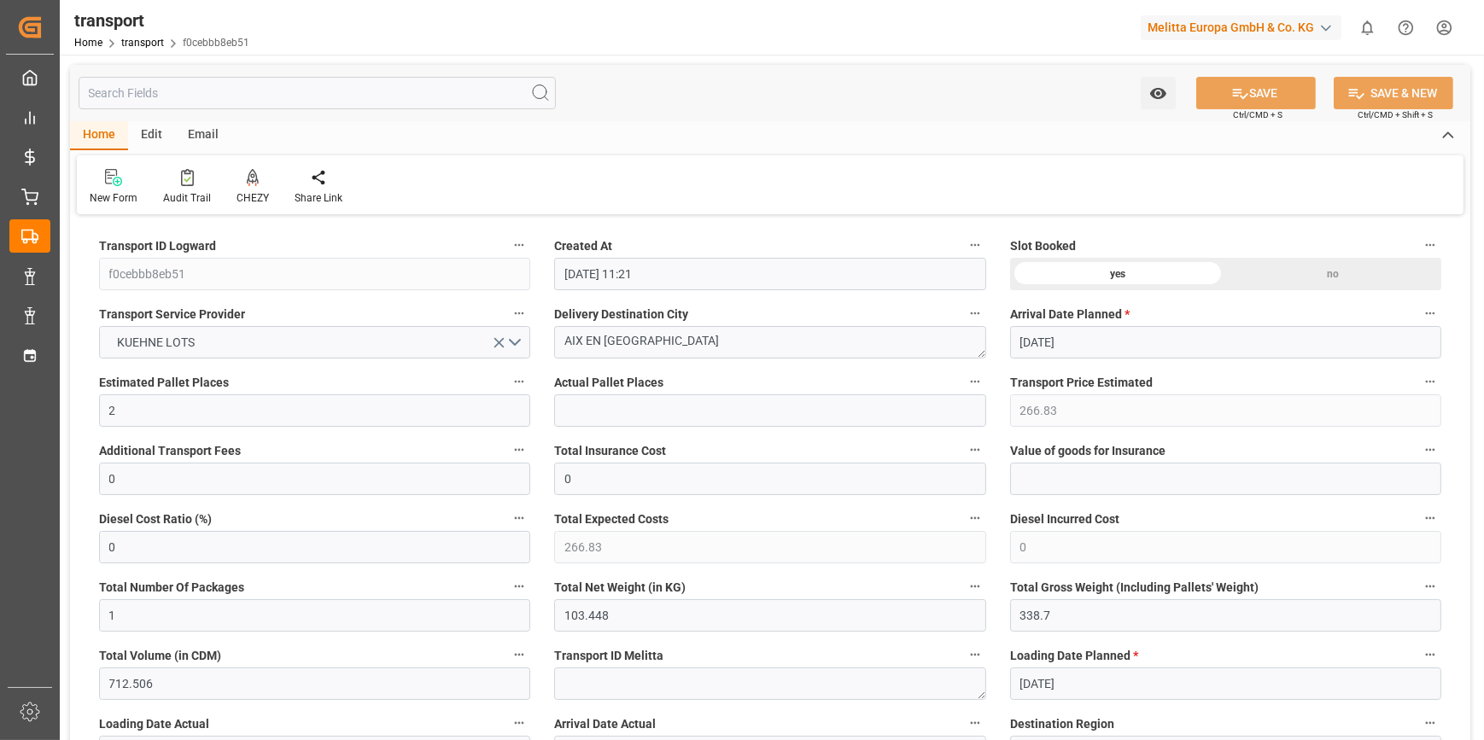
type input "[DATE]"
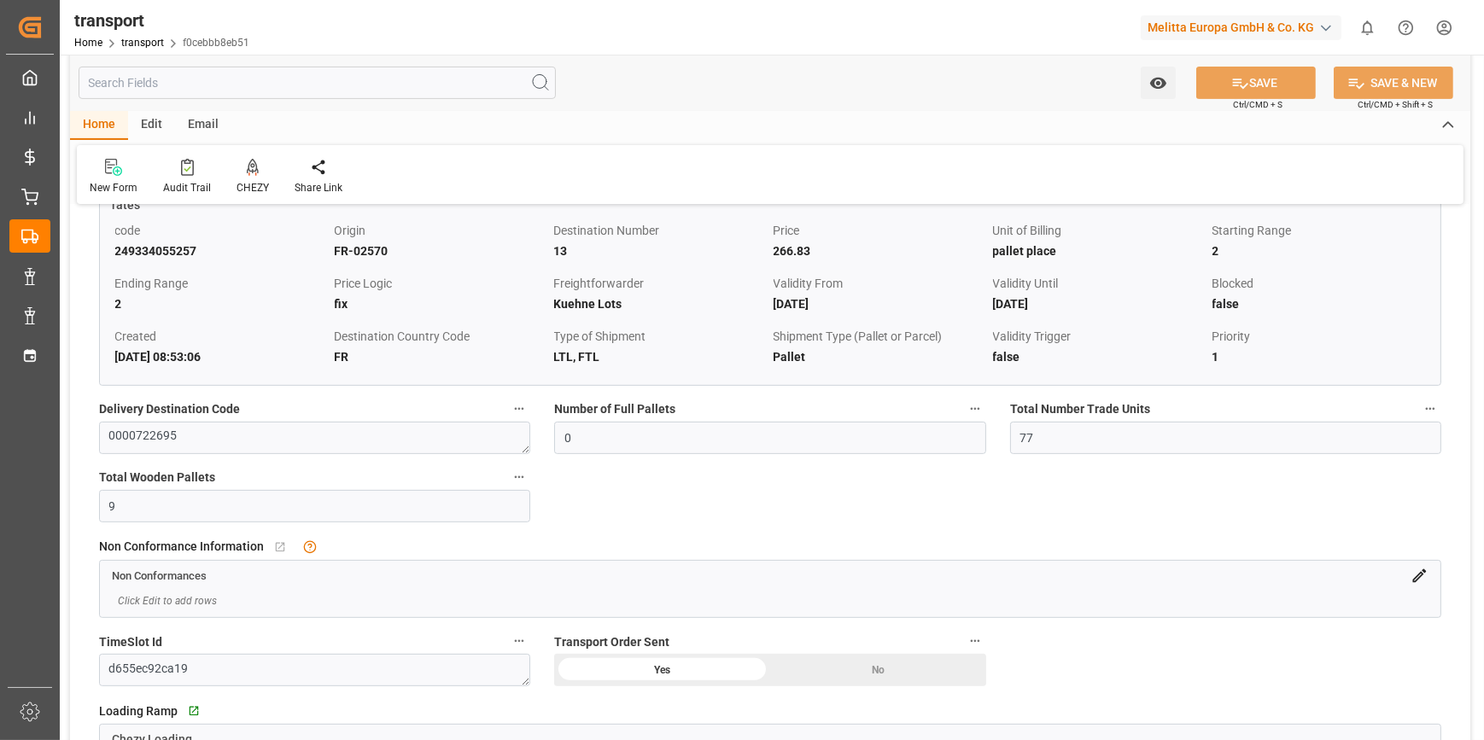
scroll to position [854, 0]
click at [127, 507] on input "9" at bounding box center [314, 504] width 431 height 32
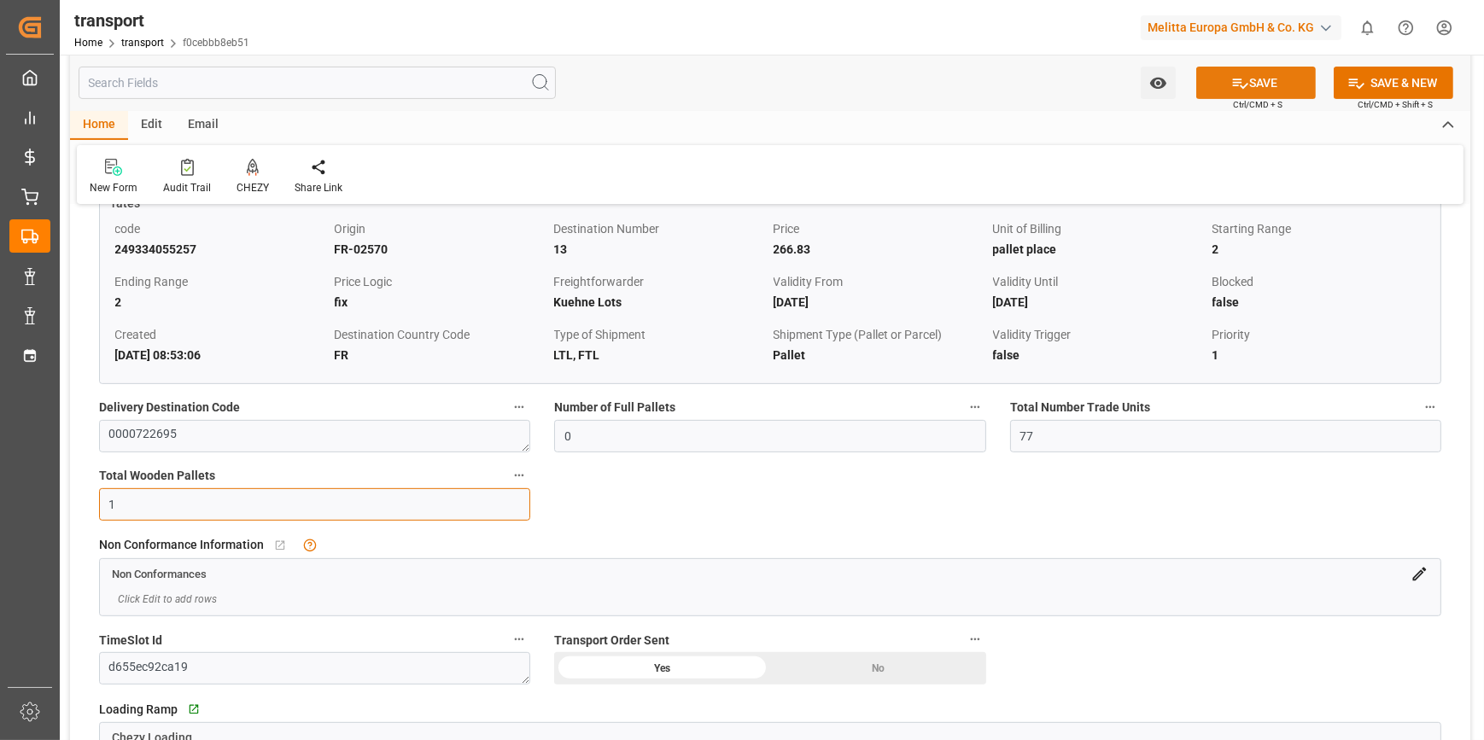
type input "1"
click at [1262, 71] on button "SAVE" at bounding box center [1256, 83] width 120 height 32
